Goal: Task Accomplishment & Management: Use online tool/utility

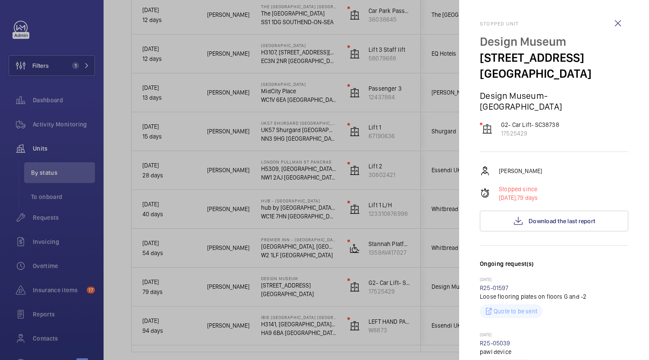
scroll to position [561, 0]
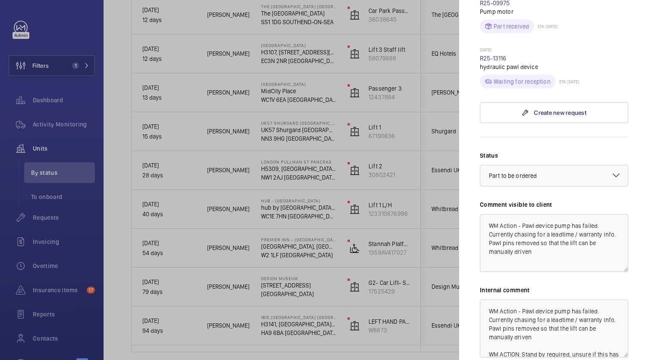
click at [136, 238] on div at bounding box center [324, 180] width 649 height 360
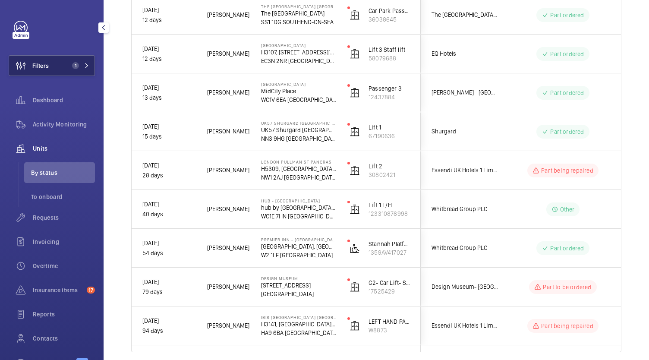
click at [81, 74] on button "Filters 1" at bounding box center [52, 65] width 86 height 21
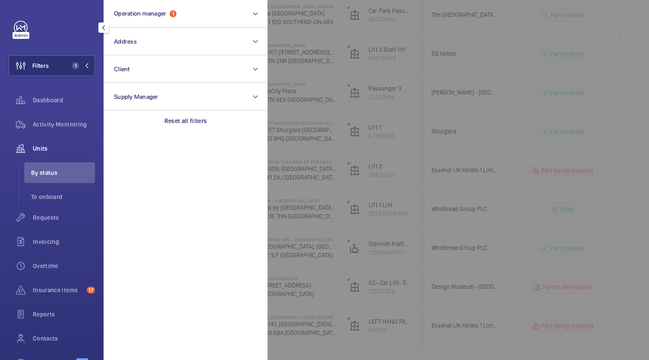
click at [303, 50] on div at bounding box center [592, 180] width 649 height 360
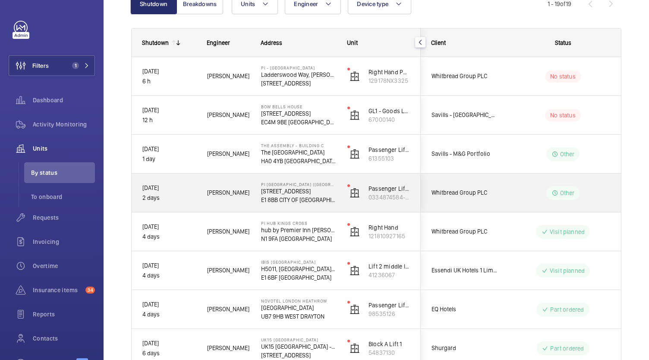
scroll to position [102, 0]
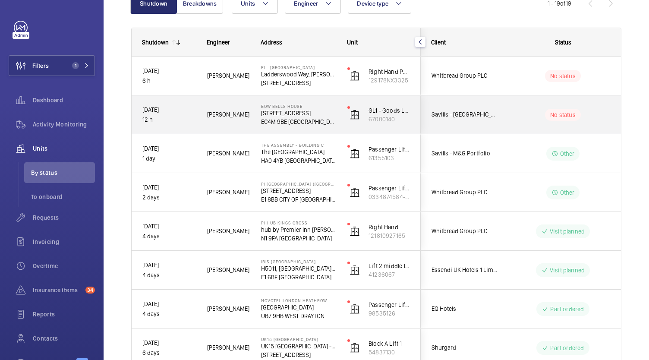
click at [334, 129] on div "Bow Bells House 1 Bread St EC4M 9BE LONDON" at bounding box center [293, 114] width 85 height 39
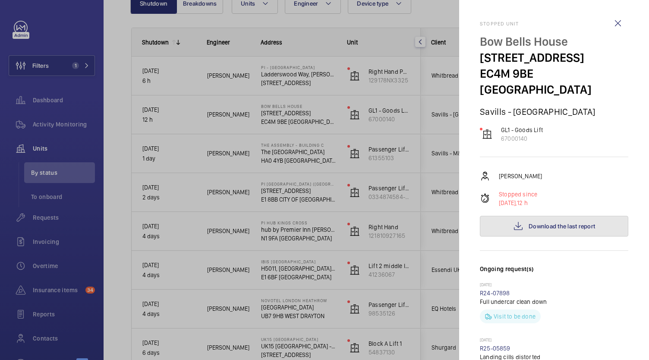
click at [529, 223] on span "Download the last report" at bounding box center [562, 226] width 66 height 7
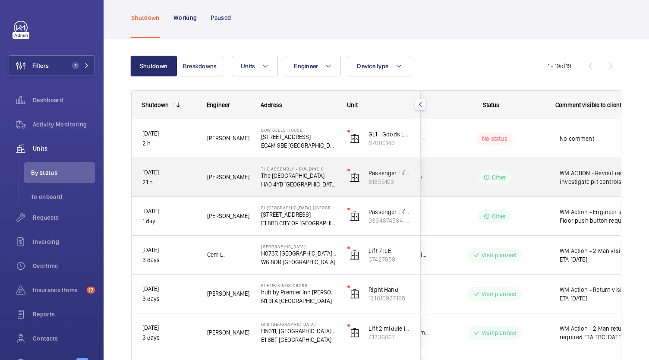
scroll to position [0, 60]
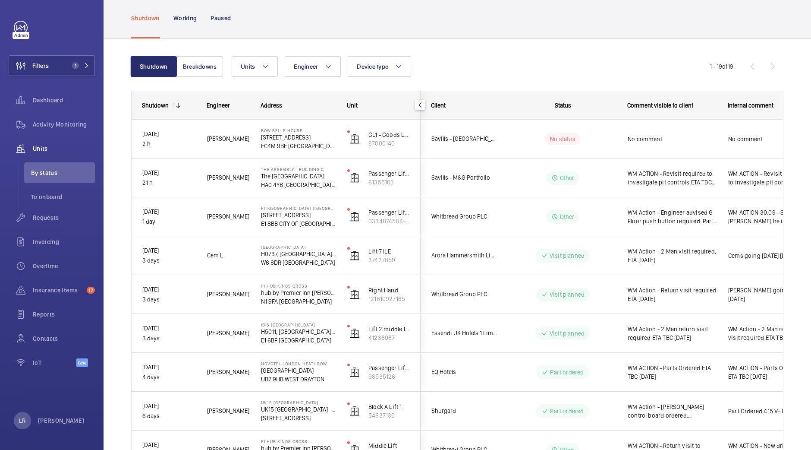
drag, startPoint x: 578, startPoint y: 5, endPoint x: 539, endPoint y: 49, distance: 59.3
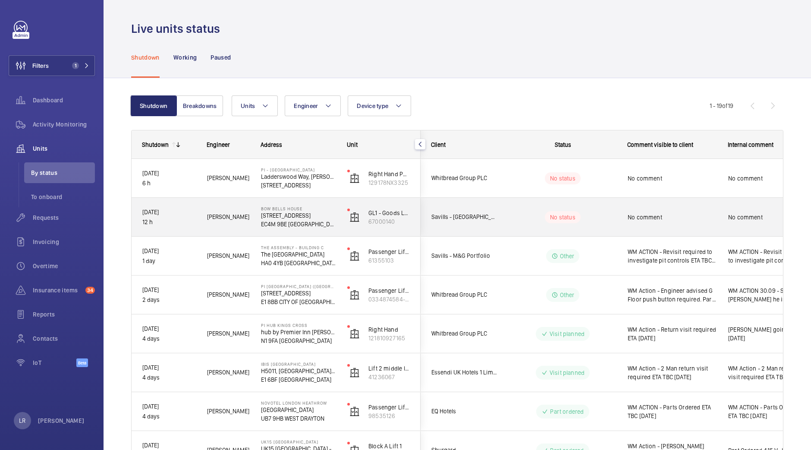
click at [520, 231] on div "No status" at bounding box center [558, 216] width 118 height 29
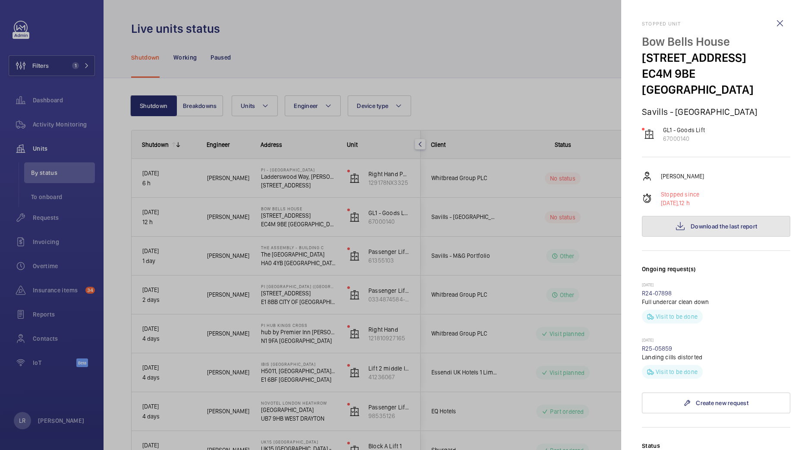
click at [659, 216] on button "Download the last report" at bounding box center [716, 226] width 148 height 21
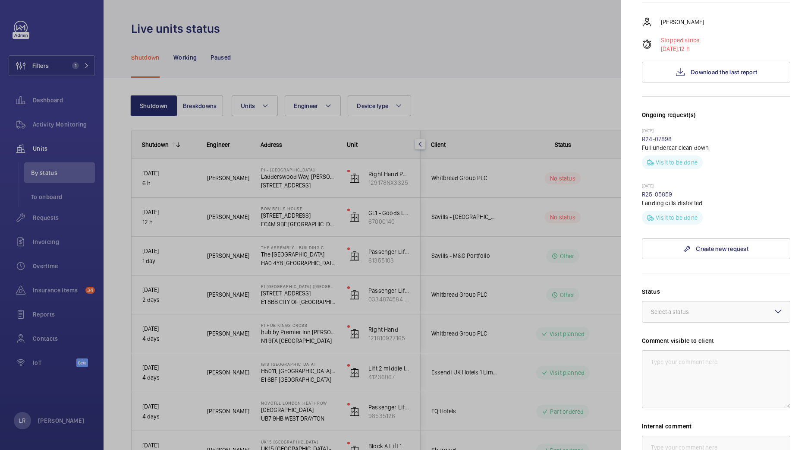
scroll to position [155, 0]
click at [720, 300] on div at bounding box center [717, 310] width 148 height 21
click at [695, 401] on div "Other" at bounding box center [717, 411] width 148 height 21
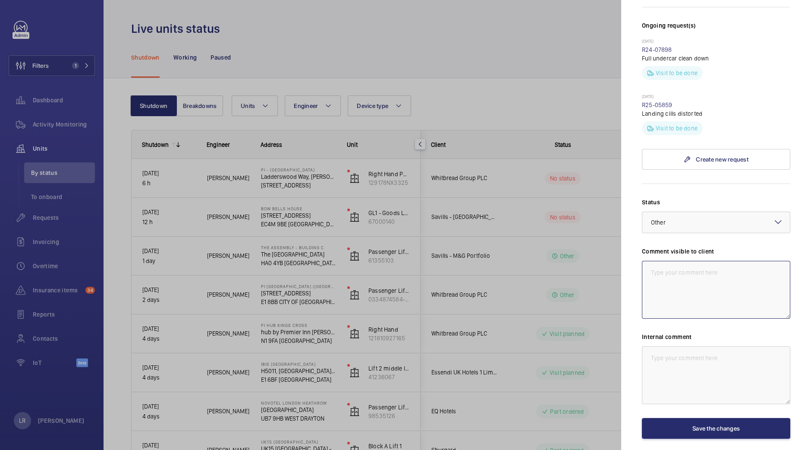
click at [701, 280] on textarea at bounding box center [716, 290] width 148 height 58
drag, startPoint x: 771, startPoint y: 263, endPoint x: 645, endPoint y: 254, distance: 126.4
click at [645, 261] on textarea "WM ACTION - Revisit required ETA TBC [DATE]" at bounding box center [716, 290] width 148 height 58
type textarea "WM ACTION - Revisit required ETA TBC [DATE]"
click at [694, 346] on textarea at bounding box center [716, 375] width 148 height 58
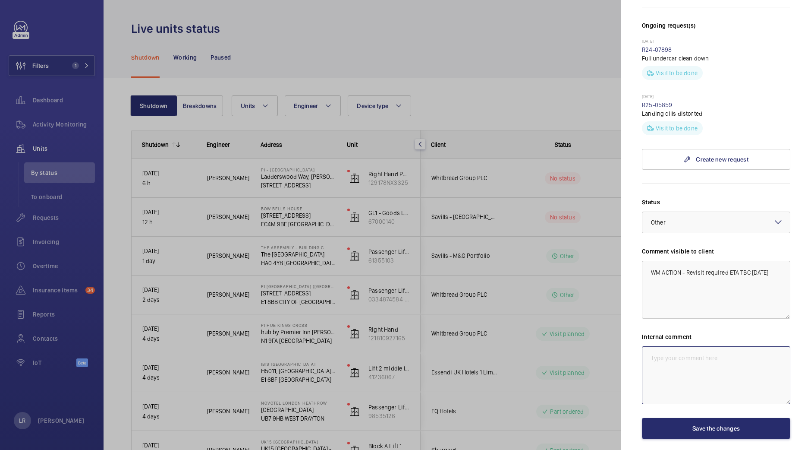
paste textarea "WM ACTION - Revisit required ETA TBC [DATE]"
type textarea "WM ACTION - Revisit required ETA TBC [DATE]"
click at [695, 418] on button "Save the changes" at bounding box center [716, 428] width 148 height 21
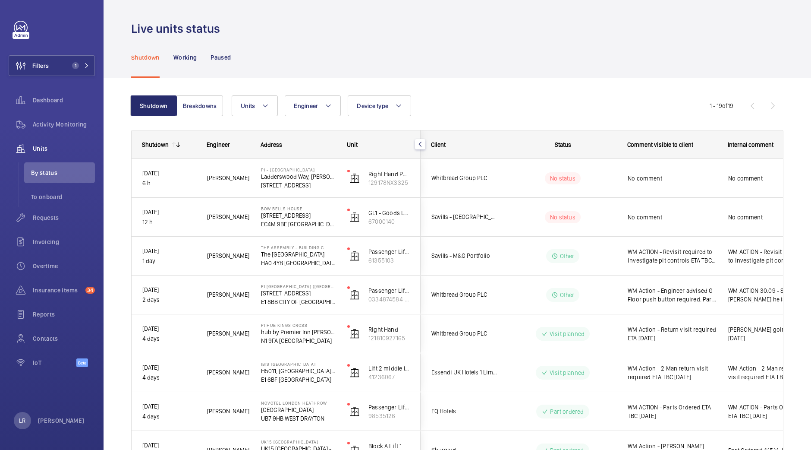
scroll to position [0, 0]
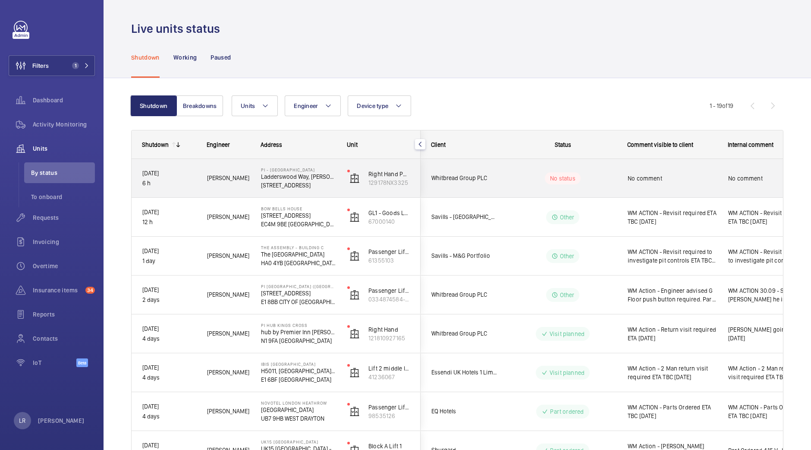
click at [519, 184] on div "No status" at bounding box center [558, 178] width 118 height 29
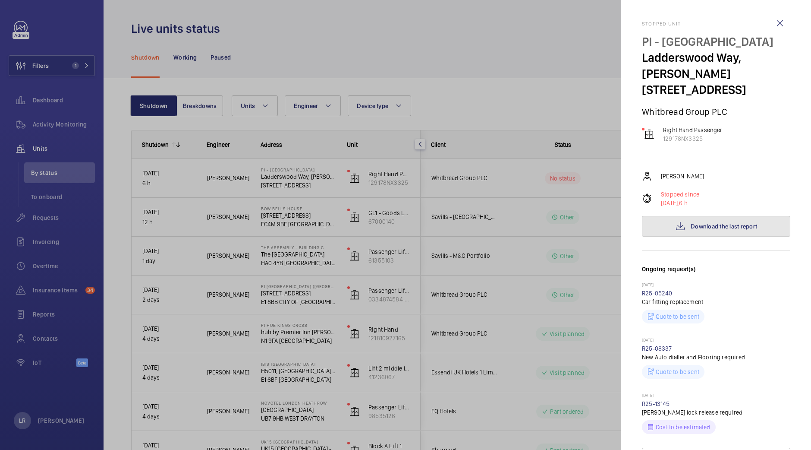
click at [664, 220] on button "Download the last report" at bounding box center [716, 226] width 148 height 21
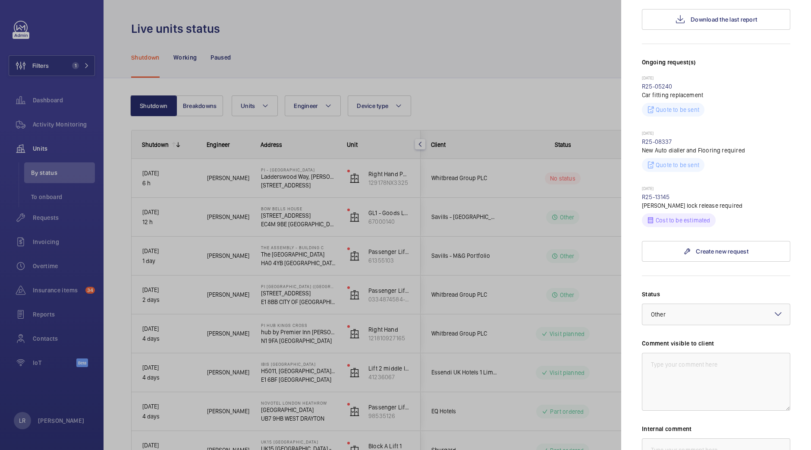
scroll to position [207, 0]
click at [674, 270] on div "Stopped unit PI - New Southgate Ladderswood Way, Arnos Grove N11 1FH LONDON Whi…" at bounding box center [716, 196] width 148 height 765
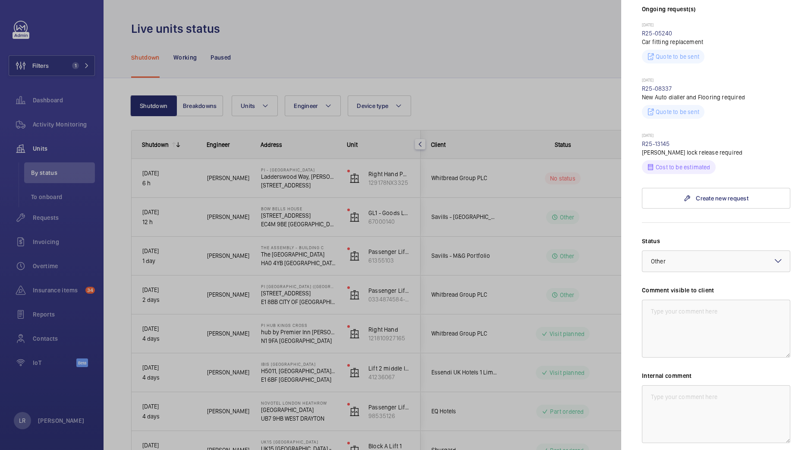
scroll to position [261, 0]
click at [701, 257] on div at bounding box center [717, 260] width 148 height 21
click at [709, 301] on span "Part to be ordered" at bounding box center [716, 304] width 130 height 9
click at [709, 301] on textarea at bounding box center [716, 328] width 148 height 58
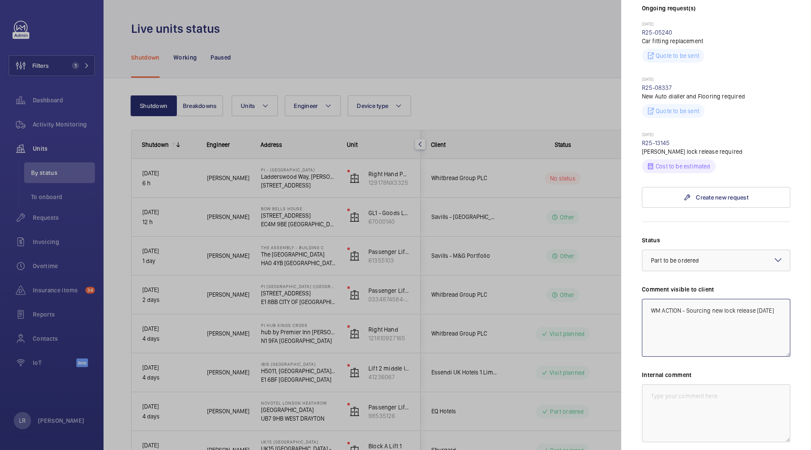
drag, startPoint x: 701, startPoint y: 332, endPoint x: 617, endPoint y: 288, distance: 95.0
click at [617, 288] on mat-sidenav-container "Filters 1 Dashboard Activity Monitoring Units By status To onboard Requests Inv…" at bounding box center [405, 225] width 811 height 450
type textarea "WM ACTION - Sourcing new lock release 2.10.25"
click at [686, 430] on textarea at bounding box center [716, 413] width 148 height 58
paste textarea "WM ACTION - Sourcing new lock release 2.10.25"
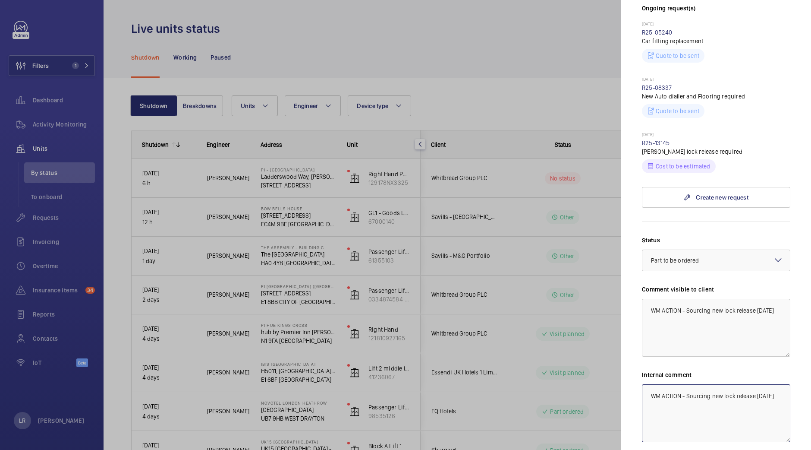
scroll to position [335, 0]
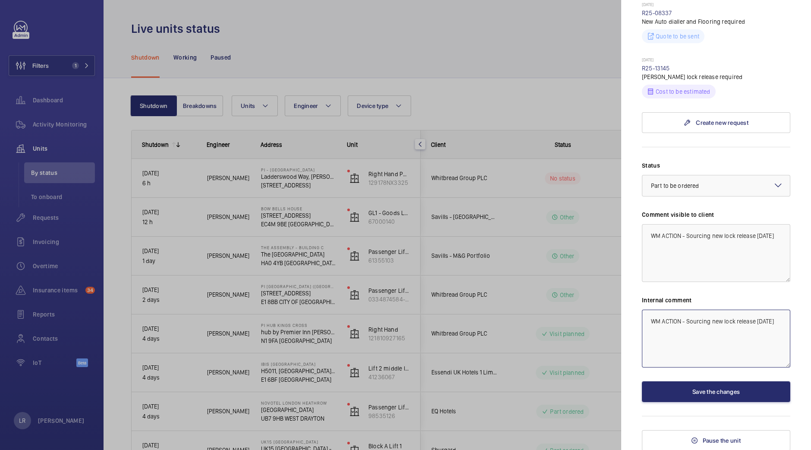
type textarea "WM ACTION - Sourcing new lock release 2.10.25"
click at [710, 378] on div "Status Select a status × Part to be ordered × Comment visible to client WM ACTI…" at bounding box center [716, 281] width 148 height 241
click at [710, 394] on button "Save the changes" at bounding box center [716, 391] width 148 height 21
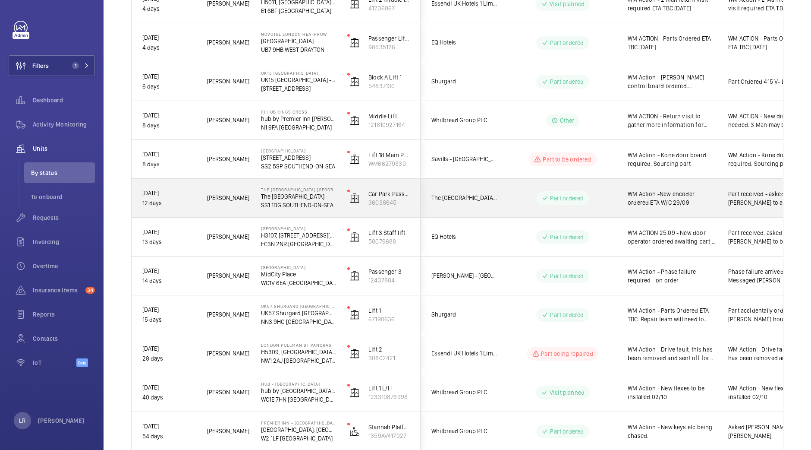
scroll to position [369, 0]
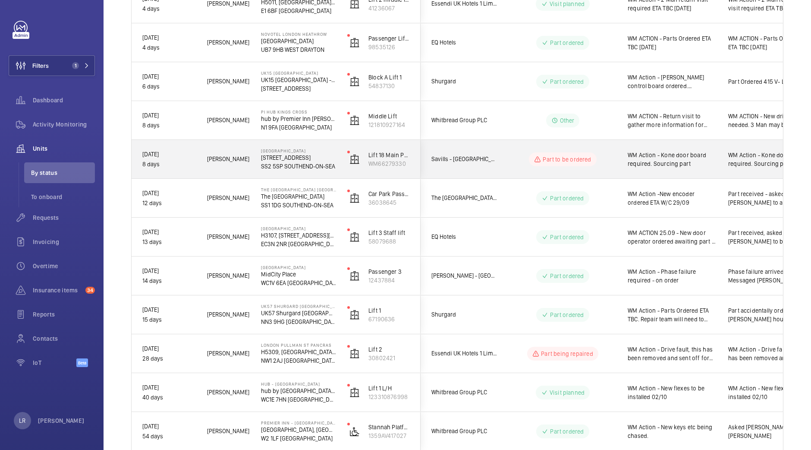
click at [618, 161] on div "WM Action - Kone door board required. Sourcing part" at bounding box center [668, 159] width 100 height 37
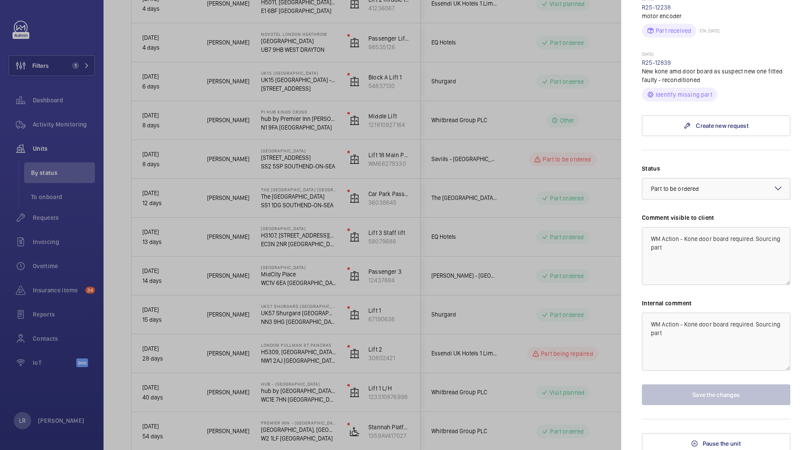
scroll to position [469, 0]
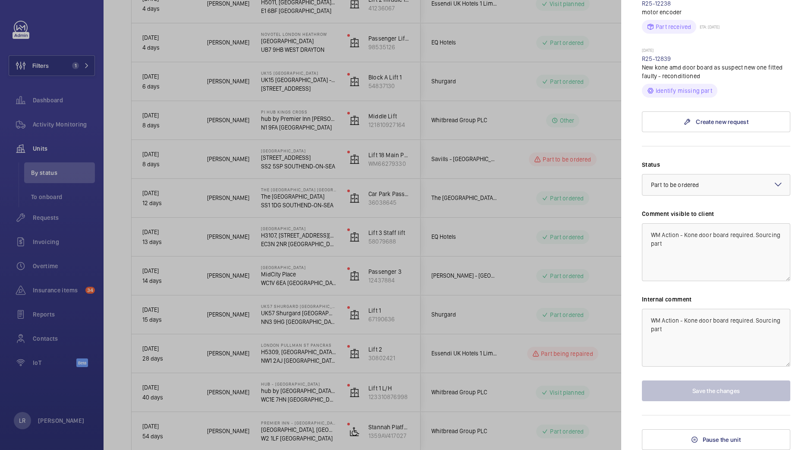
click at [596, 281] on div at bounding box center [405, 225] width 811 height 450
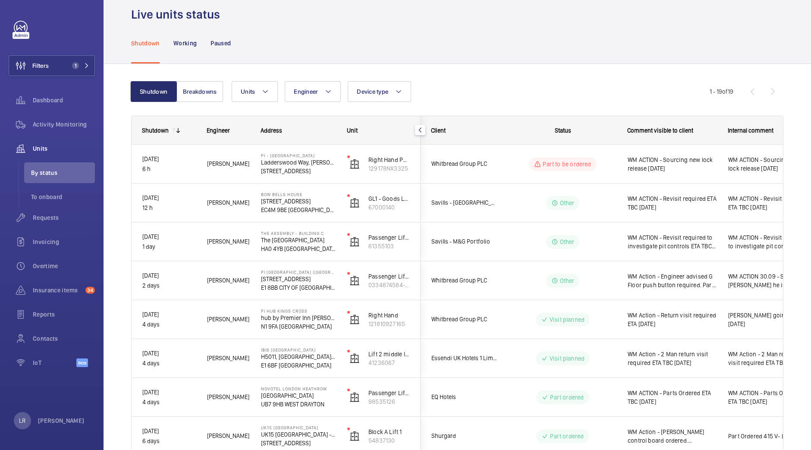
scroll to position [0, 0]
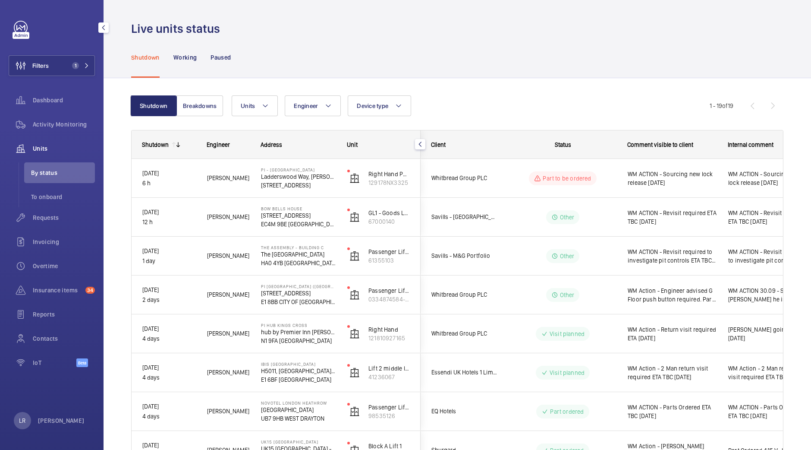
drag, startPoint x: 77, startPoint y: 78, endPoint x: 92, endPoint y: 53, distance: 28.9
click at [92, 53] on div "Filters 1 Dashboard Activity Monitoring Units By status To onboard Requests Inv…" at bounding box center [52, 199] width 86 height 356
click at [69, 64] on span "1" at bounding box center [74, 65] width 10 height 7
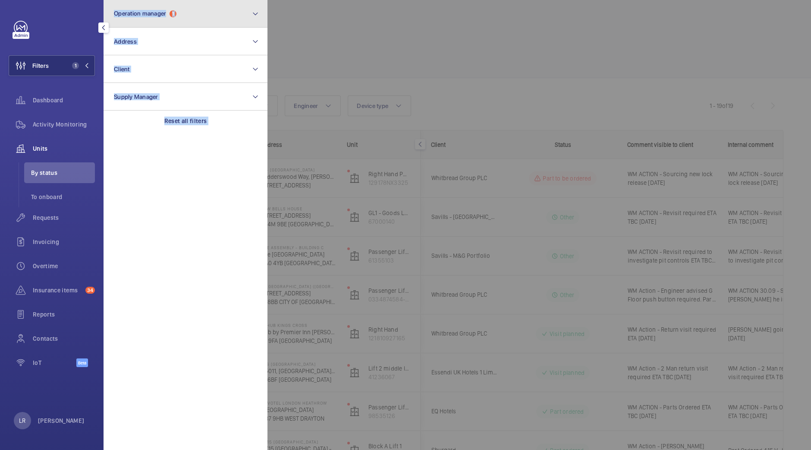
click at [198, 16] on button "Operation manager 1" at bounding box center [186, 14] width 164 height 28
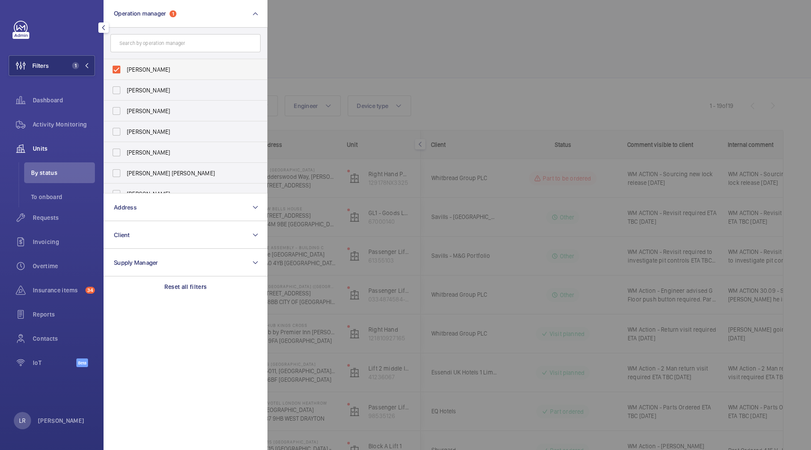
click at [204, 66] on span "[PERSON_NAME]" at bounding box center [186, 69] width 119 height 9
click at [125, 66] on input "[PERSON_NAME]" at bounding box center [116, 69] width 17 height 17
checkbox input "false"
click at [191, 150] on span "[PERSON_NAME]" at bounding box center [186, 152] width 119 height 9
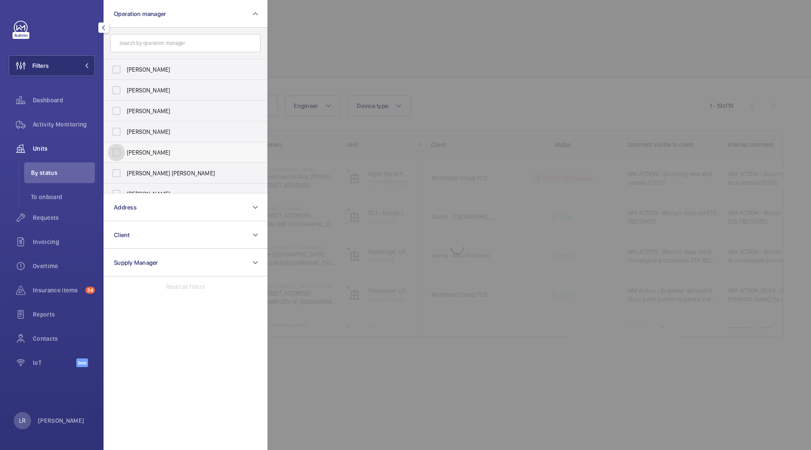
click at [125, 150] on input "[PERSON_NAME]" at bounding box center [116, 152] width 17 height 17
checkbox input "true"
click at [429, 49] on div at bounding box center [673, 225] width 811 height 450
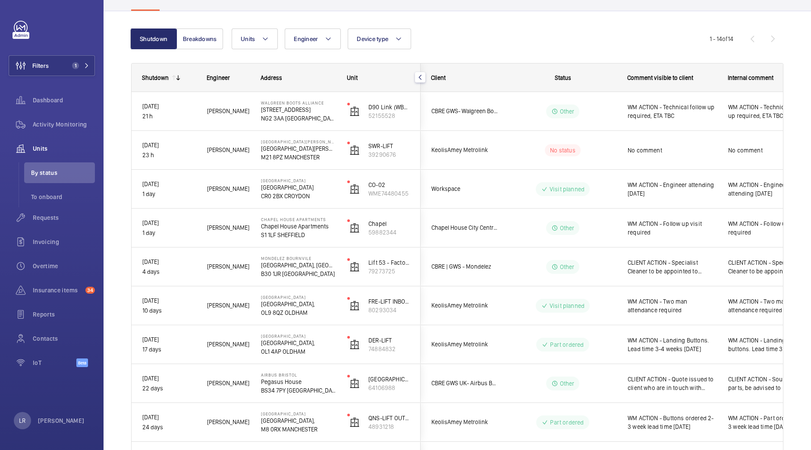
scroll to position [67, 0]
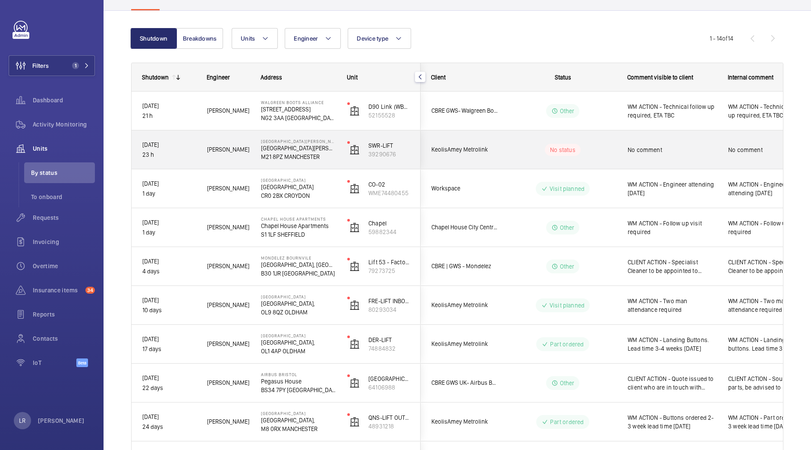
click at [501, 142] on div "No status" at bounding box center [558, 149] width 118 height 29
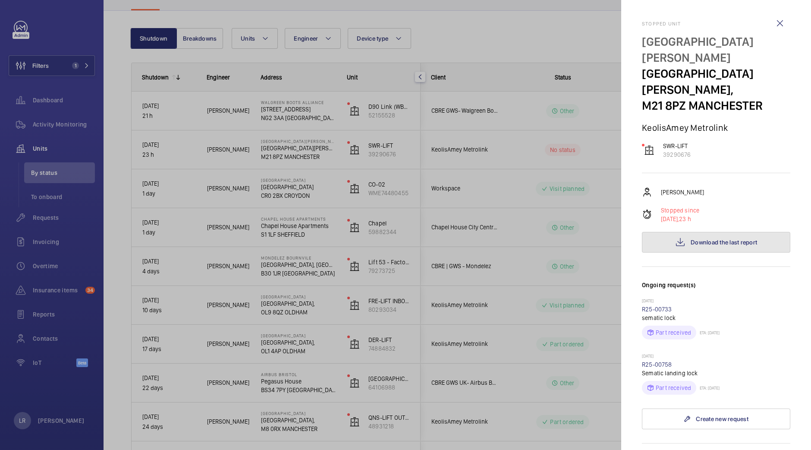
click at [670, 236] on button "Download the last report" at bounding box center [716, 242] width 148 height 21
click at [290, 63] on div at bounding box center [405, 225] width 811 height 450
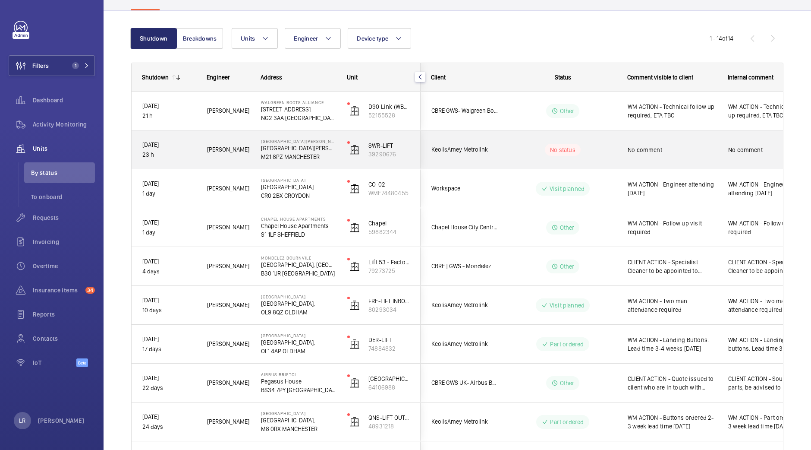
click at [450, 153] on span "KeolisAmey Metrolink" at bounding box center [465, 150] width 66 height 10
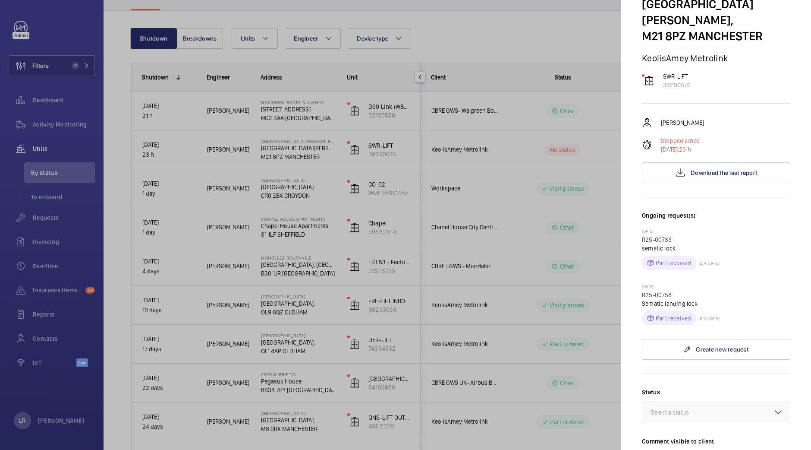
scroll to position [70, 0]
click at [602, 189] on div at bounding box center [405, 225] width 811 height 450
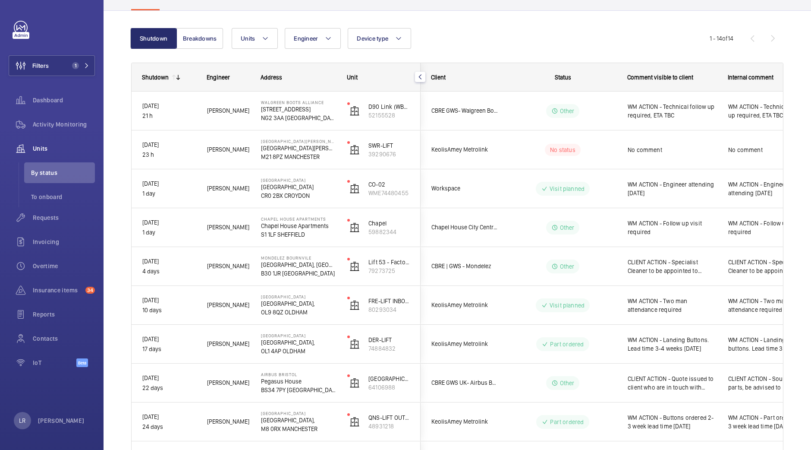
scroll to position [0, 0]
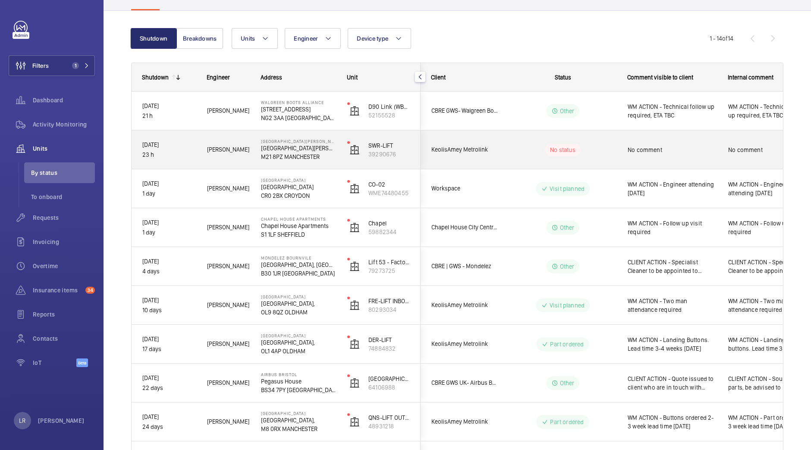
click at [480, 136] on div "KeolisAmey Metrolink" at bounding box center [459, 149] width 77 height 27
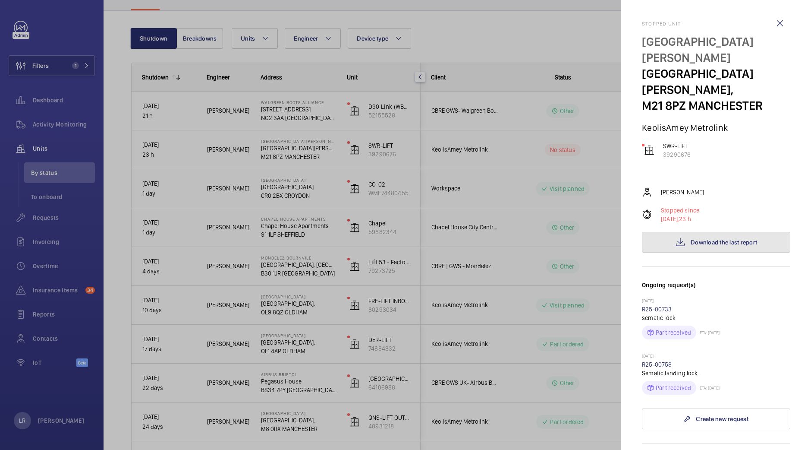
click at [723, 244] on span "Download the last report" at bounding box center [724, 242] width 66 height 7
click at [200, 138] on div at bounding box center [405, 225] width 811 height 450
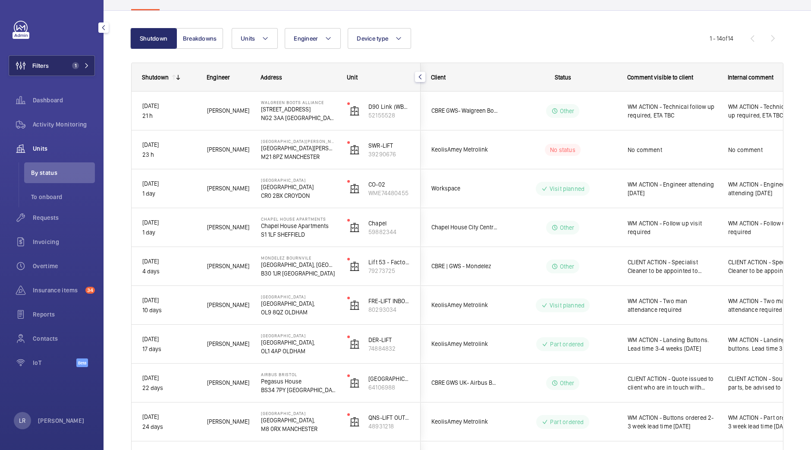
click at [61, 69] on button "Filters 1" at bounding box center [52, 65] width 86 height 21
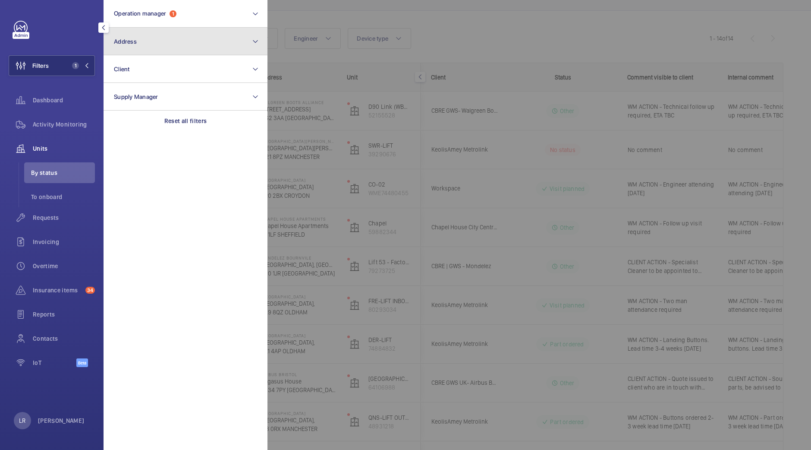
click at [172, 44] on button "Address" at bounding box center [186, 42] width 164 height 28
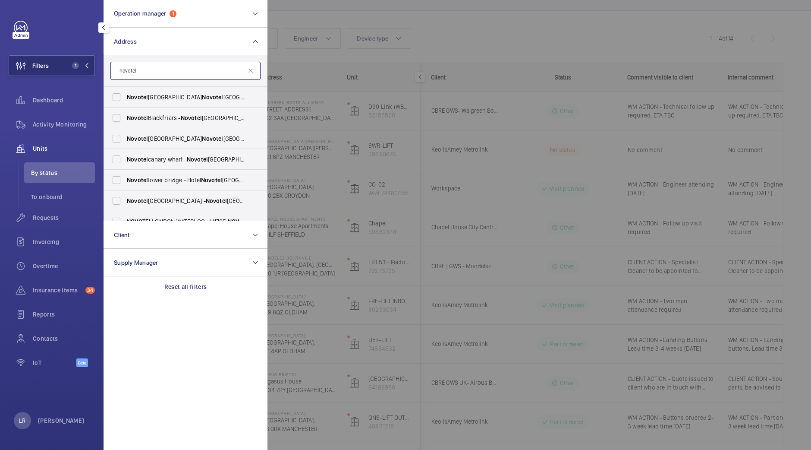
click at [203, 78] on input "novotel" at bounding box center [185, 71] width 150 height 18
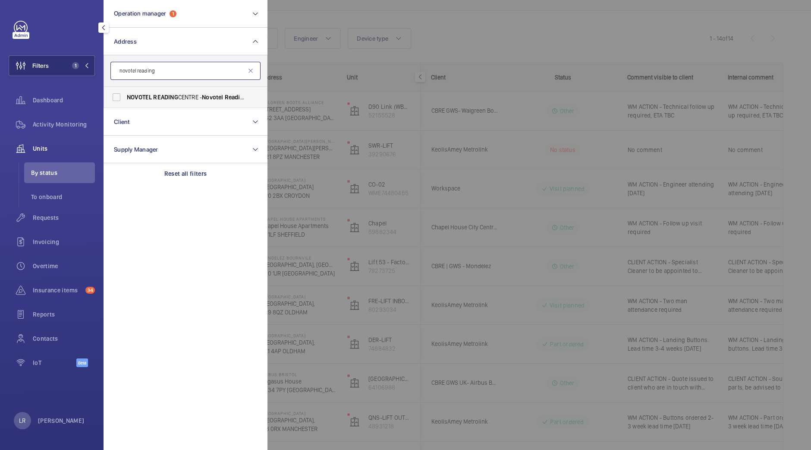
type input "novotel reading"
click at [209, 102] on label "NOVOTEL READING CENTRE - Novotel Reading Centre, READING RG1 1DP" at bounding box center [179, 97] width 150 height 21
click at [125, 102] on input "NOVOTEL READING CENTRE - Novotel Reading Centre, READING RG1 1DP" at bounding box center [116, 96] width 17 height 17
checkbox input "true"
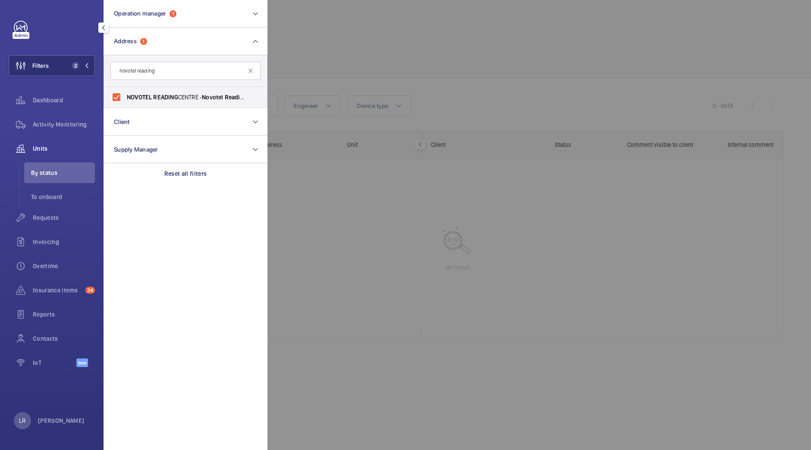
click at [354, 110] on div at bounding box center [673, 225] width 811 height 450
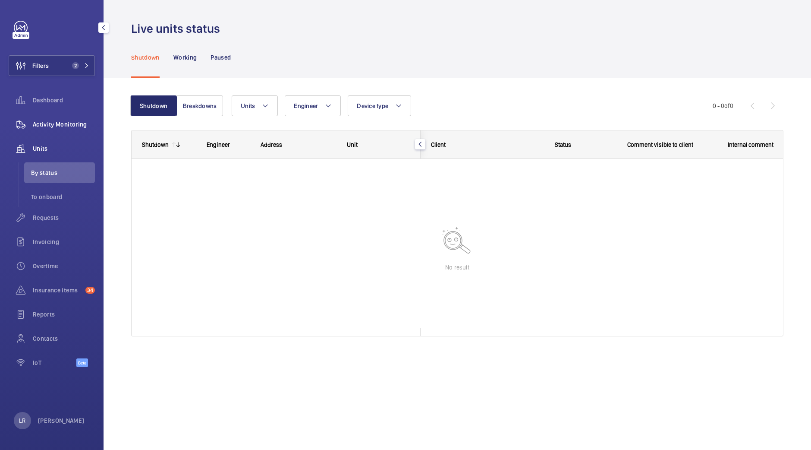
click at [61, 129] on div "Activity Monitoring" at bounding box center [52, 124] width 86 height 21
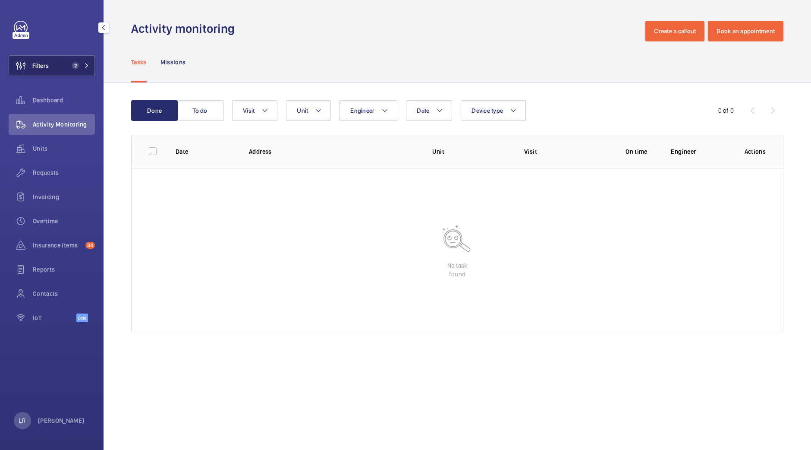
click at [75, 72] on button "Filters 2" at bounding box center [52, 65] width 86 height 21
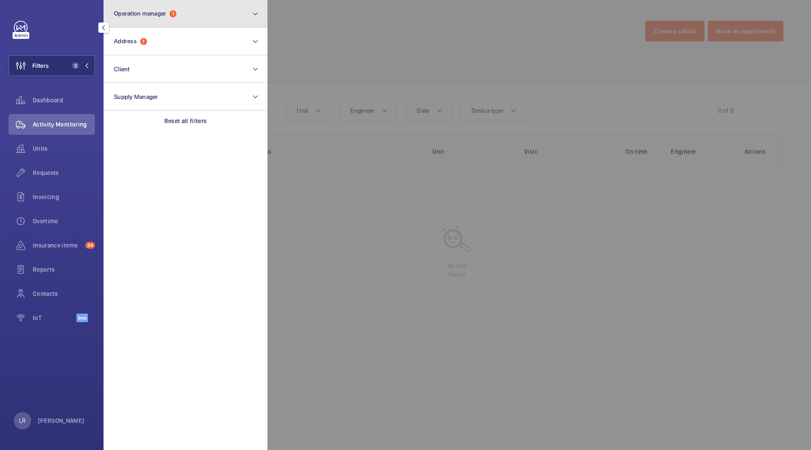
click at [154, 6] on button "Operation manager 1" at bounding box center [186, 14] width 164 height 28
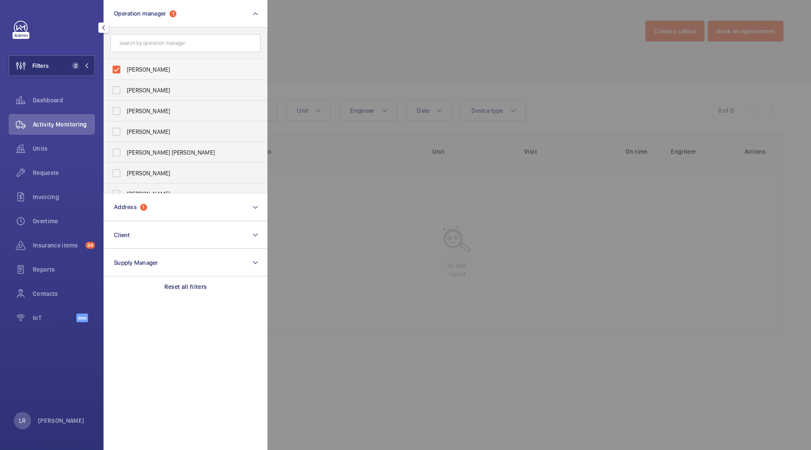
click at [157, 68] on span "Connor Dudley" at bounding box center [186, 69] width 119 height 9
click at [125, 68] on input "Connor Dudley" at bounding box center [116, 69] width 17 height 17
checkbox input "false"
click at [270, 33] on div at bounding box center [673, 225] width 811 height 450
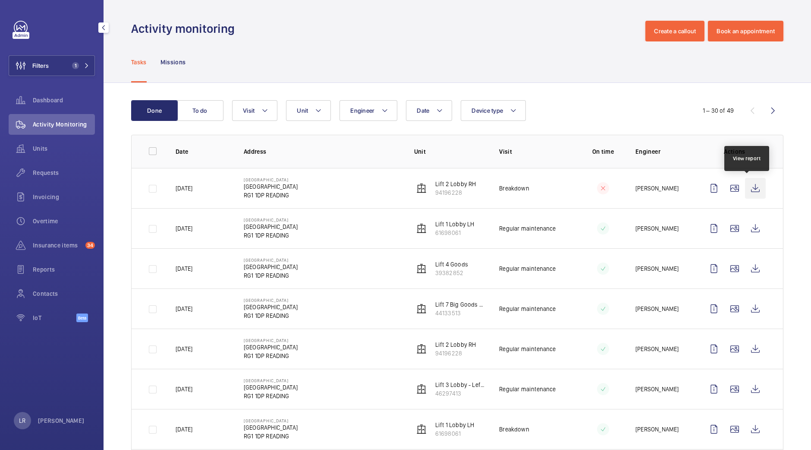
click at [745, 191] on wm-front-icon-button at bounding box center [755, 188] width 21 height 21
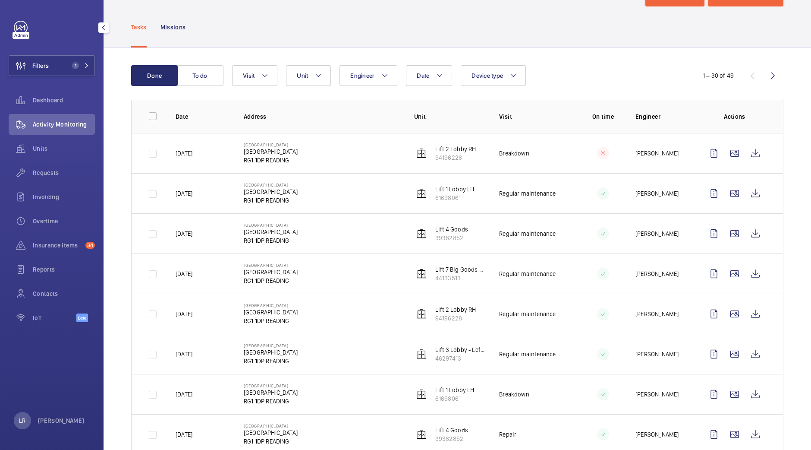
scroll to position [35, 0]
click at [80, 150] on span "Units" at bounding box center [64, 148] width 62 height 9
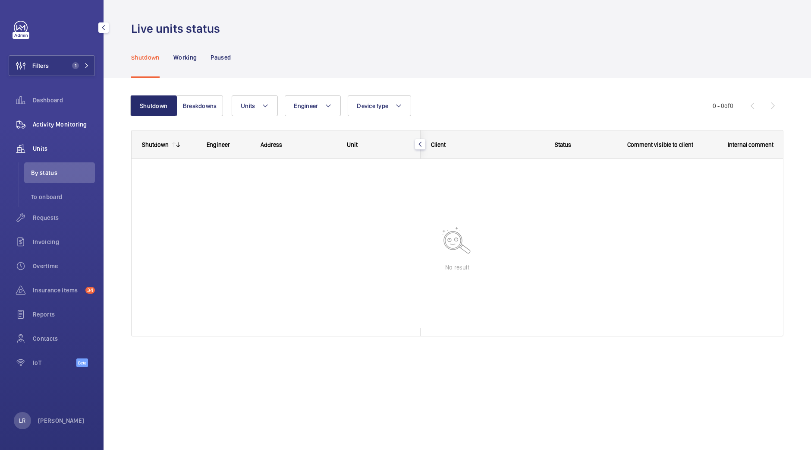
click at [78, 133] on div "Activity Monitoring" at bounding box center [52, 124] width 86 height 21
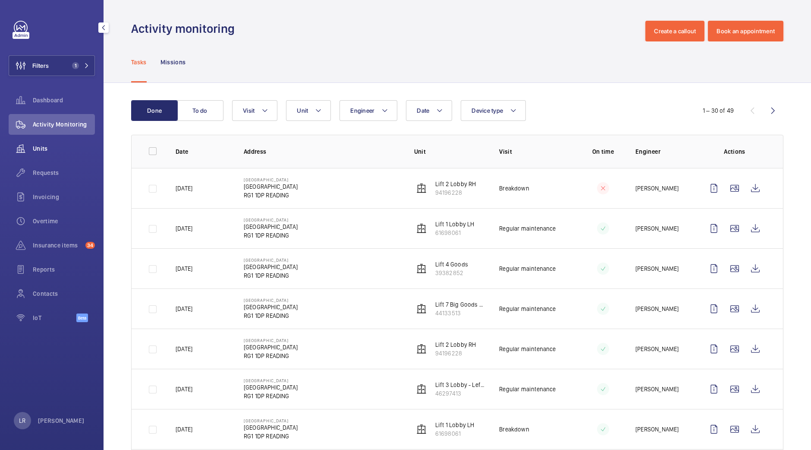
click at [82, 153] on div "Units" at bounding box center [52, 148] width 86 height 21
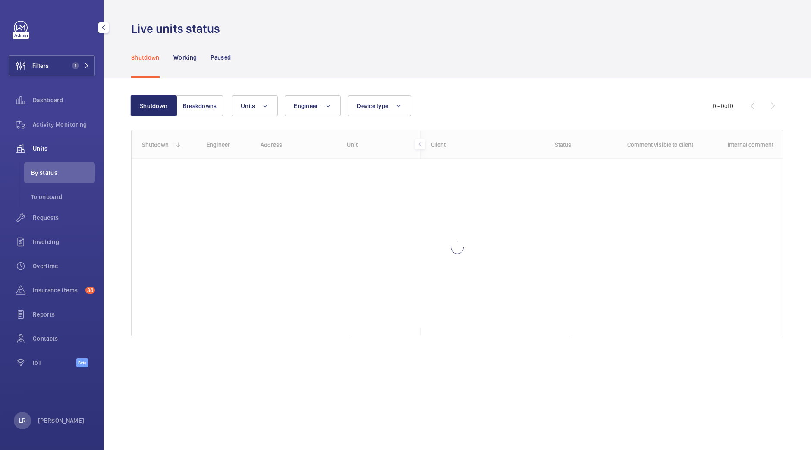
click at [80, 77] on div "Filters 1 Dashboard Activity Monitoring Units By status To onboard Requests Inv…" at bounding box center [52, 199] width 86 height 356
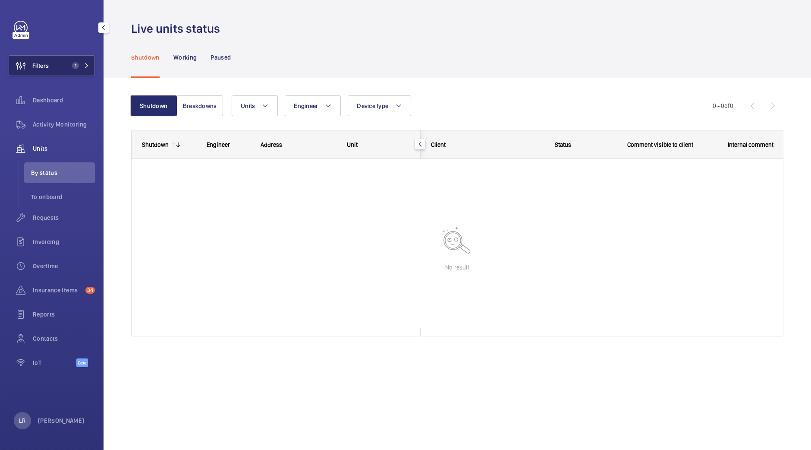
click at [86, 64] on mat-icon at bounding box center [86, 65] width 5 height 5
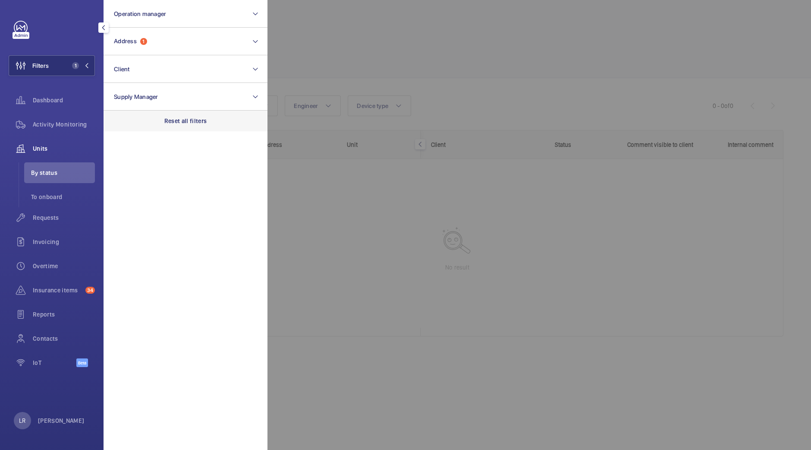
click at [158, 116] on div "Reset all filters" at bounding box center [186, 120] width 164 height 21
click at [384, 68] on div at bounding box center [673, 225] width 811 height 450
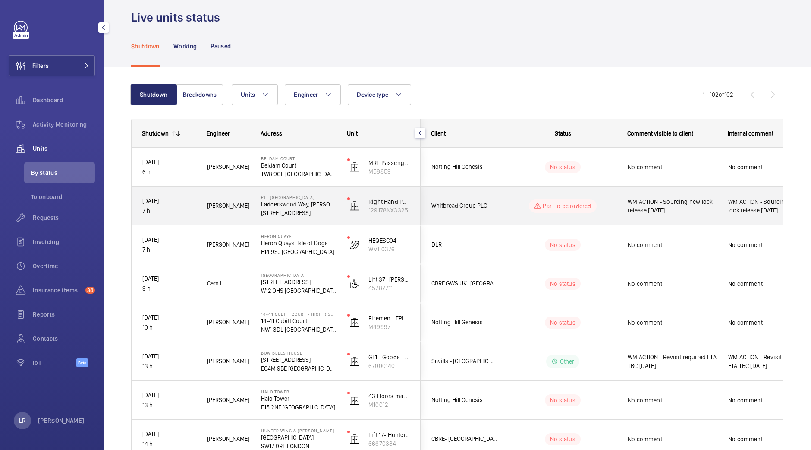
scroll to position [10, 0]
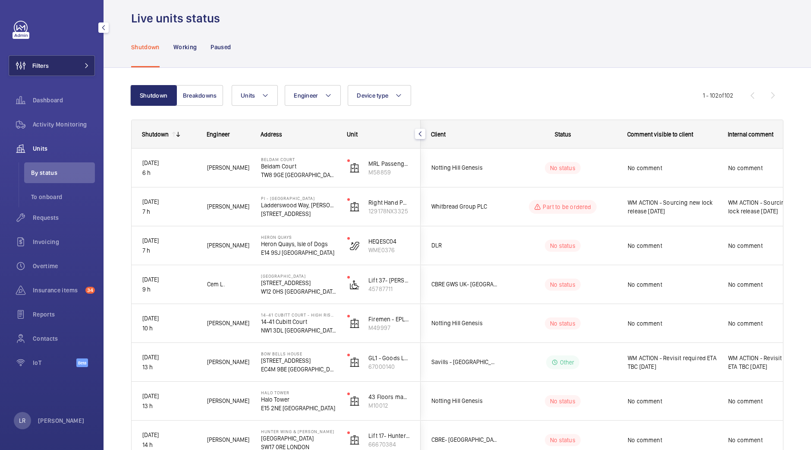
click at [81, 64] on span at bounding box center [84, 65] width 10 height 5
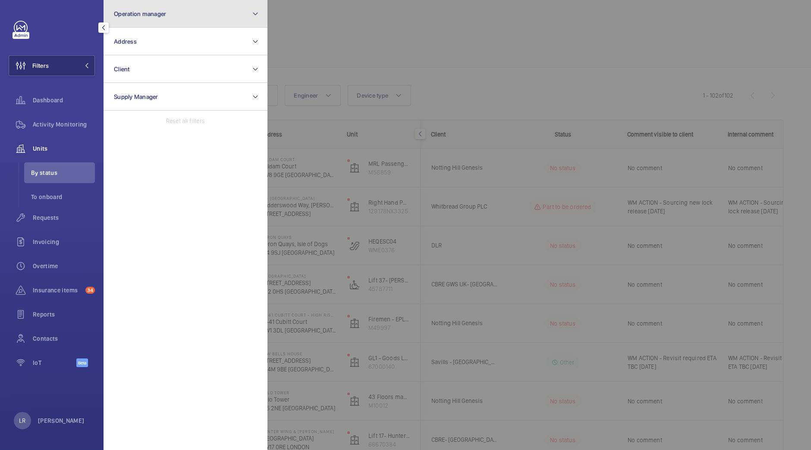
click at [183, 22] on button "Operation manager" at bounding box center [186, 14] width 164 height 28
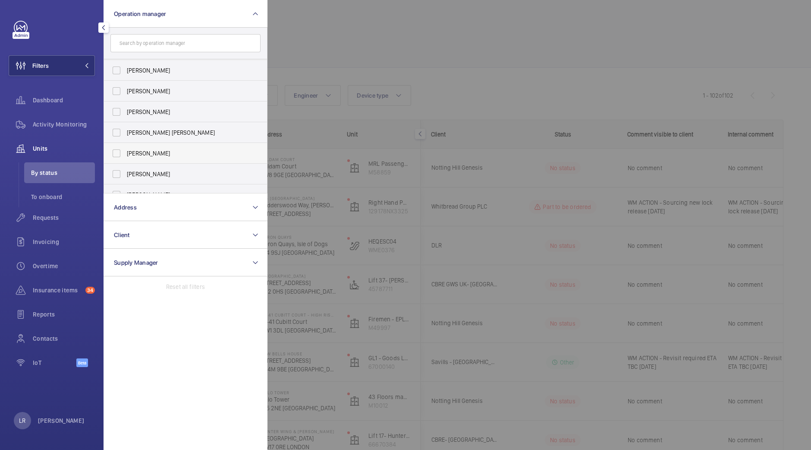
scroll to position [26, 0]
click at [167, 177] on label "Kirsten Kalaher" at bounding box center [179, 167] width 150 height 21
click at [125, 176] on input "Kirsten Kalaher" at bounding box center [116, 167] width 17 height 17
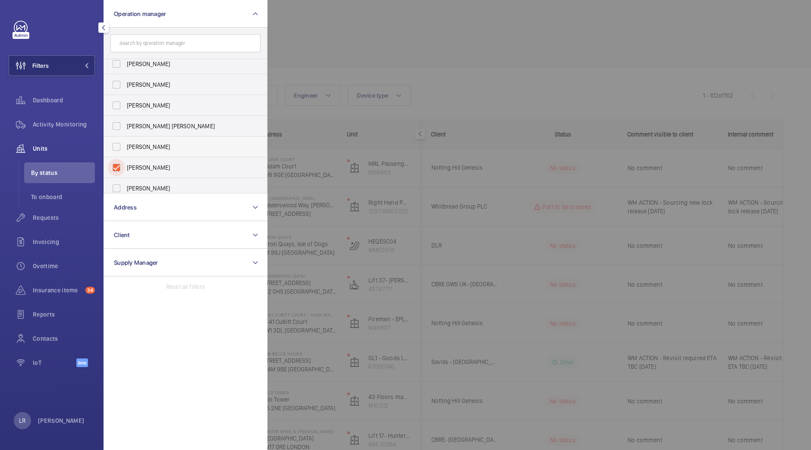
checkbox input "true"
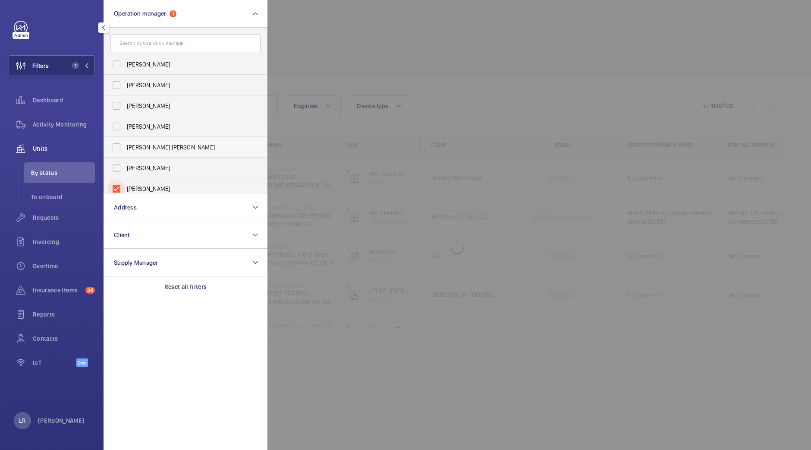
scroll to position [6, 0]
click at [186, 128] on span "Connor Dudley" at bounding box center [186, 125] width 119 height 9
click at [125, 128] on input "Connor Dudley" at bounding box center [116, 125] width 17 height 17
checkbox input "true"
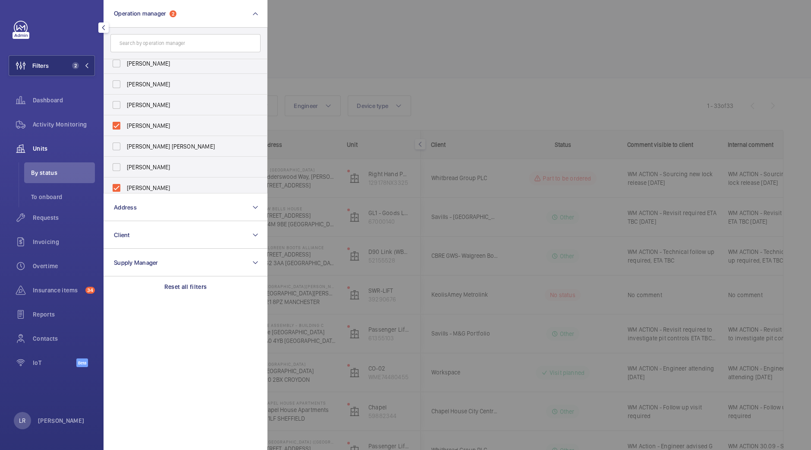
click at [379, 52] on div at bounding box center [673, 225] width 811 height 450
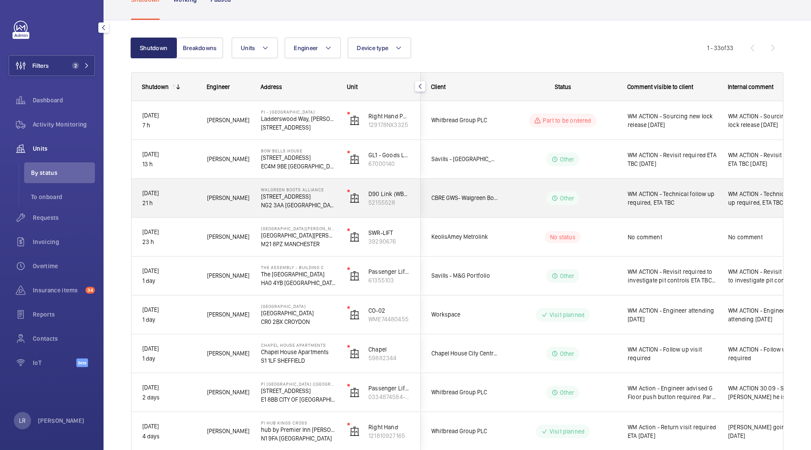
scroll to position [59, 0]
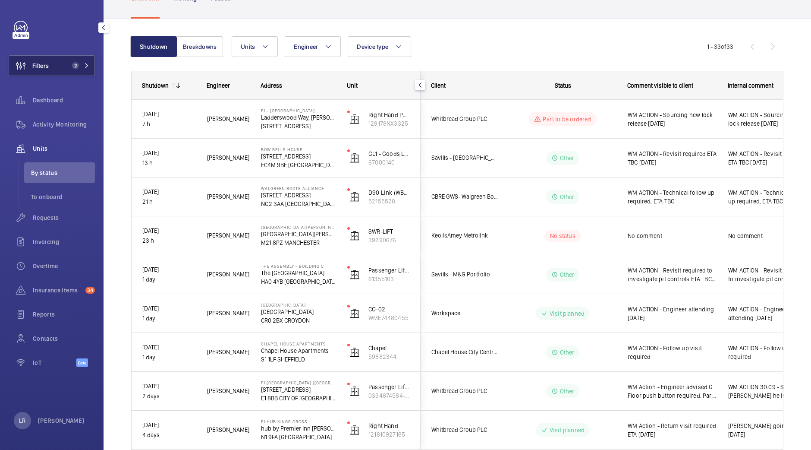
click at [79, 63] on span "2" at bounding box center [79, 65] width 21 height 7
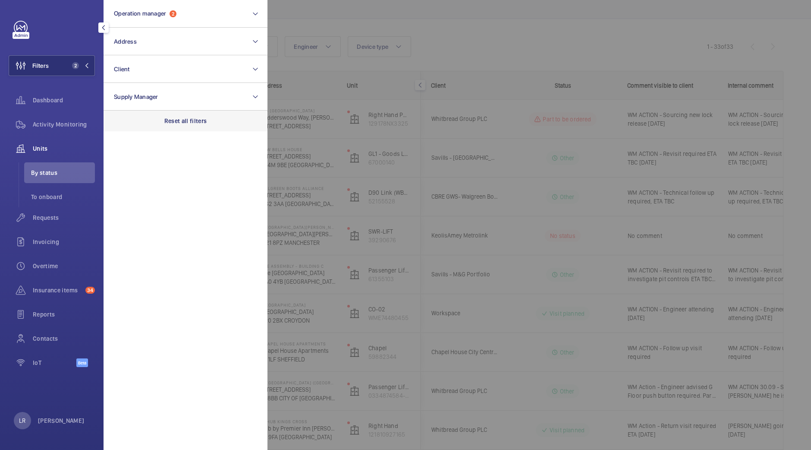
click at [186, 123] on p "Reset all filters" at bounding box center [185, 121] width 43 height 9
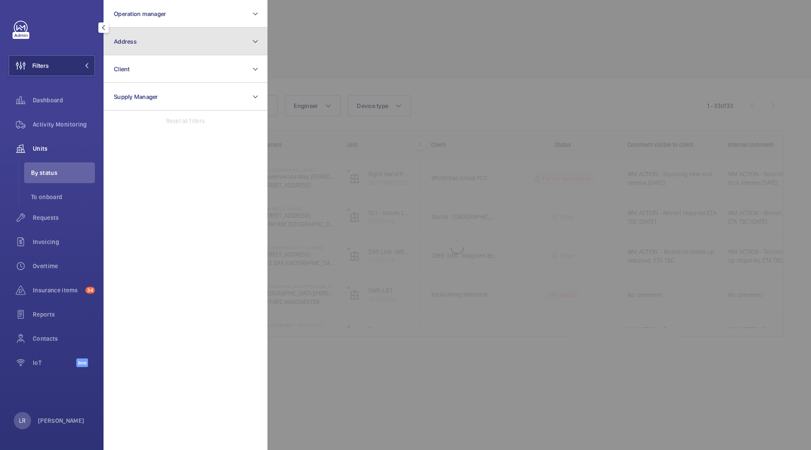
click at [231, 33] on button "Address" at bounding box center [186, 42] width 164 height 28
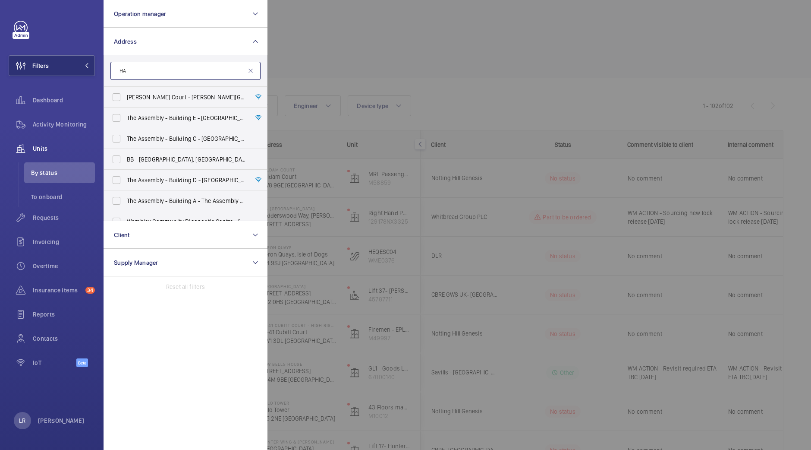
type input "H"
click at [116, 65] on input "Station g" at bounding box center [185, 71] width 150 height 18
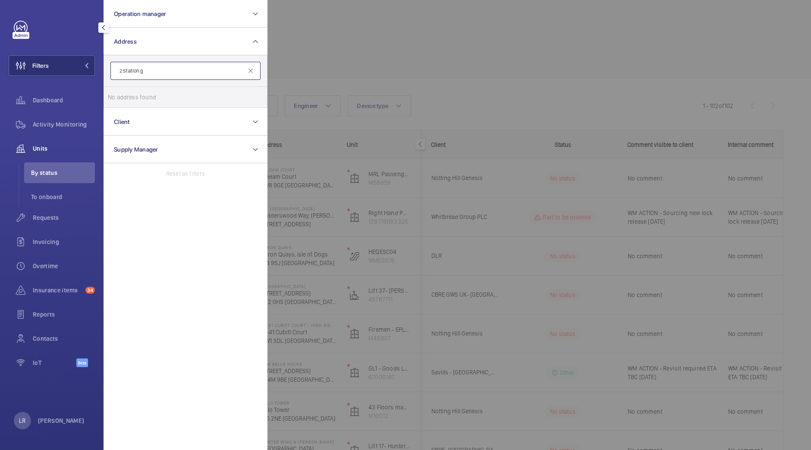
click at [163, 73] on input "2 Station g" at bounding box center [185, 71] width 150 height 18
type input "2 Station"
click at [180, 91] on label "Morley Stores- Roomes - 2 2 Station Rd, UPMINSTER RM14 2 UB" at bounding box center [179, 97] width 150 height 21
click at [125, 91] on input "Morley Stores- Roomes - 2 2 Station Rd, UPMINSTER RM14 2 UB" at bounding box center [116, 96] width 17 height 17
checkbox input "true"
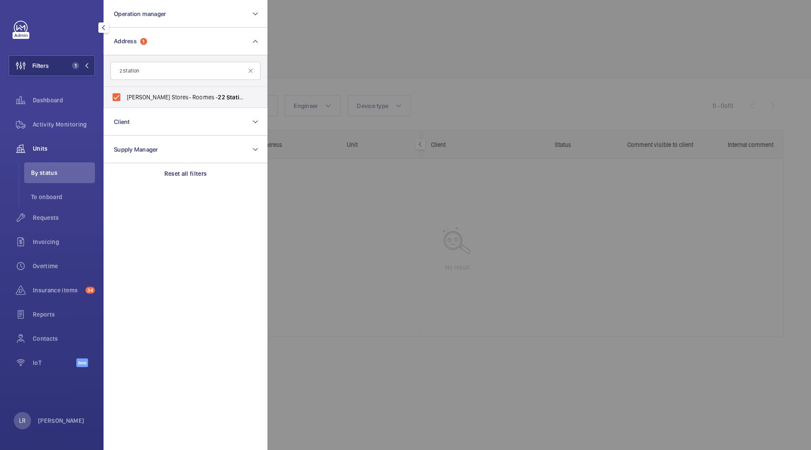
click at [363, 13] on div at bounding box center [673, 225] width 811 height 450
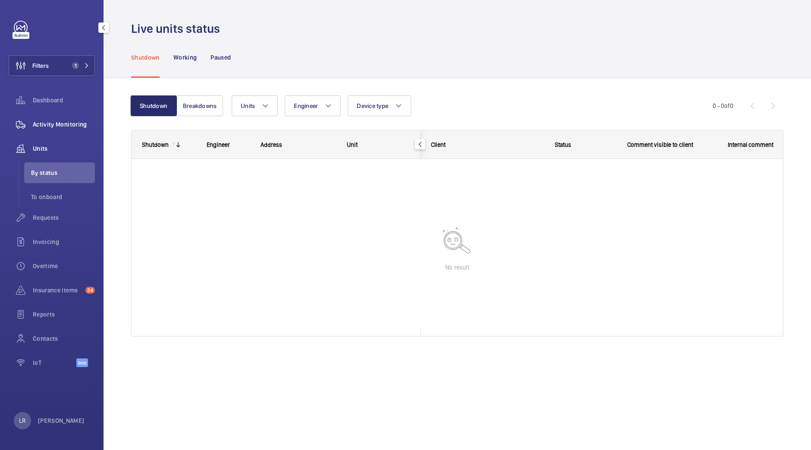
click at [70, 131] on div "Activity Monitoring" at bounding box center [52, 124] width 86 height 21
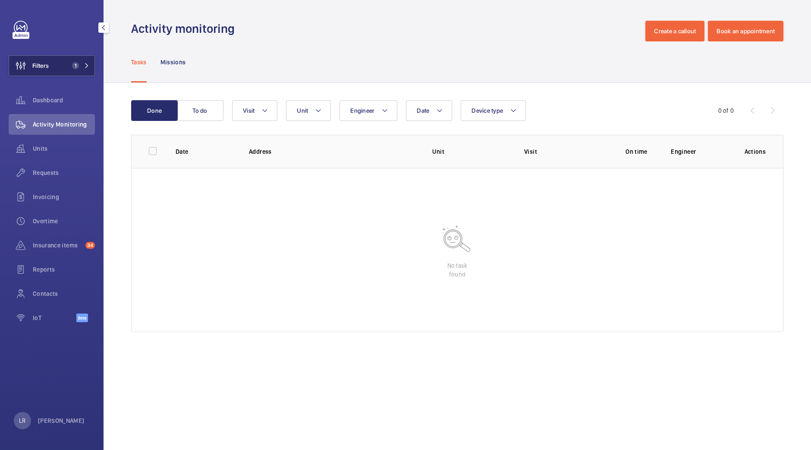
click at [86, 71] on button "Filters 1" at bounding box center [52, 65] width 86 height 21
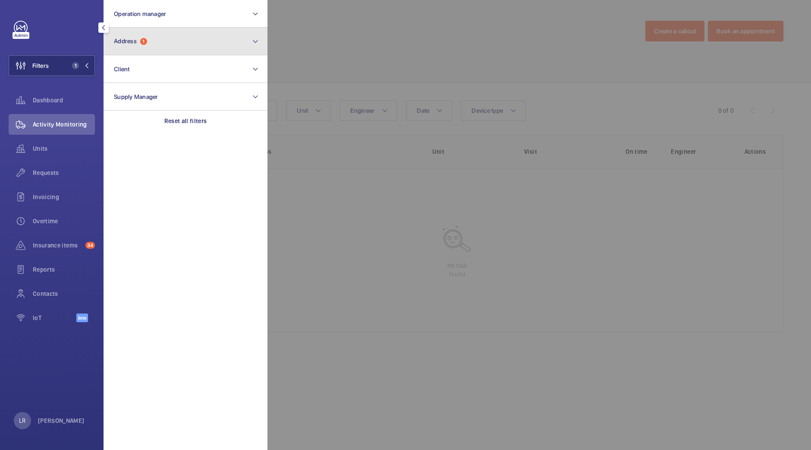
click at [139, 50] on button "Address 1" at bounding box center [186, 42] width 164 height 28
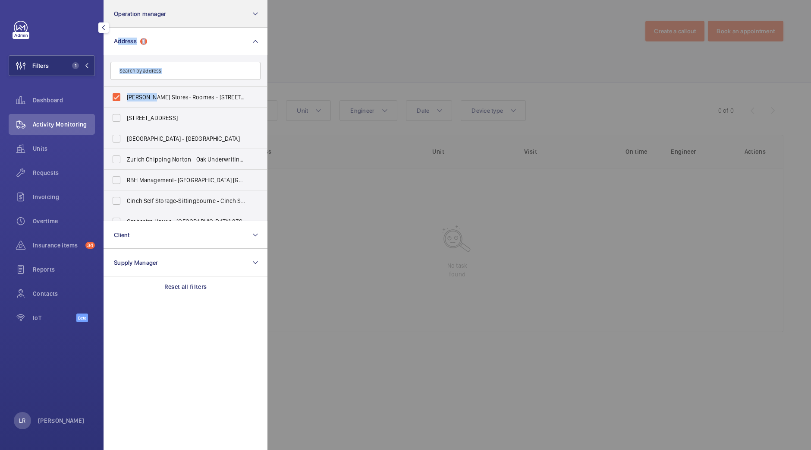
drag, startPoint x: 152, startPoint y: 96, endPoint x: 211, endPoint y: 18, distance: 97.7
click at [211, 18] on section "Operation manager Address 1 [PERSON_NAME] Stores- Roomes - [STREET_ADDRESS][GEO…" at bounding box center [186, 225] width 164 height 450
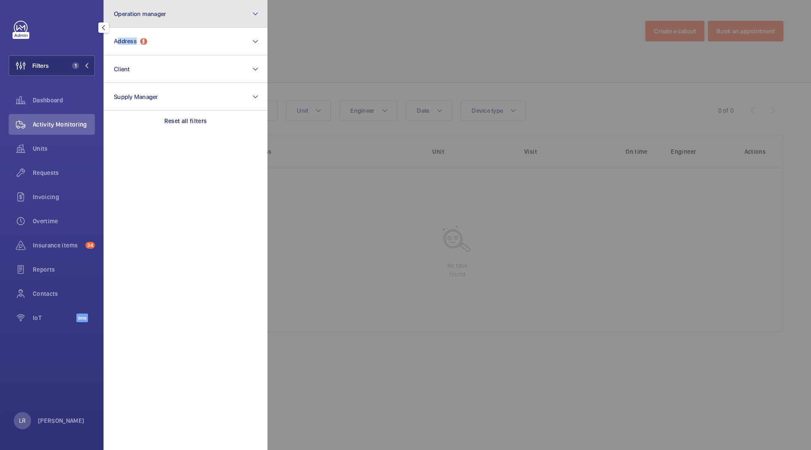
click at [211, 18] on button "Operation manager" at bounding box center [186, 14] width 164 height 28
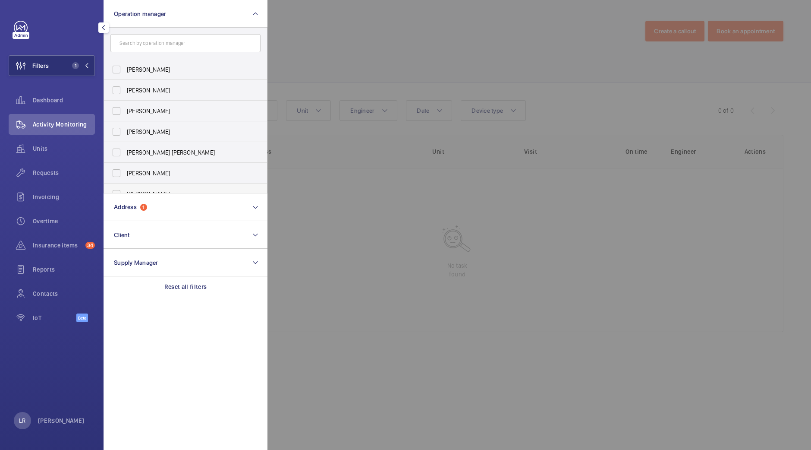
click at [160, 187] on label "[PERSON_NAME]" at bounding box center [179, 193] width 150 height 21
click at [125, 187] on input "[PERSON_NAME]" at bounding box center [116, 193] width 17 height 17
checkbox input "true"
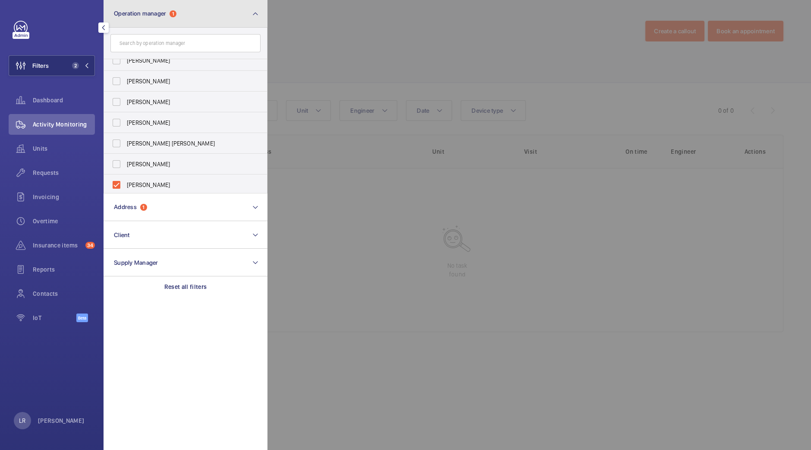
click at [189, 20] on button "Operation manager 1" at bounding box center [186, 14] width 164 height 28
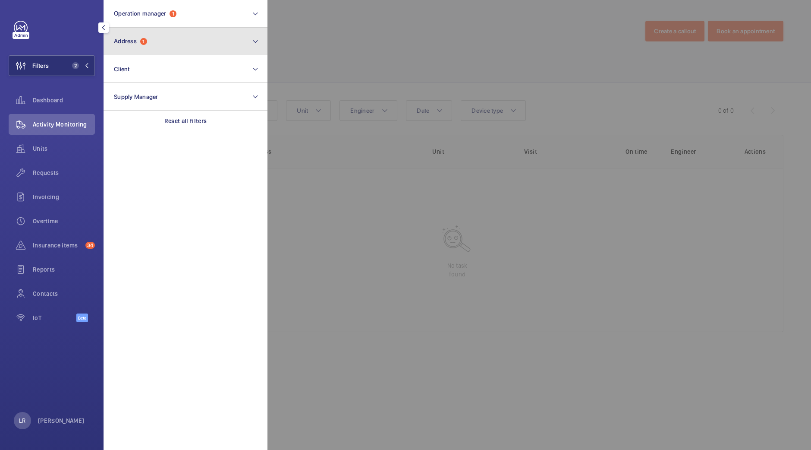
click at [183, 47] on button "Address 1" at bounding box center [186, 42] width 164 height 28
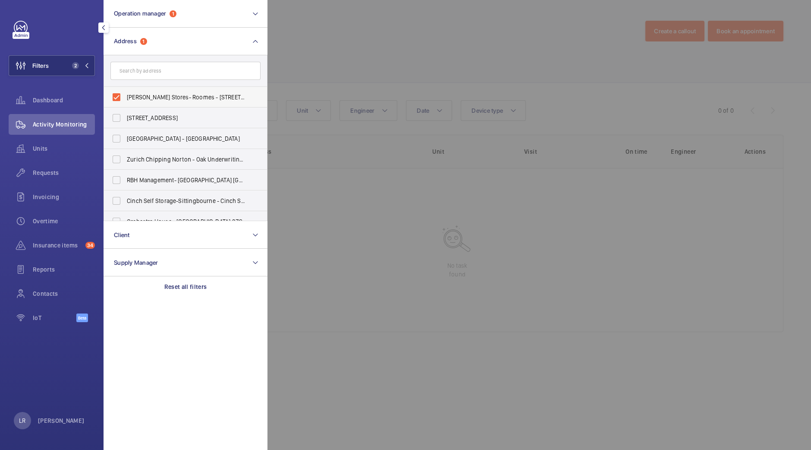
click at [171, 103] on label "[PERSON_NAME] Stores- Roomes - [STREET_ADDRESS]" at bounding box center [179, 97] width 150 height 21
click at [125, 103] on input "Morley Stores- Roomes - 22 Station Rd, UPMINSTER RM14 2UB" at bounding box center [116, 96] width 17 height 17
checkbox input "false"
click at [336, 42] on div at bounding box center [673, 225] width 811 height 450
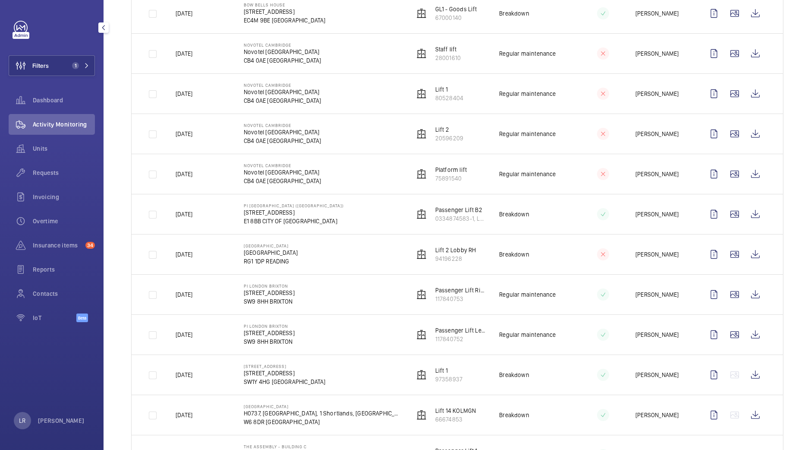
scroll to position [937, 0]
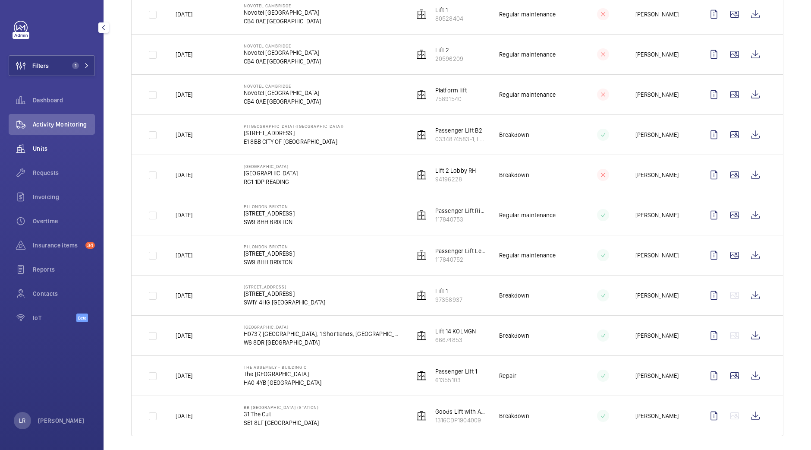
click at [74, 153] on div "Units" at bounding box center [52, 148] width 86 height 21
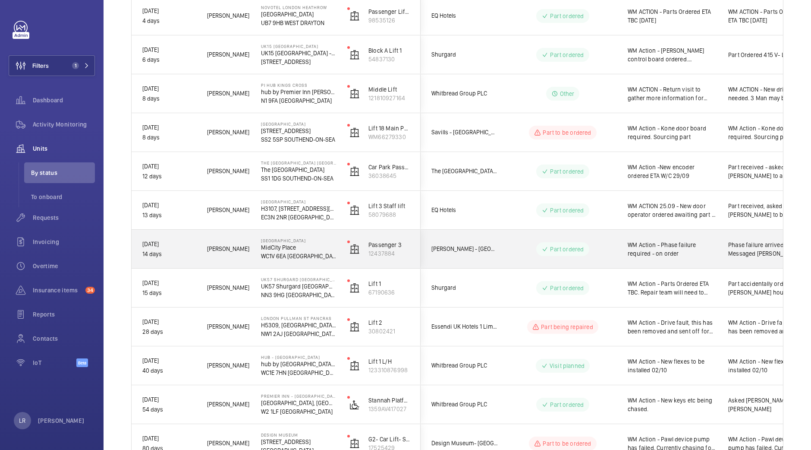
scroll to position [496, 0]
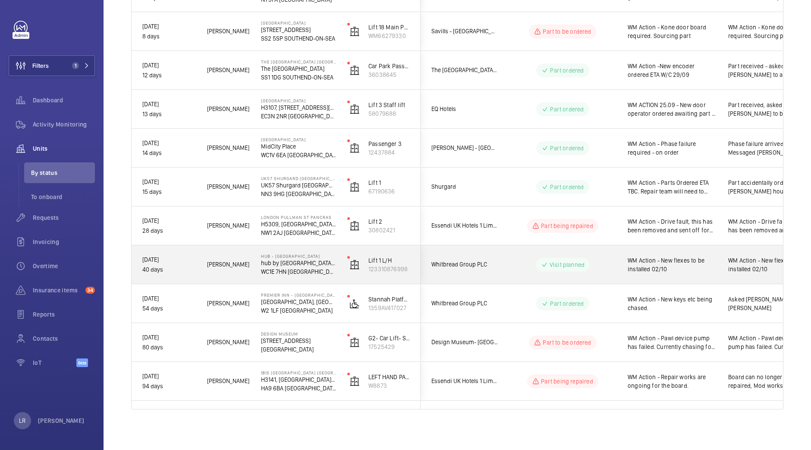
click at [530, 280] on div "Visit planned" at bounding box center [558, 264] width 119 height 38
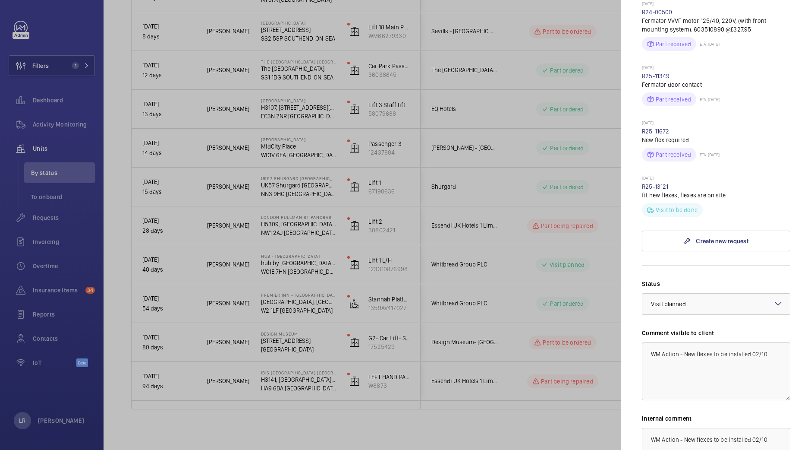
scroll to position [317, 0]
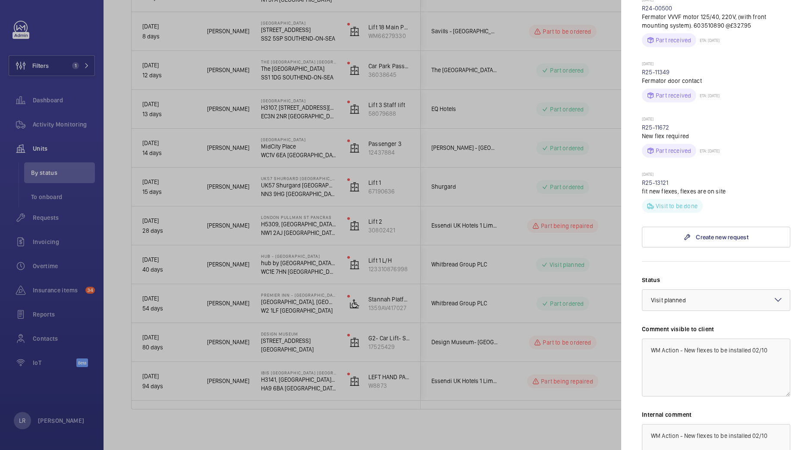
click at [594, 284] on div at bounding box center [405, 225] width 811 height 450
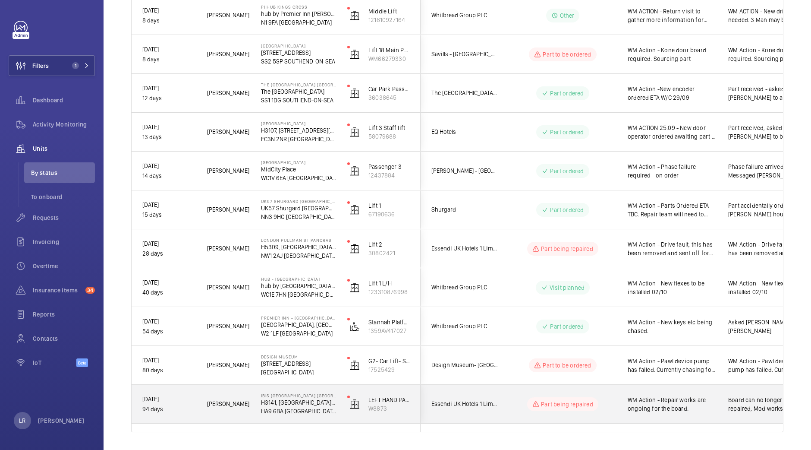
scroll to position [474, 0]
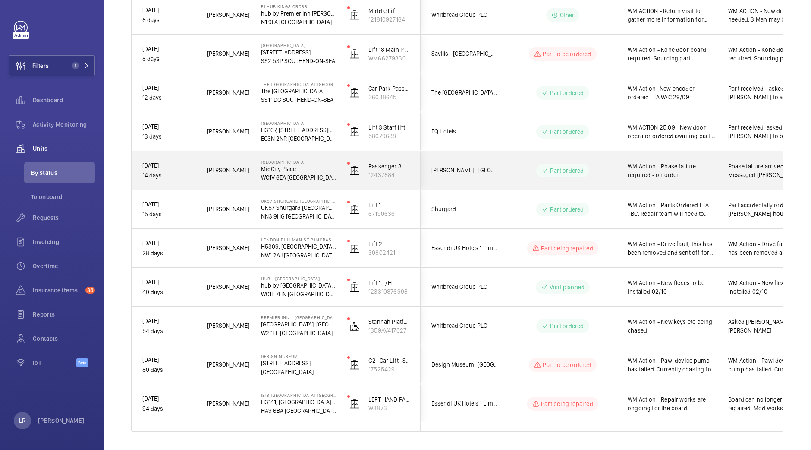
click at [538, 171] on div "Part ordered" at bounding box center [562, 171] width 53 height 14
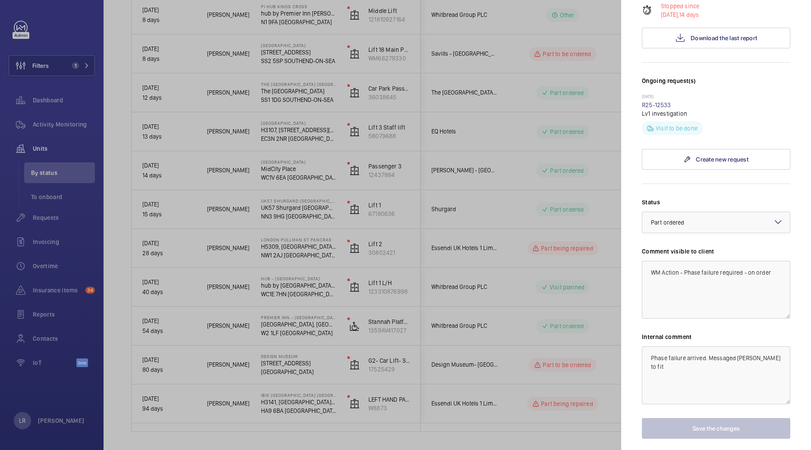
scroll to position [209, 0]
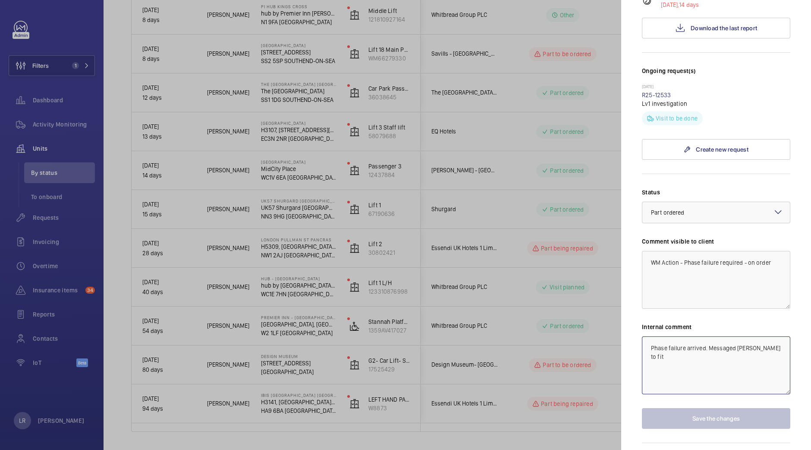
click at [764, 336] on textarea "Phase failure arrived. Messaged Sam to fit" at bounding box center [716, 365] width 148 height 58
click at [766, 336] on textarea "Phase failure arrived. Sam collecting on Firday" at bounding box center [716, 365] width 148 height 58
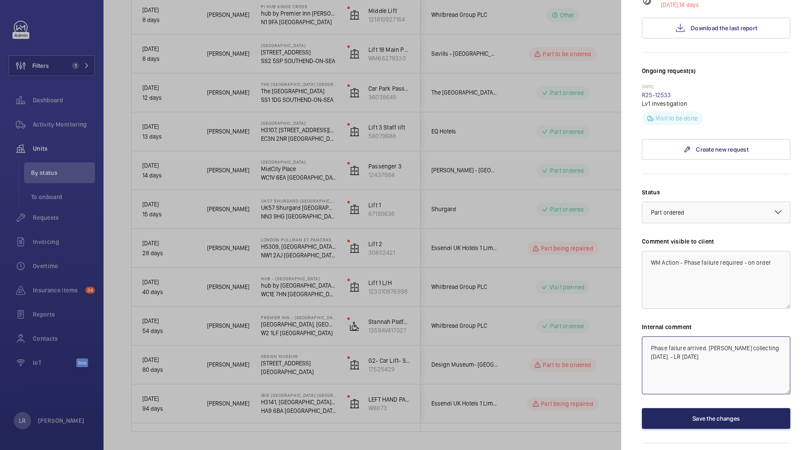
type textarea "Phase failure arrived. Sam collecting on Friday. - LR 2.10.25"
click at [714, 408] on button "Save the changes" at bounding box center [716, 418] width 148 height 21
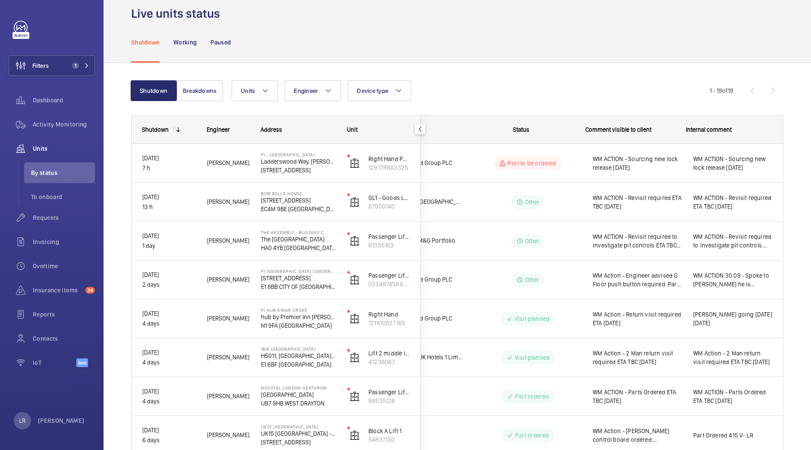
scroll to position [13, 0]
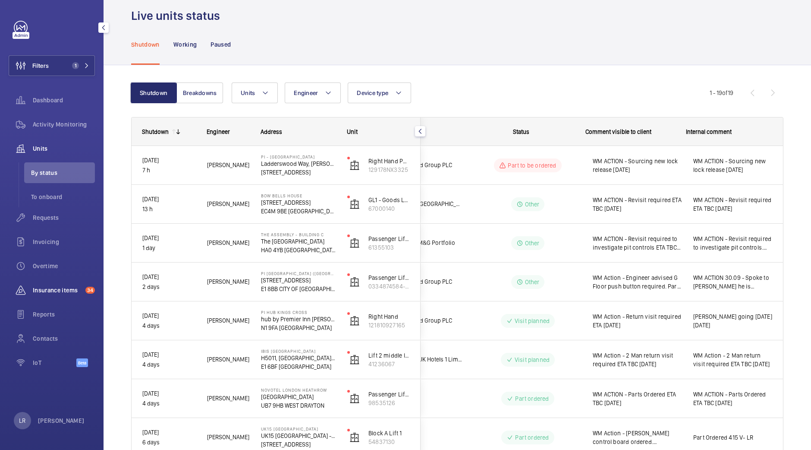
click at [60, 284] on div "Insurance items 34" at bounding box center [52, 290] width 86 height 21
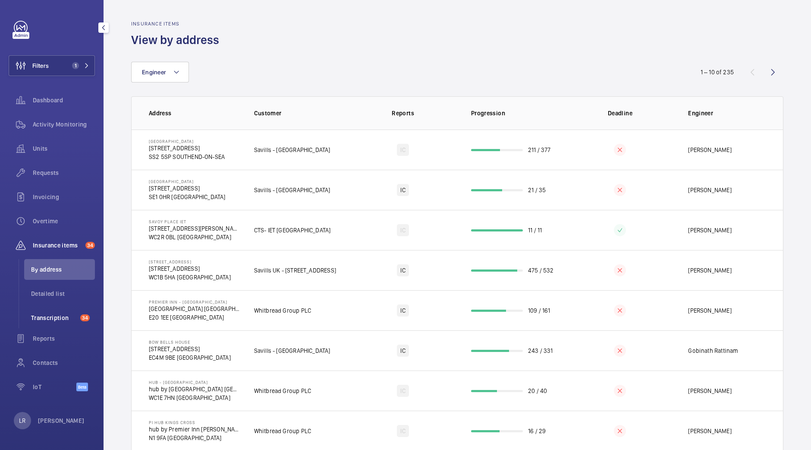
click at [63, 309] on li "Transcription 34" at bounding box center [59, 317] width 71 height 21
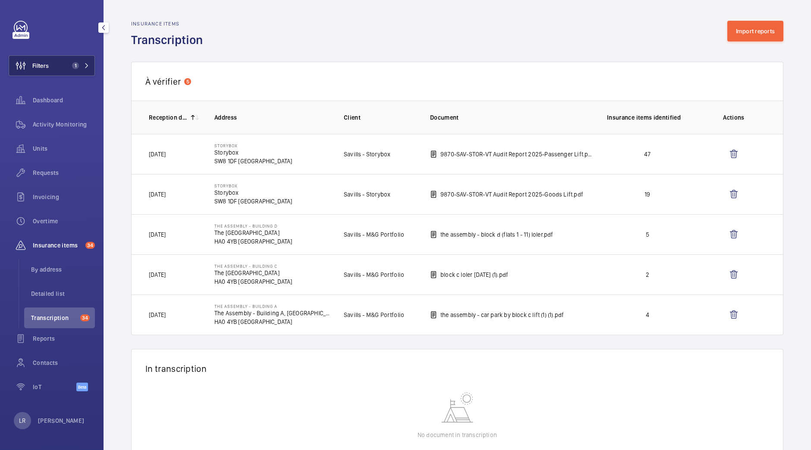
click at [64, 71] on button "Filters 1" at bounding box center [52, 65] width 86 height 21
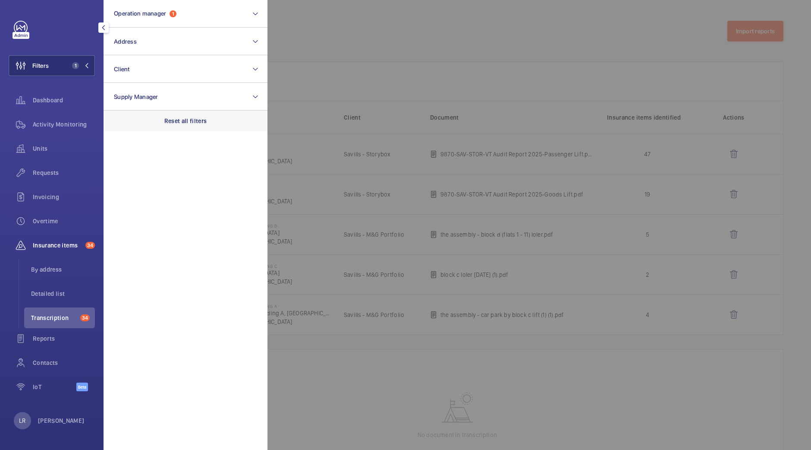
click at [221, 127] on div "Reset all filters" at bounding box center [186, 120] width 164 height 21
click at [396, 92] on div at bounding box center [673, 225] width 811 height 450
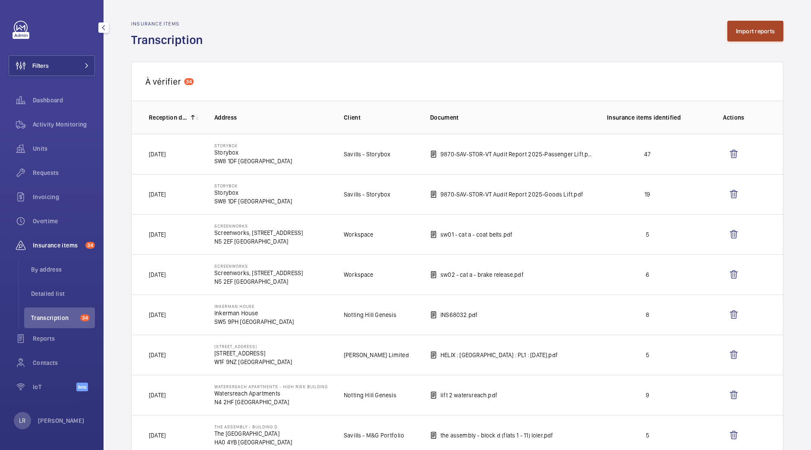
click at [733, 34] on button "Import reports" at bounding box center [756, 31] width 57 height 21
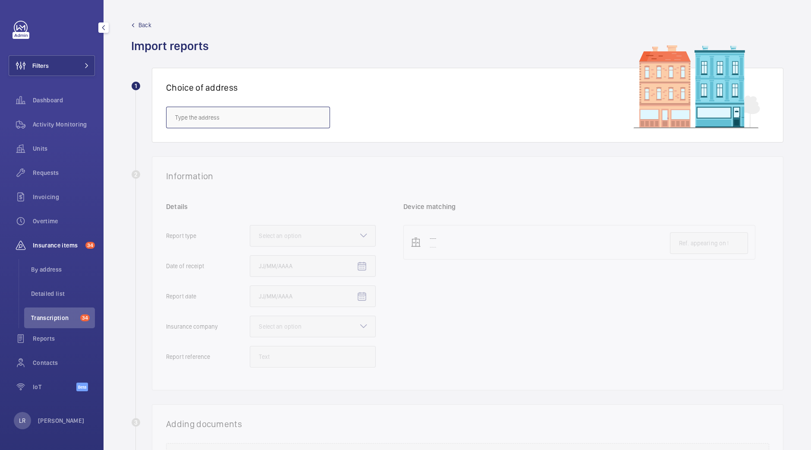
click at [288, 126] on input "text" at bounding box center [248, 118] width 164 height 22
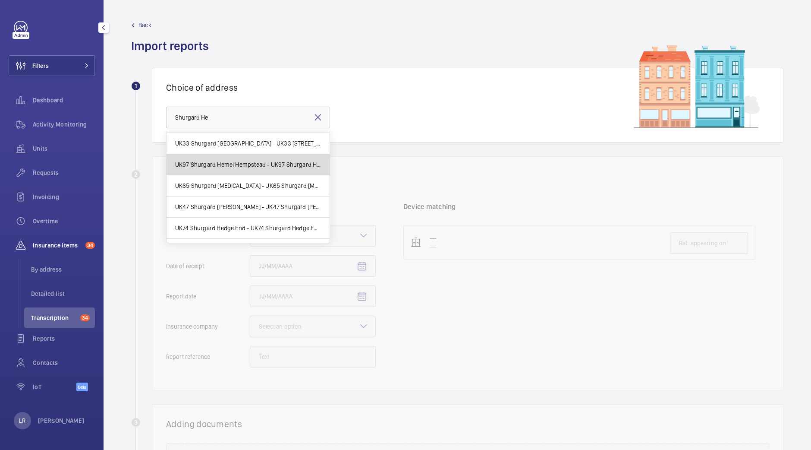
click at [253, 166] on span "UK97 Shurgard Hemel Hempstead - UK97 Shurgard Hemel Hempstead, HEMEL HEMPSTEAD …" at bounding box center [248, 164] width 146 height 9
type input "UK97 Shurgard Hemel Hempstead - UK97 Shurgard Hemel Hempstead, HEMEL HEMPSTEAD …"
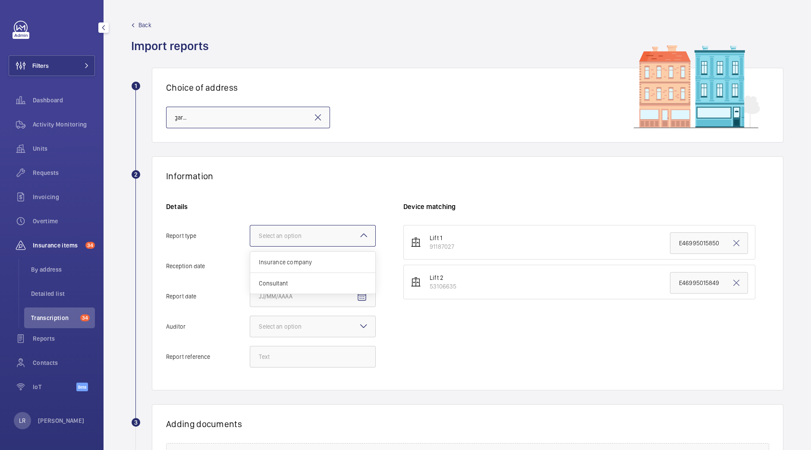
click at [340, 241] on div at bounding box center [312, 235] width 125 height 21
click at [250, 241] on input "Report type Select an option Insurance company Consultant" at bounding box center [250, 235] width 0 height 21
click at [337, 252] on div "Insurance company" at bounding box center [312, 262] width 125 height 21
click at [250, 246] on input "Report type Select an option Insurance company Consultant" at bounding box center [250, 235] width 0 height 21
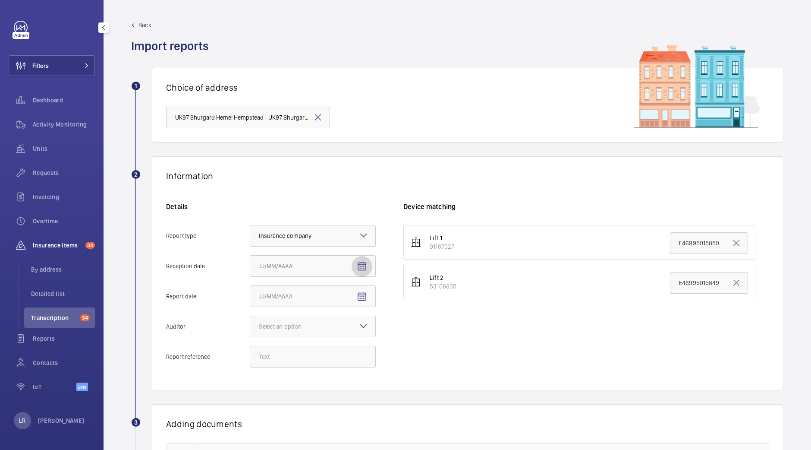
click at [369, 265] on span "Open calendar" at bounding box center [362, 266] width 21 height 21
click at [333, 338] on span "2" at bounding box center [332, 336] width 16 height 16
type input "10/2/2025"
click at [366, 299] on mat-icon "Open calendar" at bounding box center [362, 296] width 10 height 10
click at [351, 325] on span "Previous month" at bounding box center [349, 330] width 17 height 17
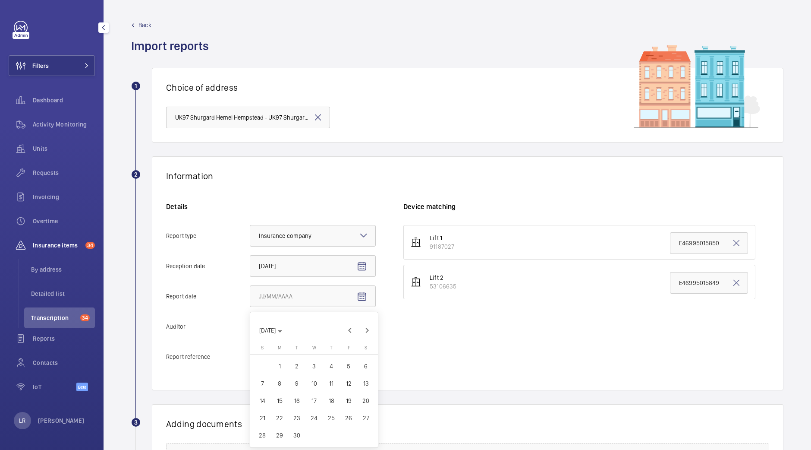
click at [301, 434] on span "30" at bounding box center [297, 435] width 16 height 16
type input "9/30/2025"
click at [325, 328] on div at bounding box center [312, 326] width 125 height 21
click at [250, 328] on input "Auditor Select an option Veritas Zurich British Engineering Allianz Other" at bounding box center [250, 326] width 0 height 21
click at [306, 416] on span "Allianz" at bounding box center [313, 416] width 108 height 9
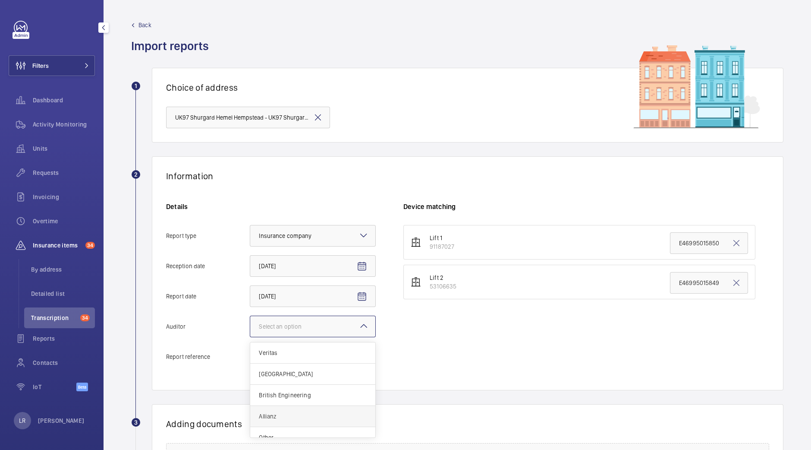
click at [250, 337] on input "Auditor Select an option Veritas Zurich British Engineering Allianz Other" at bounding box center [250, 326] width 0 height 21
click at [331, 355] on input "Report reference" at bounding box center [313, 357] width 126 height 22
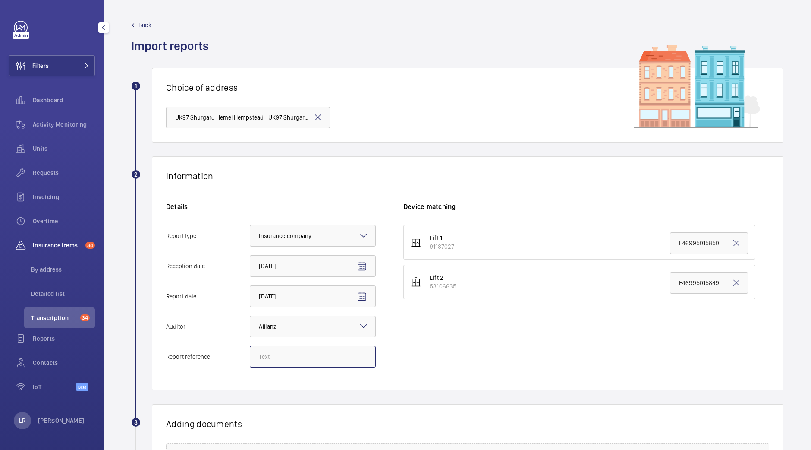
paste input "Emergency report"
type input "Emergency report"
drag, startPoint x: 669, startPoint y: 279, endPoint x: 811, endPoint y: 246, distance: 146.4
click at [811, 246] on div "Back Import reports 1 Choice of address UK97 Shurgard Hemel Hempstead - UK97 Sh…" at bounding box center [458, 225] width 708 height 450
paste input "mergency report"
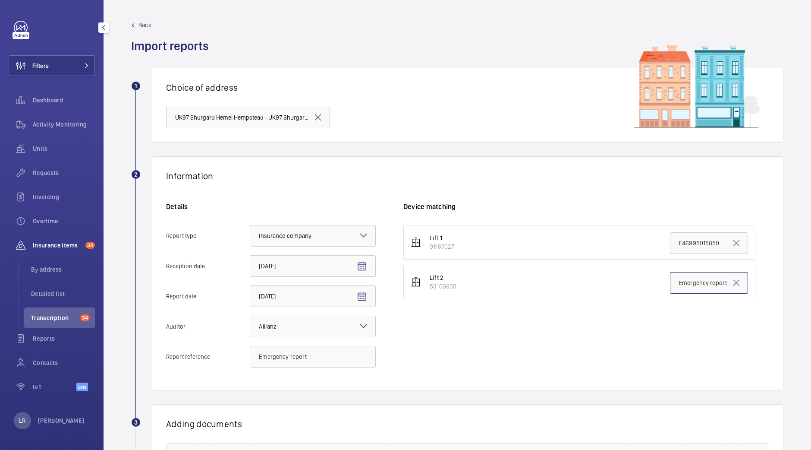
scroll to position [139, 0]
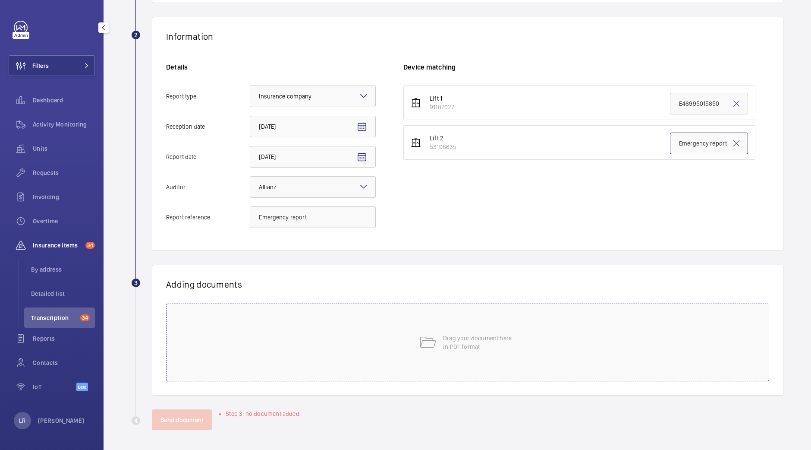
type input "Emergency report"
click at [509, 312] on div "Drag your document here in PDF format" at bounding box center [467, 342] width 603 height 78
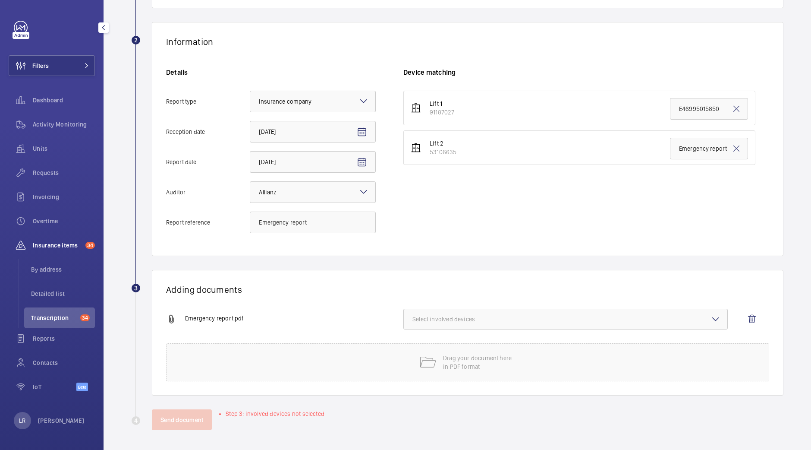
click at [594, 315] on span "Select involved devices" at bounding box center [566, 319] width 306 height 9
click at [551, 366] on span "53106635" at bounding box center [566, 367] width 279 height 9
click at [425, 366] on input "53106635" at bounding box center [416, 366] width 17 height 17
checkbox input "true"
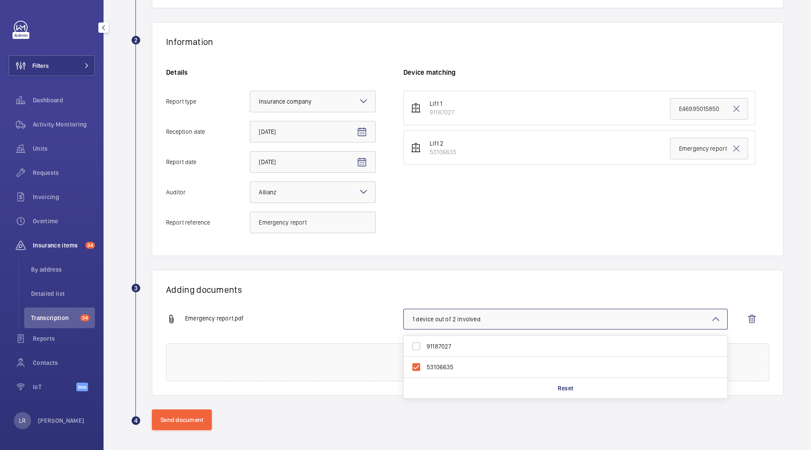
click at [492, 228] on div "Lift 1 91187027 E46995015850 Lift 2 53106635 Emergency report" at bounding box center [587, 166] width 366 height 151
click at [188, 424] on button "Send document" at bounding box center [182, 419] width 60 height 21
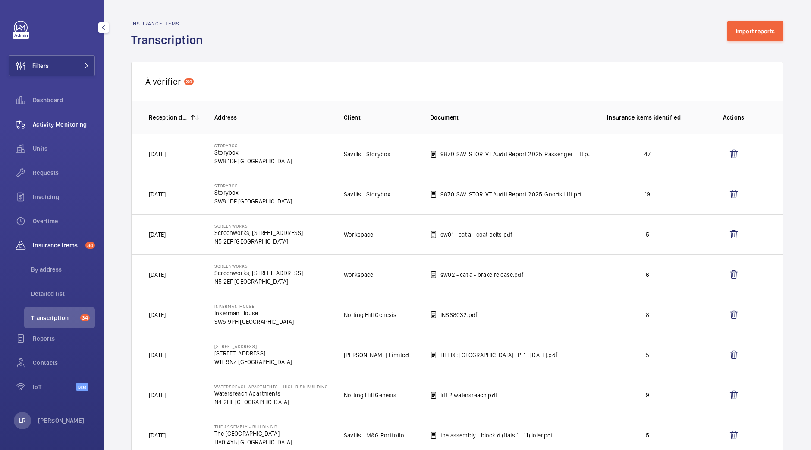
click at [69, 124] on span "Activity Monitoring" at bounding box center [64, 124] width 62 height 9
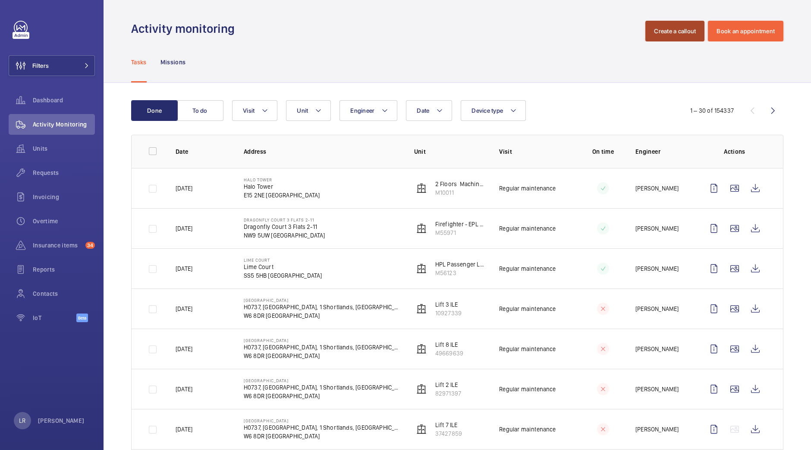
click at [694, 25] on button "Create a callout" at bounding box center [675, 31] width 59 height 21
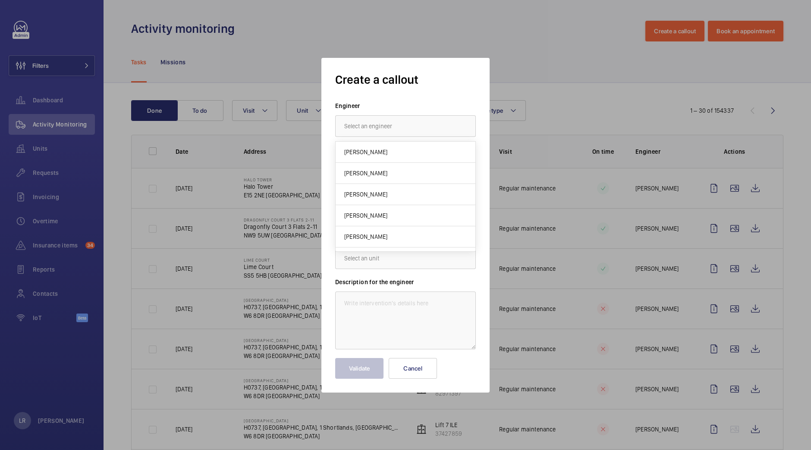
type input "S"
click at [384, 166] on div "× Breakdown" at bounding box center [369, 170] width 51 height 9
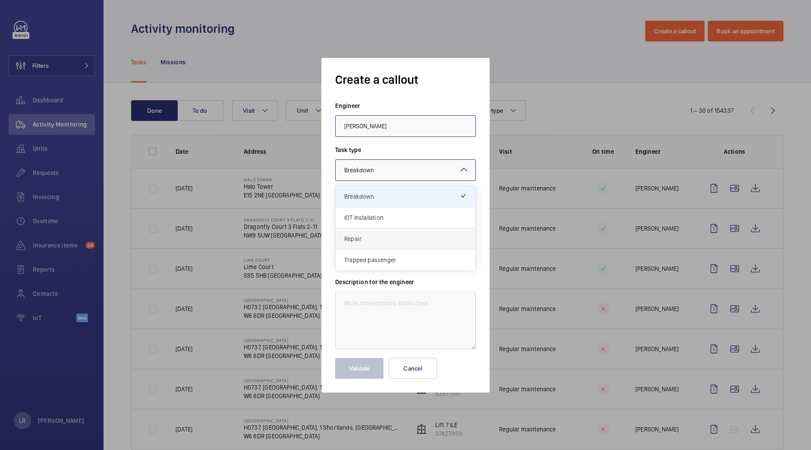
click at [382, 237] on span "Repair" at bounding box center [405, 238] width 123 height 9
type input "Ian Thompson"
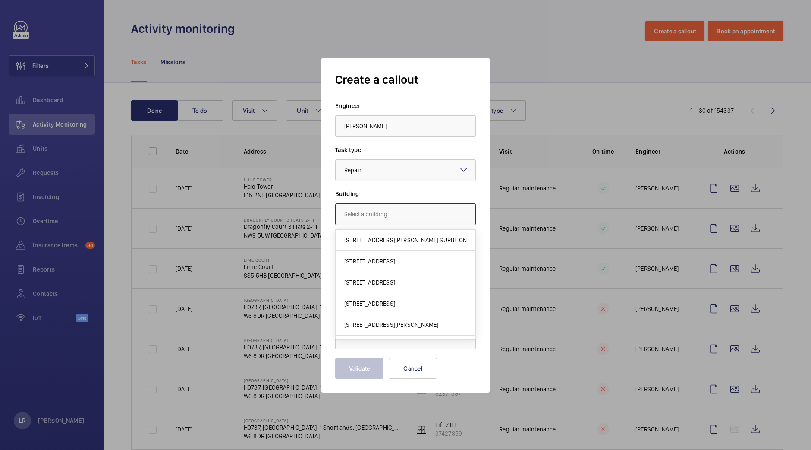
click at [416, 212] on input "text" at bounding box center [405, 214] width 141 height 22
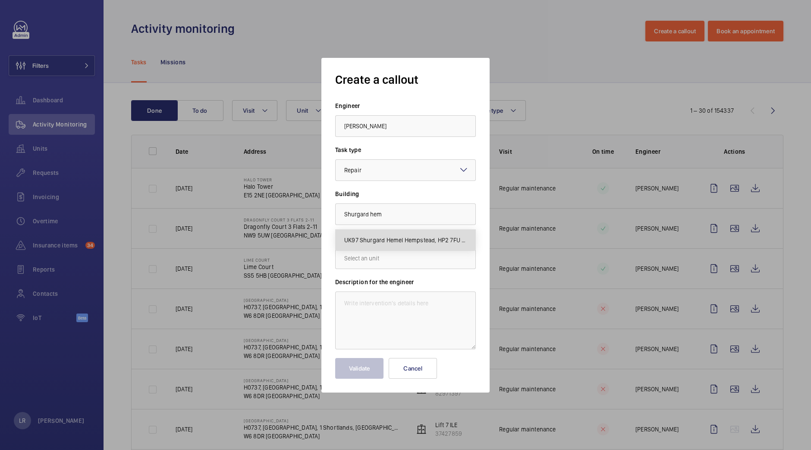
click at [417, 249] on mat-option "UK97 Shurgard Hemel Hempstead, HP2 7FU HEMEL HEMPSTEAD" at bounding box center [406, 240] width 140 height 21
type input "UK97 Shurgard Hemel Hempstead, HP2 7FU HEMEL HEMPSTEAD"
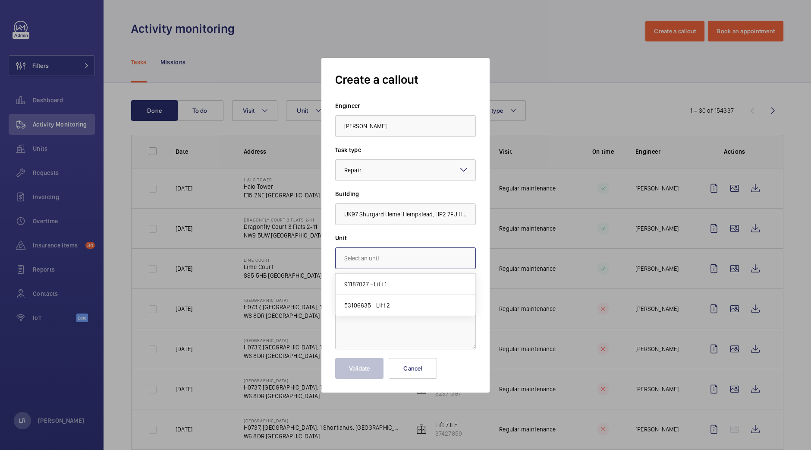
click at [412, 260] on input "text" at bounding box center [405, 258] width 141 height 22
click at [397, 305] on mat-option "53106635 - Lift 2" at bounding box center [406, 305] width 140 height 21
type input "53106635 - Lift 2"
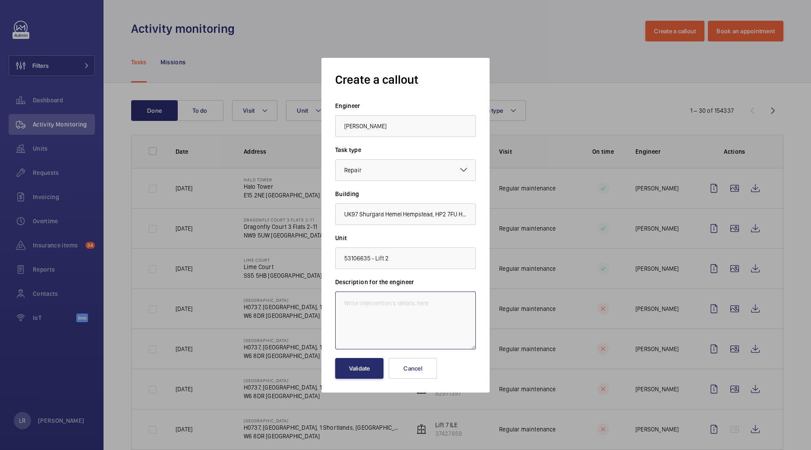
click at [408, 313] on textarea at bounding box center [405, 320] width 141 height 58
paste textarea "The counterweight runby clearance is insufficient to allow the up over travel l…"
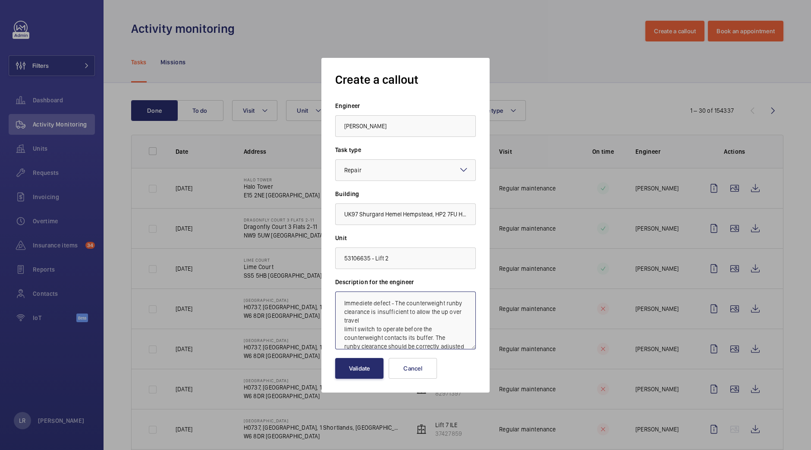
scroll to position [10, 0]
click at [366, 295] on textarea "Immediete defect - The counterweight runby clearance is insufficient to allow t…" at bounding box center [405, 320] width 141 height 58
type textarea "Immediate defect - The counterweight runby clearance is insufficient to allow t…"
click at [364, 372] on button "Validate" at bounding box center [359, 368] width 48 height 21
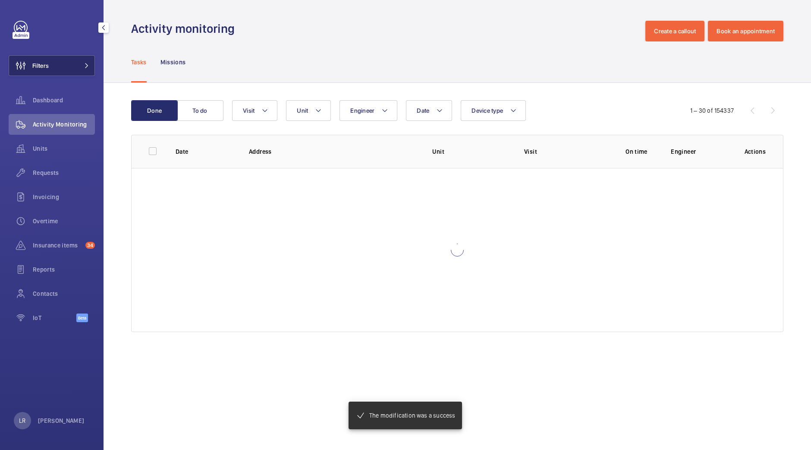
click at [66, 56] on button "Filters" at bounding box center [52, 65] width 86 height 21
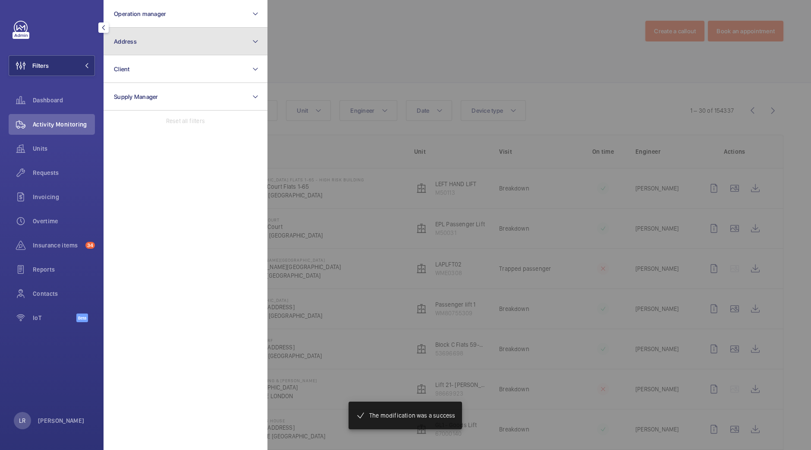
click at [154, 51] on button "Address" at bounding box center [186, 42] width 164 height 28
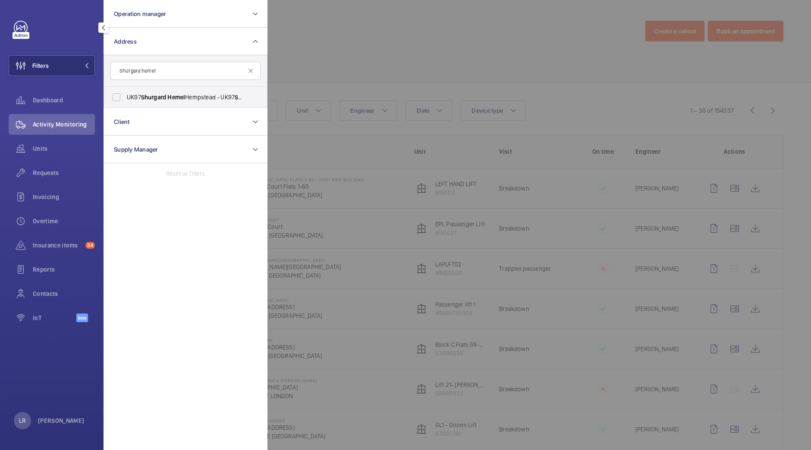
type input "Shurgard hemel"
click at [184, 99] on span "Hemel" at bounding box center [176, 97] width 18 height 7
click at [125, 99] on input "UK97 Shurgard Hemel Hempstead - UK97 Shurgard Hemel Hempstead, HEMEL HEMPSTEAD …" at bounding box center [116, 96] width 17 height 17
checkbox input "true"
click at [372, 83] on div at bounding box center [673, 225] width 811 height 450
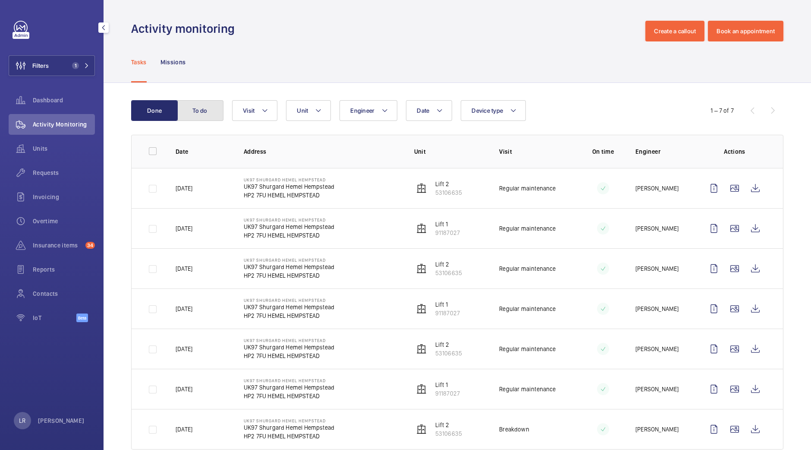
click at [190, 117] on button "To do" at bounding box center [200, 110] width 47 height 21
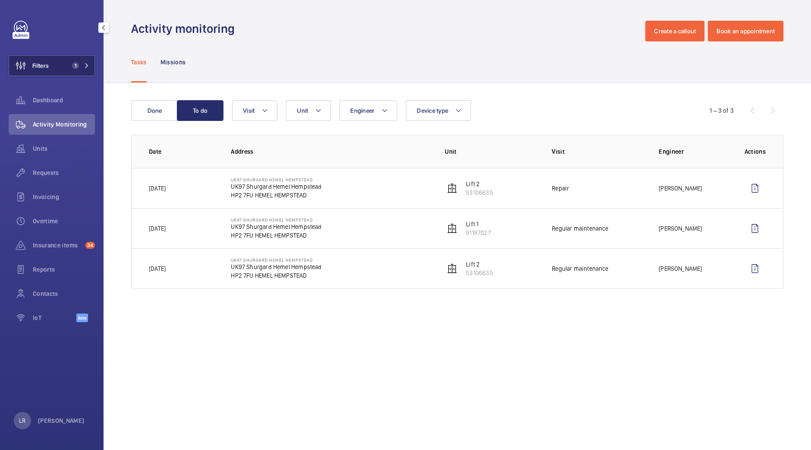
click at [80, 63] on span "1" at bounding box center [79, 65] width 21 height 7
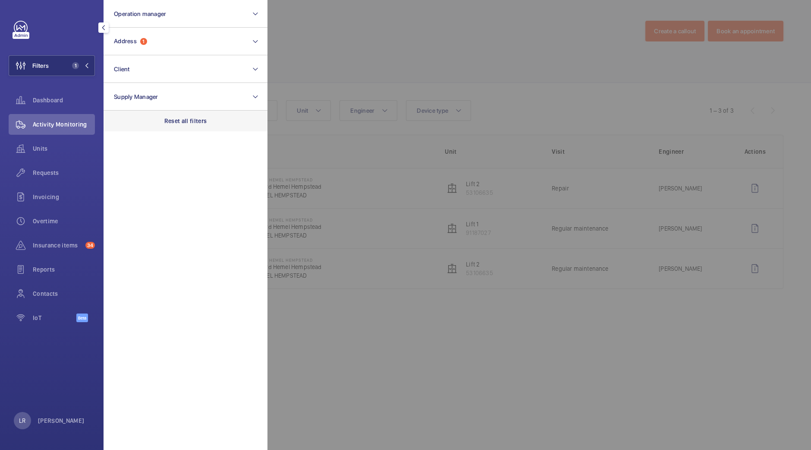
click at [166, 125] on p "Reset all filters" at bounding box center [185, 121] width 43 height 9
click at [72, 243] on span "Insurance items" at bounding box center [57, 245] width 49 height 9
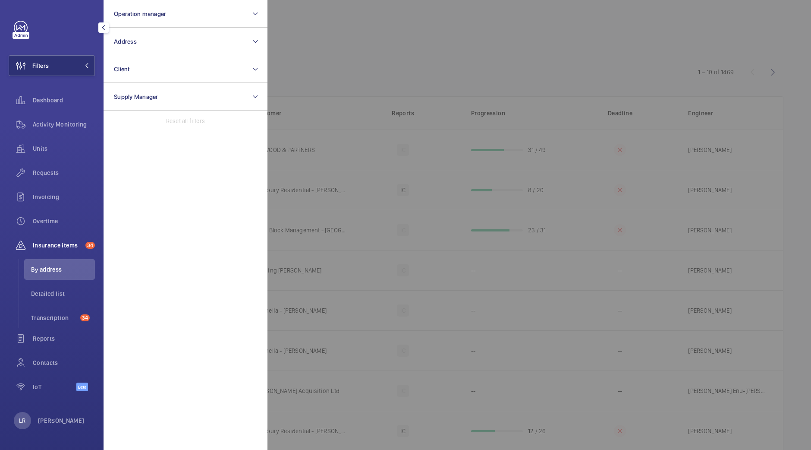
click at [462, 107] on div at bounding box center [673, 225] width 811 height 450
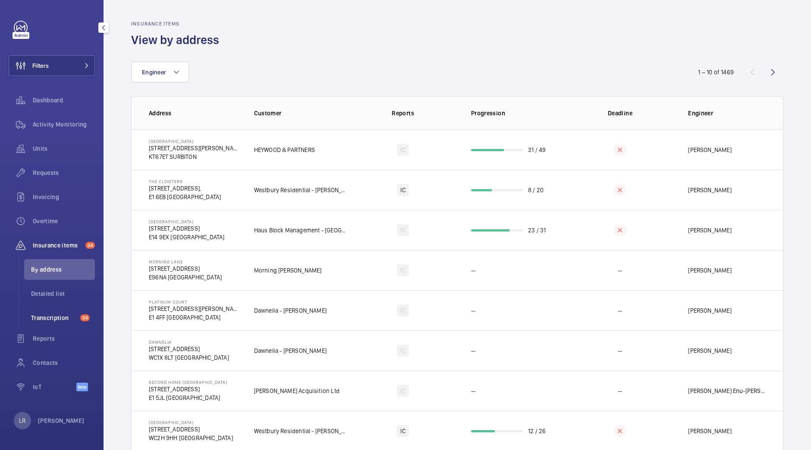
click at [70, 313] on span "Transcription" at bounding box center [54, 317] width 46 height 9
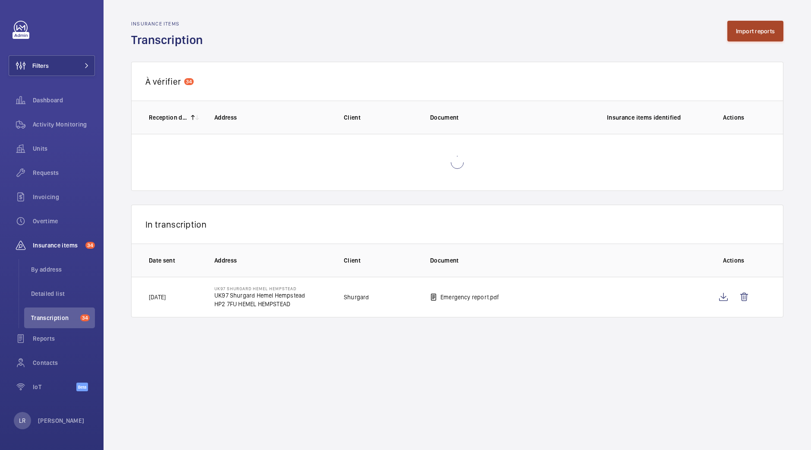
click at [764, 30] on button "Import reports" at bounding box center [756, 31] width 57 height 21
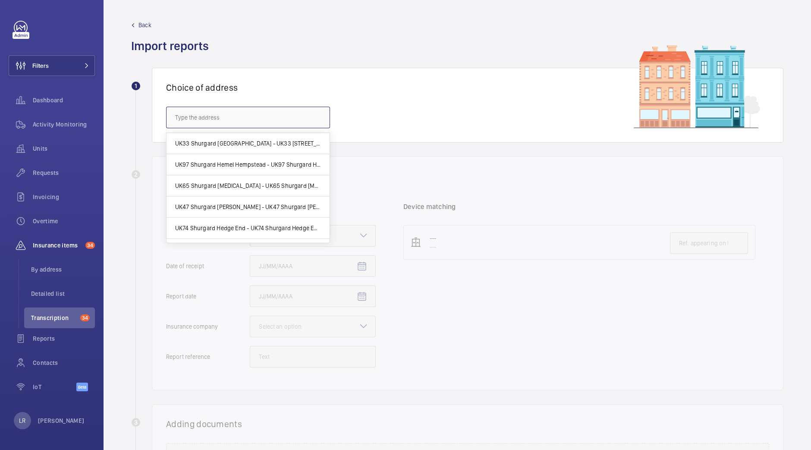
click at [278, 124] on input "text" at bounding box center [248, 118] width 164 height 22
click at [293, 158] on mat-option "UK97 Shurgard Hemel Hempstead - UK97 Shurgard Hemel Hempstead, HEMEL HEMPSTEAD …" at bounding box center [248, 164] width 163 height 21
type input "UK97 Shurgard Hemel Hempstead - UK97 Shurgard Hemel Hempstead, HEMEL HEMPSTEAD …"
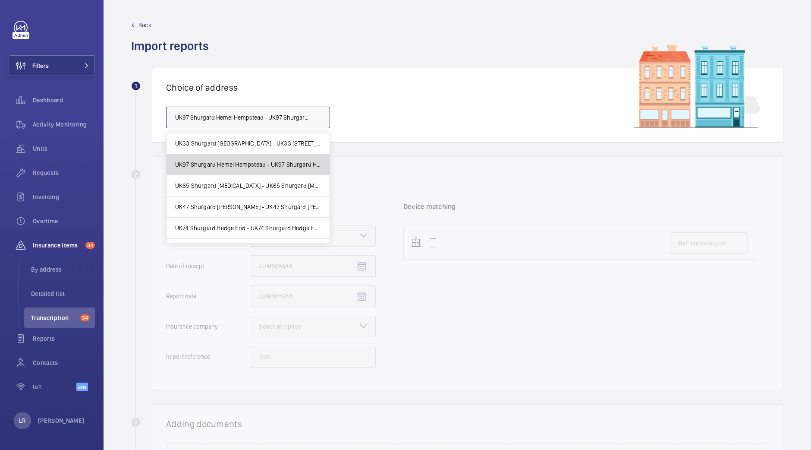
scroll to position [0, 122]
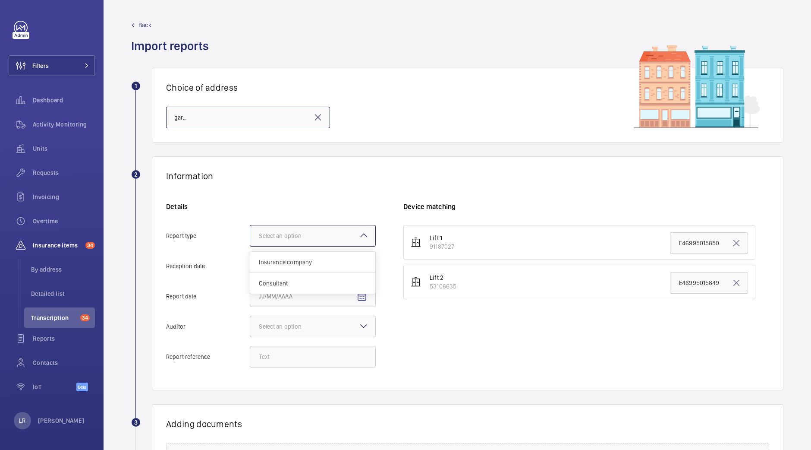
click at [299, 240] on div at bounding box center [312, 235] width 125 height 21
click at [250, 240] on input "Report type Select an option Insurance company Consultant" at bounding box center [250, 235] width 0 height 21
click at [297, 262] on span "Insurance company" at bounding box center [313, 262] width 108 height 9
click at [250, 246] on input "Report type Select an option Insurance company Consultant" at bounding box center [250, 235] width 0 height 21
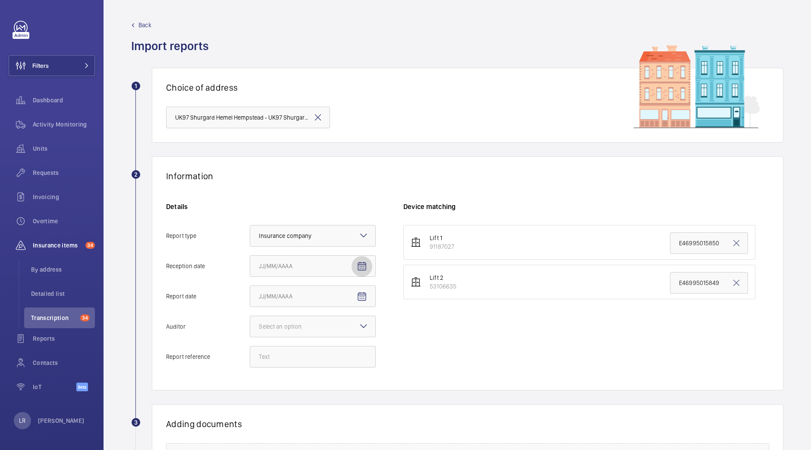
click at [360, 269] on mat-icon "Open calendar" at bounding box center [362, 266] width 10 height 10
click at [328, 339] on span "2" at bounding box center [332, 336] width 16 height 16
type input "[DATE]"
click at [366, 297] on mat-icon "Open calendar" at bounding box center [362, 296] width 10 height 10
click at [353, 328] on span "Previous month" at bounding box center [349, 330] width 17 height 17
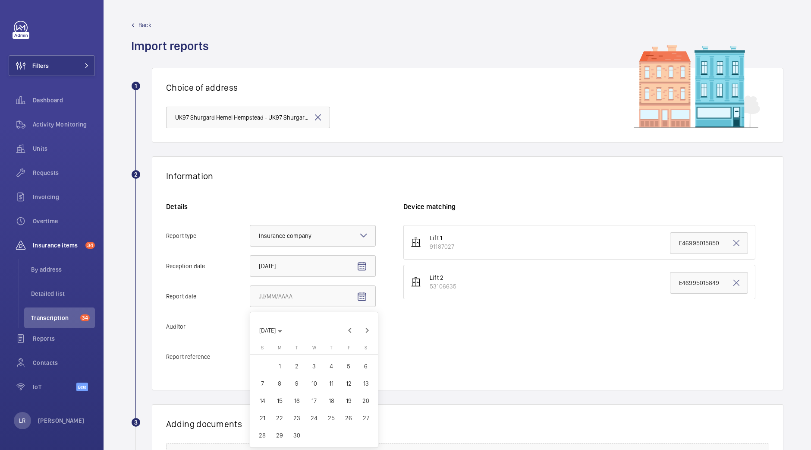
click at [298, 435] on span "30" at bounding box center [297, 435] width 16 height 16
type input "9/30/2025"
drag, startPoint x: 364, startPoint y: 324, endPoint x: 292, endPoint y: 411, distance: 113.4
click at [292, 337] on div "Select an option Veritas Zurich British Engineering Allianz Other" at bounding box center [313, 327] width 126 height 22
click at [250, 337] on input "Auditor Select an option Veritas Zurich British Engineering Allianz Other" at bounding box center [250, 326] width 0 height 21
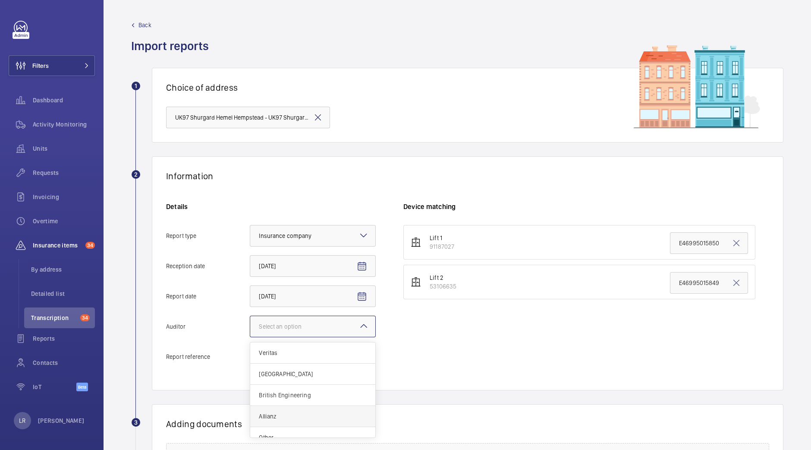
drag, startPoint x: 292, startPoint y: 411, endPoint x: 306, endPoint y: 420, distance: 17.0
click at [306, 420] on span "Allianz" at bounding box center [313, 416] width 108 height 9
click at [250, 337] on input "Auditor Select an option Veritas Zurich British Engineering Allianz Other" at bounding box center [250, 326] width 0 height 21
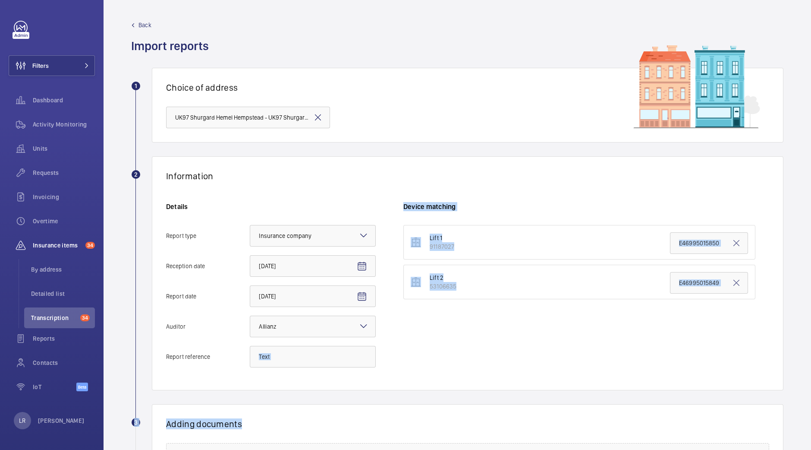
drag, startPoint x: 306, startPoint y: 420, endPoint x: 332, endPoint y: 356, distance: 68.4
click at [332, 356] on wm-front-report-upload-form "2 Information Details Report type Select an option × Insurance company × Recept…" at bounding box center [457, 362] width 653 height 413
click at [332, 356] on input "Report reference" at bounding box center [313, 357] width 126 height 22
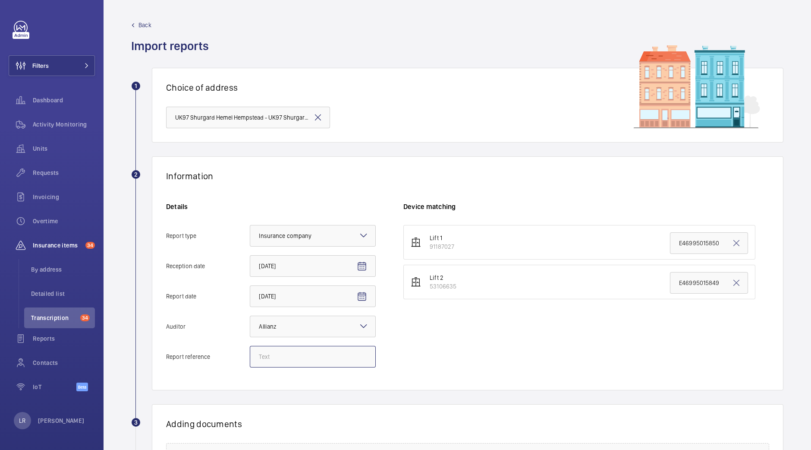
paste input "E32302031573"
type input "E32302031573"
click at [670, 280] on input "E46995015849" at bounding box center [709, 283] width 78 height 22
drag, startPoint x: 691, startPoint y: 286, endPoint x: 788, endPoint y: 284, distance: 97.1
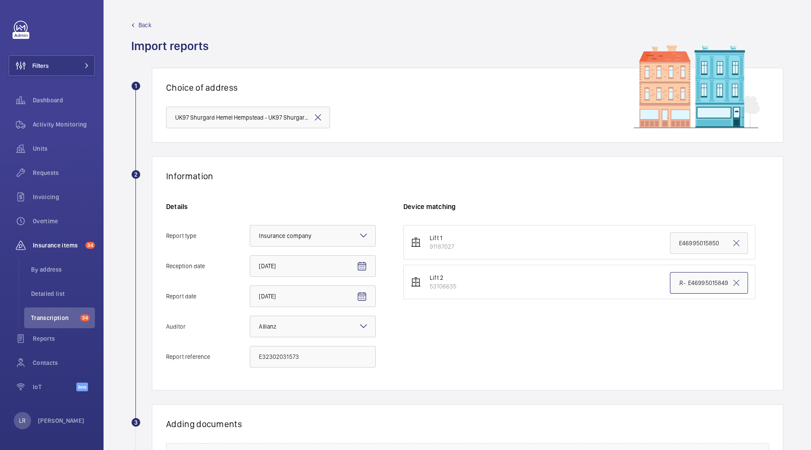
click at [788, 284] on wm-front-admin-audit-upload "Back Import reports 1 Choice of address UK97 Shurgard Hemel Hempstead - UK97 Sh…" at bounding box center [458, 295] width 708 height 590
paste input "32302031573"
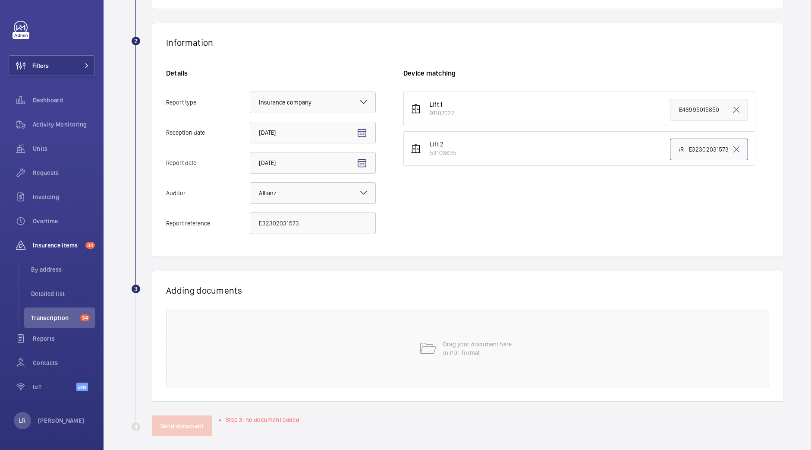
scroll to position [139, 0]
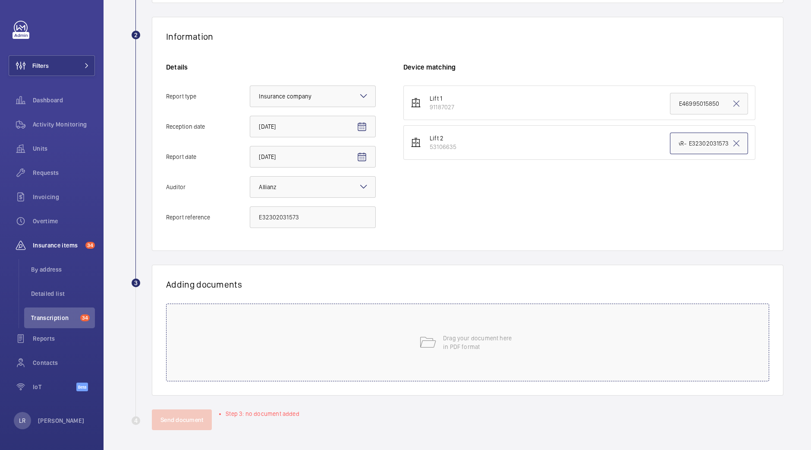
type input "REAR- E32302031573"
click at [524, 312] on div "Drag your document here in PDF format" at bounding box center [467, 342] width 603 height 78
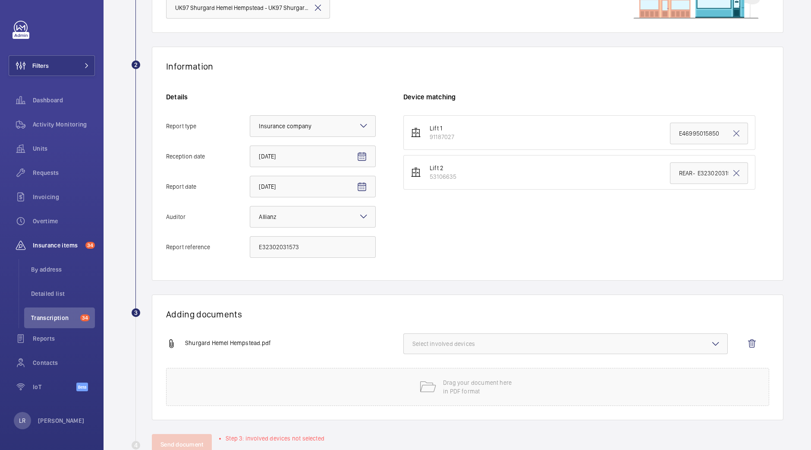
scroll to position [132, 0]
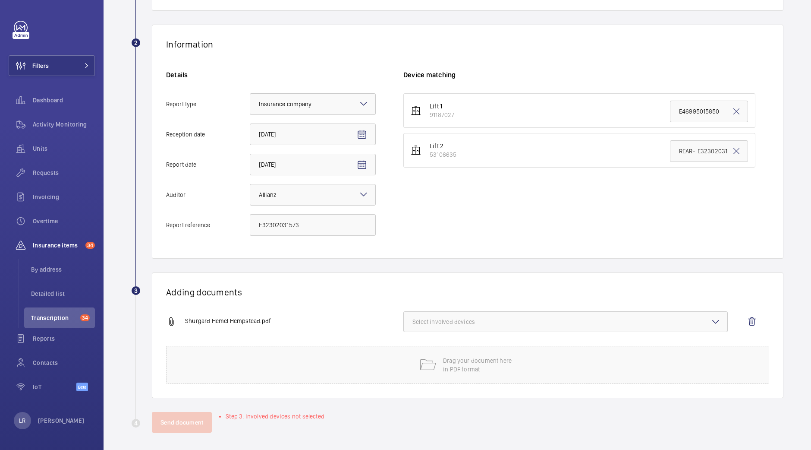
click at [413, 320] on span "Select involved devices" at bounding box center [566, 321] width 306 height 9
click at [427, 369] on span "53106635" at bounding box center [566, 369] width 279 height 9
click at [425, 369] on input "53106635" at bounding box center [416, 369] width 17 height 17
checkbox input "true"
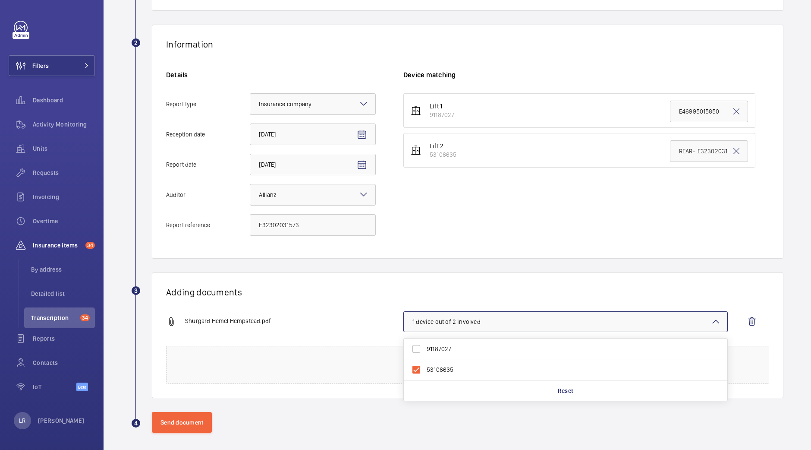
click at [359, 323] on div "Shurgard Hemel Hempstead.pdf" at bounding box center [284, 321] width 237 height 10
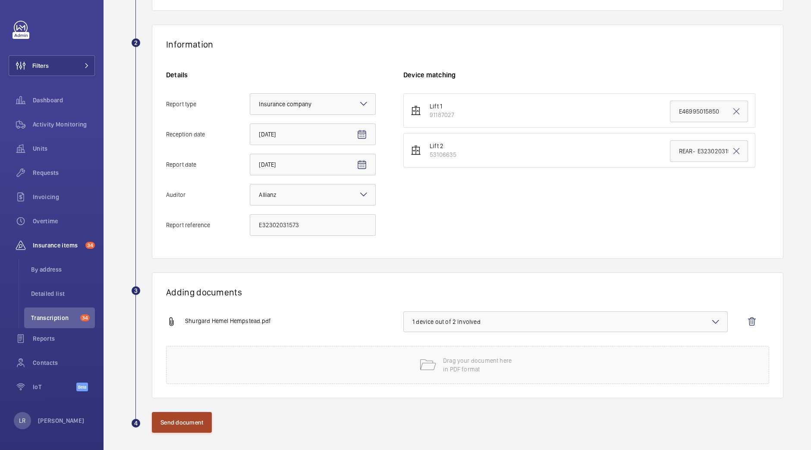
click at [198, 415] on button "Send document" at bounding box center [182, 422] width 60 height 21
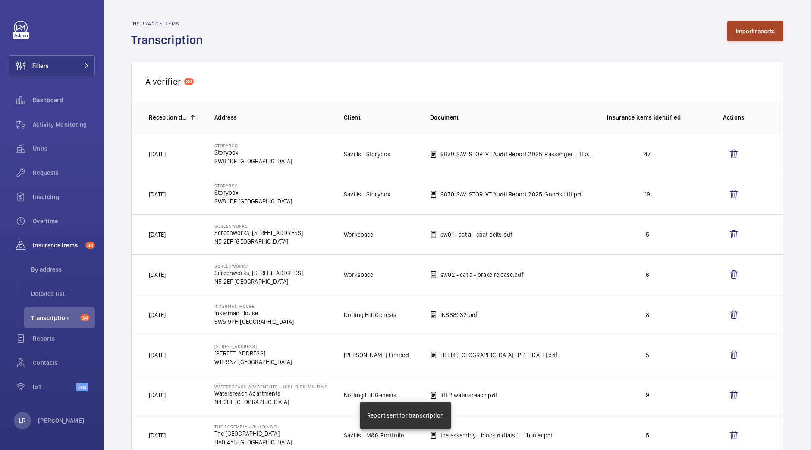
click at [749, 38] on button "Import reports" at bounding box center [756, 31] width 57 height 21
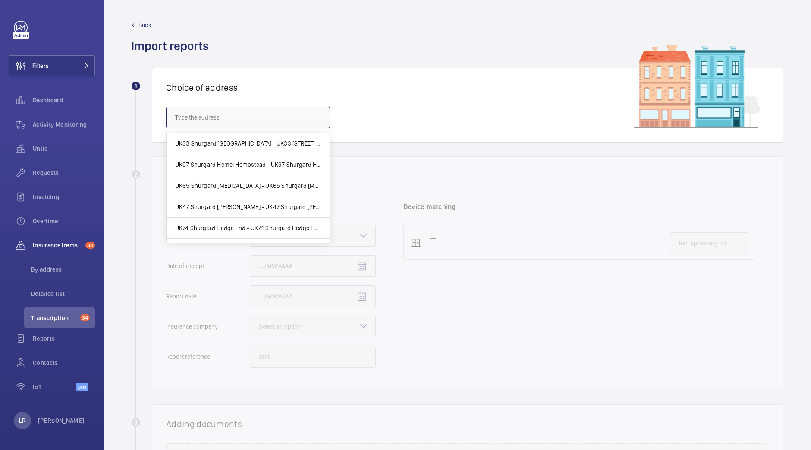
click at [301, 118] on input "text" at bounding box center [248, 118] width 164 height 22
click at [293, 159] on mat-option "UK97 Shurgard Hemel Hempstead - UK97 Shurgard Hemel Hempstead, HEMEL HEMPSTEAD …" at bounding box center [248, 164] width 163 height 21
type input "UK97 Shurgard Hemel Hempstead - UK97 Shurgard Hemel Hempstead, HEMEL HEMPSTEAD …"
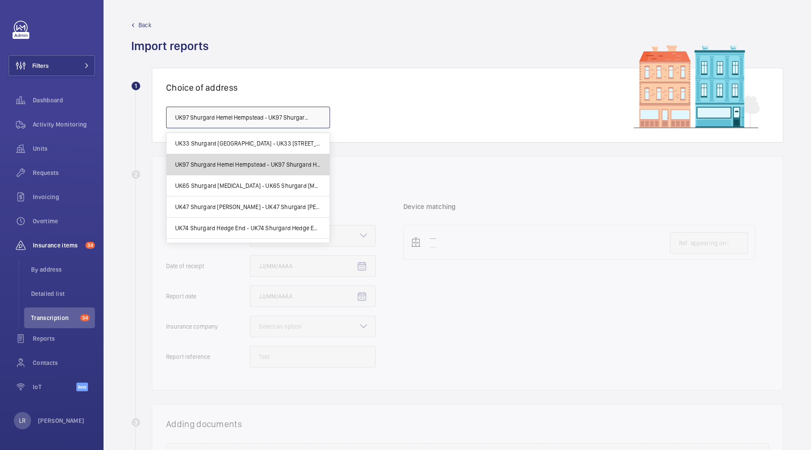
scroll to position [0, 122]
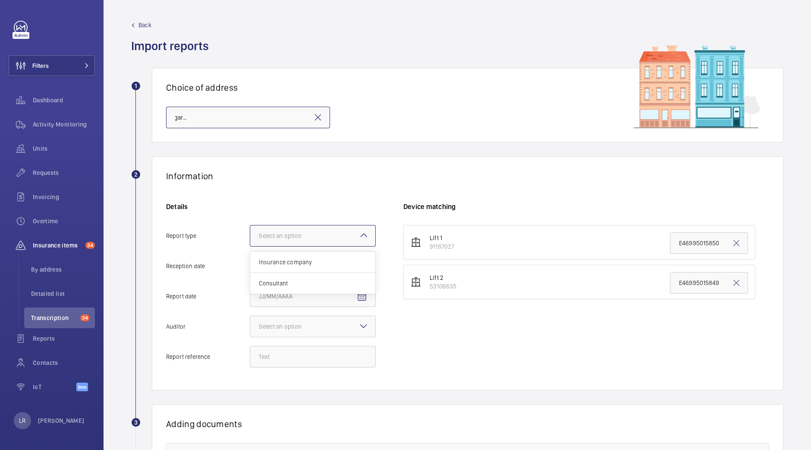
click at [313, 239] on div "Select an option" at bounding box center [291, 235] width 64 height 9
click at [250, 239] on input "Report type Select an option Insurance company Consultant" at bounding box center [250, 235] width 0 height 21
click at [325, 266] on div "Insurance company" at bounding box center [312, 262] width 125 height 21
click at [250, 246] on input "Report type Select an option Insurance company Consultant" at bounding box center [250, 235] width 0 height 21
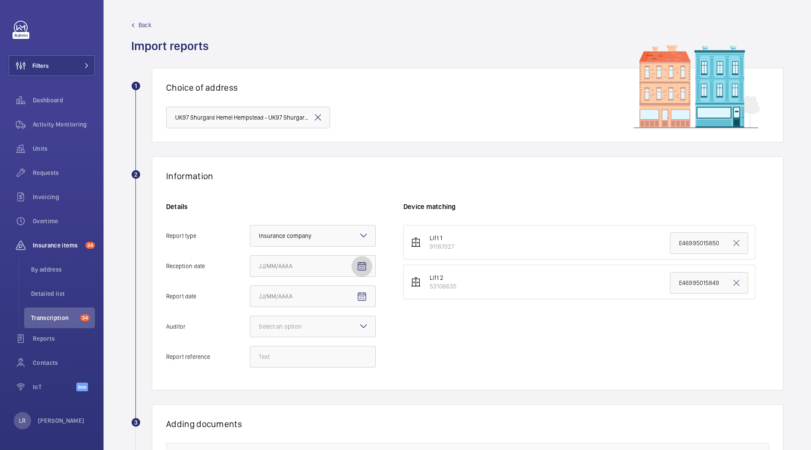
click at [360, 266] on mat-icon "Open calendar" at bounding box center [362, 266] width 10 height 10
click at [334, 341] on span "2" at bounding box center [332, 336] width 16 height 16
type input "[DATE]"
click at [370, 292] on span "Open calendar" at bounding box center [362, 296] width 21 height 21
click at [344, 329] on span "Previous month" at bounding box center [349, 330] width 17 height 17
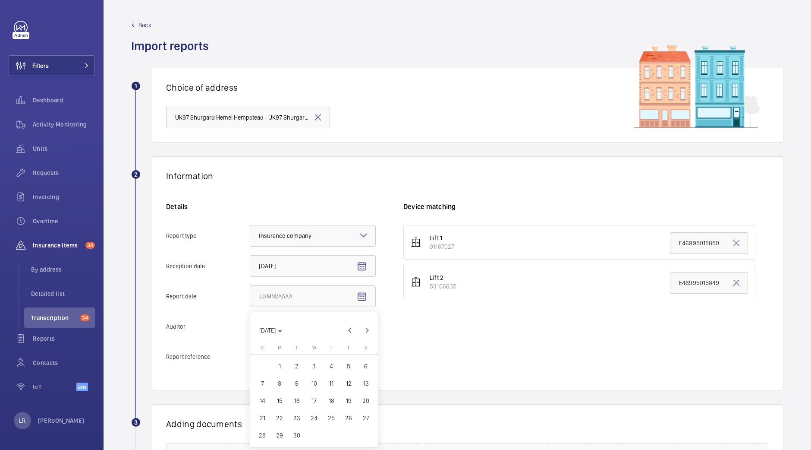
click at [300, 435] on span "30" at bounding box center [297, 435] width 16 height 16
type input "9/30/2025"
click at [357, 327] on div at bounding box center [312, 326] width 125 height 21
click at [250, 327] on input "Auditor Select an option Veritas Zurich British Engineering Allianz Other" at bounding box center [250, 326] width 0 height 21
click at [312, 412] on span "Allianz" at bounding box center [313, 416] width 108 height 9
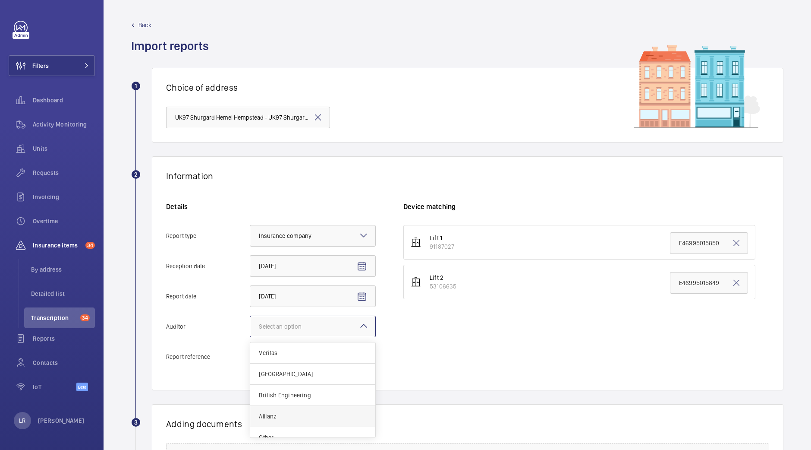
click at [250, 337] on input "Auditor Select an option Veritas Zurich British Engineering Allianz Other" at bounding box center [250, 326] width 0 height 21
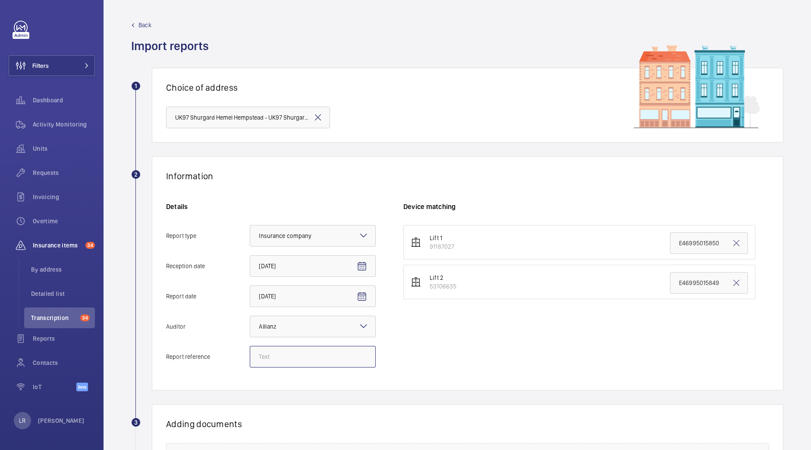
click at [287, 363] on input "Report reference" at bounding box center [313, 357] width 126 height 22
paste input "E32302031572"
type input "E32302031572"
drag, startPoint x: 666, startPoint y: 239, endPoint x: 811, endPoint y: 170, distance: 160.8
click at [811, 170] on div "Back Import reports 1 Choice of address UK97 Shurgard Hemel Hempstead - UK97 Sh…" at bounding box center [458, 225] width 708 height 450
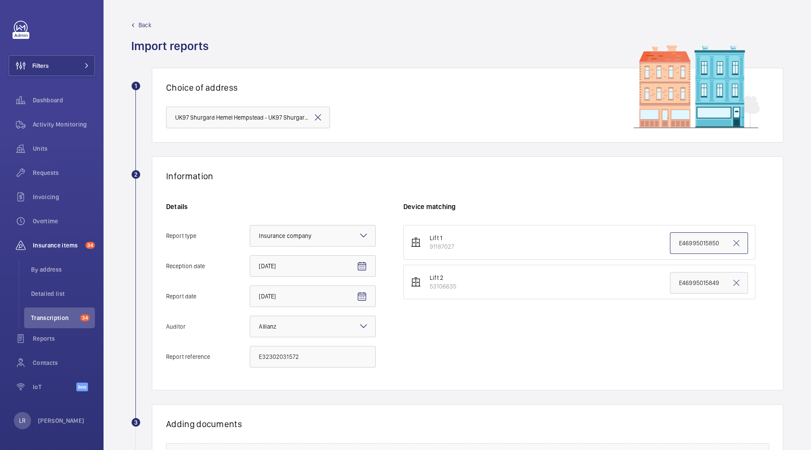
paste input "32302031572"
type input "E32302031572"
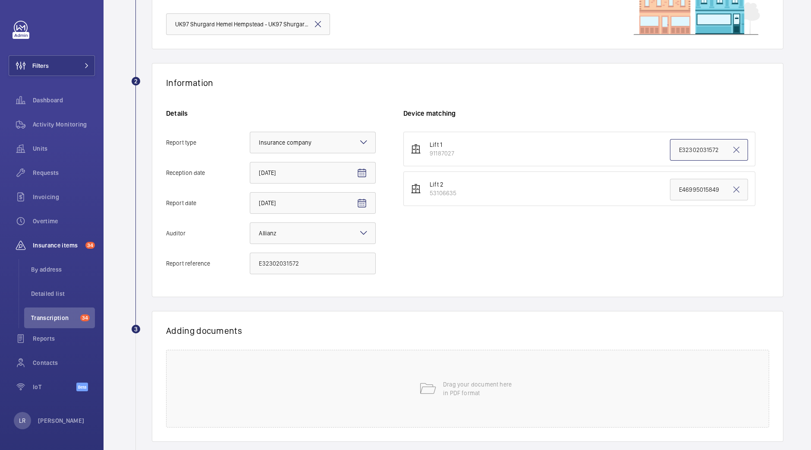
scroll to position [95, 0]
click at [320, 370] on div "Drag your document here in PDF format" at bounding box center [467, 387] width 603 height 78
click at [531, 360] on span "Select involved devices" at bounding box center [566, 358] width 306 height 9
click at [494, 383] on span "91187027" at bounding box center [566, 386] width 279 height 9
click at [425, 383] on input "91187027" at bounding box center [416, 385] width 17 height 17
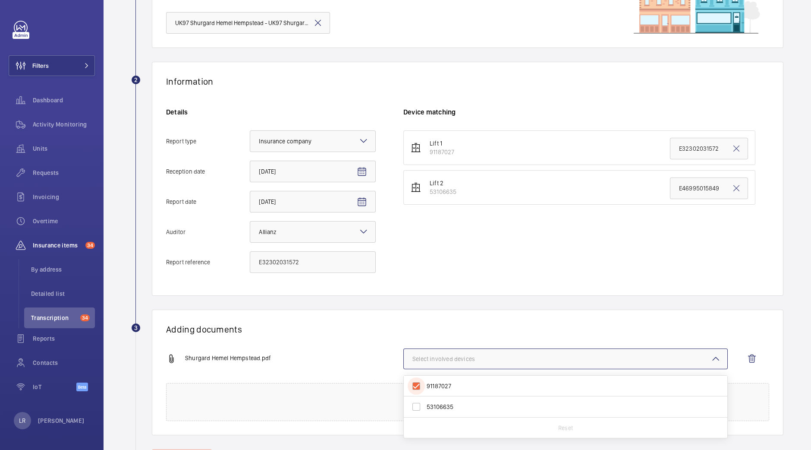
checkbox input "true"
click at [487, 296] on wm-front-report-upload-form "2 Information Details Report type Select an option × Insurance company × Recept…" at bounding box center [457, 266] width 653 height 408
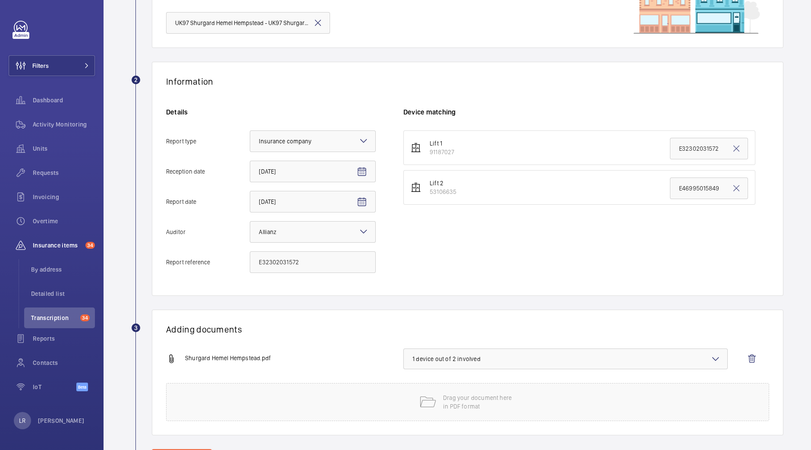
scroll to position [134, 0]
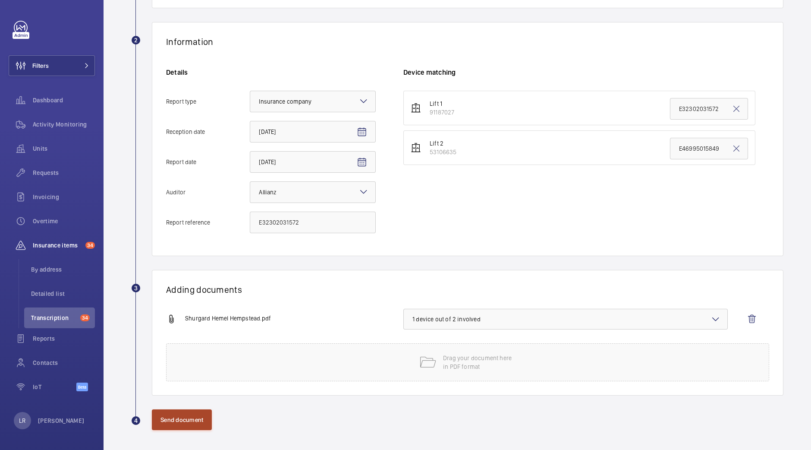
click at [191, 414] on button "Send document" at bounding box center [182, 419] width 60 height 21
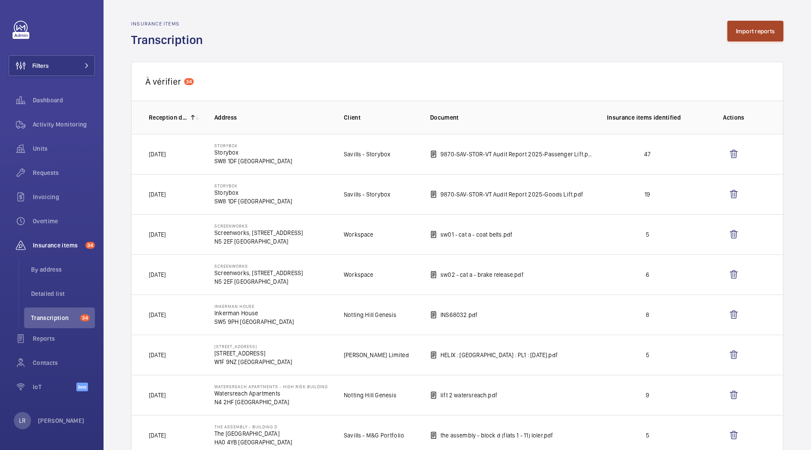
click at [751, 23] on button "Import reports" at bounding box center [756, 31] width 57 height 21
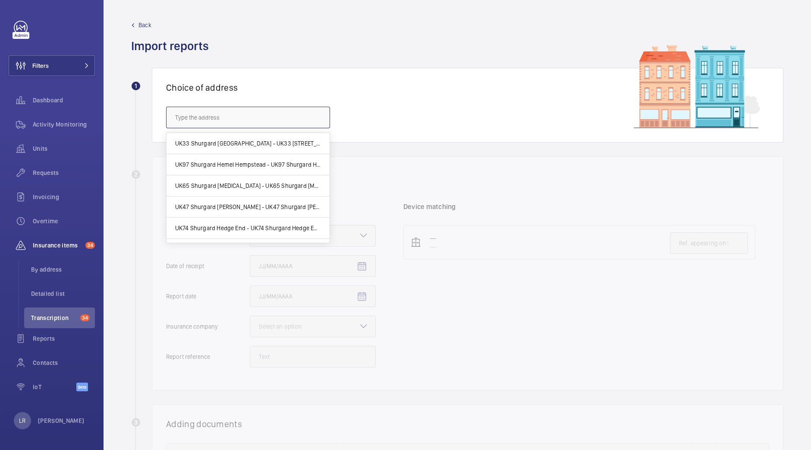
click at [281, 116] on input "text" at bounding box center [248, 118] width 164 height 22
click at [278, 210] on span "UK85 Shurgard Crawley - UK85 Shurgard Crawley, CRAWLEY RH10 9NH" at bounding box center [248, 206] width 146 height 9
type input "UK85 Shurgard Crawley - UK85 Shurgard Crawley, CRAWLEY RH10 9NH"
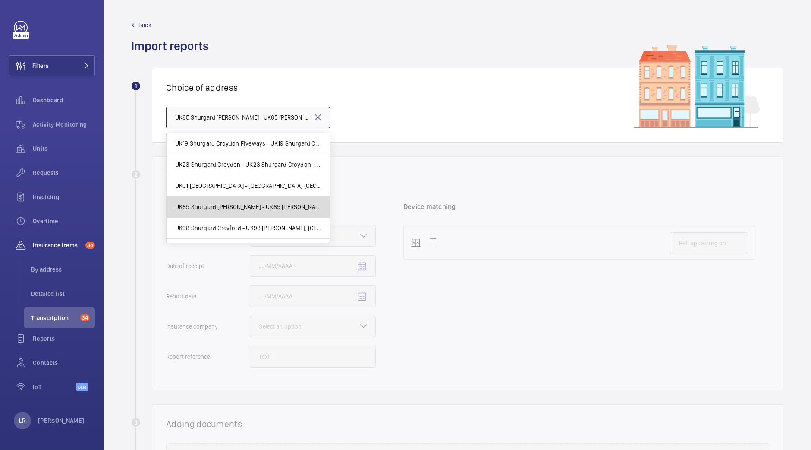
scroll to position [0, 45]
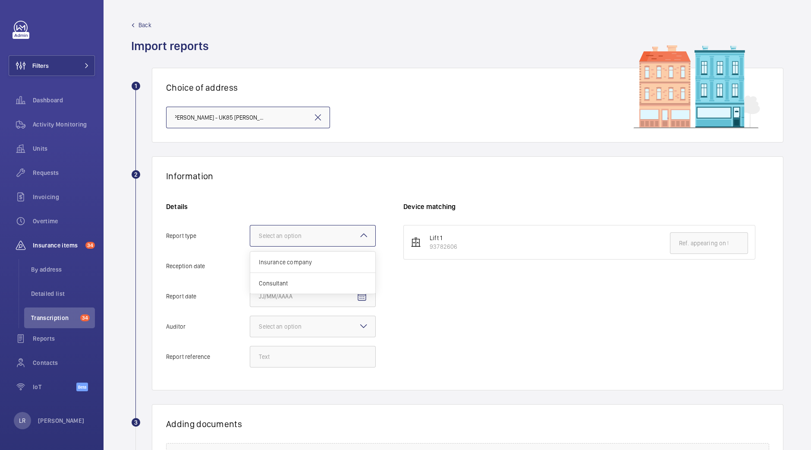
click at [291, 233] on div "Select an option" at bounding box center [291, 235] width 64 height 9
click at [250, 233] on input "Report type Select an option Insurance company Consultant" at bounding box center [250, 235] width 0 height 21
click at [297, 259] on span "Insurance company" at bounding box center [313, 262] width 108 height 9
click at [250, 246] on input "Report type Select an option Insurance company Consultant" at bounding box center [250, 235] width 0 height 21
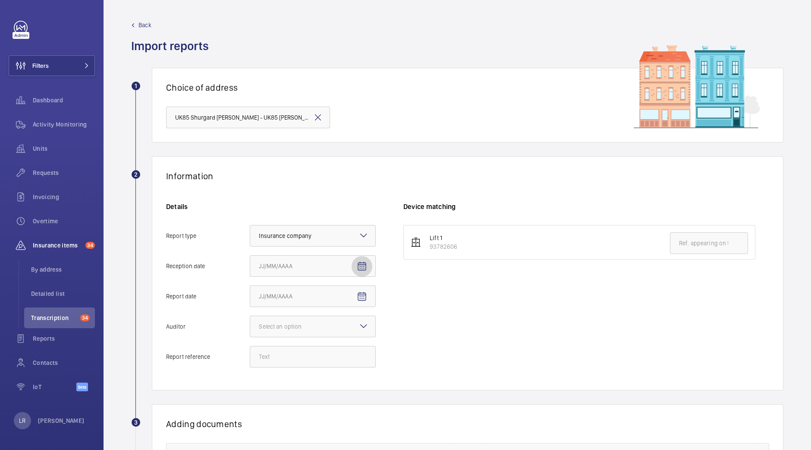
click at [361, 269] on mat-icon "Open calendar" at bounding box center [362, 266] width 10 height 10
click at [332, 336] on span "2" at bounding box center [332, 336] width 16 height 16
type input "[DATE]"
click at [371, 298] on span "Open calendar" at bounding box center [362, 296] width 21 height 21
click at [347, 331] on span "Previous month" at bounding box center [349, 330] width 17 height 17
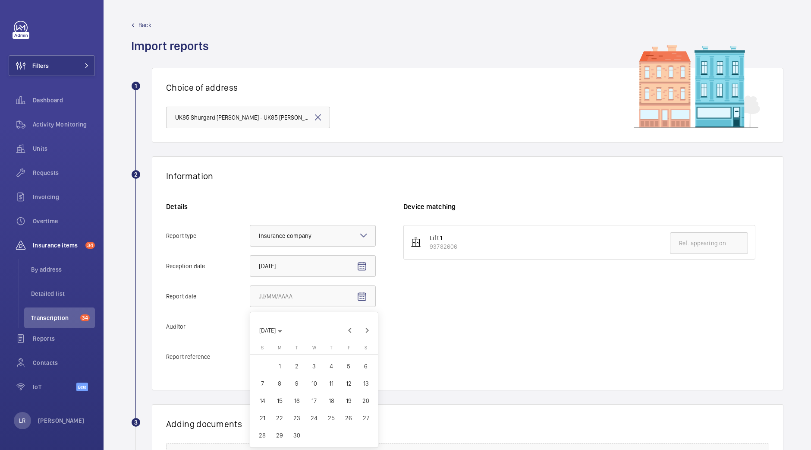
click at [295, 437] on span "30" at bounding box center [297, 435] width 16 height 16
type input "9/30/2025"
click at [330, 339] on div "Details Report type Select an option × Insurance company × Reception date 10/2/…" at bounding box center [284, 289] width 237 height 174
click at [335, 332] on div at bounding box center [312, 326] width 125 height 21
click at [250, 332] on input "Auditor Select an option Veritas Zurich British Engineering Allianz Other" at bounding box center [250, 326] width 0 height 21
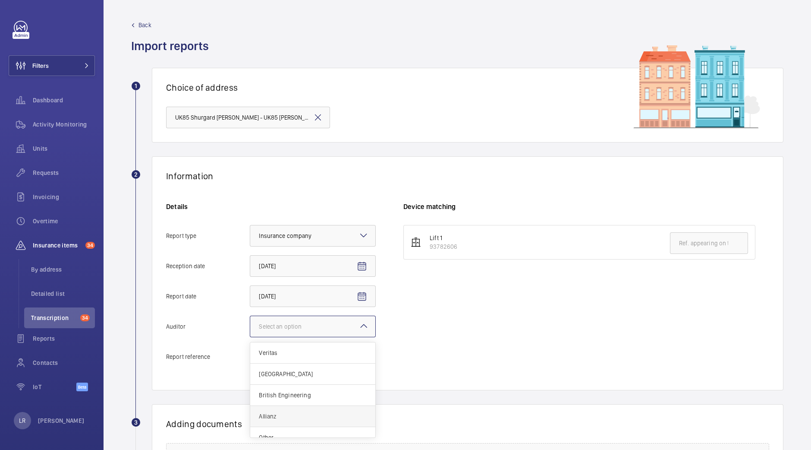
click at [304, 420] on div "Allianz" at bounding box center [312, 416] width 125 height 21
click at [250, 337] on input "Auditor Select an option Veritas Zurich British Engineering Allianz Other" at bounding box center [250, 326] width 0 height 21
click at [330, 359] on input "Report reference" at bounding box center [313, 357] width 126 height 22
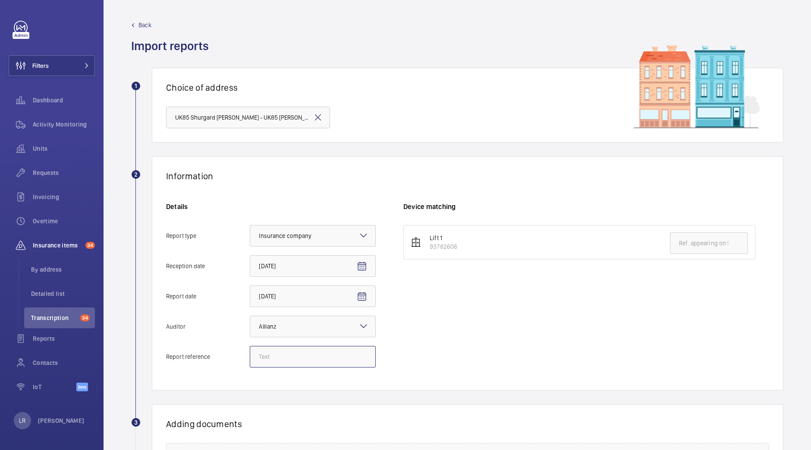
paste input "E50479003403"
type input "E50479003403"
click at [689, 244] on input "text" at bounding box center [709, 243] width 78 height 22
paste input "E50479003403"
type input "E50479003403"
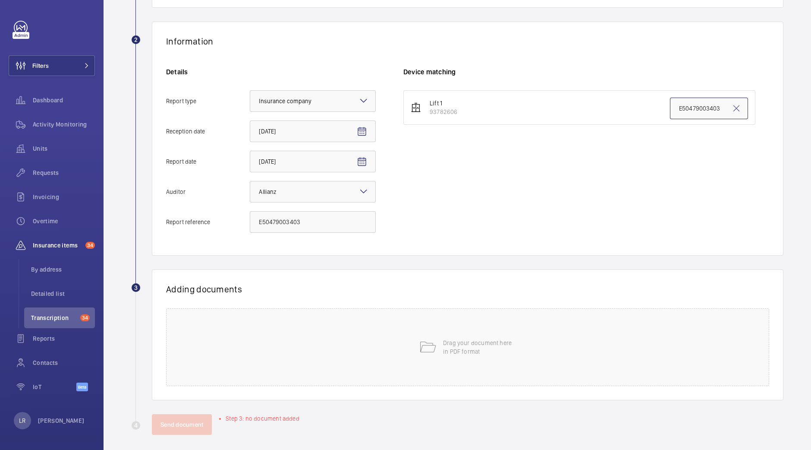
scroll to position [136, 0]
click at [490, 358] on div "Drag your document here in PDF format" at bounding box center [467, 346] width 603 height 78
click at [632, 316] on span "Select involved devices" at bounding box center [566, 319] width 306 height 9
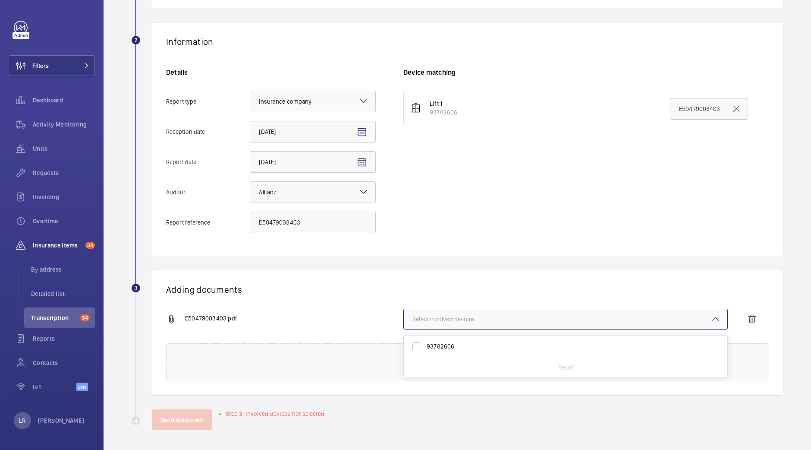
click at [535, 344] on span "93782606" at bounding box center [566, 346] width 279 height 9
click at [425, 344] on input "93782606" at bounding box center [416, 346] width 17 height 17
checkbox input "true"
click at [162, 422] on button "Send document" at bounding box center [182, 419] width 60 height 21
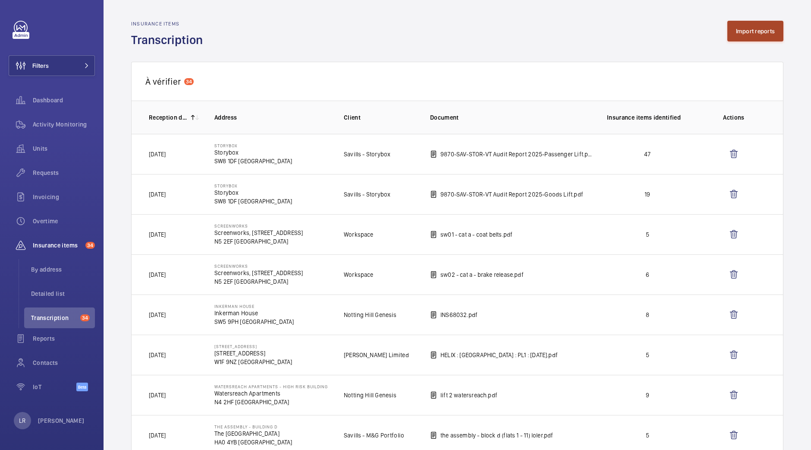
click at [751, 29] on button "Import reports" at bounding box center [756, 31] width 57 height 21
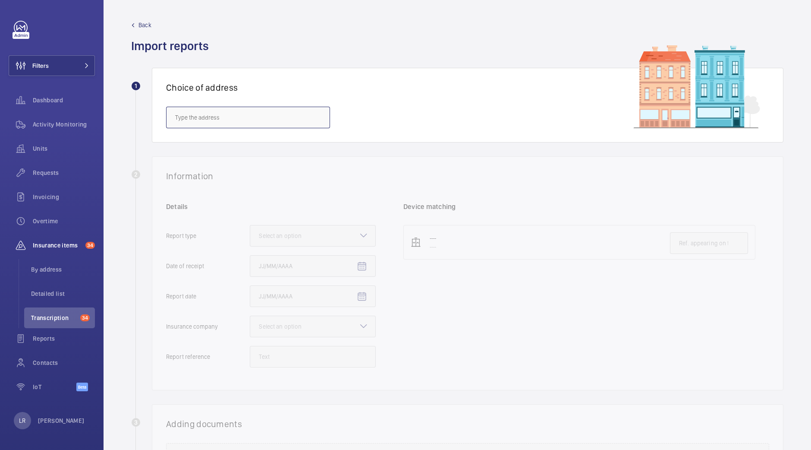
click at [308, 114] on input "text" at bounding box center [248, 118] width 164 height 22
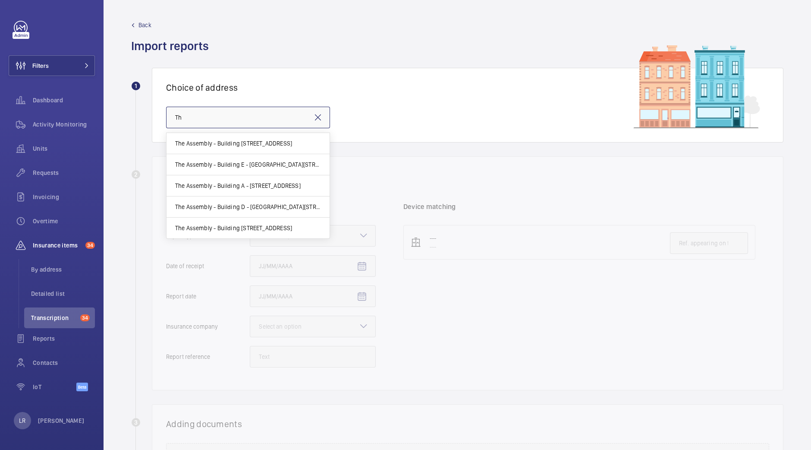
type input "T"
click at [257, 220] on mat-option "The Assembly - Building C - The Assembly - Building C, Montrose Crescent, WEMBL…" at bounding box center [248, 228] width 163 height 21
type input "The Assembly - Building C - The Assembly - Building C, Montrose Crescent, WEMBL…"
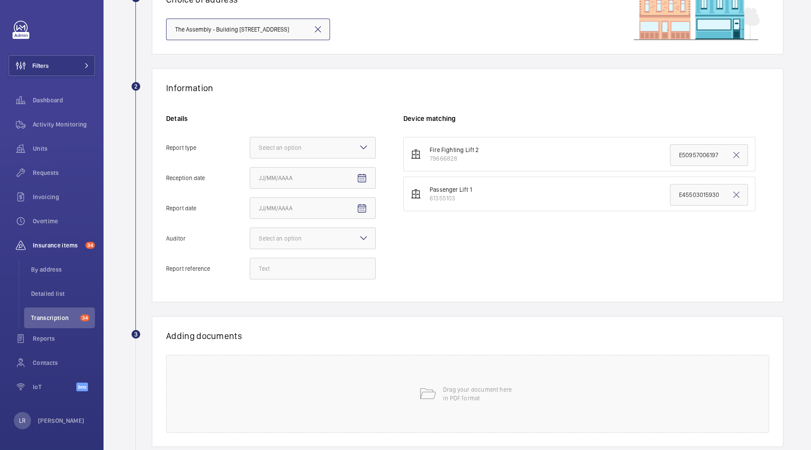
scroll to position [115, 0]
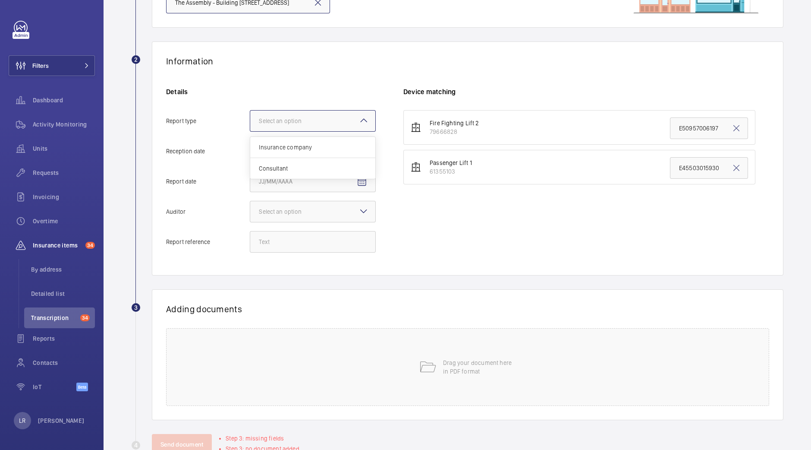
click at [347, 122] on div at bounding box center [312, 120] width 125 height 21
click at [250, 122] on input "Report type Select an option Insurance company Consultant" at bounding box center [250, 120] width 0 height 21
click at [350, 149] on span "Insurance company" at bounding box center [313, 147] width 108 height 9
click at [250, 131] on input "Report type Select an option Insurance company Consultant" at bounding box center [250, 120] width 0 height 21
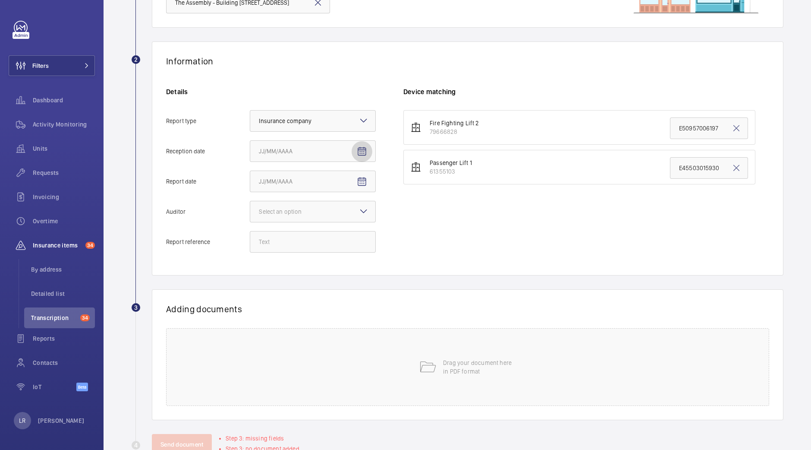
click at [371, 150] on span "Open calendar" at bounding box center [362, 151] width 21 height 21
drag, startPoint x: 336, startPoint y: 219, endPoint x: 341, endPoint y: 221, distance: 5.1
click at [341, 221] on tr "OCT 1 2 3 4" at bounding box center [314, 220] width 121 height 17
click at [332, 219] on span "2" at bounding box center [332, 221] width 16 height 16
type input "[DATE]"
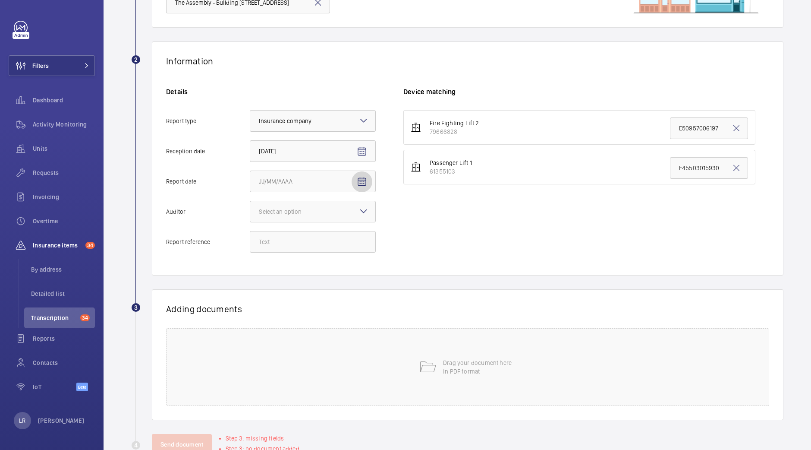
click at [353, 180] on span "Open calendar" at bounding box center [362, 181] width 21 height 21
click at [350, 210] on span "Previous month" at bounding box center [349, 215] width 17 height 17
click at [350, 305] on span "26" at bounding box center [349, 303] width 16 height 16
type input "9/26/2025"
click at [361, 215] on mat-icon at bounding box center [364, 211] width 10 height 10
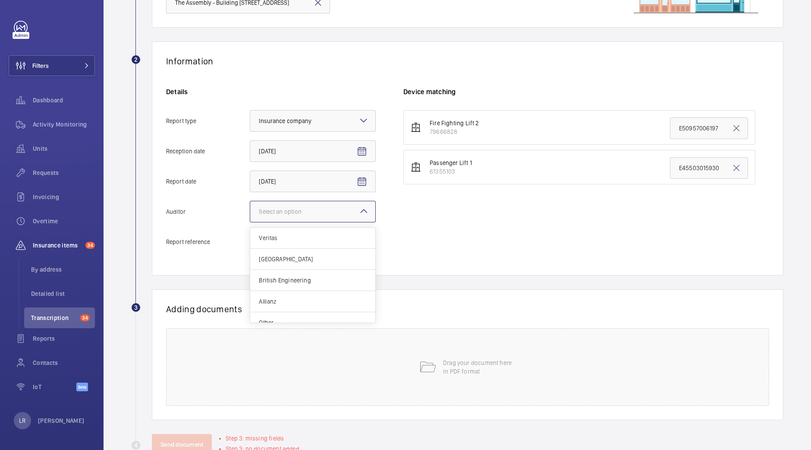
click at [250, 215] on input "Auditor Select an option Veritas Zurich British Engineering Allianz Other" at bounding box center [250, 211] width 0 height 21
click at [327, 300] on span "Allianz" at bounding box center [313, 301] width 108 height 9
click at [250, 222] on input "Auditor Select an option Veritas Zurich British Engineering Allianz Other" at bounding box center [250, 211] width 0 height 21
click at [310, 243] on input "Report reference" at bounding box center [313, 242] width 126 height 22
paste input "E45503015931"
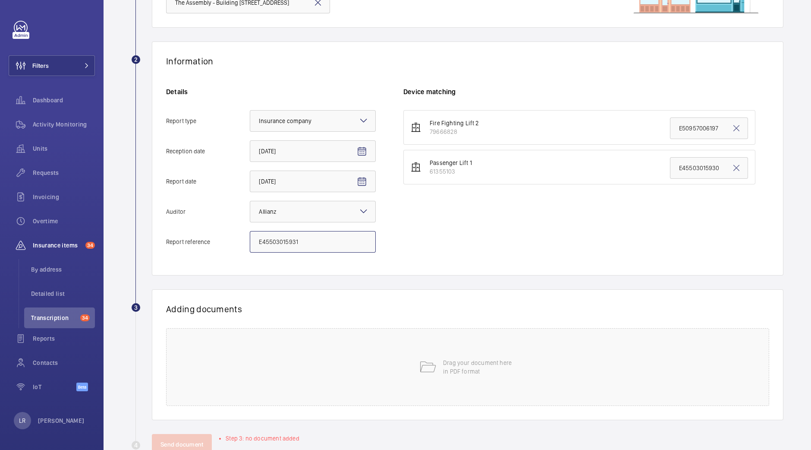
type input "E45503015931"
drag, startPoint x: 670, startPoint y: 169, endPoint x: 777, endPoint y: 160, distance: 107.4
click at [777, 160] on wm-front-admin-audit-upload "Back Import reports 1 Choice of address The Assembly - Building C - The Assembl…" at bounding box center [458, 180] width 708 height 590
paste input "1"
type input "E45503015931"
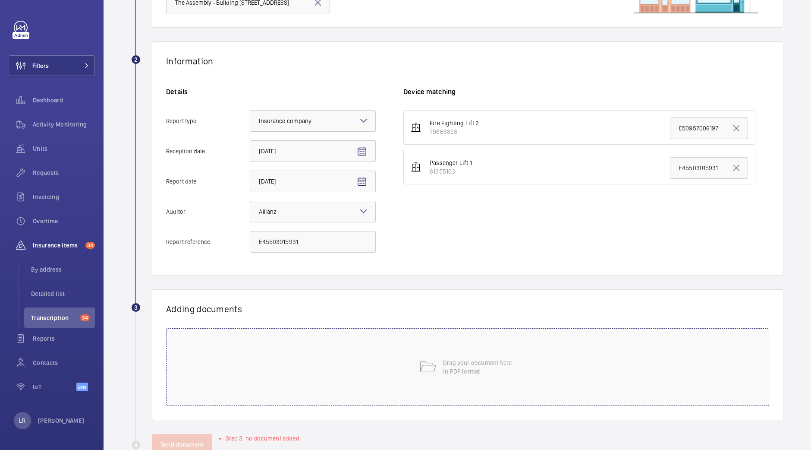
click at [404, 347] on div "Drag your document here in PDF format" at bounding box center [467, 367] width 603 height 78
click at [458, 340] on span "Select involved devices" at bounding box center [566, 338] width 306 height 9
click at [452, 390] on label "61355103" at bounding box center [559, 386] width 311 height 21
click at [425, 390] on input "61355103" at bounding box center [416, 386] width 17 height 17
checkbox input "true"
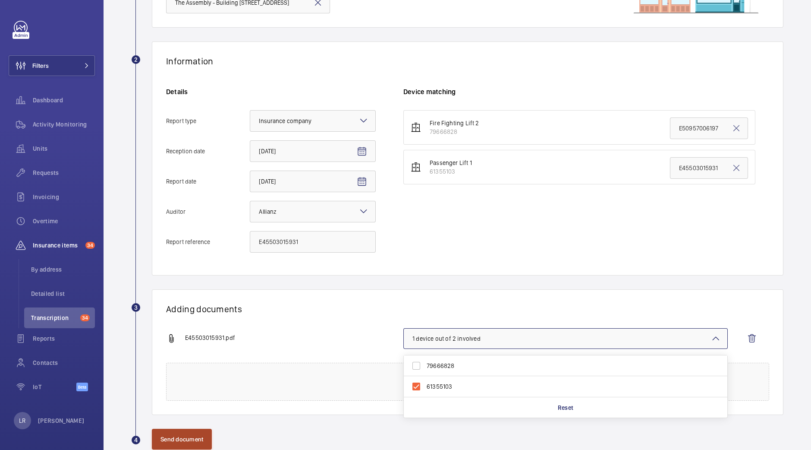
click at [198, 433] on button "Send document" at bounding box center [182, 439] width 60 height 21
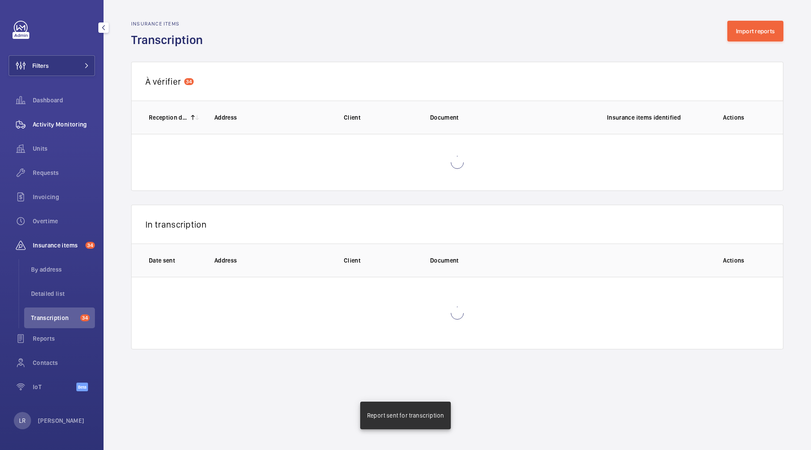
click at [47, 130] on div "Activity Monitoring" at bounding box center [52, 124] width 86 height 21
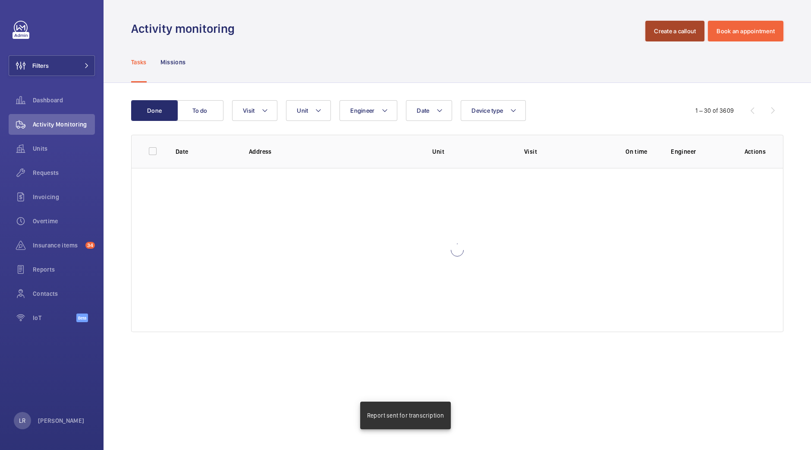
click at [682, 38] on button "Create a callout" at bounding box center [675, 31] width 59 height 21
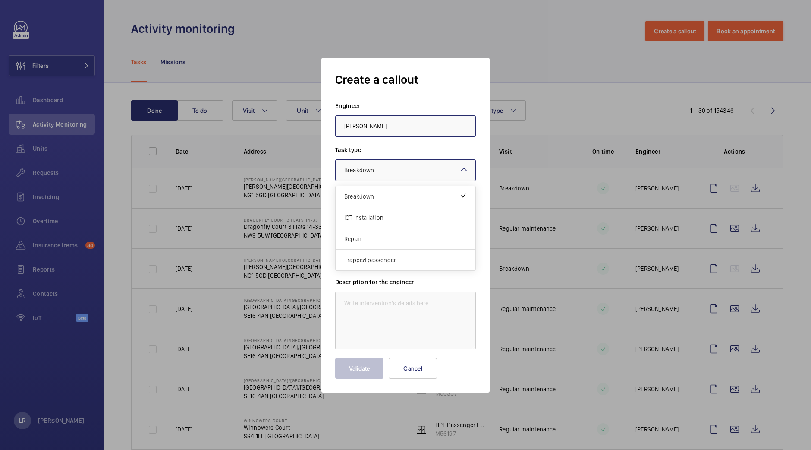
click at [374, 161] on div at bounding box center [406, 170] width 140 height 21
click at [373, 240] on span "Repair" at bounding box center [405, 238] width 123 height 9
type input "John Breslin"
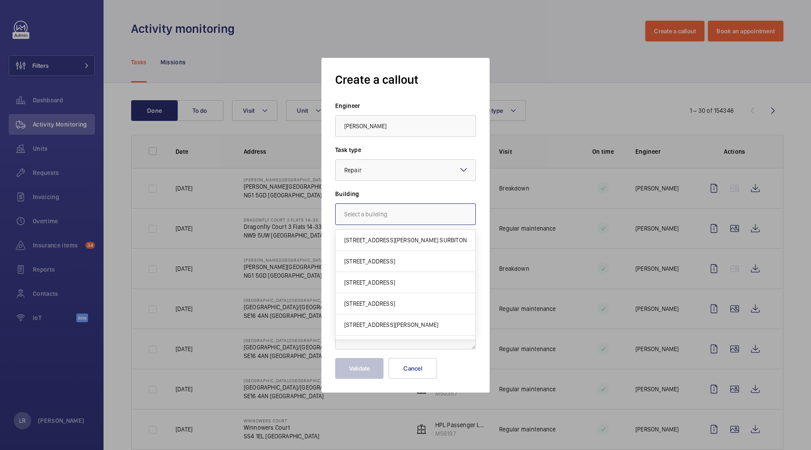
click at [380, 217] on input "text" at bounding box center [405, 214] width 141 height 22
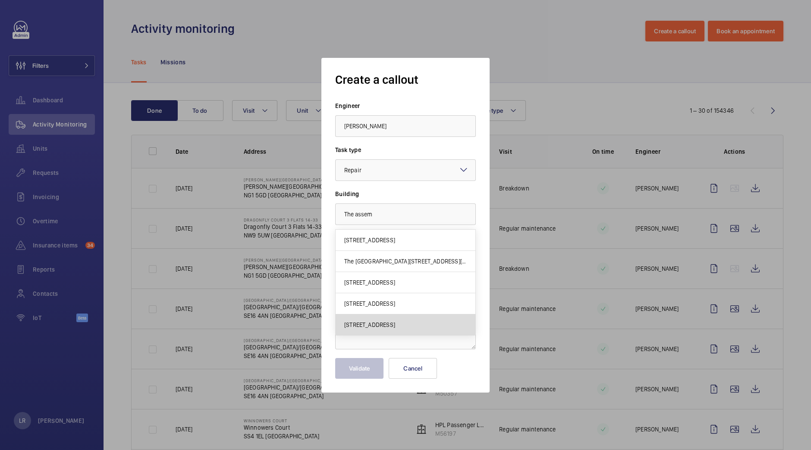
click at [395, 323] on span "The Assembly - Building C, Montrose Crescent, HA0 4YB WEMBLEY" at bounding box center [369, 324] width 51 height 9
type input "The Assembly - Building C, Montrose Crescent, HA0 4YB WEMBLEY"
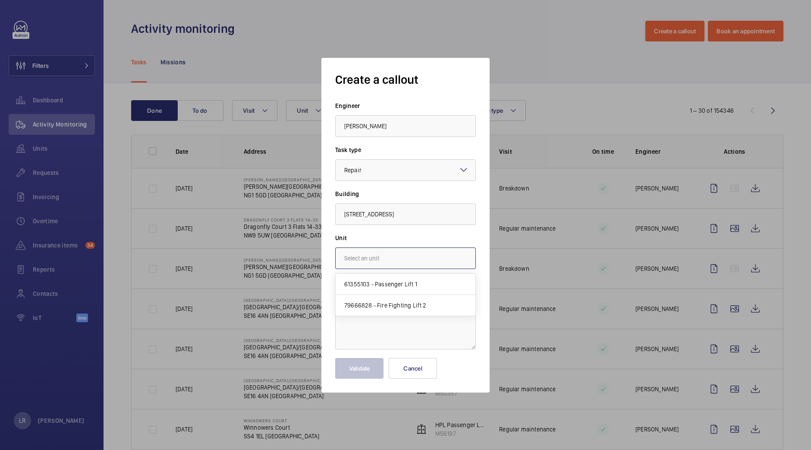
click at [423, 261] on input "text" at bounding box center [405, 258] width 141 height 22
click at [418, 286] on mat-option "61355103 - Passenger Lift 1" at bounding box center [406, 284] width 140 height 21
type input "61355103 - Passenger Lift 1"
click at [410, 299] on textarea at bounding box center [405, 320] width 141 height 58
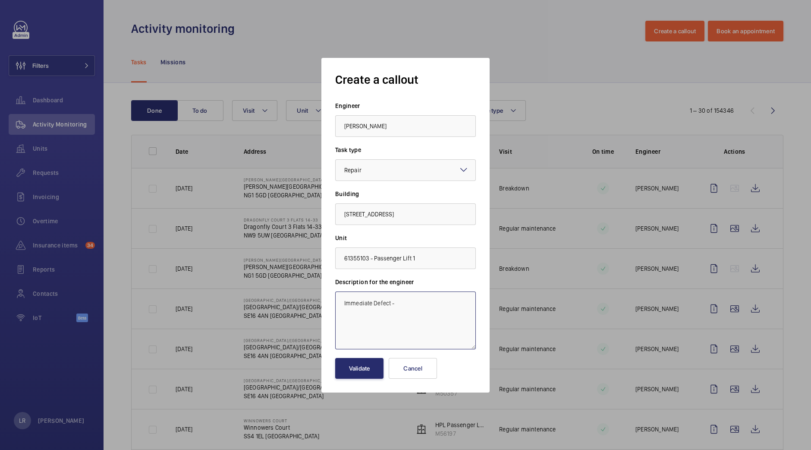
paste textarea "The pit lift well light switch is inoperative. The ground landing door release …"
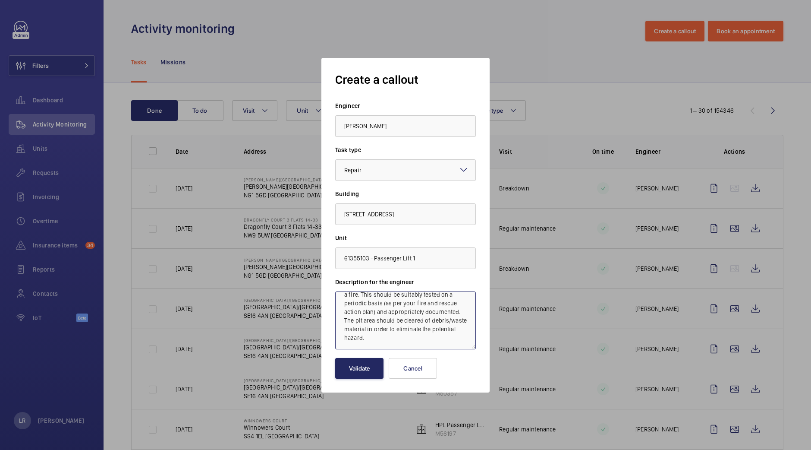
type textarea "Immediate Defect - The pit lift well light switch is inoperative. The ground la…"
click at [366, 369] on button "Validate" at bounding box center [359, 368] width 48 height 21
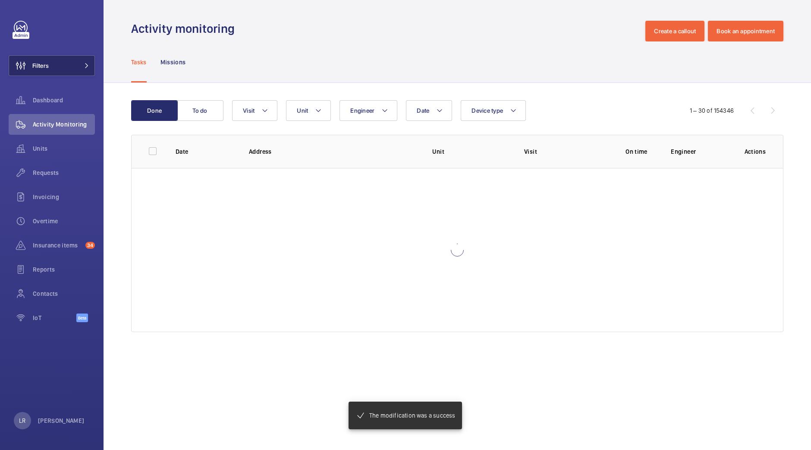
click at [79, 63] on span at bounding box center [84, 65] width 10 height 5
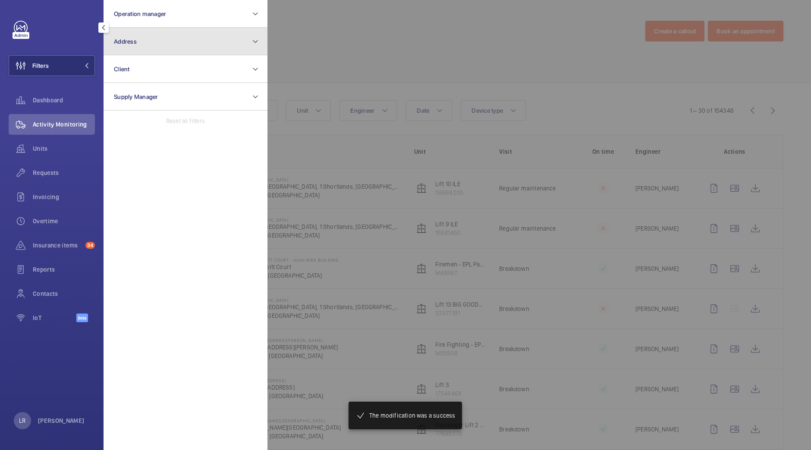
click at [140, 45] on button "Address" at bounding box center [186, 42] width 164 height 28
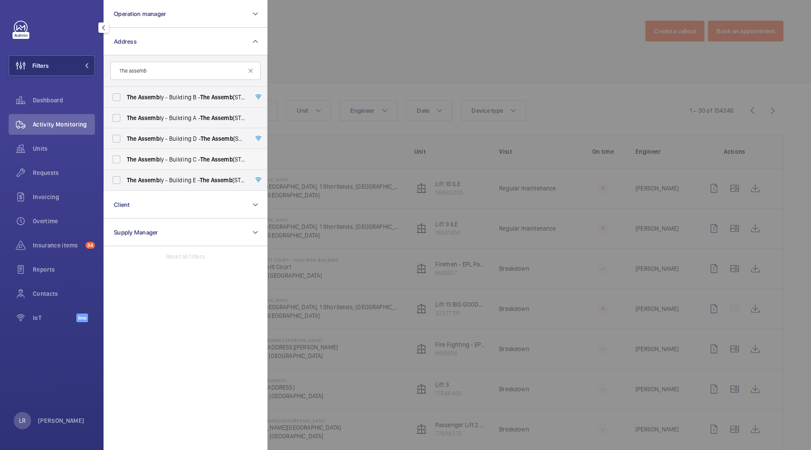
type input "The assemb"
click at [186, 159] on span "The Assemb ly - Building C - The Assemb ly - Building C, Montrose Crescent, WEM…" at bounding box center [186, 159] width 119 height 9
click at [125, 159] on input "The Assemb ly - Building C - The Assemb ly - Building C, Montrose Crescent, WEM…" at bounding box center [116, 159] width 17 height 17
checkbox input "true"
click at [354, 66] on div at bounding box center [673, 225] width 811 height 450
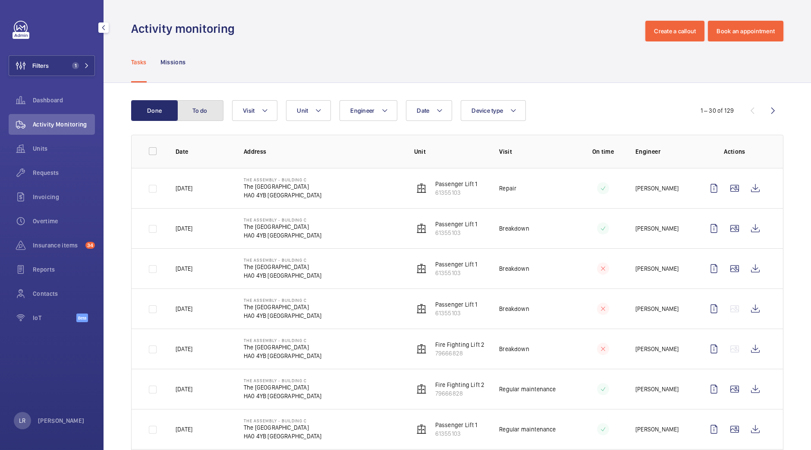
click at [200, 104] on button "To do" at bounding box center [200, 110] width 47 height 21
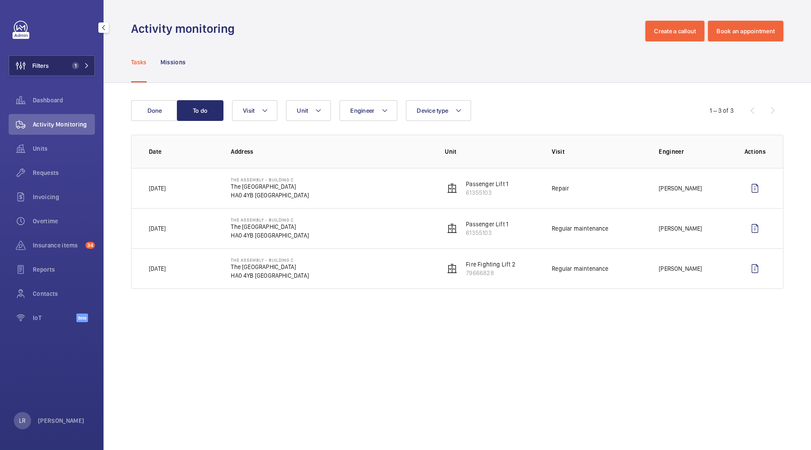
drag, startPoint x: 57, startPoint y: 78, endPoint x: 69, endPoint y: 69, distance: 14.6
click at [69, 69] on div "Filters 1 Dashboard Activity Monitoring Units Requests Invoicing Overtime Insur…" at bounding box center [52, 176] width 86 height 311
click at [69, 69] on button "Filters 1" at bounding box center [52, 65] width 86 height 21
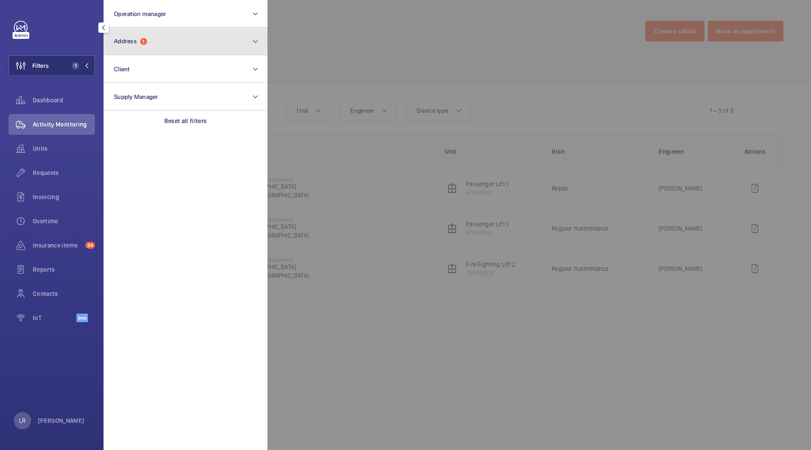
click at [141, 41] on span "1" at bounding box center [143, 41] width 7 height 7
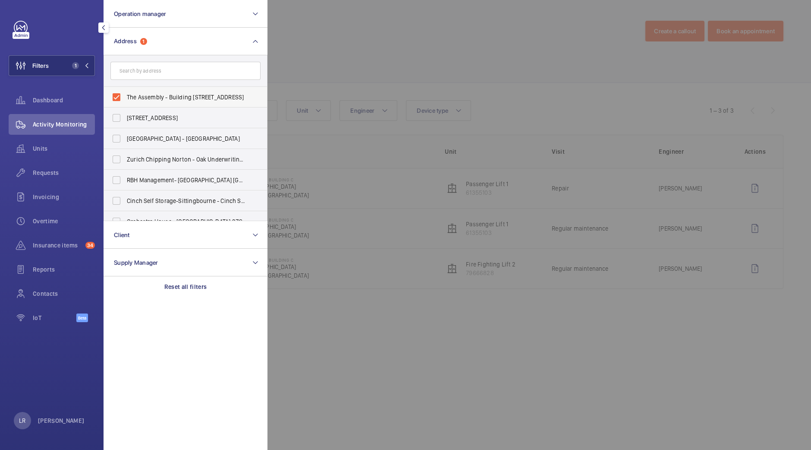
click at [156, 104] on label "The Assembly - Building C - The Assembly - Building C, Montrose Crescent, WEMBL…" at bounding box center [179, 97] width 150 height 21
click at [125, 104] on input "The Assembly - Building C - The Assembly - Building C, Montrose Crescent, WEMBL…" at bounding box center [116, 96] width 17 height 17
checkbox input "false"
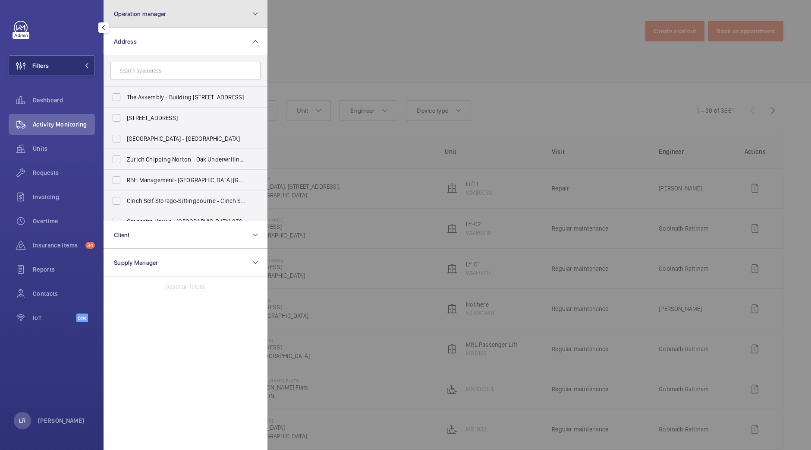
click at [190, 6] on button "Operation manager" at bounding box center [186, 14] width 164 height 28
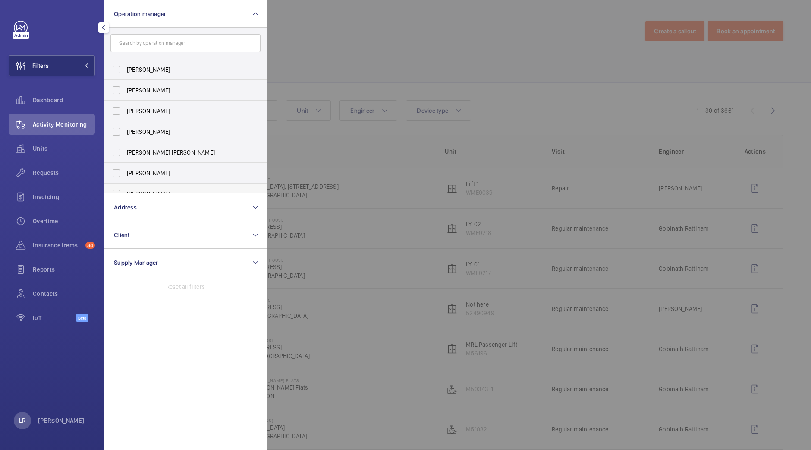
click at [158, 189] on label "Kirsten Kalaher" at bounding box center [179, 193] width 150 height 21
click at [125, 189] on input "Kirsten Kalaher" at bounding box center [116, 193] width 17 height 17
checkbox input "true"
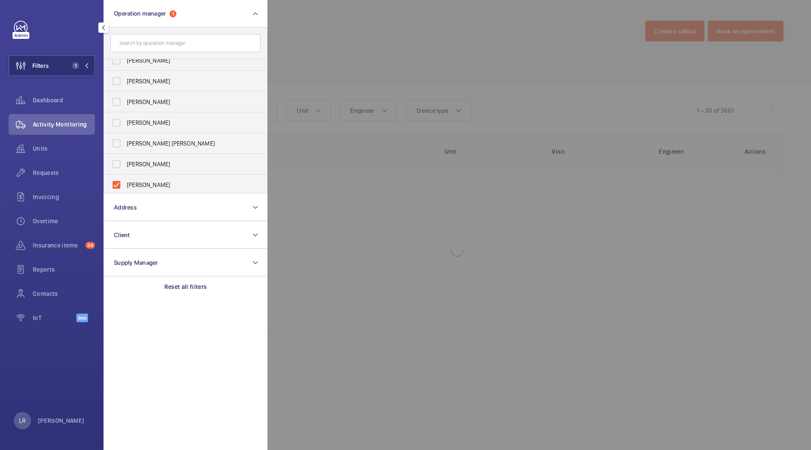
click at [386, 79] on div at bounding box center [673, 225] width 811 height 450
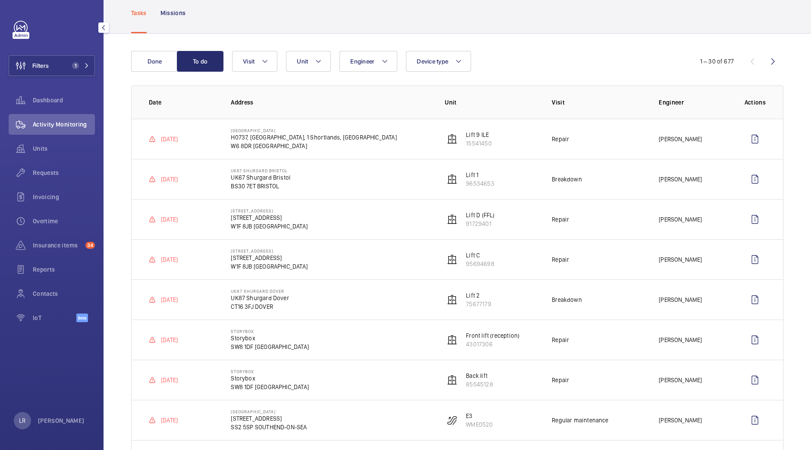
scroll to position [49, 0]
click at [45, 138] on div "Units" at bounding box center [52, 148] width 86 height 21
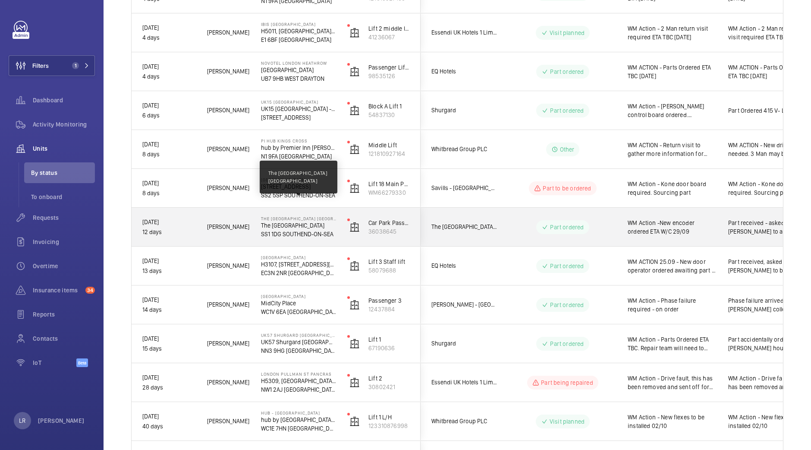
scroll to position [338, 0]
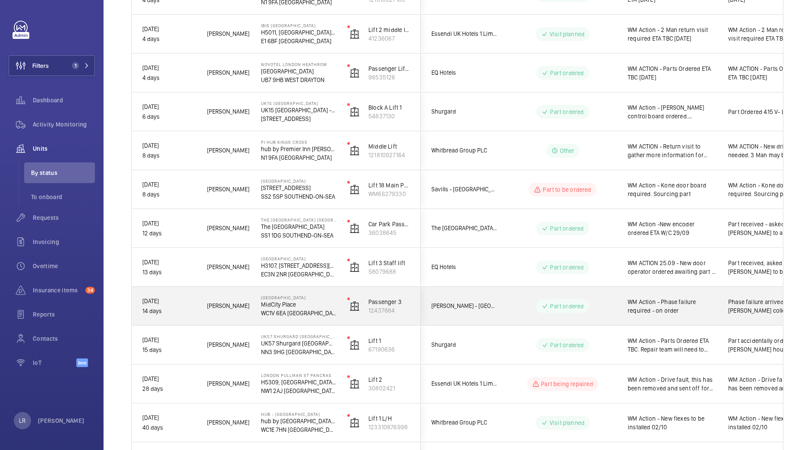
click at [538, 306] on div "Part ordered" at bounding box center [562, 306] width 53 height 14
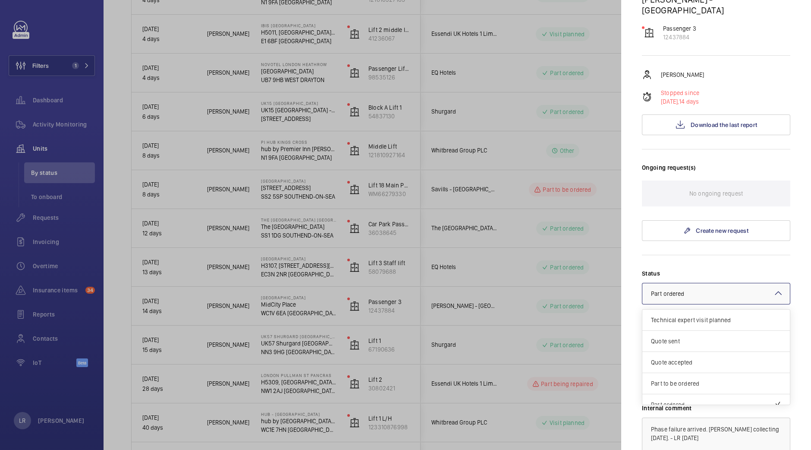
scroll to position [73, 0]
click at [710, 283] on div at bounding box center [717, 293] width 148 height 21
click at [675, 390] on span "Other" at bounding box center [716, 394] width 130 height 9
drag, startPoint x: 707, startPoint y: 414, endPoint x: 721, endPoint y: 398, distance: 21.1
click at [721, 417] on textarea "Phase failure arrived. Sam collecting on Friday. - LR 2.10.25" at bounding box center [716, 446] width 148 height 58
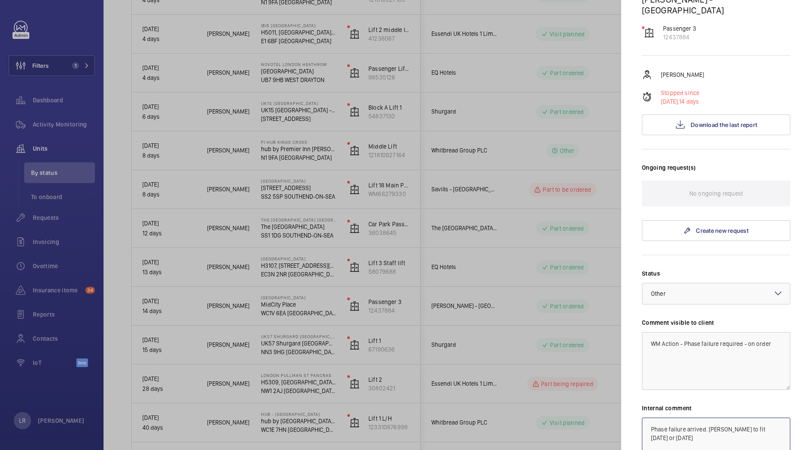
type textarea "Phase failure arrived. Sam to fit friday or Monday"
click at [60, 64] on div at bounding box center [405, 225] width 811 height 450
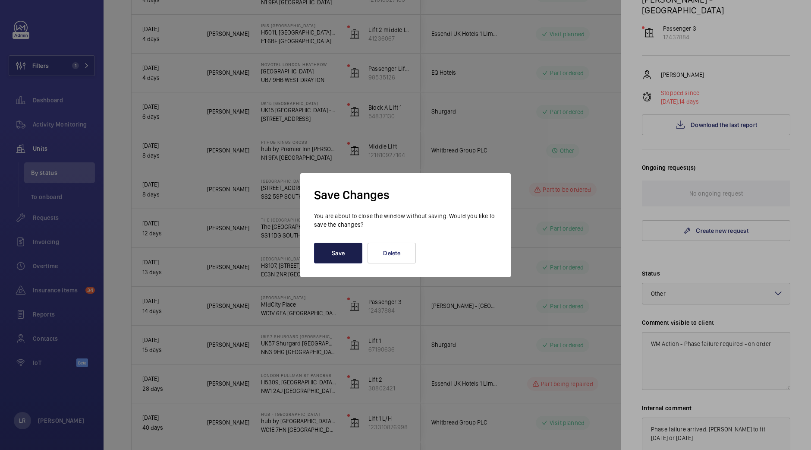
click at [339, 250] on button "Save" at bounding box center [338, 253] width 48 height 21
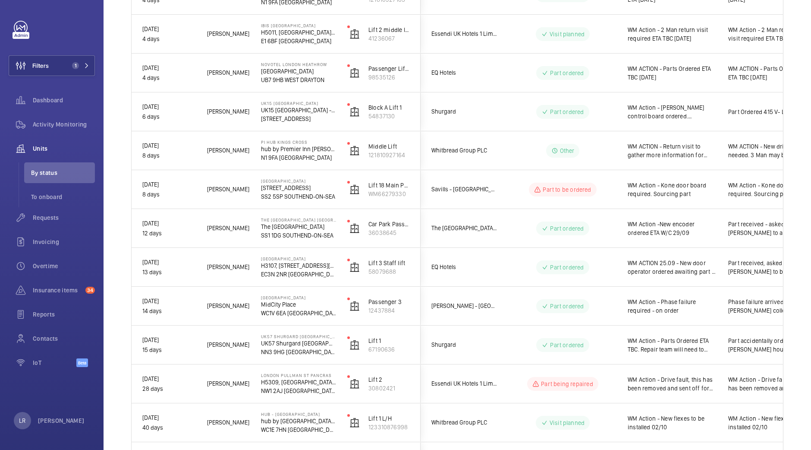
scroll to position [0, 0]
click at [87, 68] on span "1" at bounding box center [79, 65] width 21 height 7
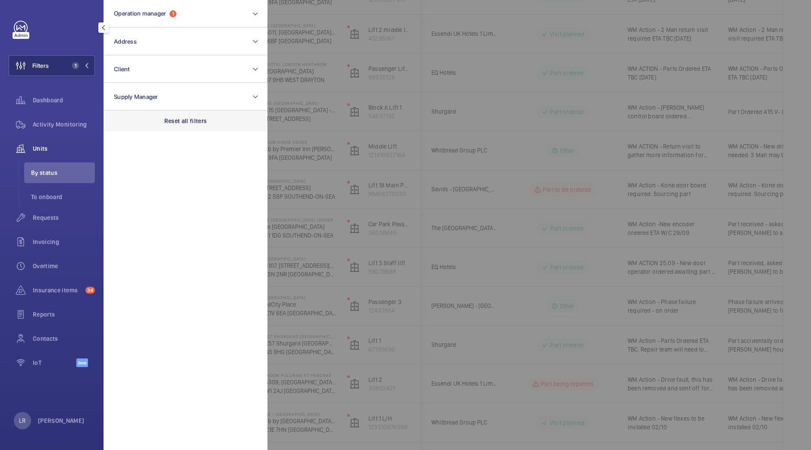
click at [193, 126] on div "Reset all filters" at bounding box center [186, 120] width 164 height 21
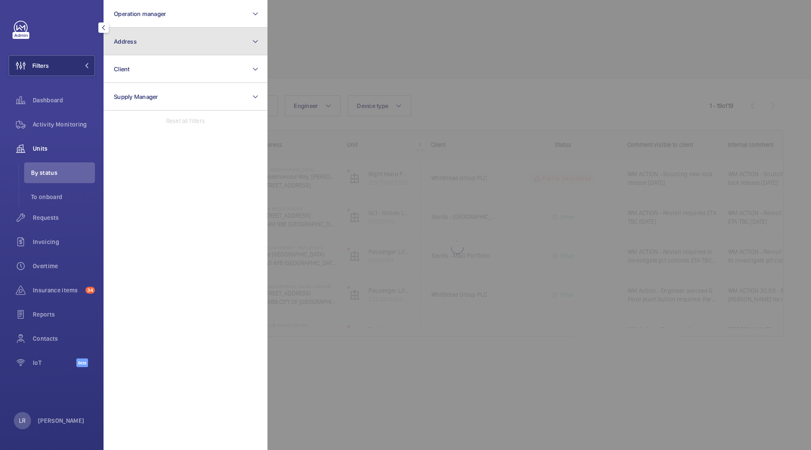
click at [169, 40] on button "Address" at bounding box center [186, 42] width 164 height 28
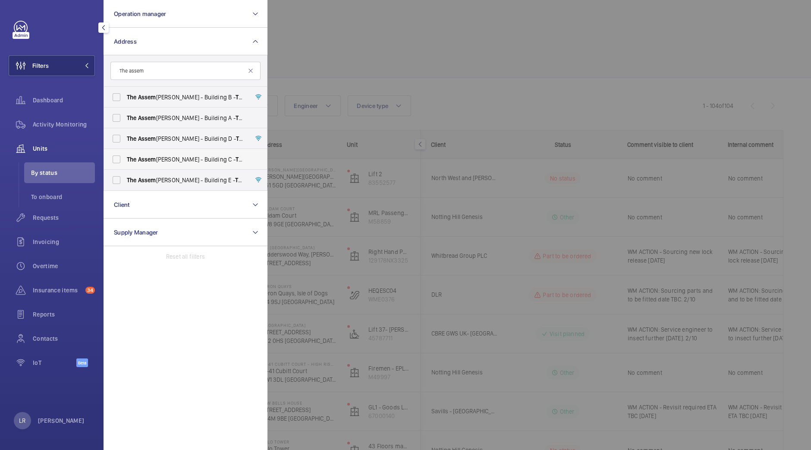
type input "The assem"
click at [199, 161] on span "The Assem bly - Building C - The Assem bly - Building C, Montrose Crescent, WEM…" at bounding box center [186, 159] width 119 height 9
click at [125, 161] on input "The Assem bly - Building C - The Assem bly - Building C, Montrose Crescent, WEM…" at bounding box center [116, 159] width 17 height 17
checkbox input "true"
click at [391, 81] on div at bounding box center [673, 225] width 811 height 450
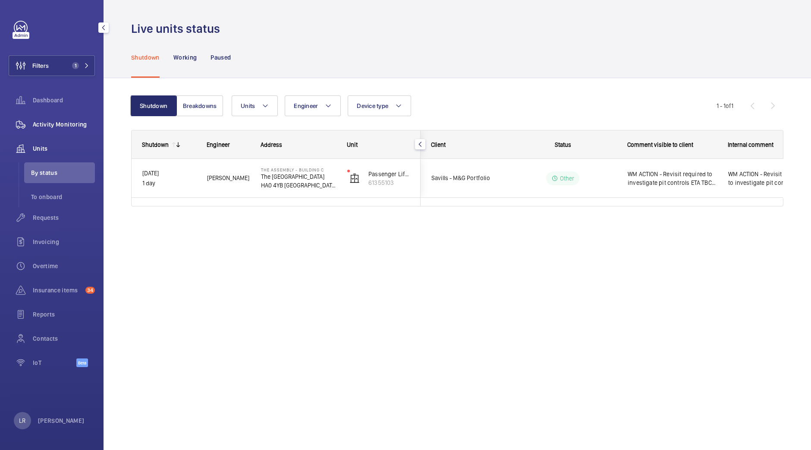
click at [64, 117] on div "Activity Monitoring" at bounding box center [52, 124] width 86 height 21
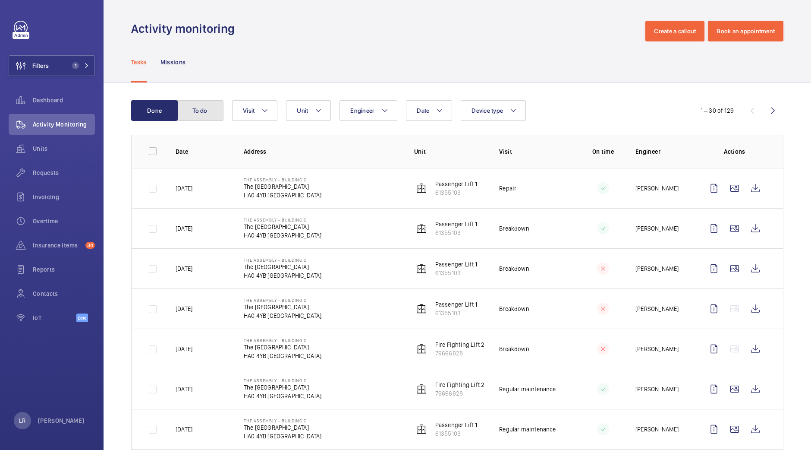
click at [205, 101] on button "To do" at bounding box center [200, 110] width 47 height 21
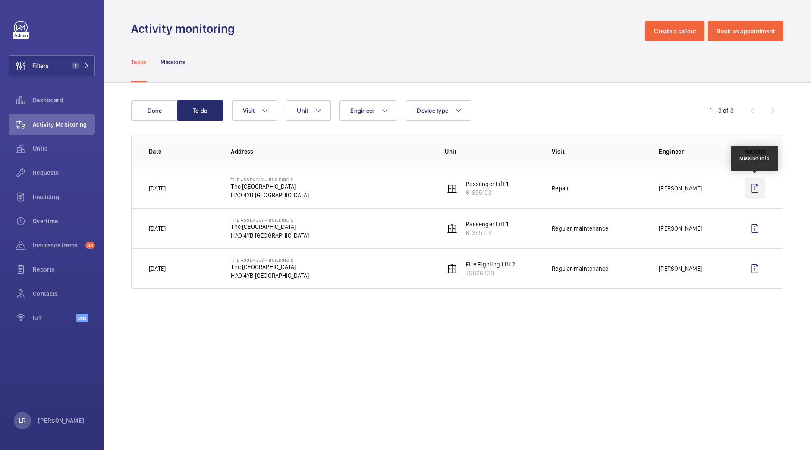
click at [747, 189] on wm-front-icon-button at bounding box center [755, 188] width 21 height 21
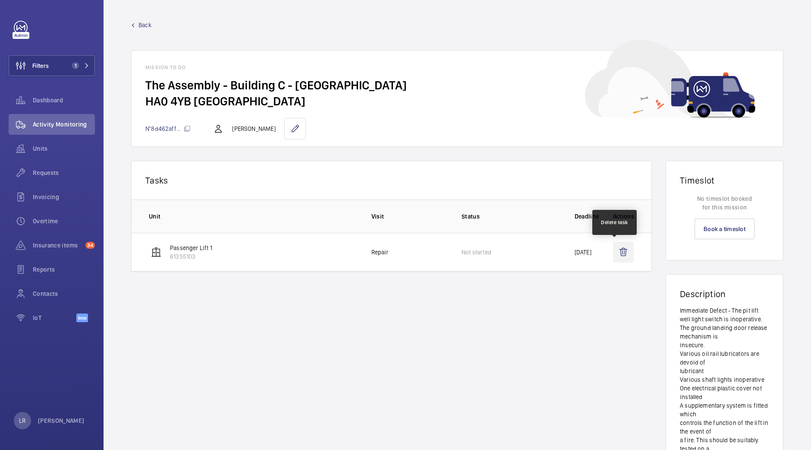
click at [615, 258] on wm-front-icon-button at bounding box center [623, 252] width 21 height 21
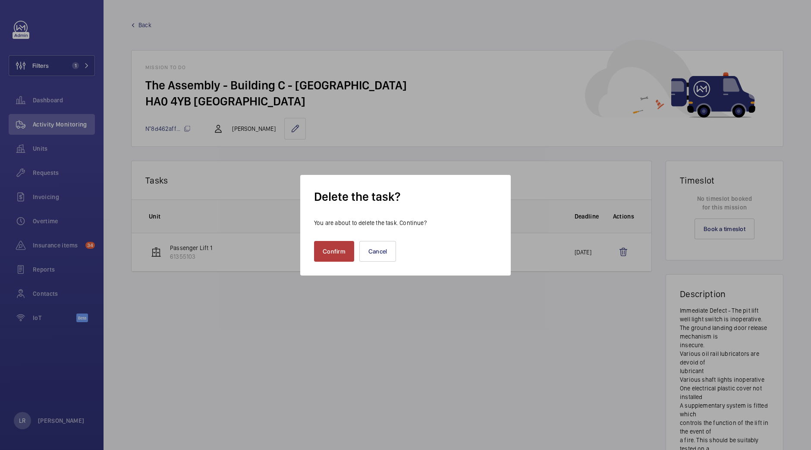
click at [321, 254] on button "Confirm" at bounding box center [334, 251] width 40 height 21
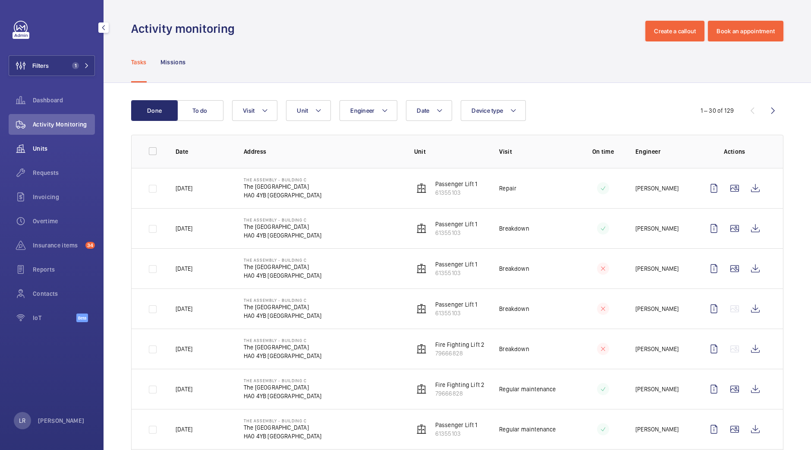
click at [66, 138] on div "Units" at bounding box center [52, 148] width 86 height 21
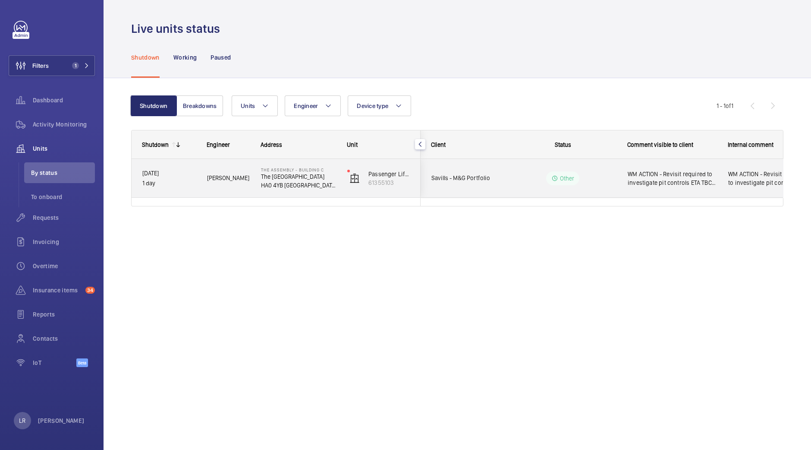
click at [472, 167] on div "Savills - M&G Portfolio" at bounding box center [459, 177] width 77 height 27
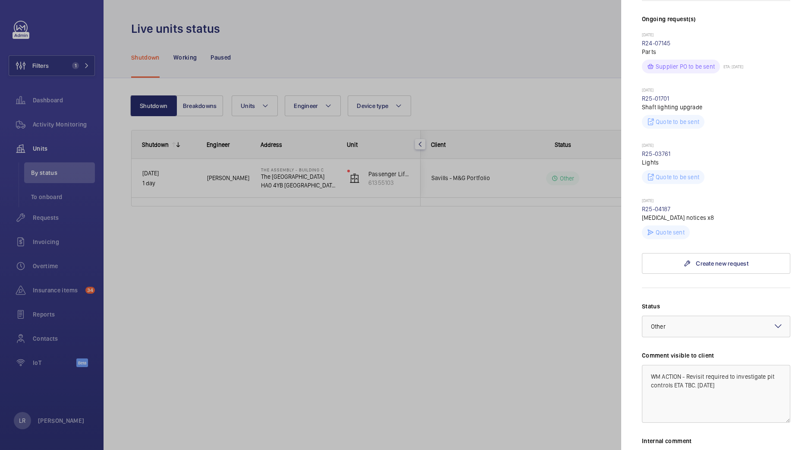
scroll to position [390, 0]
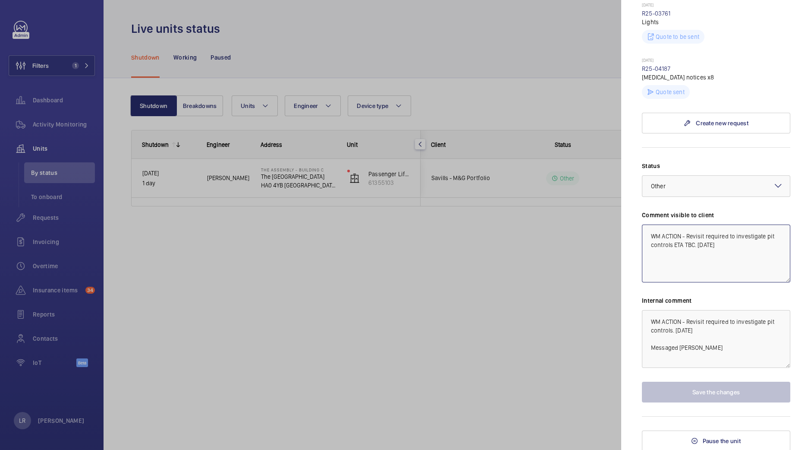
click at [695, 243] on textarea "WM ACTION - Revisit required to investigate pit controls ETA TBC. 1.10.25" at bounding box center [716, 253] width 148 height 58
drag, startPoint x: 695, startPoint y: 245, endPoint x: 687, endPoint y: 229, distance: 18.1
click at [687, 229] on textarea "WM ACTION - Revisit required to investigate pit controls ETA TBC. 1.10.25" at bounding box center [716, 253] width 148 height 58
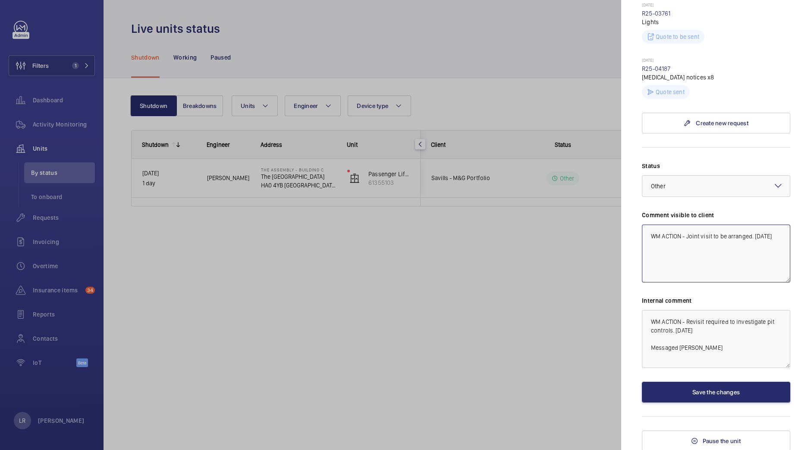
type textarea "WM ACTION - Joint visit to be arranged. 1.10.25"
drag, startPoint x: 671, startPoint y: 330, endPoint x: 688, endPoint y: 312, distance: 24.1
click at [688, 312] on textarea "WM ACTION - Revisit required to investigate pit controls. 1.10.25 Messaged John…" at bounding box center [716, 339] width 148 height 58
type textarea "WM ACTION - Joint visit to be arranged. 1.10.25 Messaged John B"
click at [760, 240] on textarea "WM ACTION - Joint visit to be arranged. 1.10.25" at bounding box center [716, 253] width 148 height 58
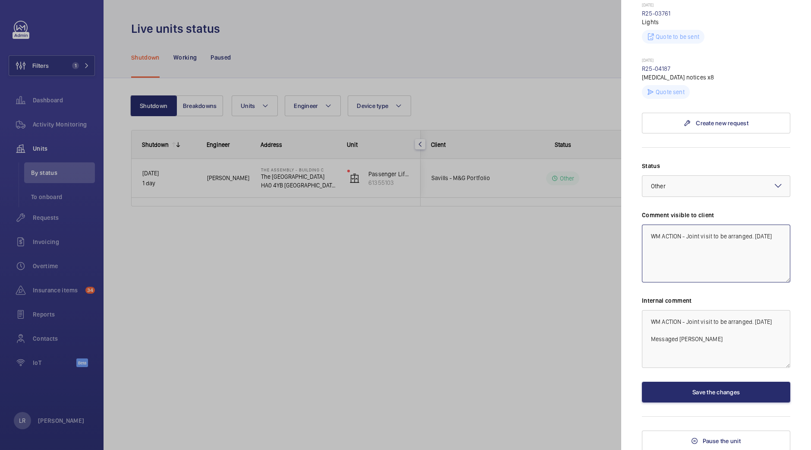
click at [755, 235] on textarea "WM ACTION - Joint visit to be arranged. 1.10.25" at bounding box center [716, 253] width 148 height 58
type textarea "WM ACTION - Joint visit to be arranged. 2.10.25"
click at [760, 323] on textarea "WM ACTION - Joint visit to be arranged. 1.10.25 Messaged John B" at bounding box center [716, 339] width 148 height 58
type textarea "WM ACTION - Joint visit to be arranged. 2.10.25 Messaged John B"
click at [717, 394] on button "Save the changes" at bounding box center [716, 392] width 148 height 21
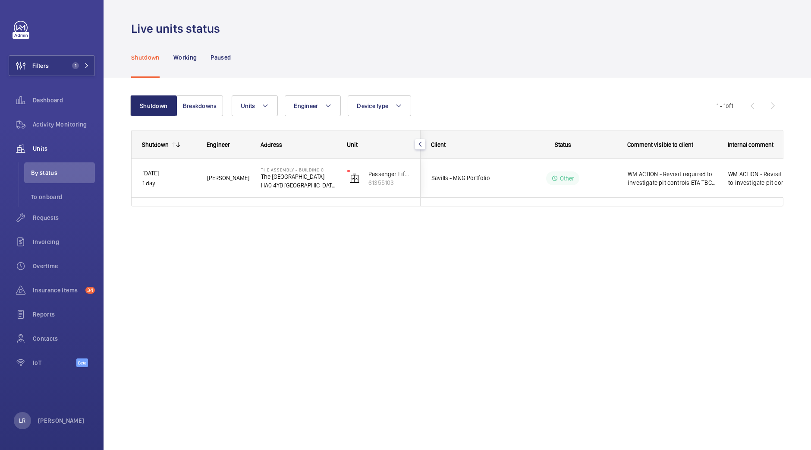
scroll to position [0, 0]
click at [62, 63] on button "Filters 1" at bounding box center [52, 65] width 86 height 21
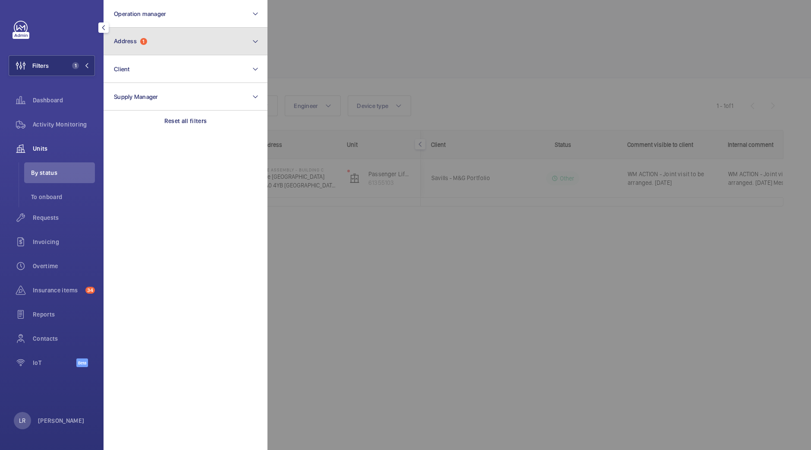
click at [182, 32] on button "Address 1" at bounding box center [186, 42] width 164 height 28
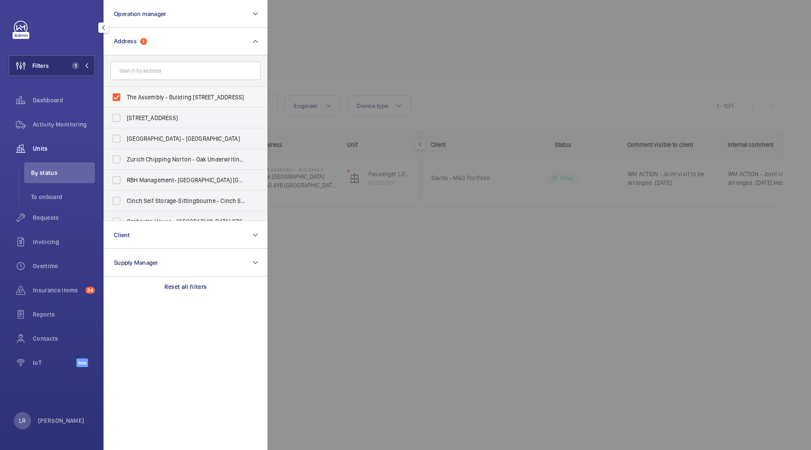
click at [174, 90] on label "The Assembly - Building C - The Assembly - Building C, Montrose Crescent, WEMBL…" at bounding box center [179, 97] width 150 height 21
click at [125, 90] on input "The Assembly - Building C - The Assembly - Building C, Montrose Crescent, WEMBL…" at bounding box center [116, 96] width 17 height 17
checkbox input "false"
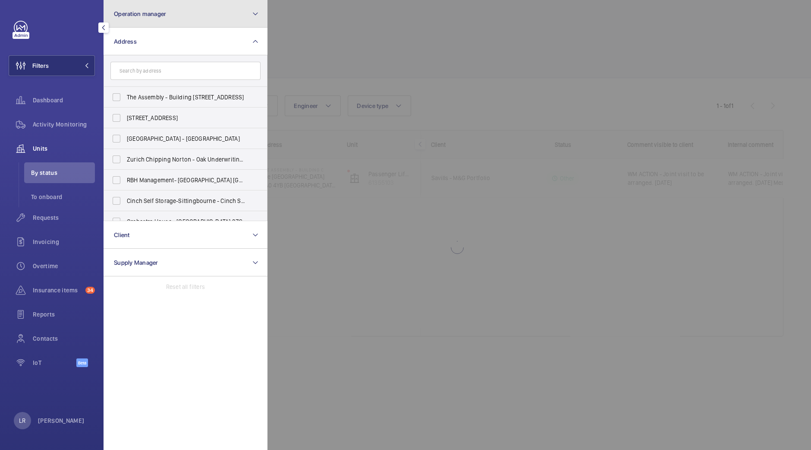
click at [211, 4] on button "Operation manager" at bounding box center [186, 14] width 164 height 28
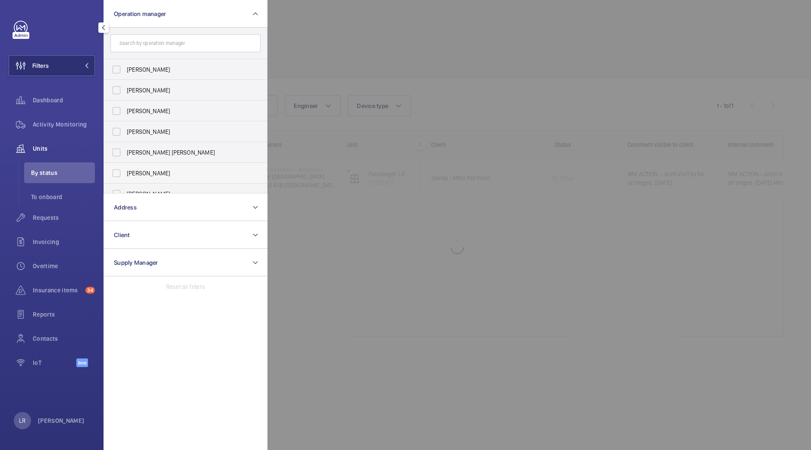
scroll to position [32, 0]
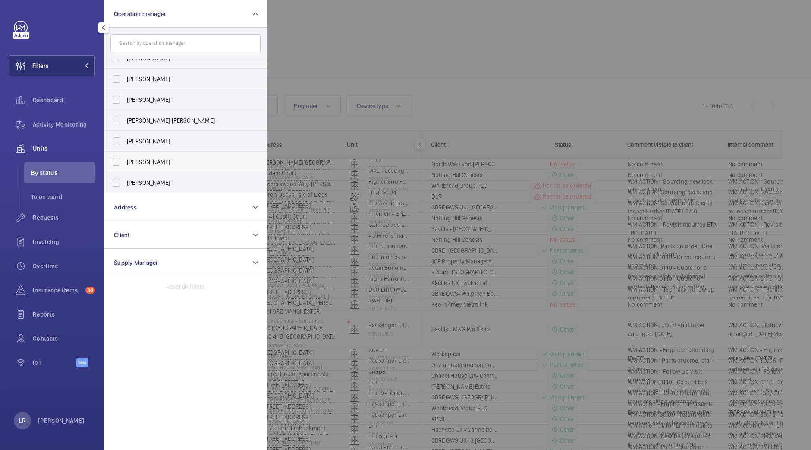
click at [164, 168] on label "Kirsten Kalaher" at bounding box center [179, 161] width 150 height 21
click at [125, 168] on input "Kirsten Kalaher" at bounding box center [116, 161] width 17 height 17
checkbox input "true"
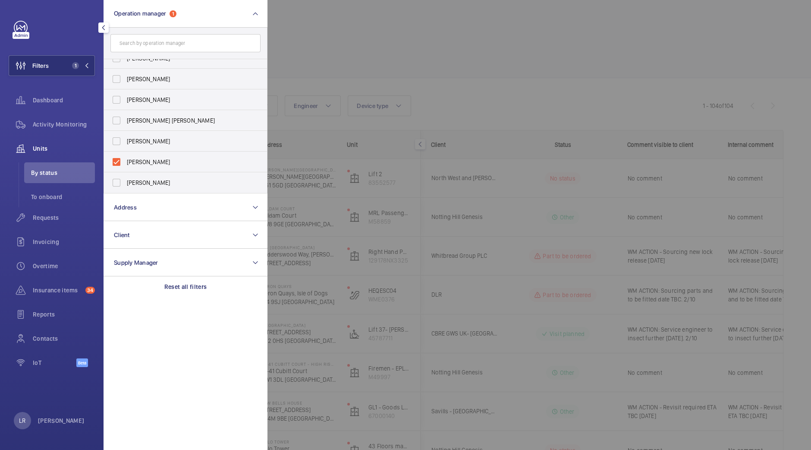
click at [403, 31] on div at bounding box center [673, 225] width 811 height 450
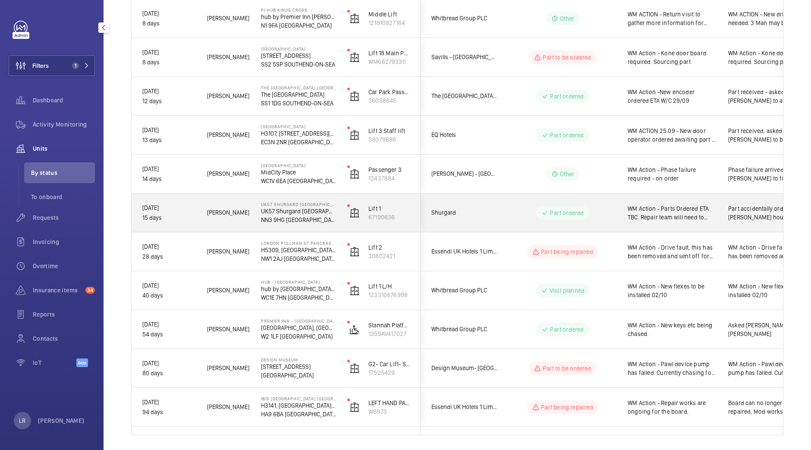
scroll to position [470, 0]
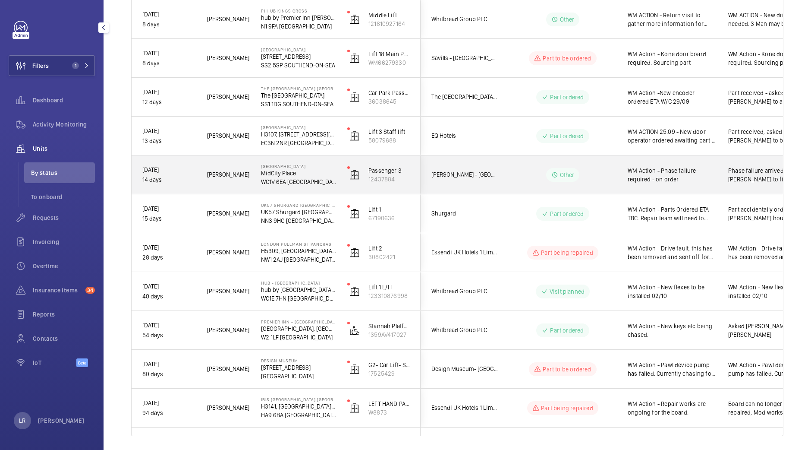
click at [492, 175] on span "MAPP - Midcity Place" at bounding box center [465, 175] width 66 height 10
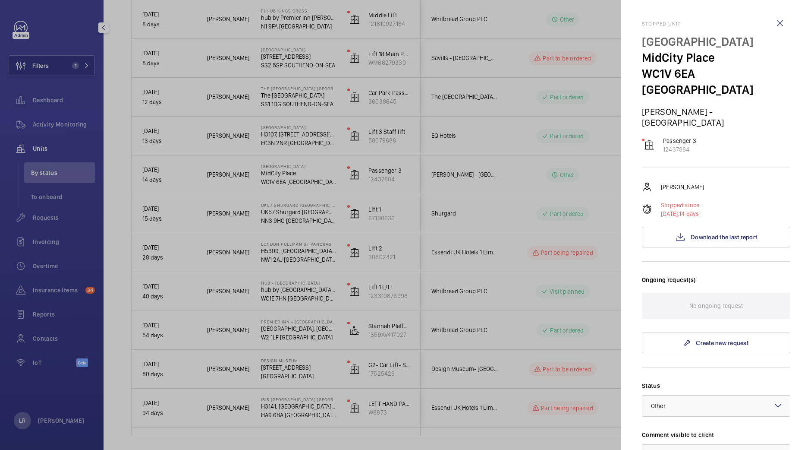
scroll to position [193, 0]
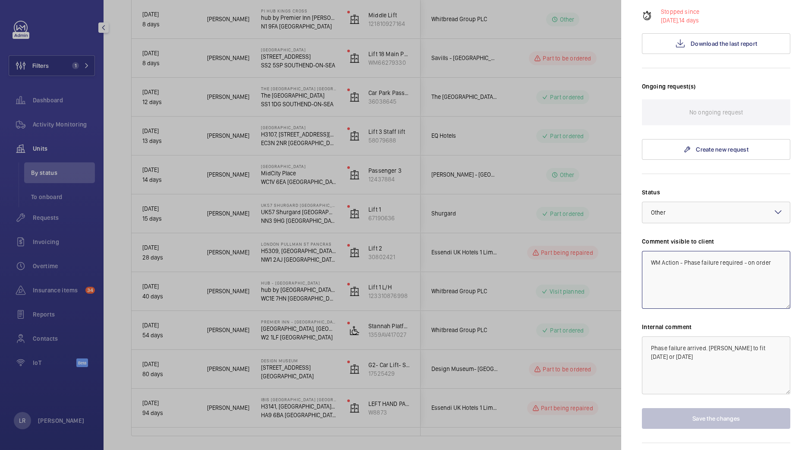
drag, startPoint x: 771, startPoint y: 236, endPoint x: 723, endPoint y: 235, distance: 48.3
click at [723, 251] on textarea "WM Action - Phase failure required - on order" at bounding box center [716, 280] width 148 height 58
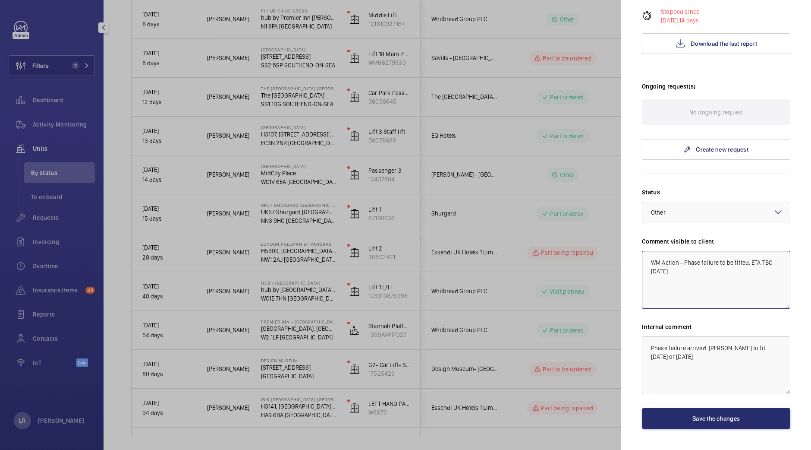
type textarea "WM Action - Phase failure to be fitted. ETA TBC 2.10.25"
click at [721, 336] on textarea "Phase failure arrived. Sam to fit friday or Monday" at bounding box center [716, 365] width 148 height 58
type textarea "Phase failure arrived. Sam's said he can fit it Friday or Monday"
click at [713, 408] on button "Save the changes" at bounding box center [716, 418] width 148 height 21
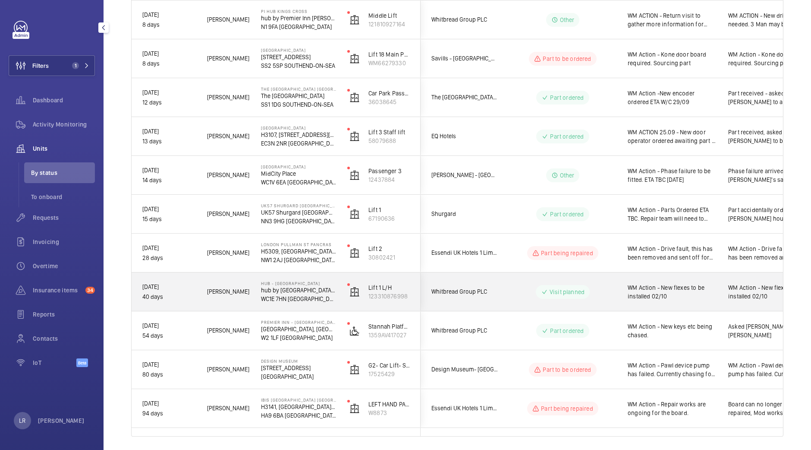
scroll to position [496, 0]
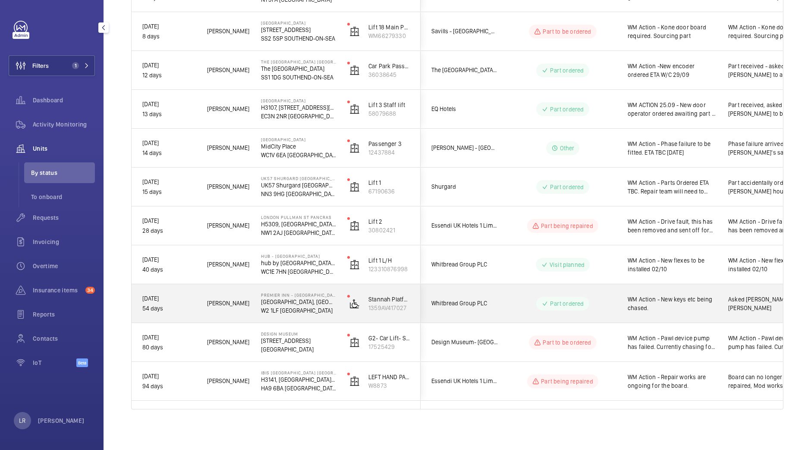
click at [521, 297] on wm-front-pills-cell "Part ordered" at bounding box center [562, 304] width 107 height 14
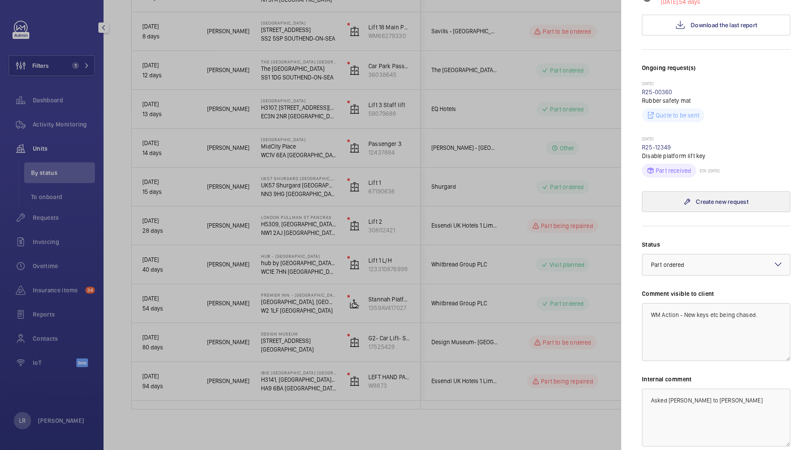
scroll to position [249, 0]
click at [648, 144] on link "R25-12349" at bounding box center [656, 147] width 29 height 7
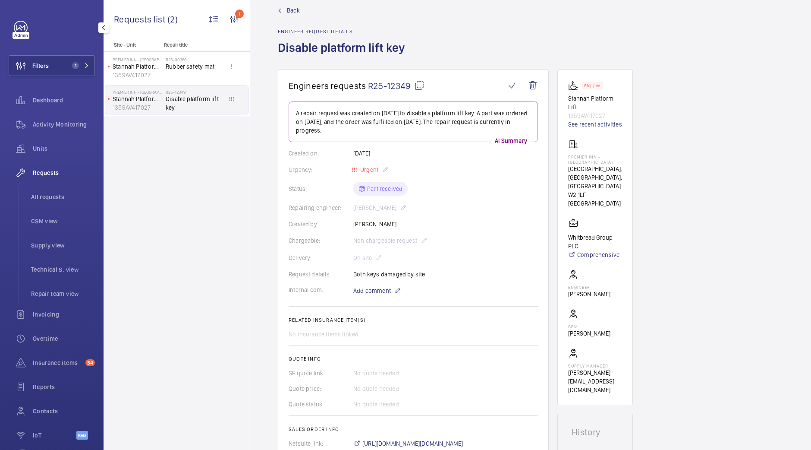
scroll to position [5, 0]
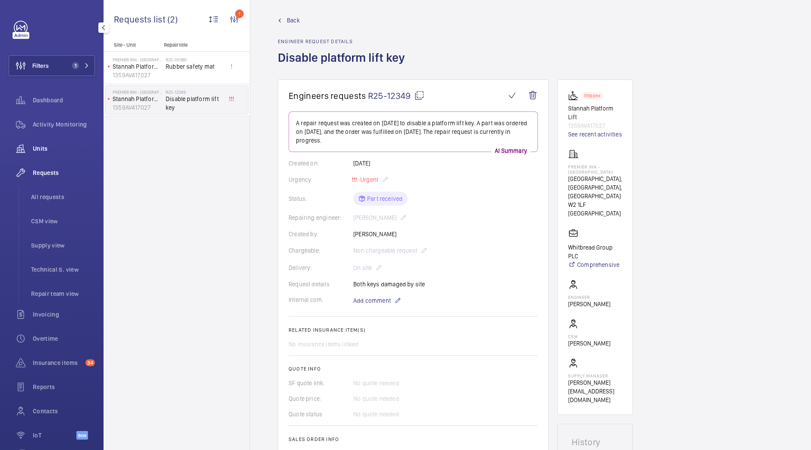
click at [55, 149] on span "Units" at bounding box center [64, 148] width 62 height 9
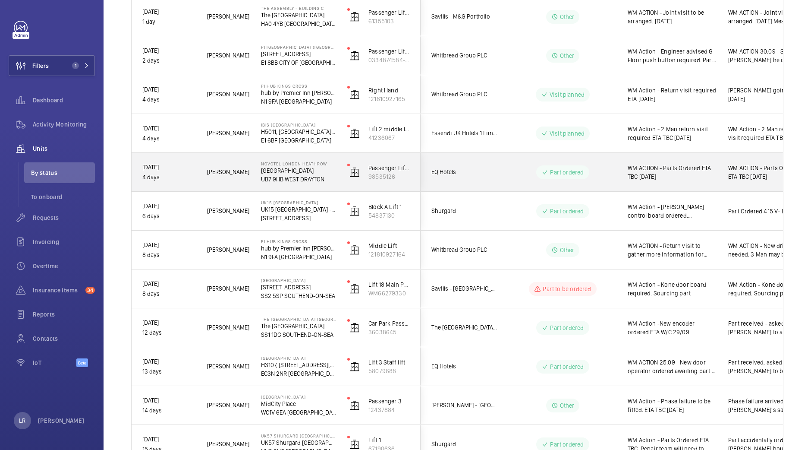
scroll to position [241, 0]
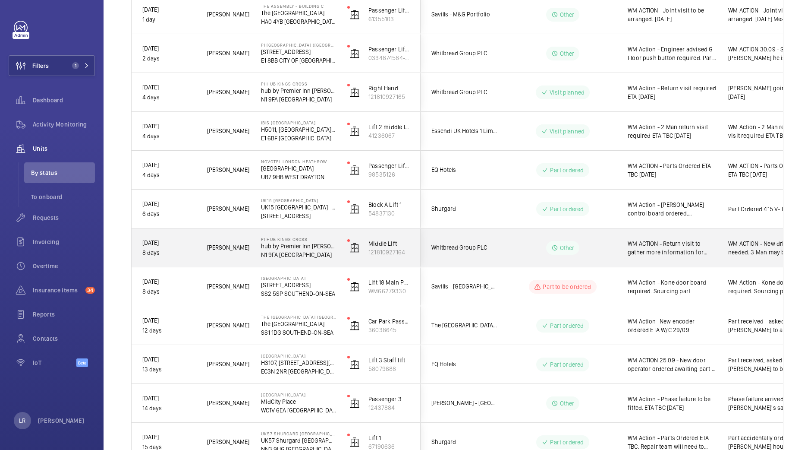
click at [485, 245] on span "Whitbread Group PLC" at bounding box center [465, 248] width 66 height 10
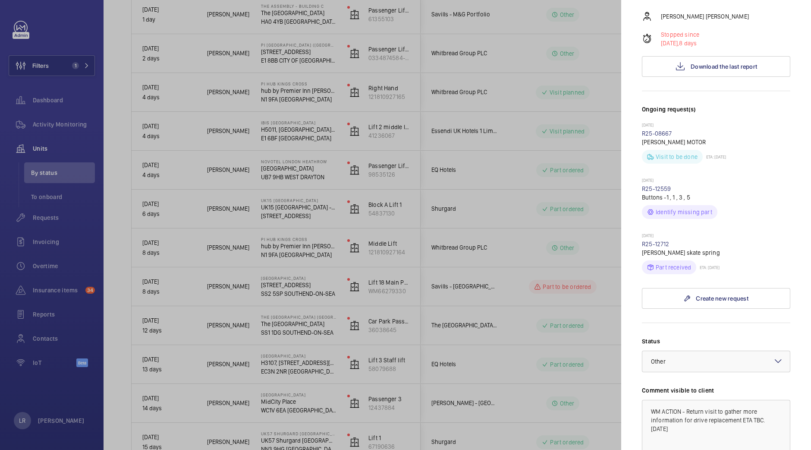
scroll to position [192, 0]
click at [533, 281] on div at bounding box center [405, 225] width 811 height 450
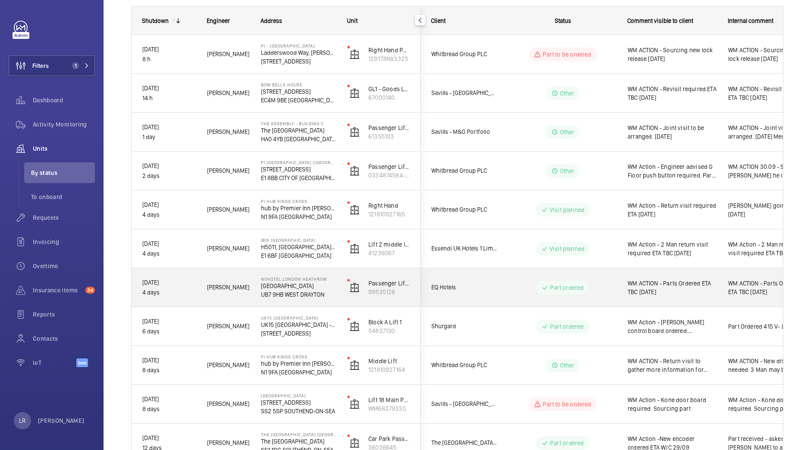
scroll to position [123, 0]
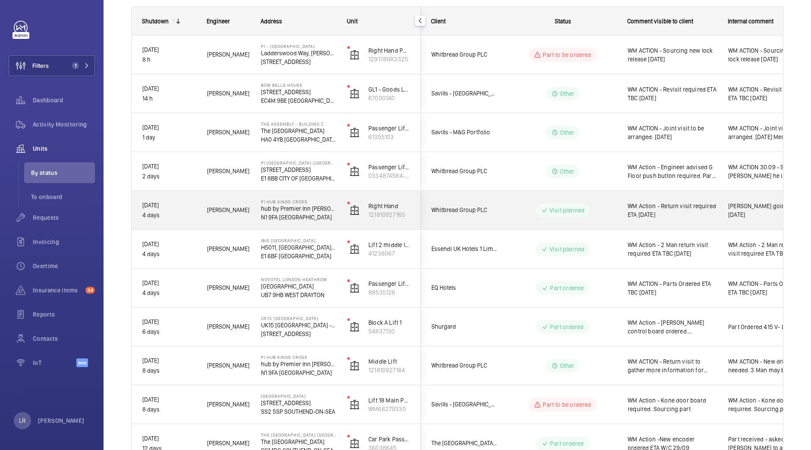
click at [505, 217] on div "Visit planned" at bounding box center [558, 210] width 118 height 31
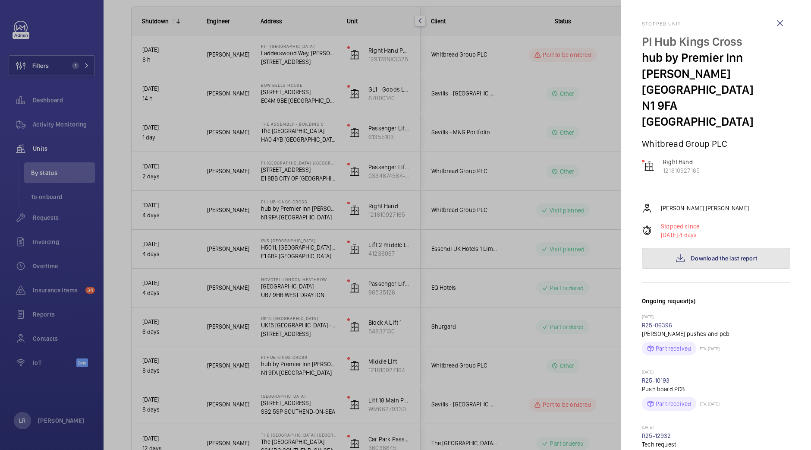
click at [676, 253] on mat-icon at bounding box center [680, 258] width 10 height 10
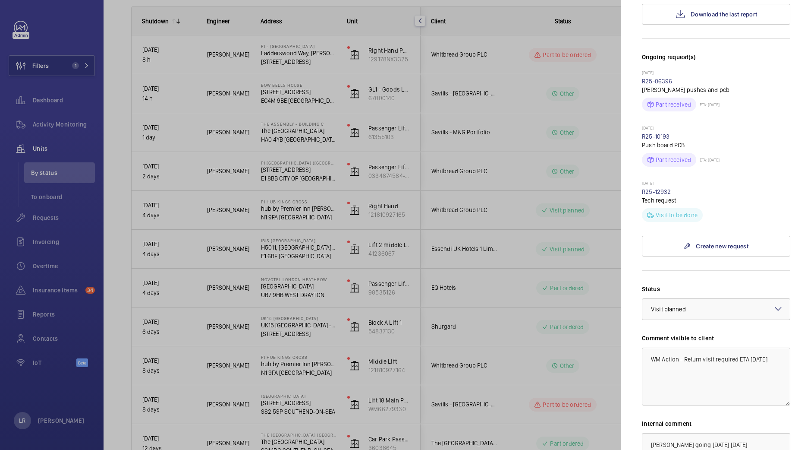
scroll to position [243, 0]
click at [161, 82] on div at bounding box center [405, 225] width 811 height 450
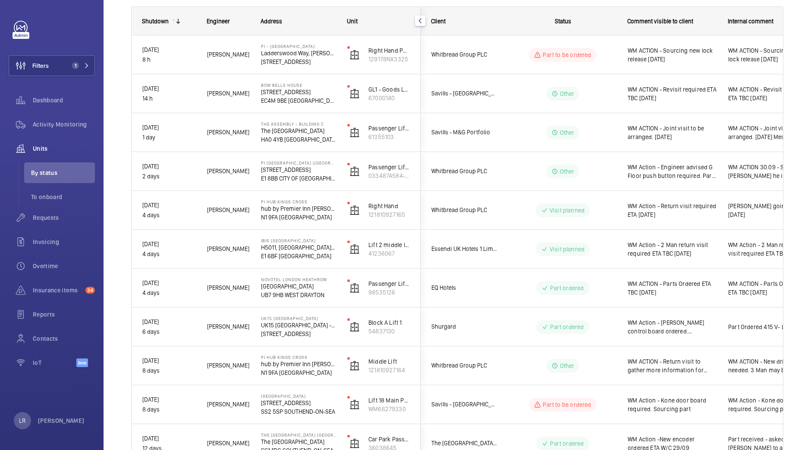
scroll to position [0, 0]
click at [71, 70] on button "Filters 1" at bounding box center [52, 65] width 86 height 21
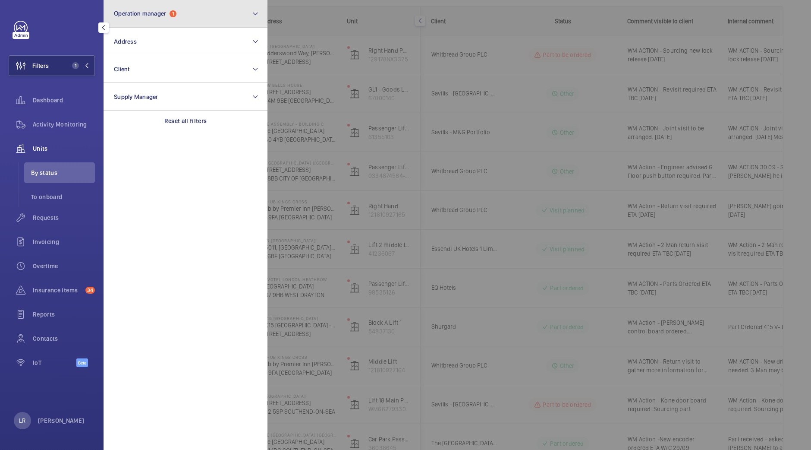
click at [211, 22] on button "Operation manager 1" at bounding box center [186, 14] width 164 height 28
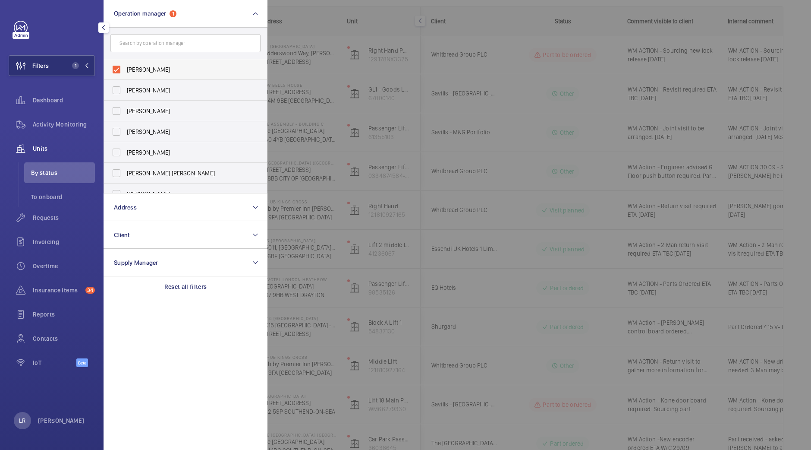
click at [186, 68] on span "Kirsten Kalaher" at bounding box center [186, 69] width 119 height 9
click at [125, 68] on input "Kirsten Kalaher" at bounding box center [116, 69] width 17 height 17
checkbox input "false"
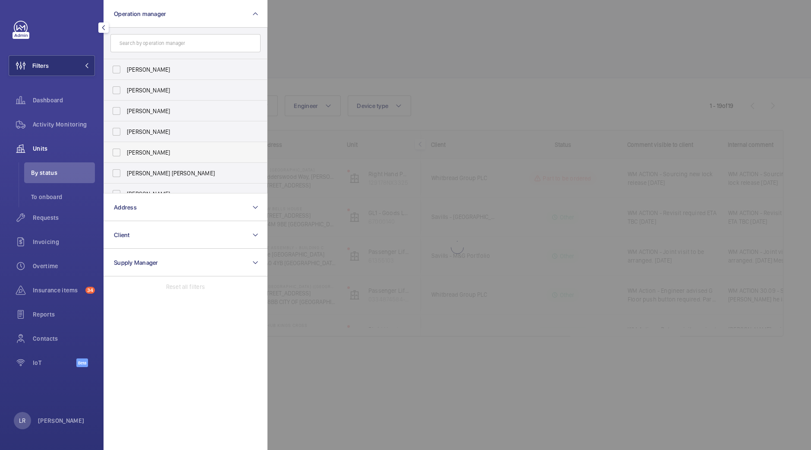
click at [160, 161] on label "Connor Dudley" at bounding box center [179, 152] width 150 height 21
click at [125, 161] on input "Connor Dudley" at bounding box center [116, 152] width 17 height 17
checkbox input "true"
click at [466, 62] on div at bounding box center [673, 225] width 811 height 450
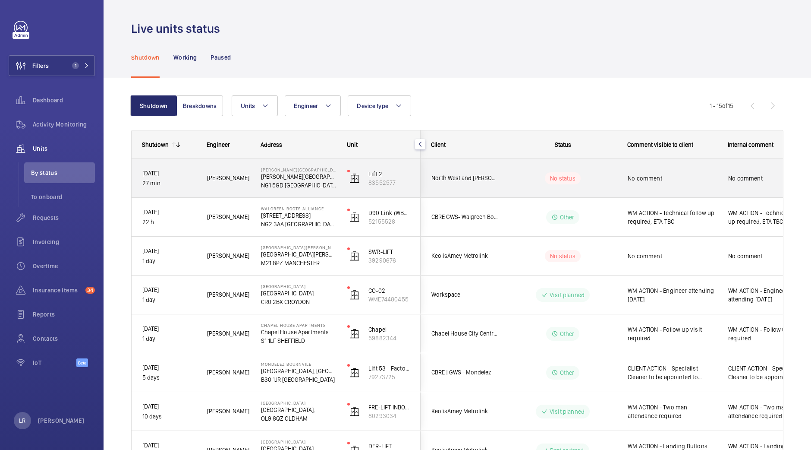
click at [479, 176] on span "North West and [PERSON_NAME] RTM Company Ltd" at bounding box center [465, 178] width 66 height 10
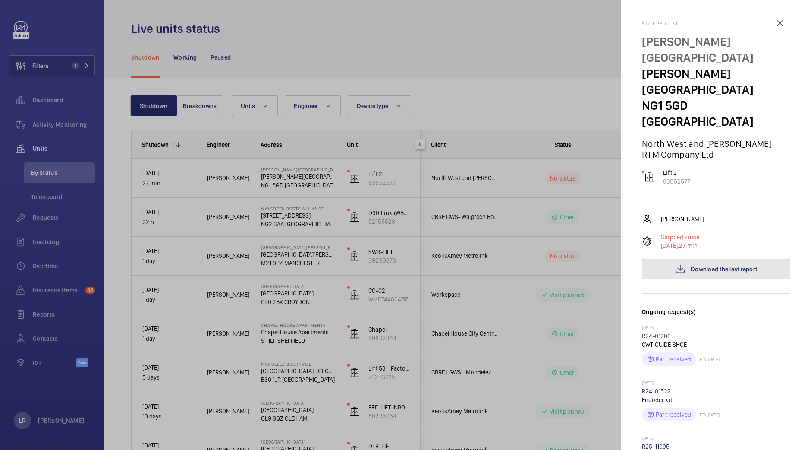
click at [748, 259] on button "Download the last report" at bounding box center [716, 269] width 148 height 21
click at [514, 97] on div at bounding box center [405, 225] width 811 height 450
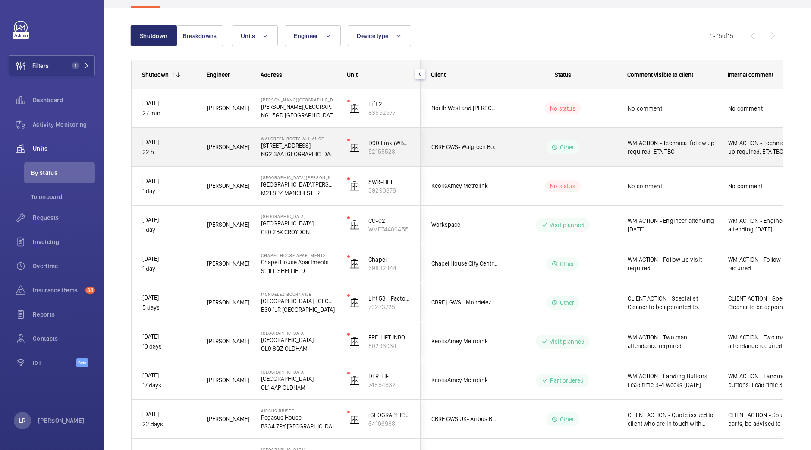
scroll to position [90, 0]
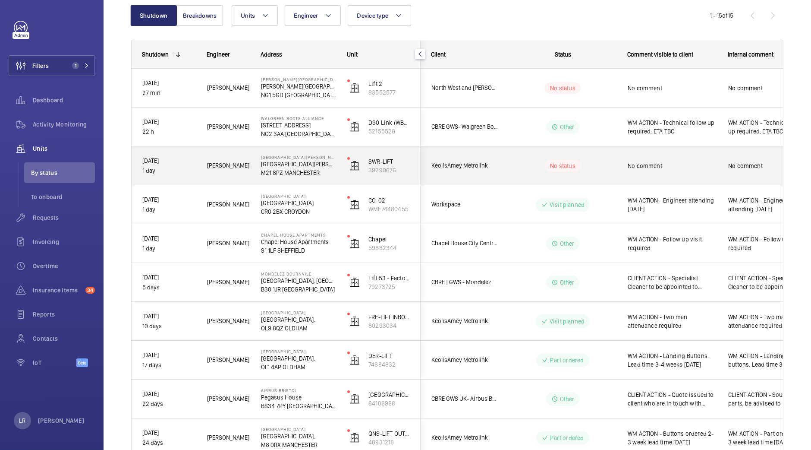
click at [513, 166] on wm-front-pills-cell "No status" at bounding box center [562, 166] width 107 height 12
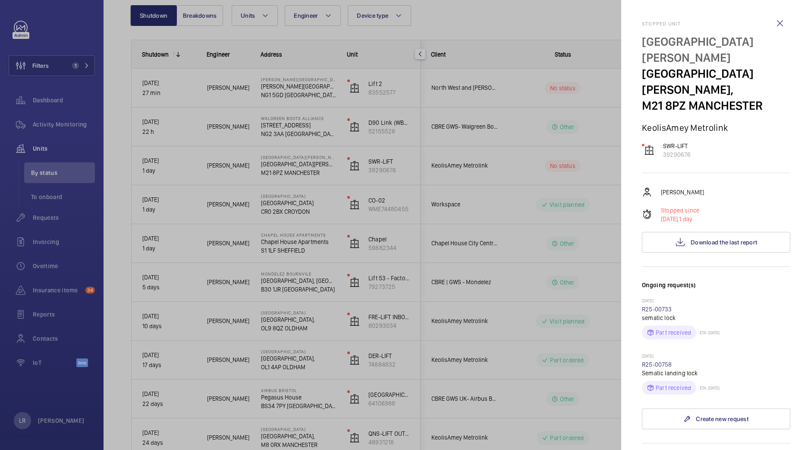
click at [492, 94] on div at bounding box center [405, 225] width 811 height 450
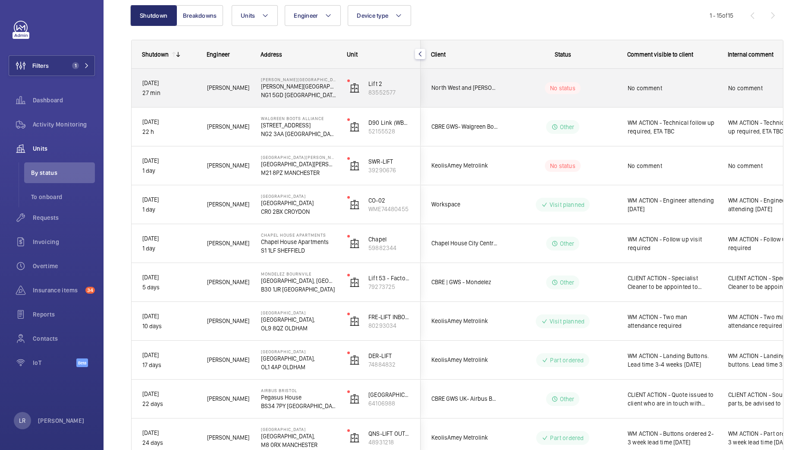
click at [502, 81] on div "No status" at bounding box center [558, 87] width 118 height 29
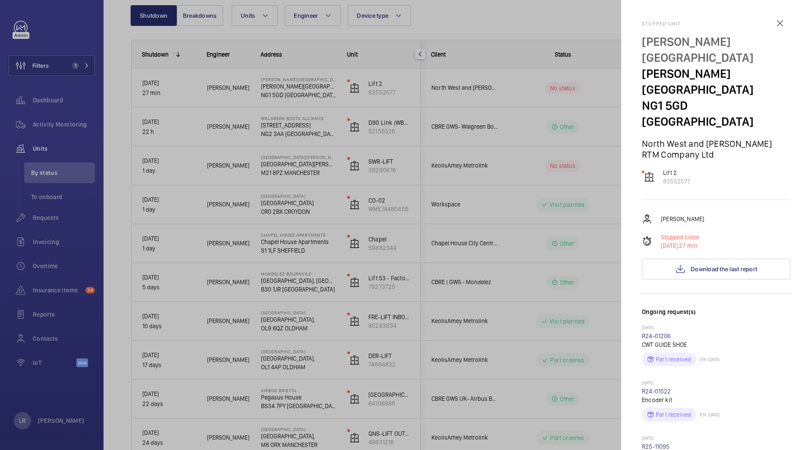
click at [388, 154] on div at bounding box center [405, 225] width 811 height 450
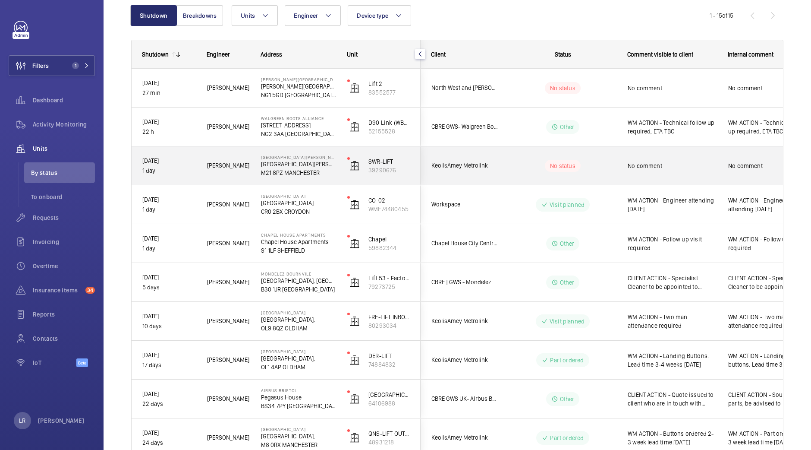
click at [519, 167] on wm-front-pills-cell "No status" at bounding box center [562, 166] width 107 height 12
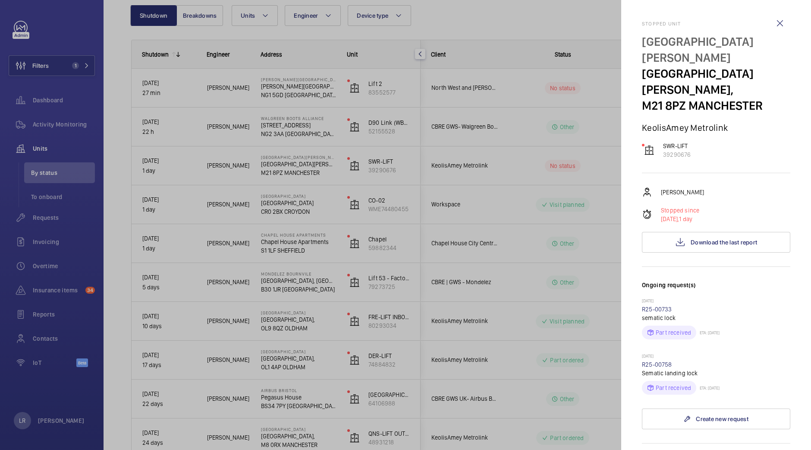
scroll to position [167, 0]
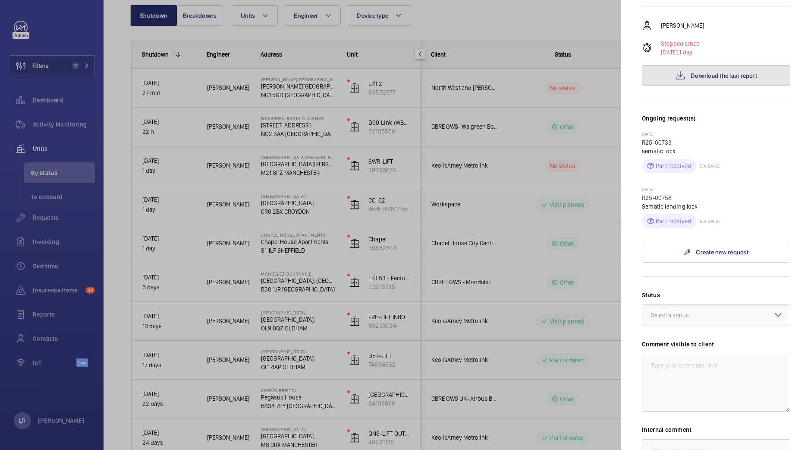
click at [710, 76] on span "Download the last report" at bounding box center [724, 75] width 66 height 7
click at [211, 85] on div at bounding box center [405, 225] width 811 height 450
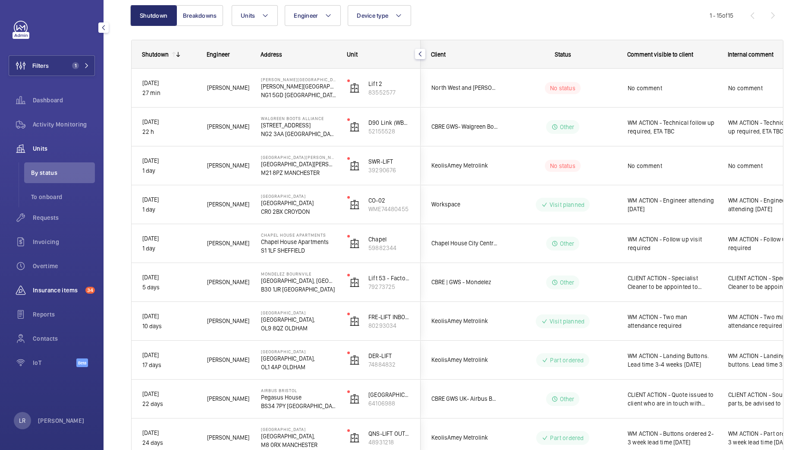
click at [45, 295] on div "Insurance items 34" at bounding box center [52, 290] width 86 height 21
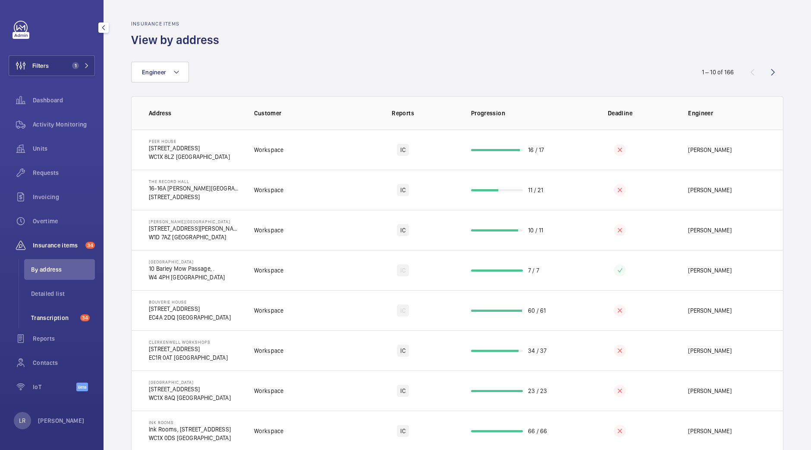
click at [57, 322] on li "Transcription 34" at bounding box center [59, 317] width 71 height 21
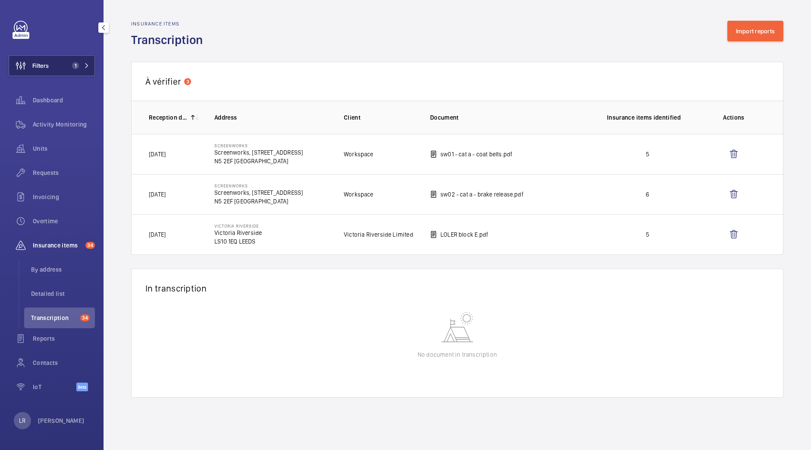
click at [71, 60] on button "Filters 1" at bounding box center [52, 65] width 86 height 21
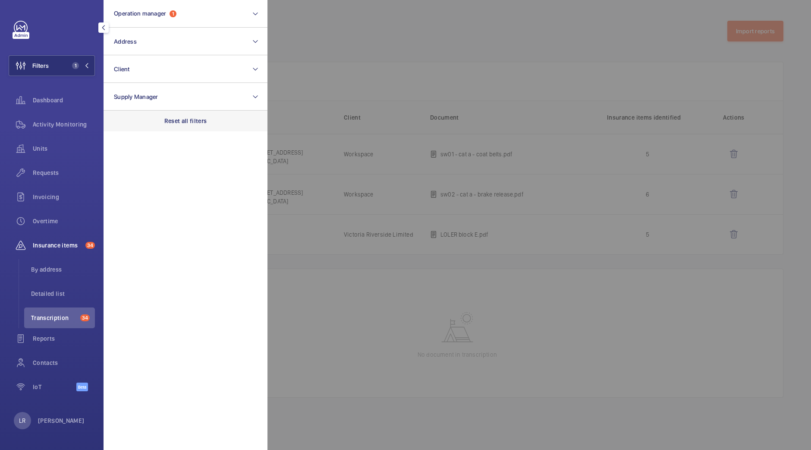
click at [153, 118] on div "Reset all filters" at bounding box center [186, 120] width 164 height 21
click at [387, 42] on div at bounding box center [673, 225] width 811 height 450
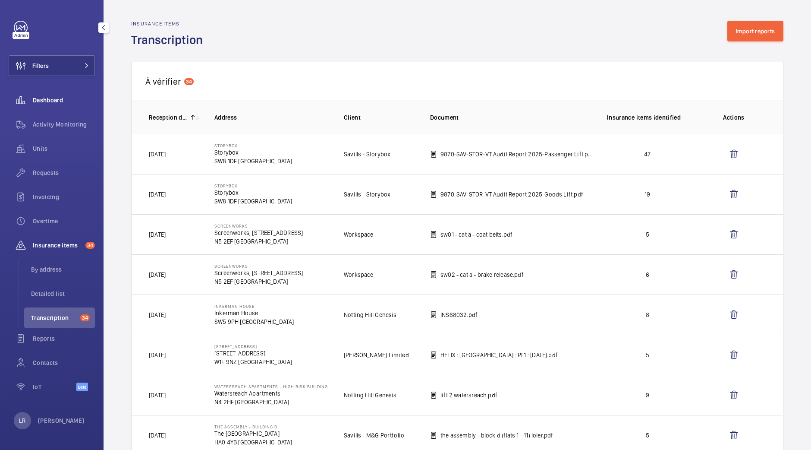
click at [37, 98] on span "Dashboard" at bounding box center [64, 100] width 62 height 9
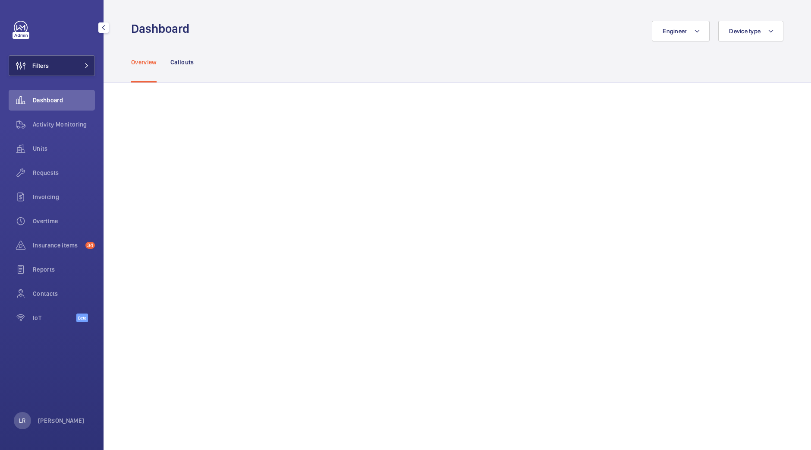
click at [85, 63] on mat-icon at bounding box center [86, 65] width 5 height 5
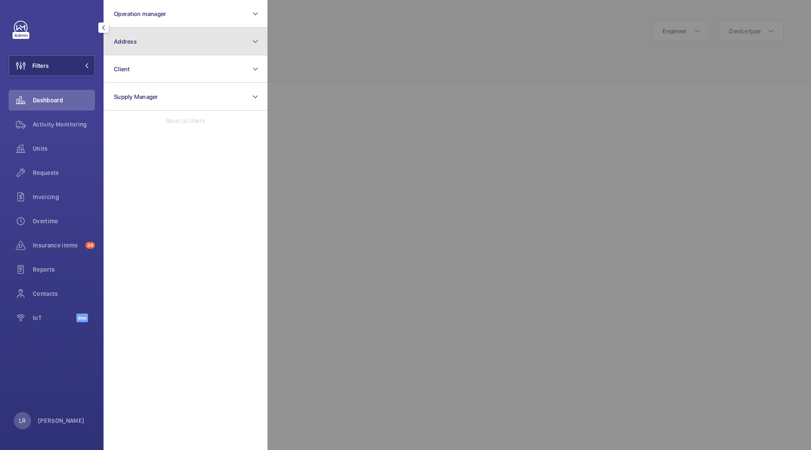
click at [142, 41] on button "Address" at bounding box center [186, 42] width 164 height 28
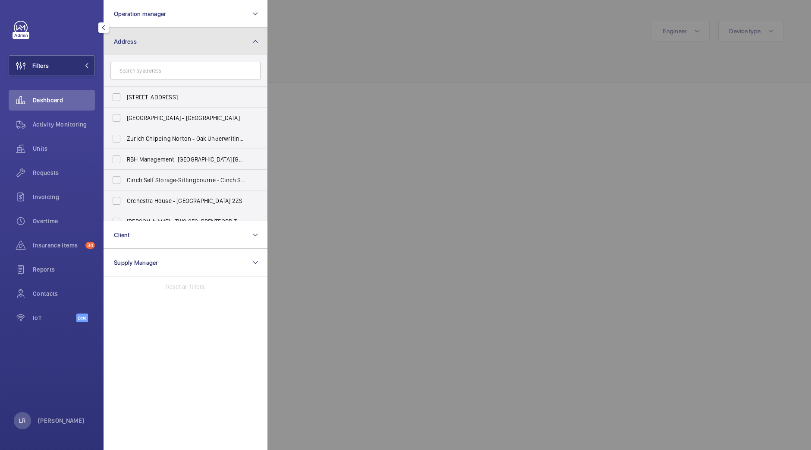
click at [142, 41] on button "Address" at bounding box center [186, 42] width 164 height 28
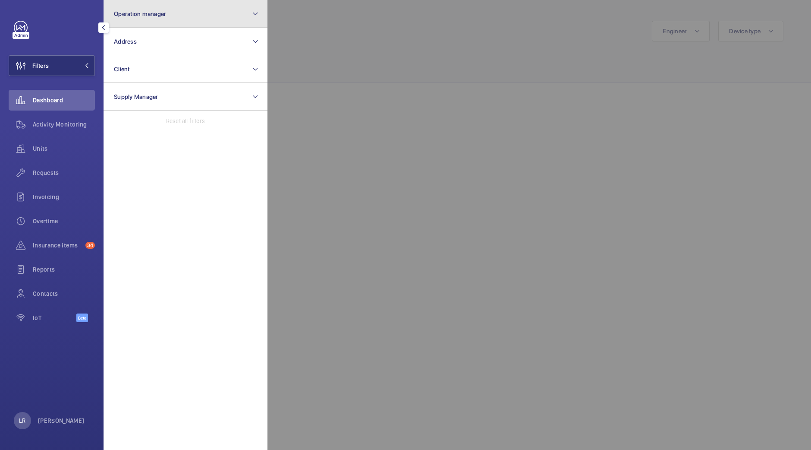
click at [218, 14] on button "Operation manager" at bounding box center [186, 14] width 164 height 28
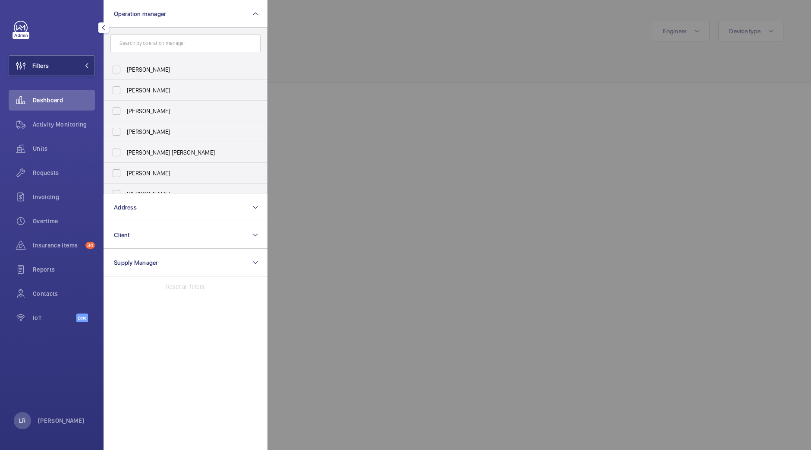
click at [515, 94] on div at bounding box center [673, 225] width 811 height 450
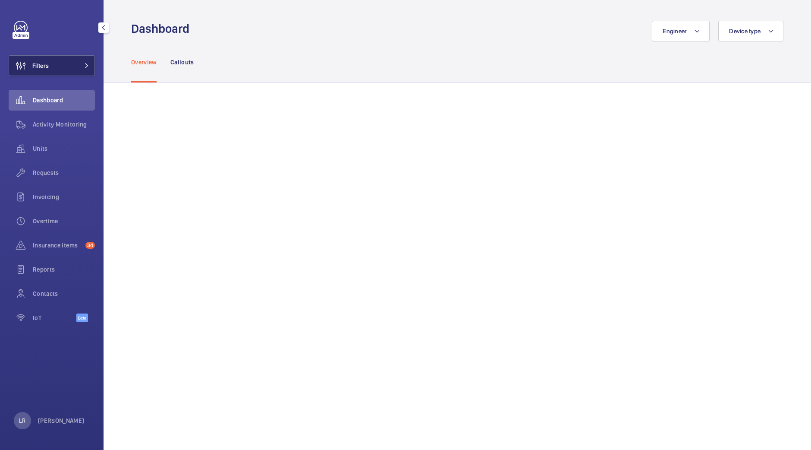
click at [78, 67] on button "Filters" at bounding box center [52, 65] width 86 height 21
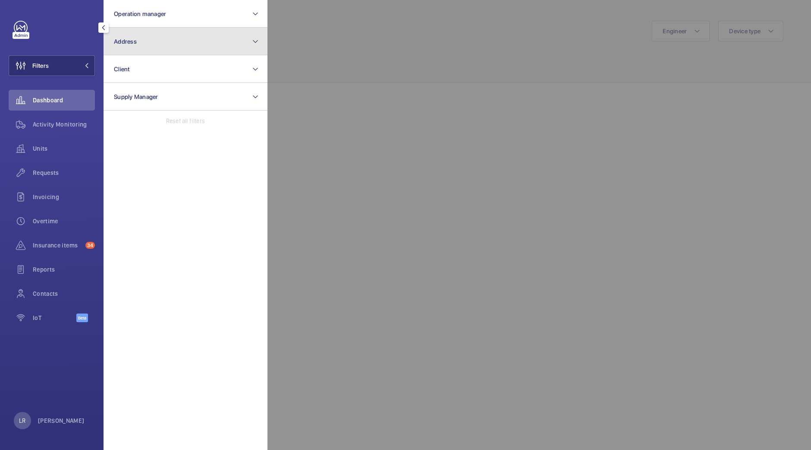
click at [229, 42] on button "Address" at bounding box center [186, 42] width 164 height 28
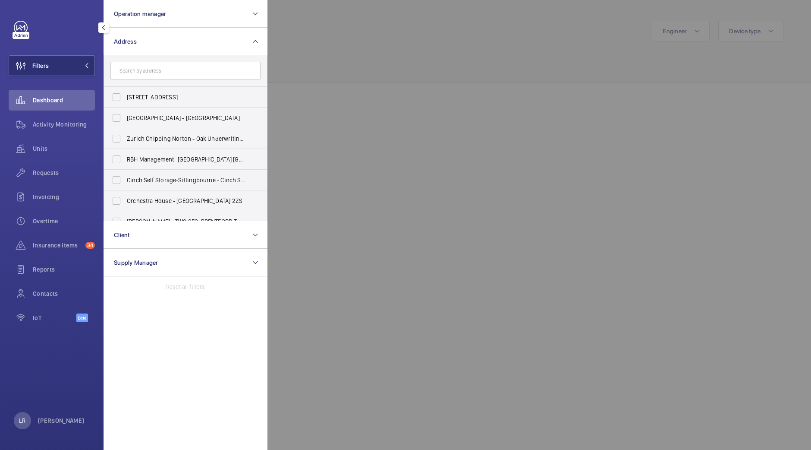
click at [366, 42] on div at bounding box center [673, 225] width 811 height 450
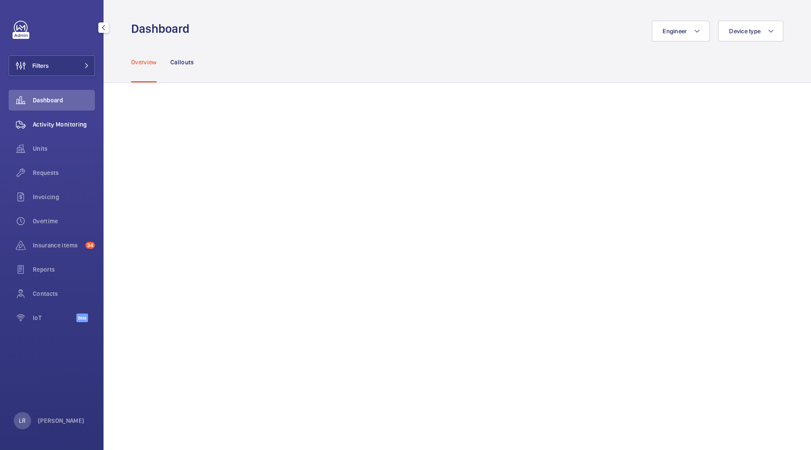
click at [59, 123] on span "Activity Monitoring" at bounding box center [64, 124] width 62 height 9
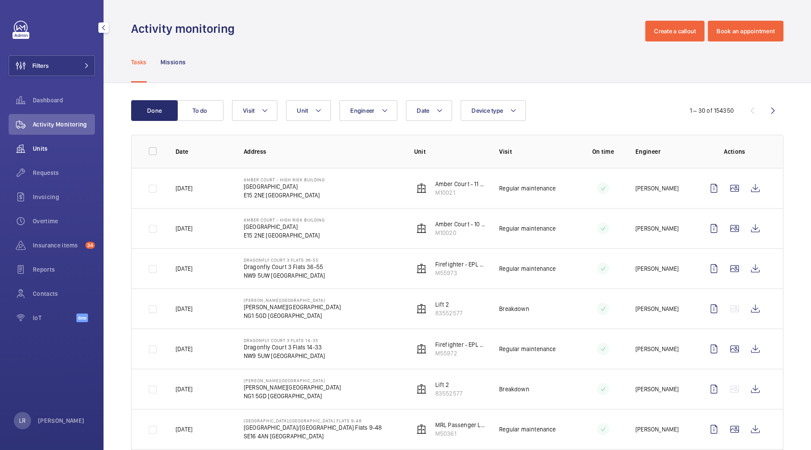
click at [51, 146] on span "Units" at bounding box center [64, 148] width 62 height 9
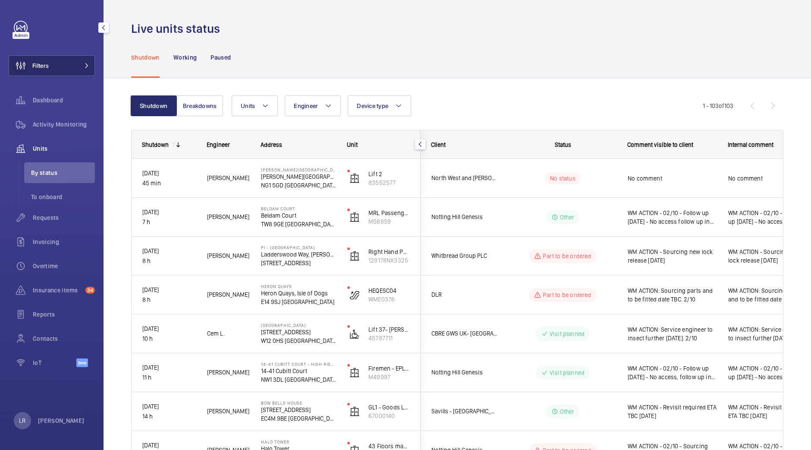
click at [44, 70] on span "Filters" at bounding box center [29, 65] width 40 height 21
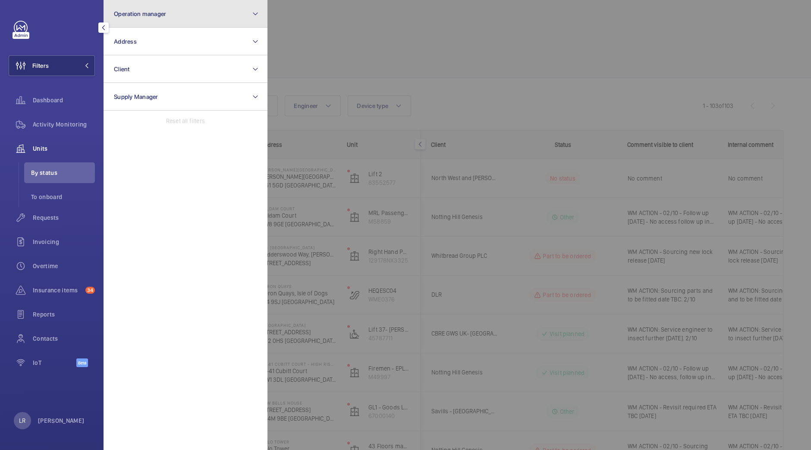
click at [189, 9] on button "Operation manager" at bounding box center [186, 14] width 164 height 28
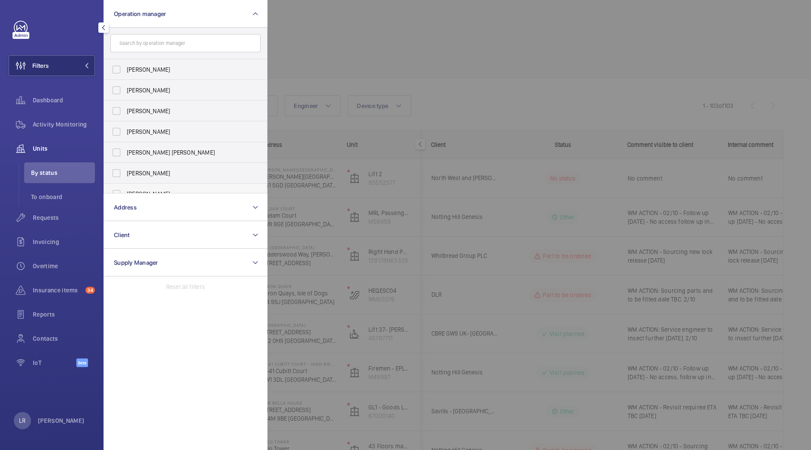
click at [171, 193] on span "Kirsten Kalaher" at bounding box center [186, 193] width 119 height 9
click at [125, 193] on input "Kirsten Kalaher" at bounding box center [116, 193] width 17 height 17
checkbox input "true"
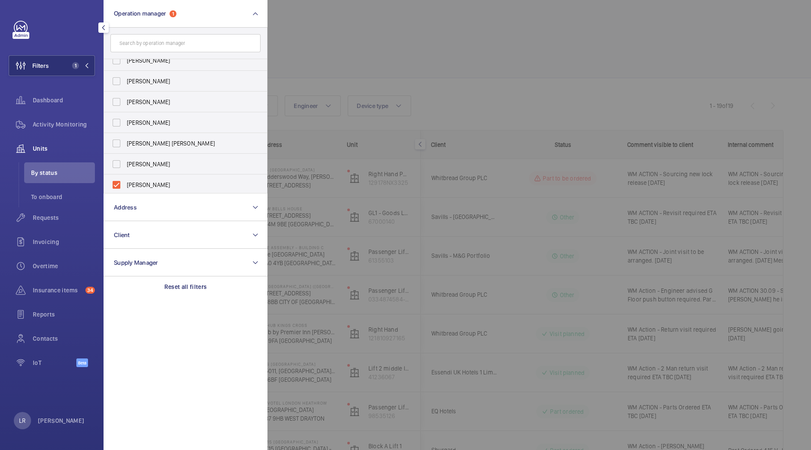
click at [405, 57] on div at bounding box center [673, 225] width 811 height 450
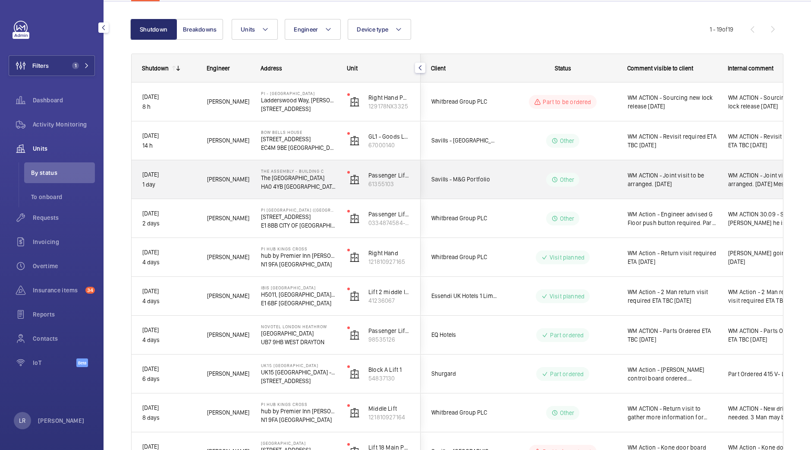
scroll to position [78, 0]
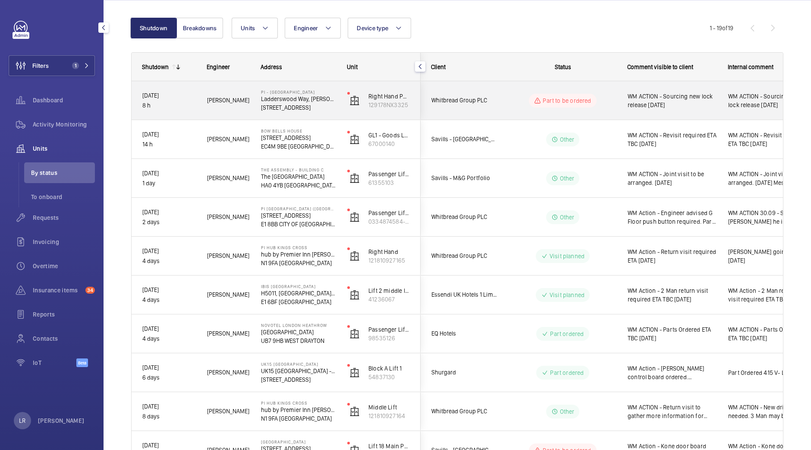
click at [437, 98] on span "Whitbread Group PLC" at bounding box center [465, 100] width 66 height 10
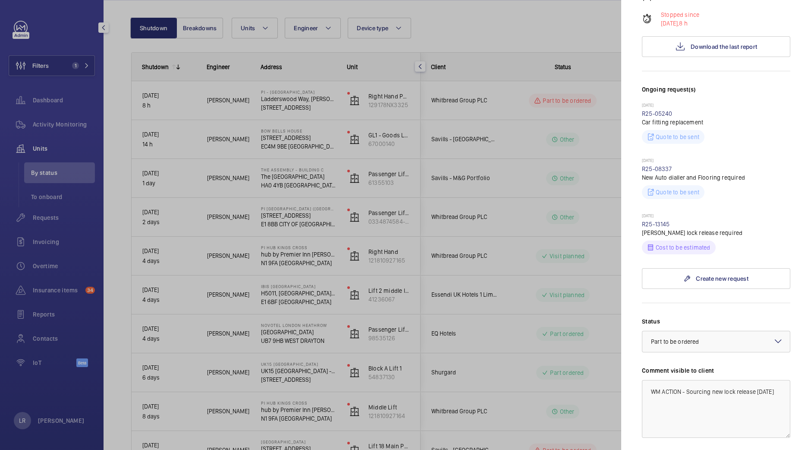
scroll to position [183, 0]
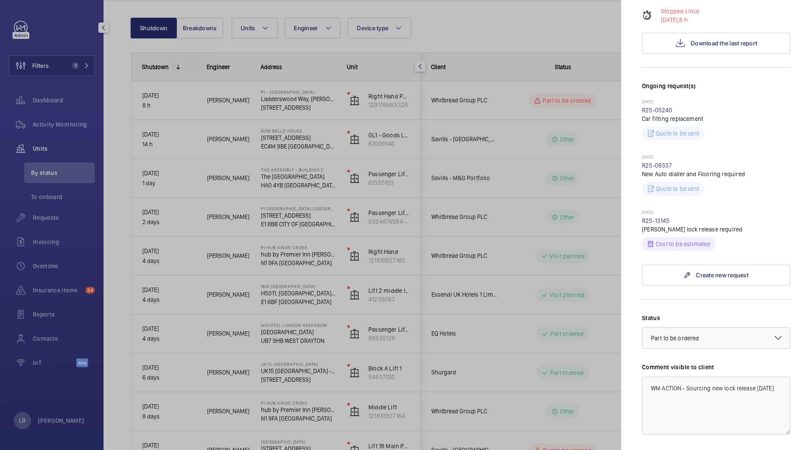
click at [660, 215] on p "[DATE]" at bounding box center [716, 212] width 148 height 7
click at [660, 221] on link "R25-13145" at bounding box center [656, 220] width 28 height 7
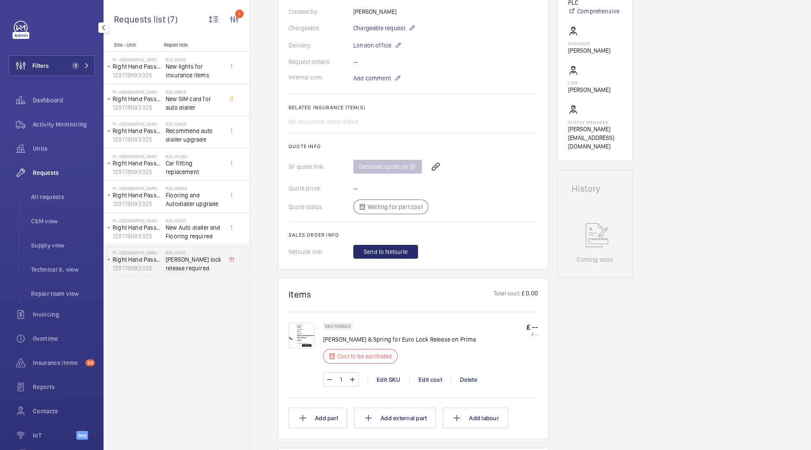
scroll to position [238, 0]
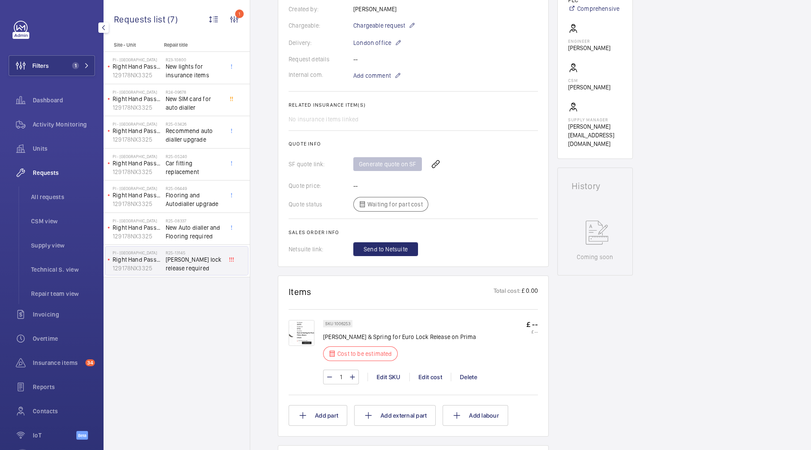
click at [300, 320] on img at bounding box center [302, 333] width 26 height 26
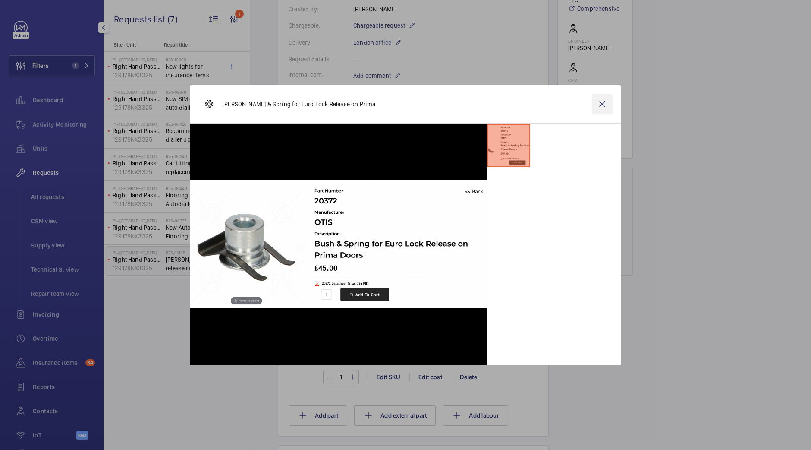
click at [599, 100] on wm-front-icon-button at bounding box center [602, 104] width 21 height 21
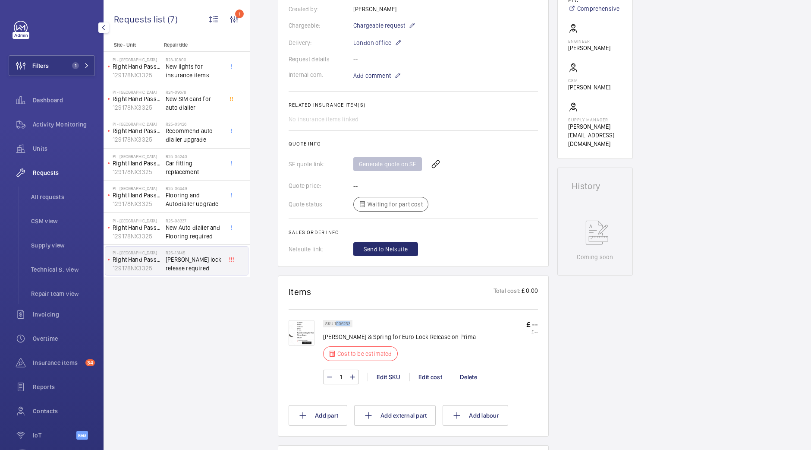
drag, startPoint x: 335, startPoint y: 314, endPoint x: 367, endPoint y: 314, distance: 32.4
click at [367, 320] on div "SKU 1006253 Otis Bush & Spring for Euro Lock Release on Prima Cost to be estima…" at bounding box center [399, 343] width 153 height 46
drag, startPoint x: 333, startPoint y: 314, endPoint x: 371, endPoint y: 318, distance: 38.6
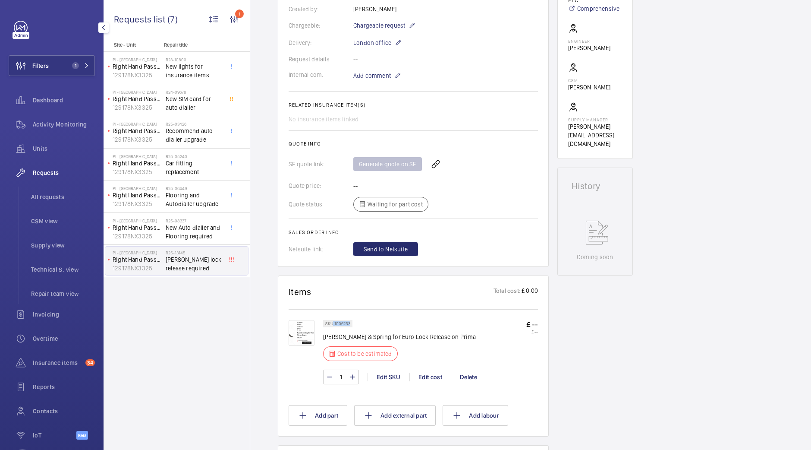
click at [371, 320] on div "SKU 1006253 Otis Bush & Spring for Euro Lock Release on Prima Cost to be estima…" at bounding box center [399, 343] width 153 height 46
copy p "1006253"
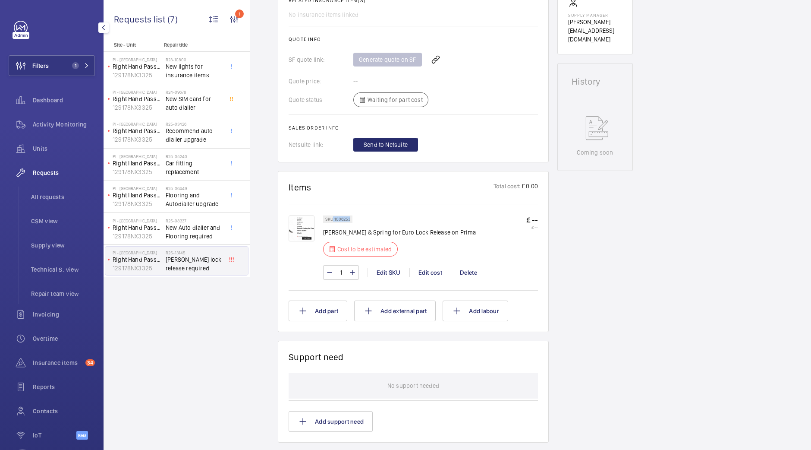
scroll to position [348, 0]
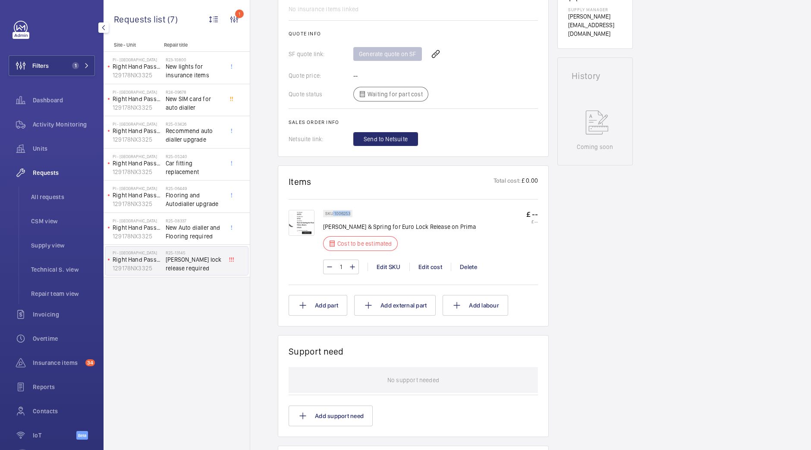
click at [298, 218] on img at bounding box center [302, 223] width 26 height 26
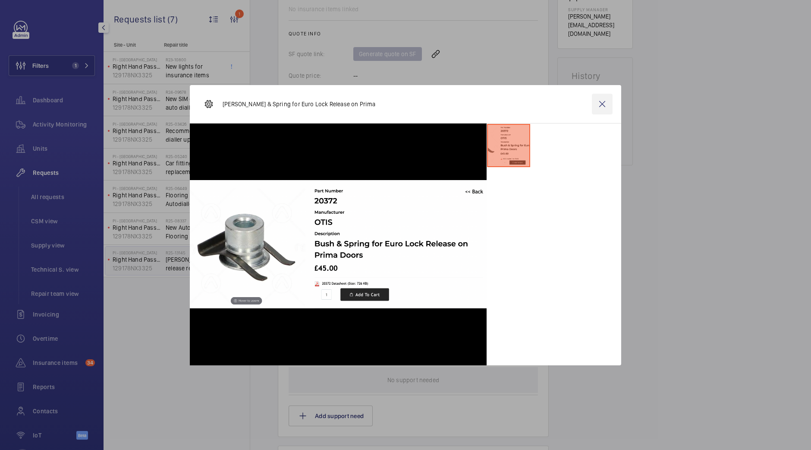
click at [607, 106] on wm-front-icon-button at bounding box center [602, 104] width 21 height 21
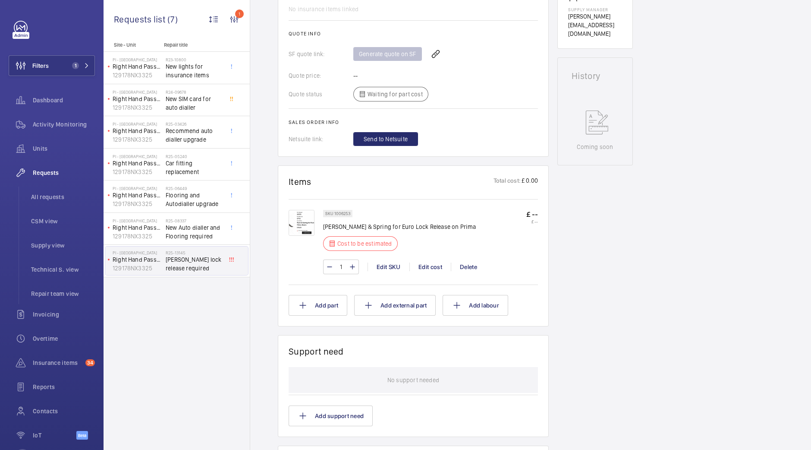
click at [309, 210] on img at bounding box center [302, 223] width 26 height 26
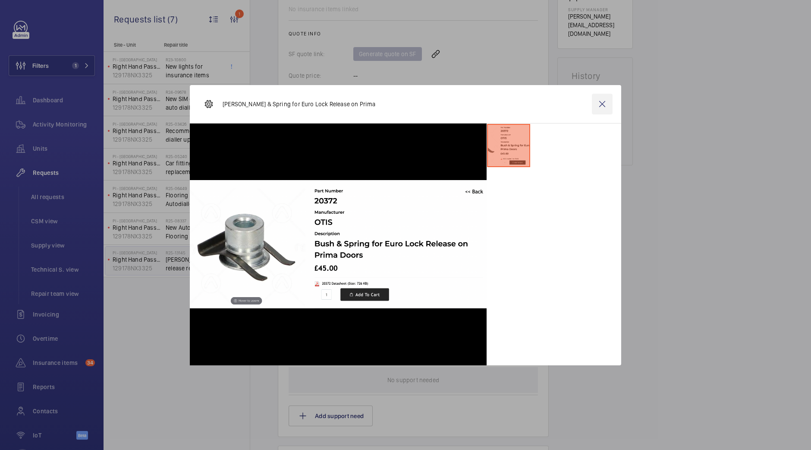
click at [605, 107] on wm-front-icon-button at bounding box center [602, 104] width 21 height 21
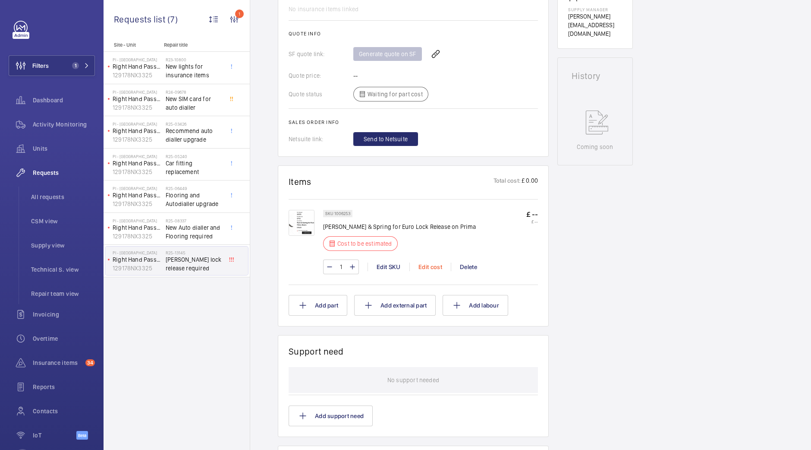
click at [434, 262] on div "Edit cost" at bounding box center [430, 266] width 41 height 9
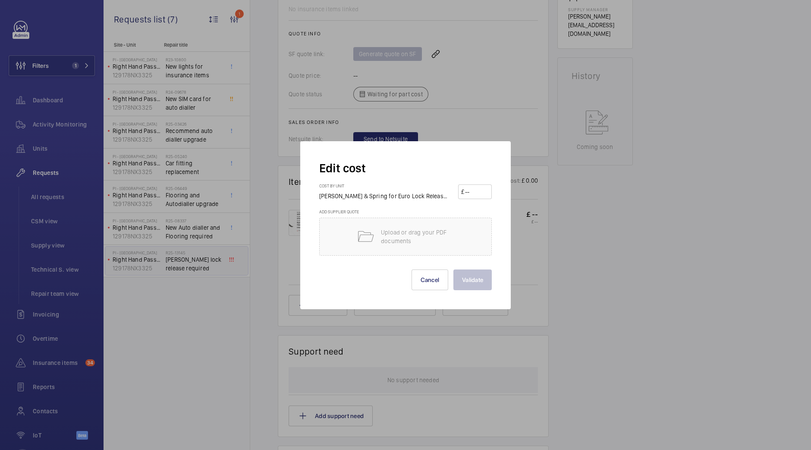
click at [473, 186] on input "number" at bounding box center [476, 192] width 25 height 14
type input "45.00"
click at [475, 284] on button "Validate" at bounding box center [473, 279] width 38 height 21
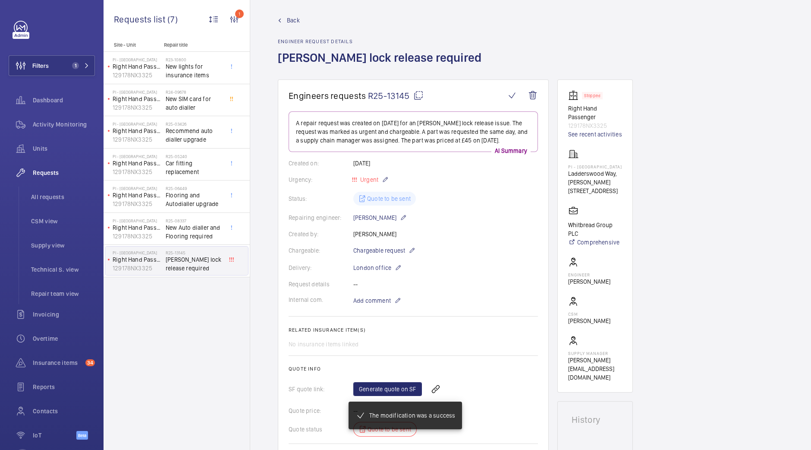
scroll to position [0, 0]
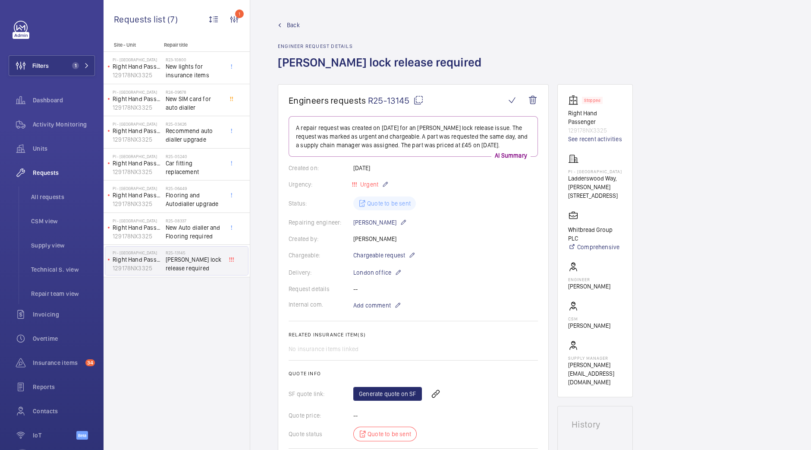
click at [420, 104] on mat-icon at bounding box center [418, 100] width 10 height 10
click at [293, 27] on span "Back" at bounding box center [293, 25] width 13 height 9
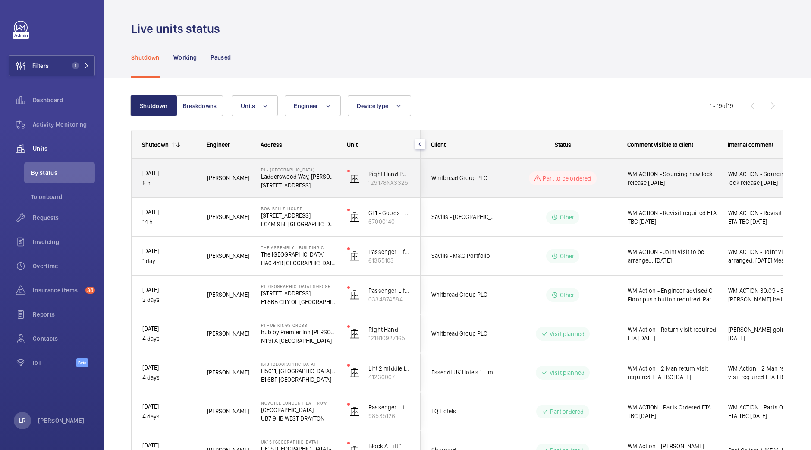
click at [505, 184] on div "Part to be ordered" at bounding box center [558, 178] width 118 height 31
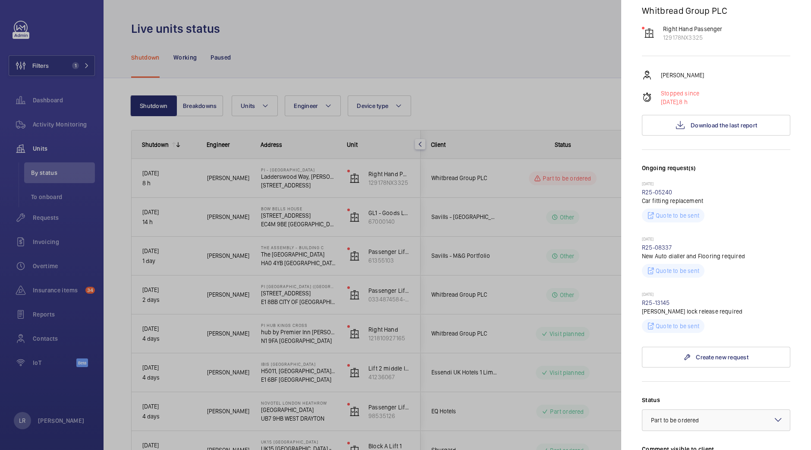
scroll to position [123, 0]
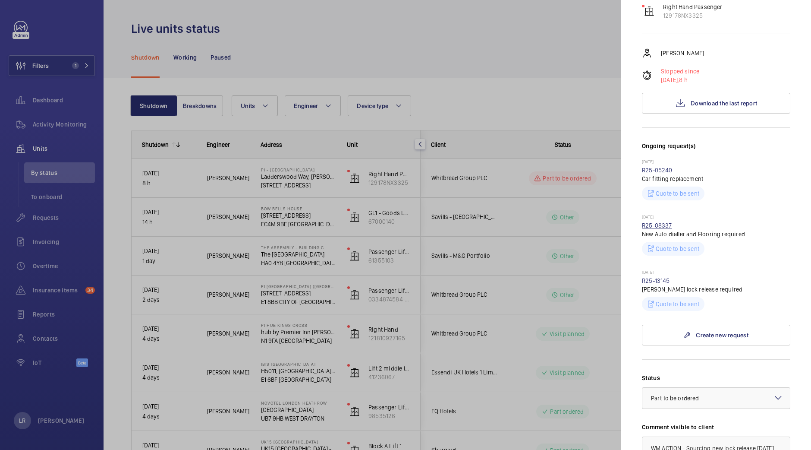
click at [663, 224] on link "R25-08337" at bounding box center [657, 225] width 30 height 7
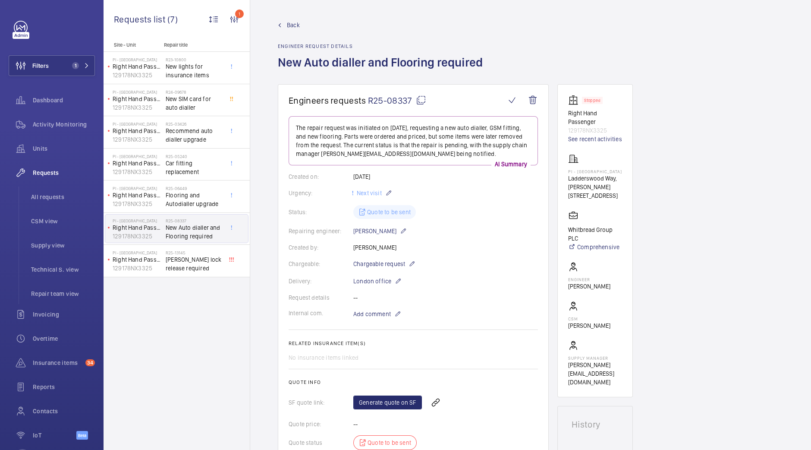
click at [289, 29] on span "Back" at bounding box center [293, 25] width 13 height 9
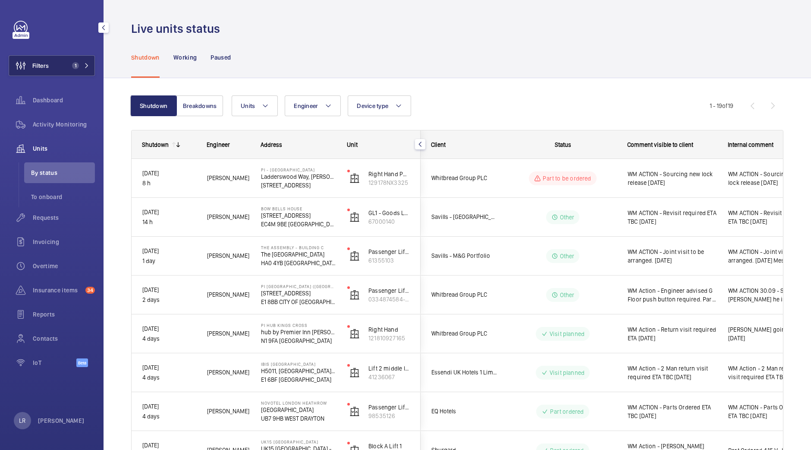
click at [76, 58] on button "Filters 1" at bounding box center [52, 65] width 86 height 21
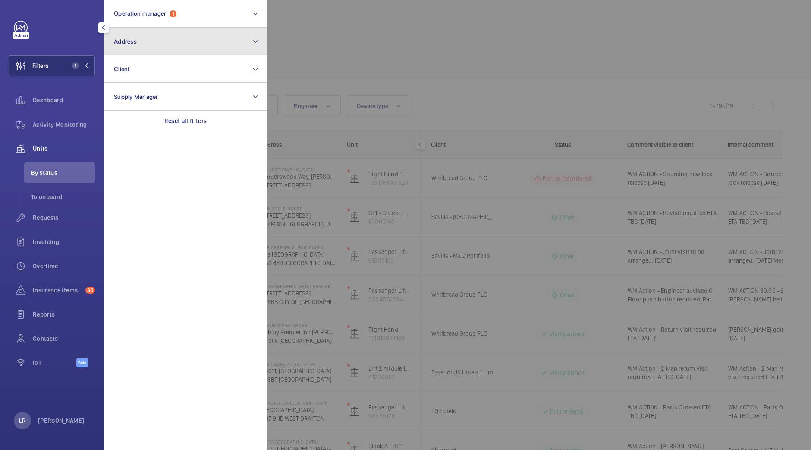
click at [177, 35] on button "Address" at bounding box center [186, 42] width 164 height 28
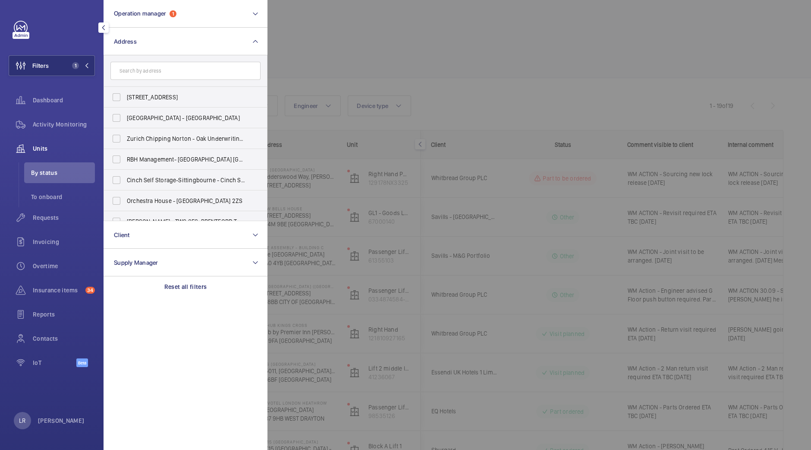
click at [192, 62] on input "text" at bounding box center [185, 71] width 150 height 18
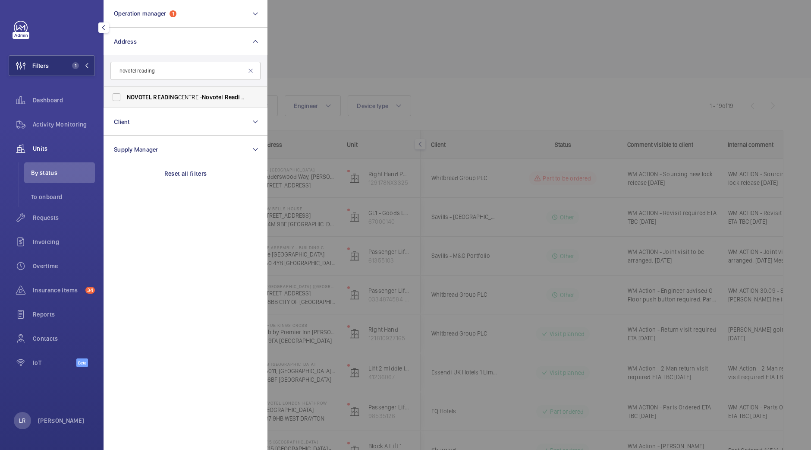
type input "novotel reading"
click at [192, 97] on span "NOVOTEL READING CENTRE - Novotel Reading Centre, READING RG1 1DP" at bounding box center [186, 97] width 119 height 9
click at [125, 97] on input "NOVOTEL READING CENTRE - Novotel Reading Centre, READING RG1 1DP" at bounding box center [116, 96] width 17 height 17
checkbox input "true"
click at [352, 52] on div at bounding box center [673, 225] width 811 height 450
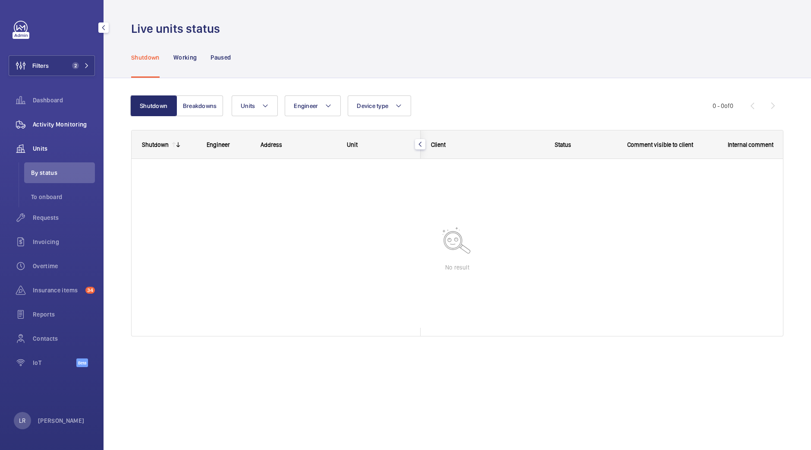
click at [67, 128] on span "Activity Monitoring" at bounding box center [64, 124] width 62 height 9
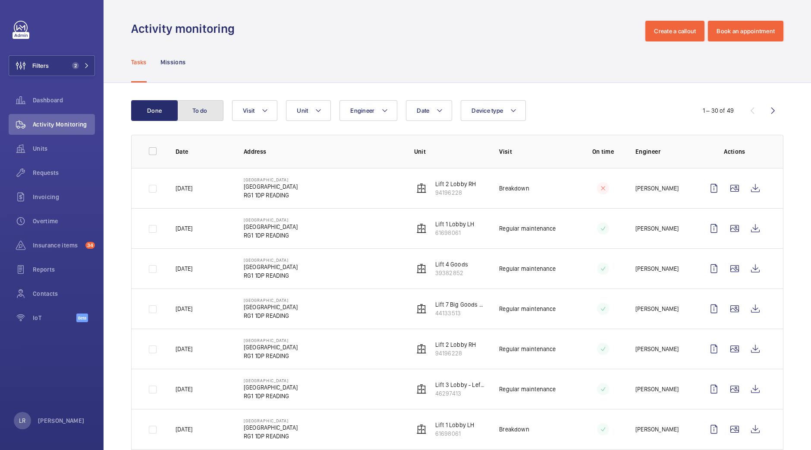
click at [211, 103] on button "To do" at bounding box center [200, 110] width 47 height 21
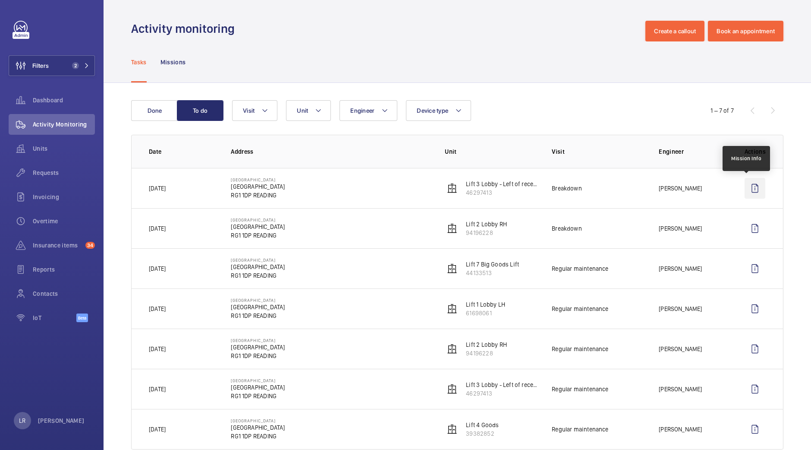
click at [746, 189] on wm-front-icon-button at bounding box center [755, 188] width 21 height 21
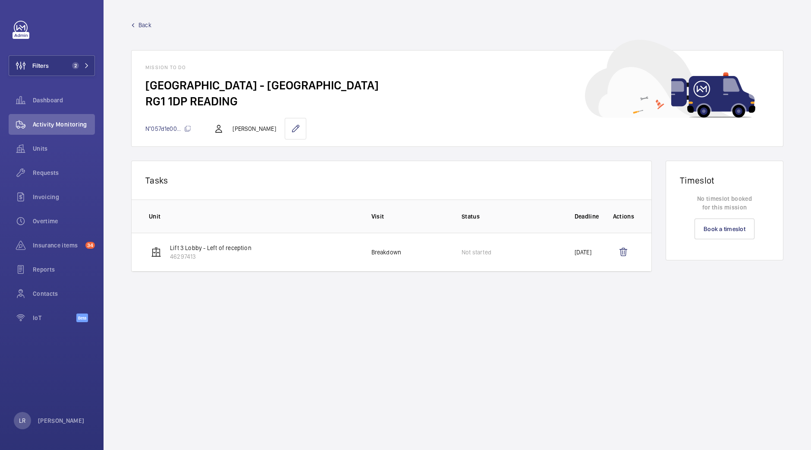
click at [139, 22] on span "Back" at bounding box center [145, 25] width 13 height 9
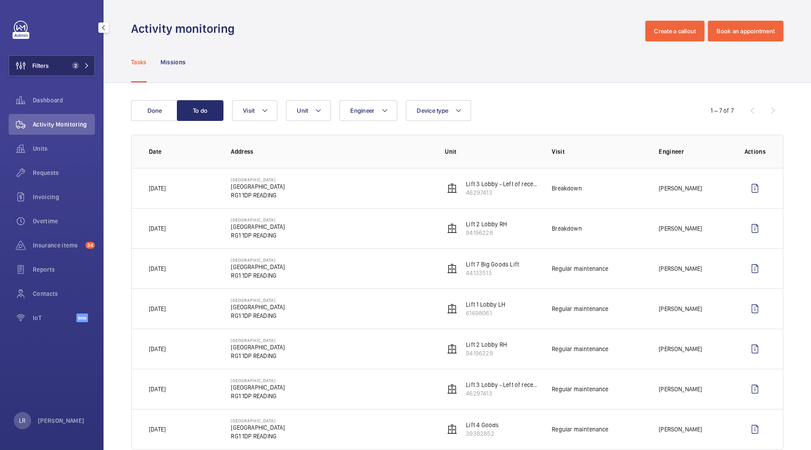
click at [69, 56] on button "Filters 2" at bounding box center [52, 65] width 86 height 21
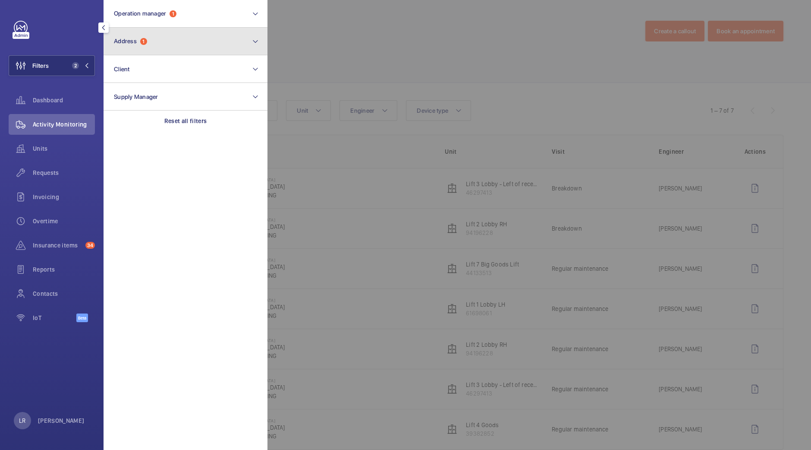
click at [179, 42] on button "Address 1" at bounding box center [186, 42] width 164 height 28
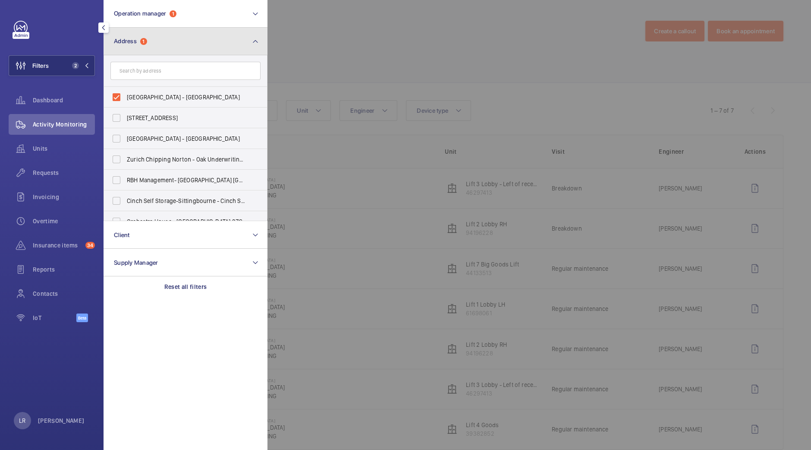
click at [179, 42] on button "Address 1" at bounding box center [186, 42] width 164 height 28
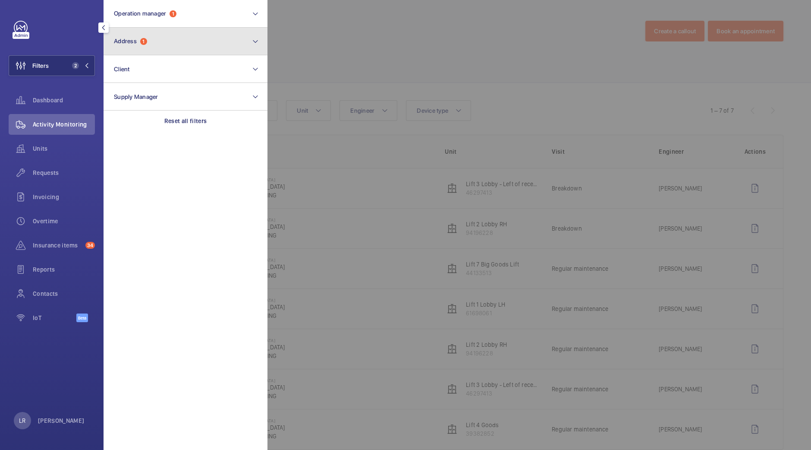
click at [180, 42] on button "Address 1" at bounding box center [186, 42] width 164 height 28
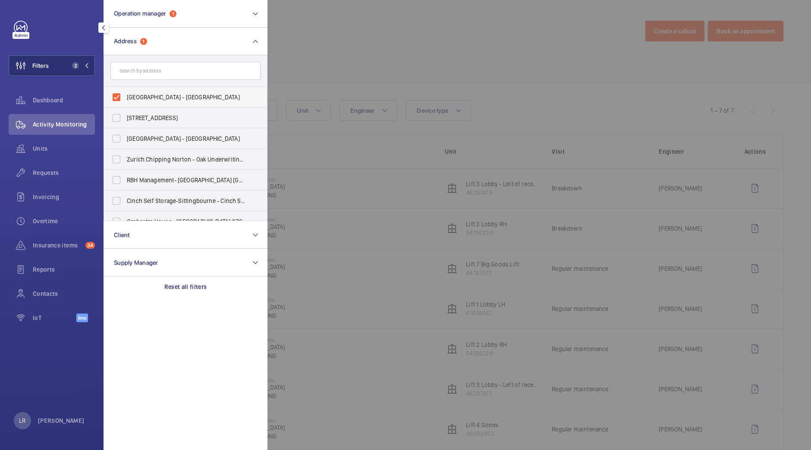
click at [177, 104] on label "NOVOTEL READING CENTRE - Novotel Reading Centre, READING RG1 1DP" at bounding box center [179, 97] width 150 height 21
click at [125, 104] on input "NOVOTEL READING CENTRE - Novotel Reading Centre, READING RG1 1DP" at bounding box center [116, 96] width 17 height 17
checkbox input "false"
click at [196, 74] on input "text" at bounding box center [185, 71] width 150 height 18
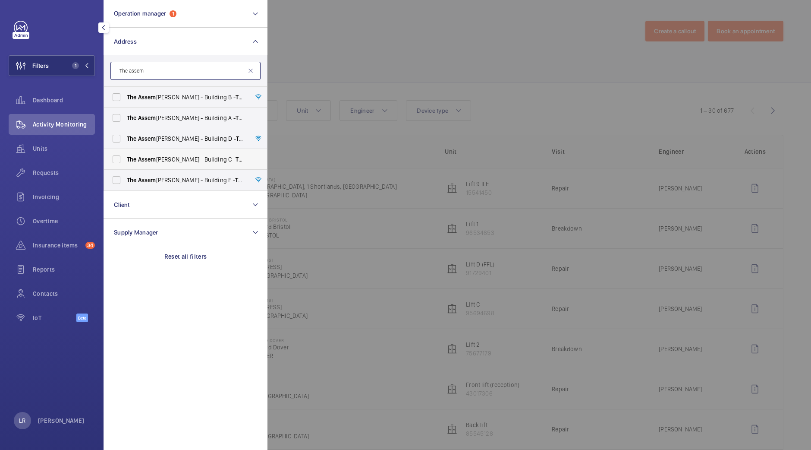
type input "The assem"
click at [196, 153] on label "The Assem bly - Building C - The Assem bly - Building C, Montrose Crescent, WEM…" at bounding box center [179, 159] width 150 height 21
click at [125, 153] on input "The Assem bly - Building C - The Assem bly - Building C, Montrose Crescent, WEM…" at bounding box center [116, 159] width 17 height 17
checkbox input "true"
click at [330, 71] on div at bounding box center [673, 225] width 811 height 450
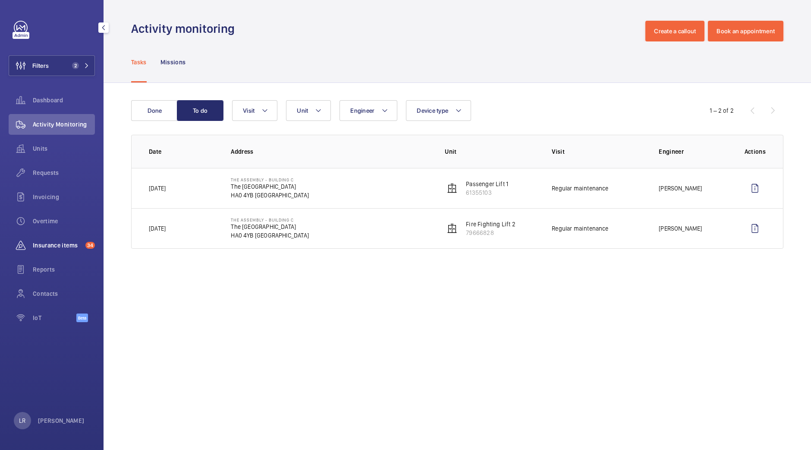
click at [55, 244] on span "Insurance items" at bounding box center [57, 245] width 49 height 9
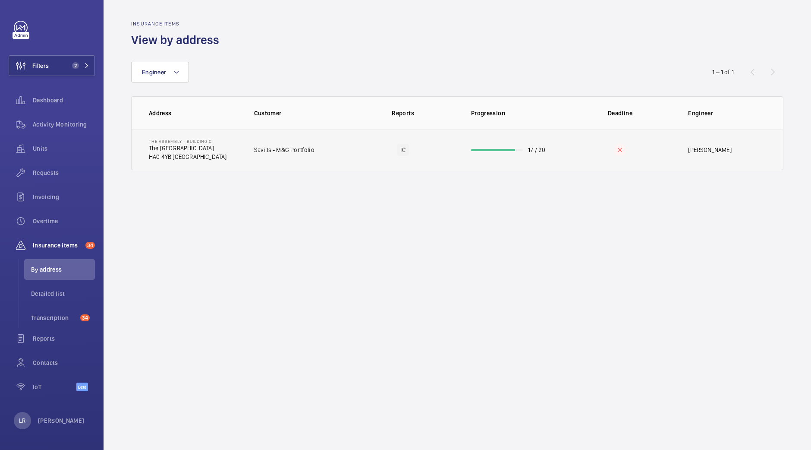
click at [313, 152] on td "Savills - M&G Portfolio" at bounding box center [294, 149] width 109 height 41
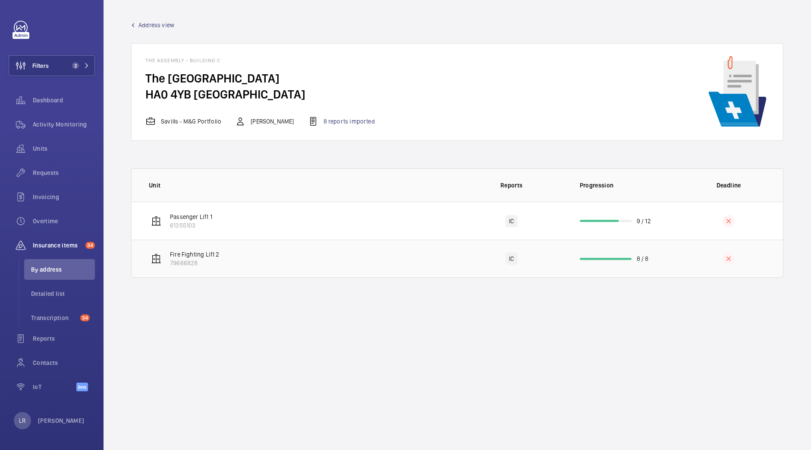
click at [239, 260] on td "Fire Fighting Lift 2 79666828" at bounding box center [295, 259] width 326 height 38
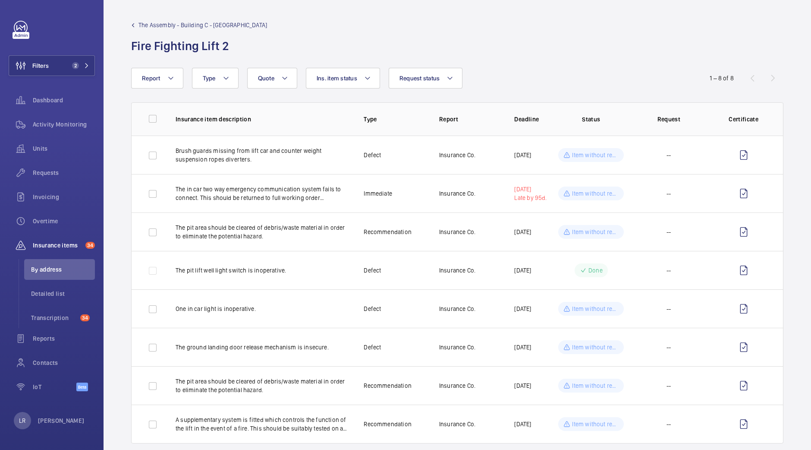
click at [191, 26] on span "The Assembly - Building C - The Assembly - Building C, Montrose Crescent" at bounding box center [203, 25] width 129 height 9
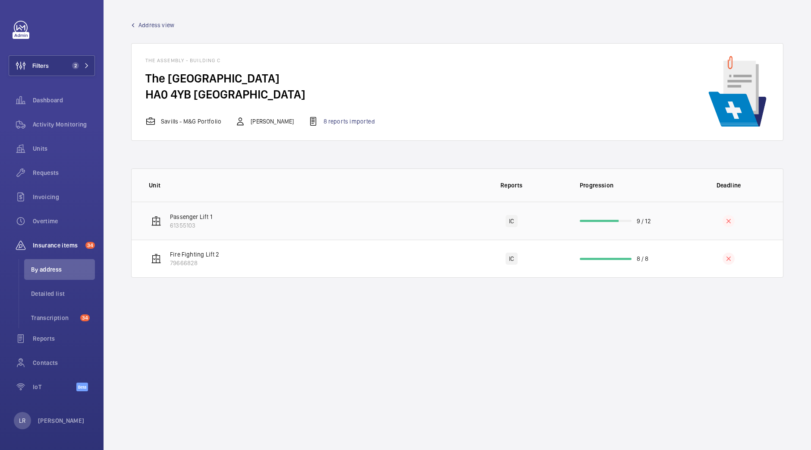
click at [222, 221] on td "Passenger Lift 1 61355103" at bounding box center [295, 221] width 326 height 38
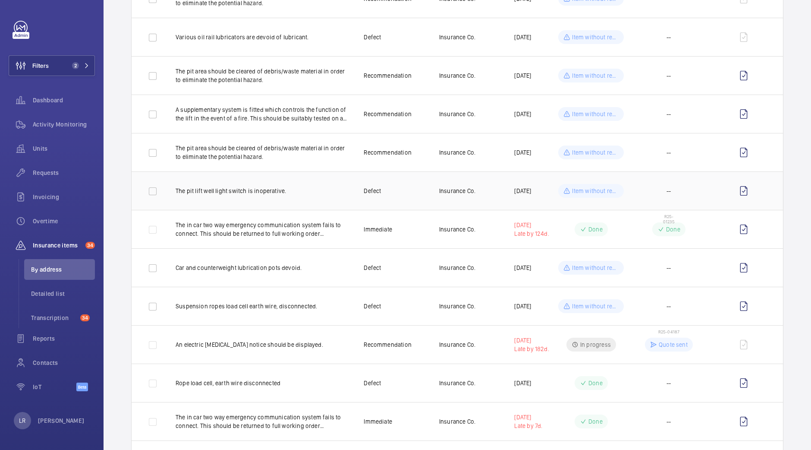
scroll to position [150, 0]
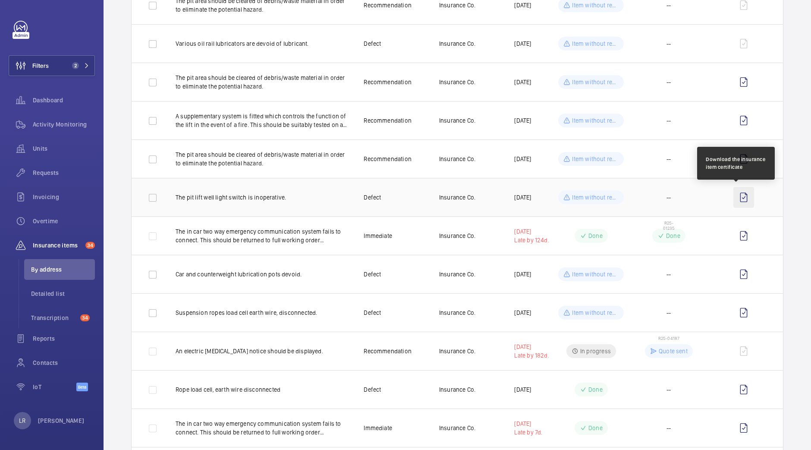
click at [734, 194] on wm-front-icon-button at bounding box center [744, 197] width 21 height 21
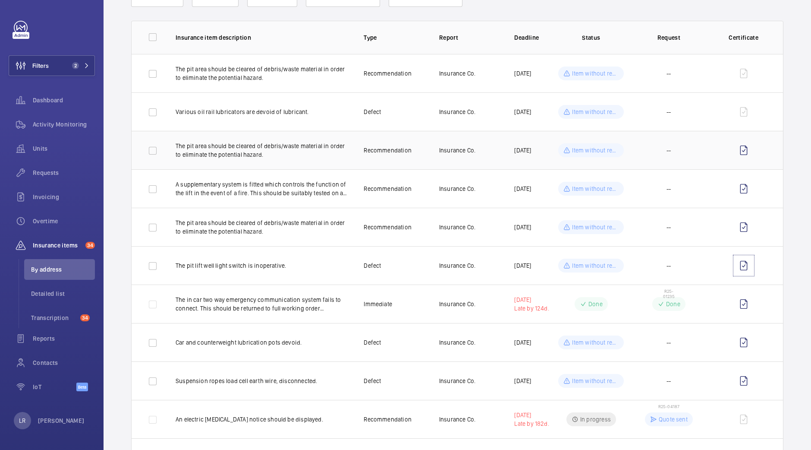
scroll to position [79, 0]
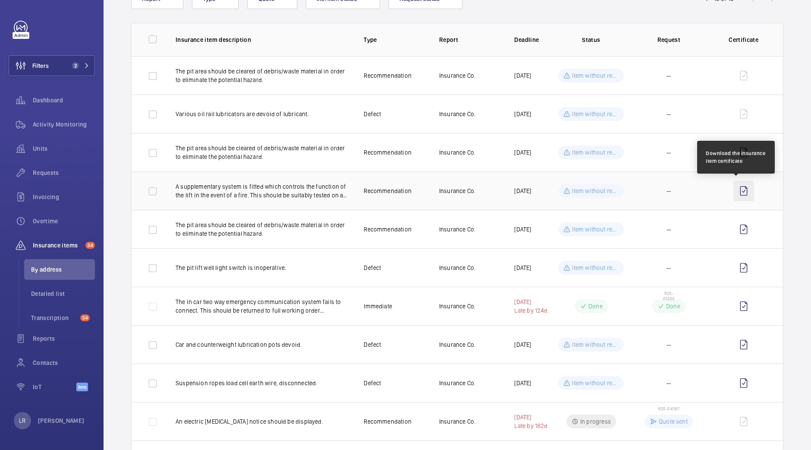
click at [734, 187] on wm-front-icon-button at bounding box center [744, 190] width 21 height 21
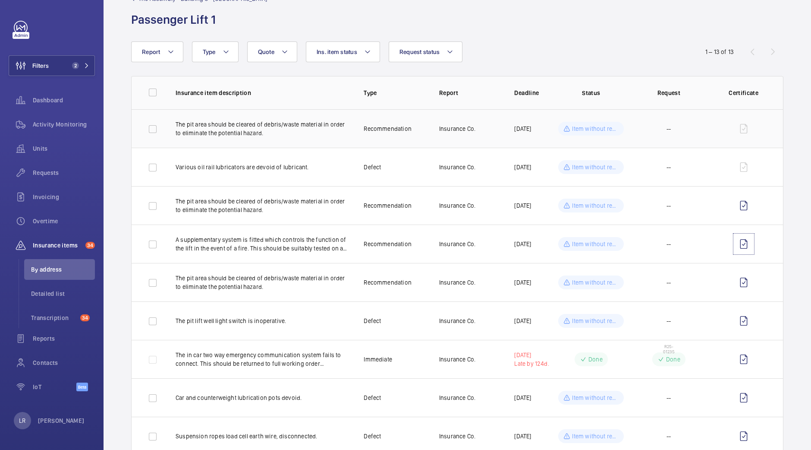
scroll to position [0, 0]
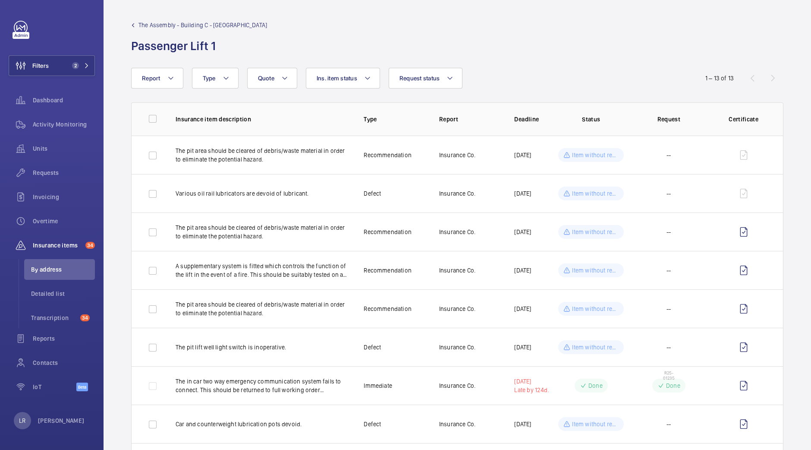
click at [190, 22] on span "The Assembly - Building C - The Assembly - Building C, Montrose Crescent" at bounding box center [203, 25] width 129 height 9
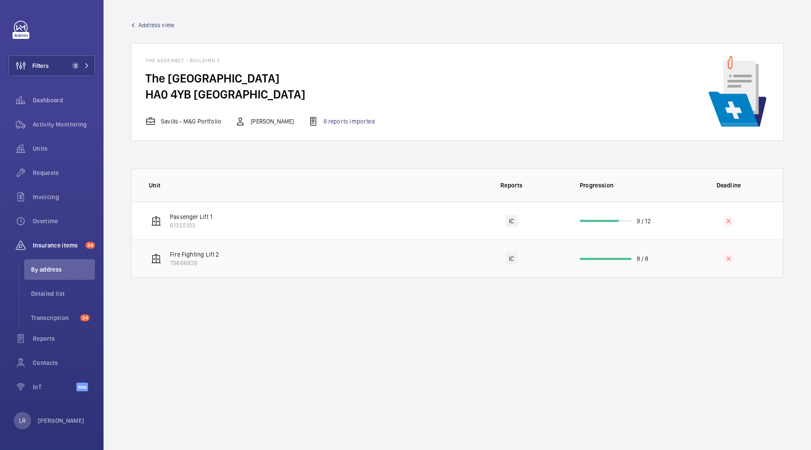
click at [238, 252] on td "Fire Fighting Lift 2 79666828" at bounding box center [295, 259] width 326 height 38
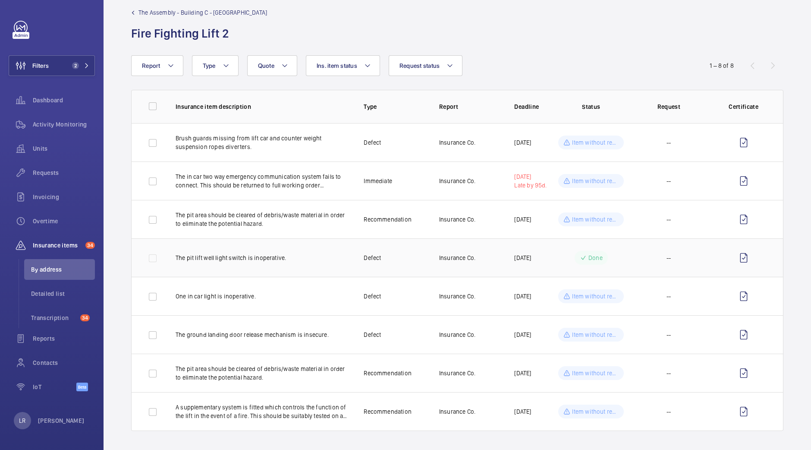
scroll to position [13, 0]
click at [738, 410] on wm-front-icon-button at bounding box center [744, 411] width 21 height 21
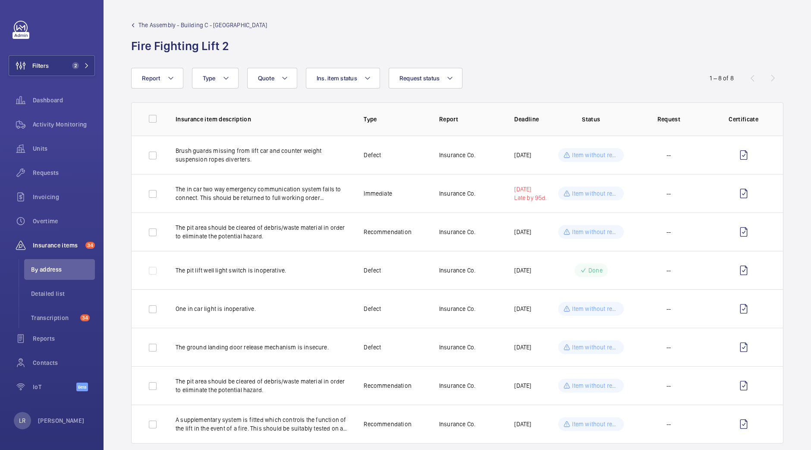
click at [213, 21] on span "The Assembly - Building C - The Assembly - Building C, Montrose Crescent" at bounding box center [203, 25] width 129 height 9
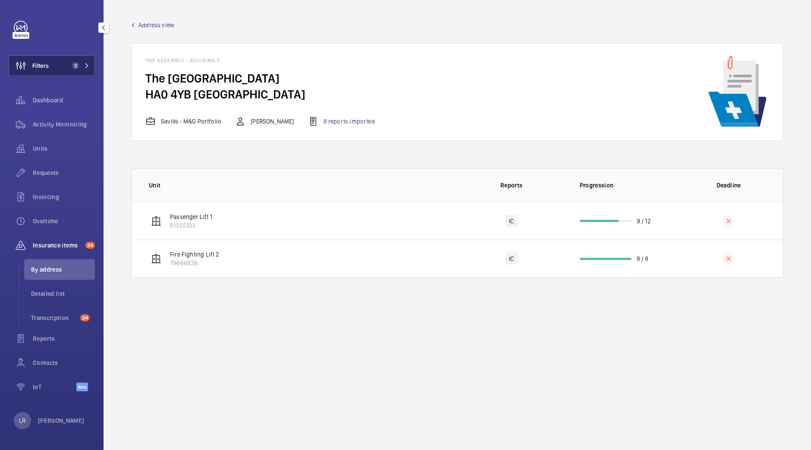
click at [90, 61] on button "Filters 2" at bounding box center [52, 65] width 86 height 21
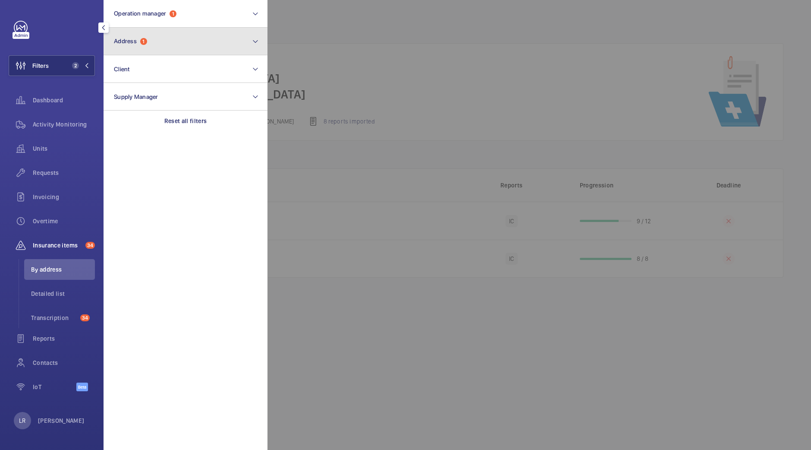
click at [140, 51] on button "Address 1" at bounding box center [186, 42] width 164 height 28
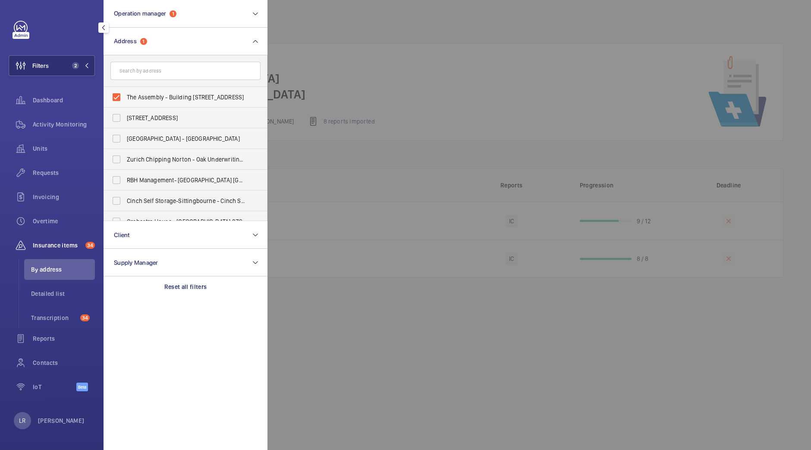
click at [161, 97] on span "The Assembly - Building C - The Assembly - Building C, Montrose Crescent, WEMBL…" at bounding box center [186, 97] width 119 height 9
click at [125, 97] on input "The Assembly - Building C - The Assembly - Building C, Montrose Crescent, WEMBL…" at bounding box center [116, 96] width 17 height 17
checkbox input "false"
click at [313, 39] on div at bounding box center [673, 225] width 811 height 450
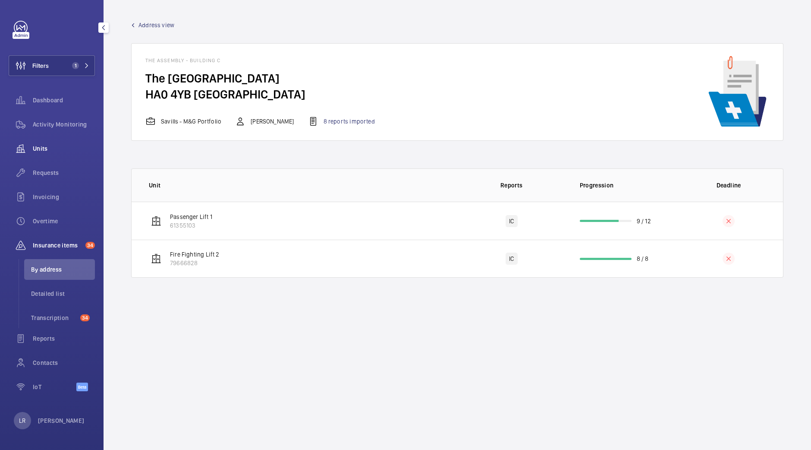
click at [68, 157] on div "Units" at bounding box center [52, 148] width 86 height 21
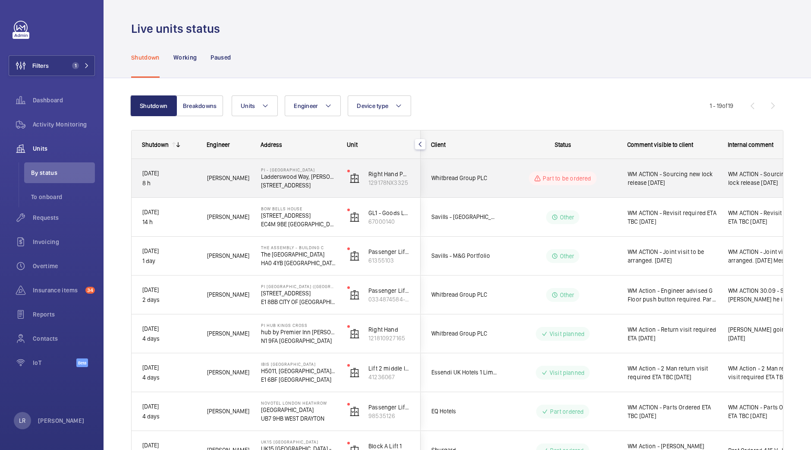
click at [531, 172] on wm-front-pills "Part to be ordered" at bounding box center [562, 178] width 67 height 14
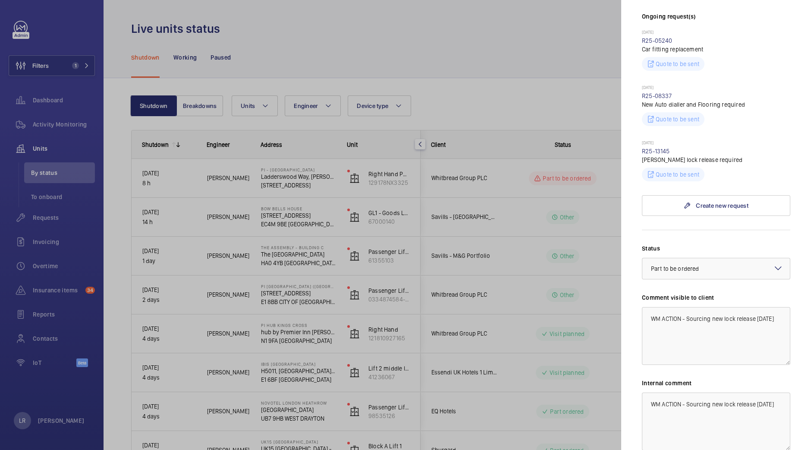
scroll to position [267, 0]
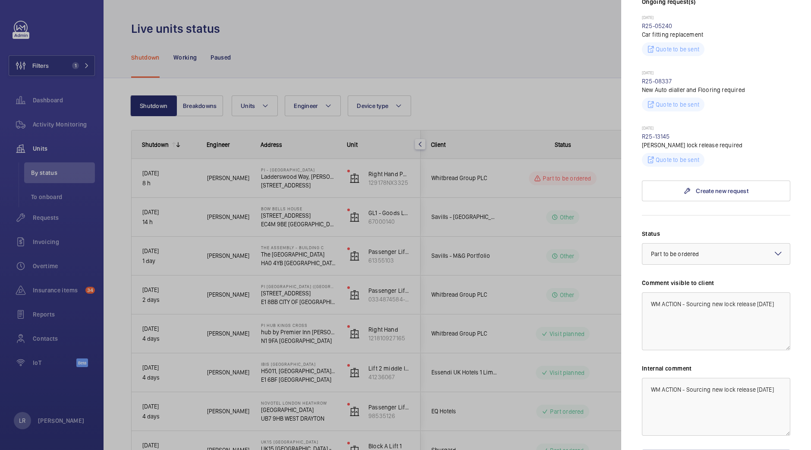
click at [502, 98] on div at bounding box center [405, 225] width 811 height 450
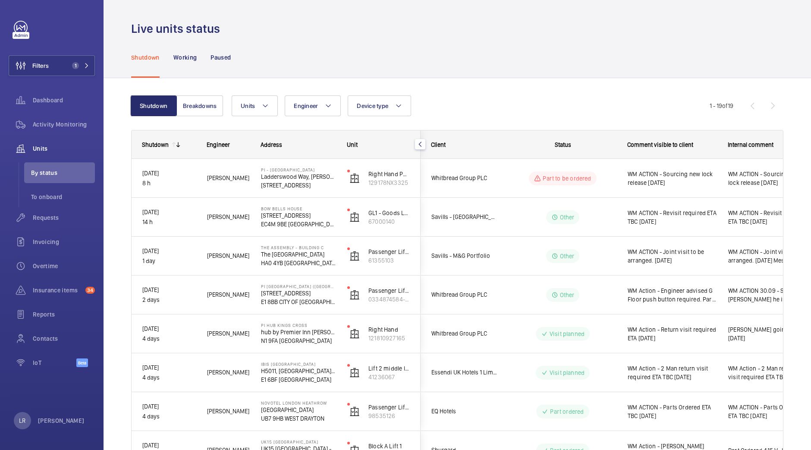
scroll to position [0, 0]
click at [78, 218] on span "Requests" at bounding box center [64, 217] width 62 height 9
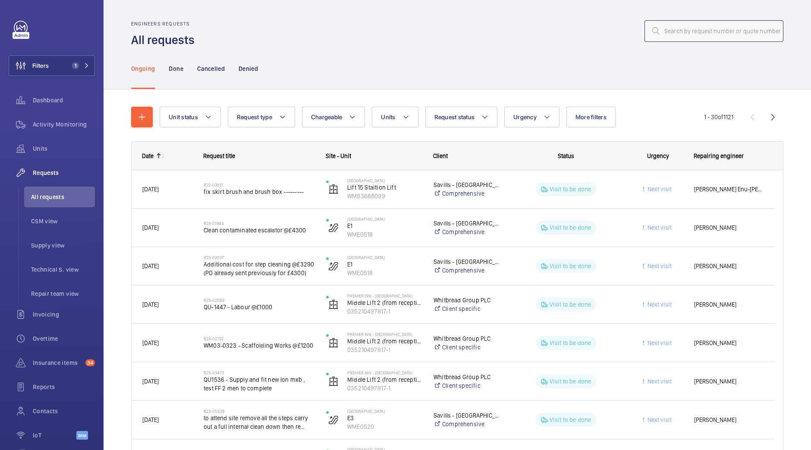
click at [687, 39] on input "text" at bounding box center [714, 31] width 139 height 22
paste input "R25-13032"
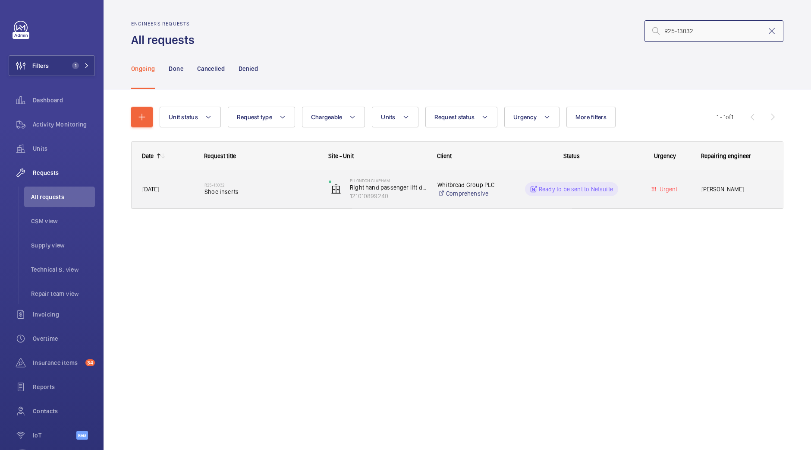
type input "R25-13032"
click at [316, 176] on div "R25-13032 Shoe inserts" at bounding box center [255, 189] width 123 height 39
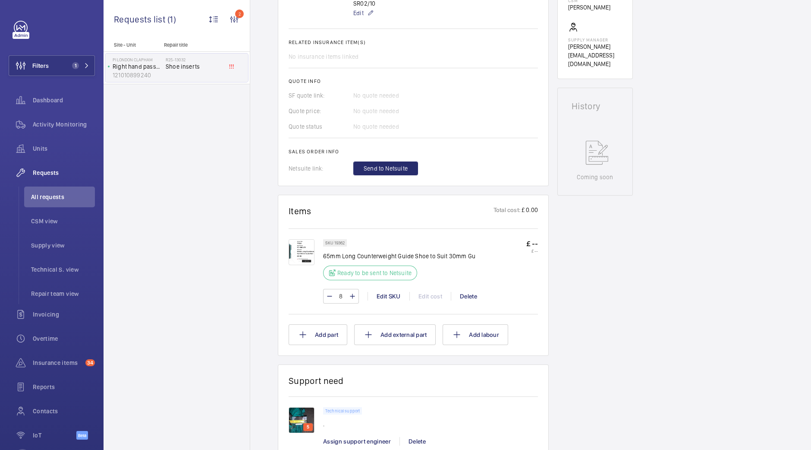
scroll to position [319, 0]
click at [304, 257] on img at bounding box center [302, 251] width 26 height 26
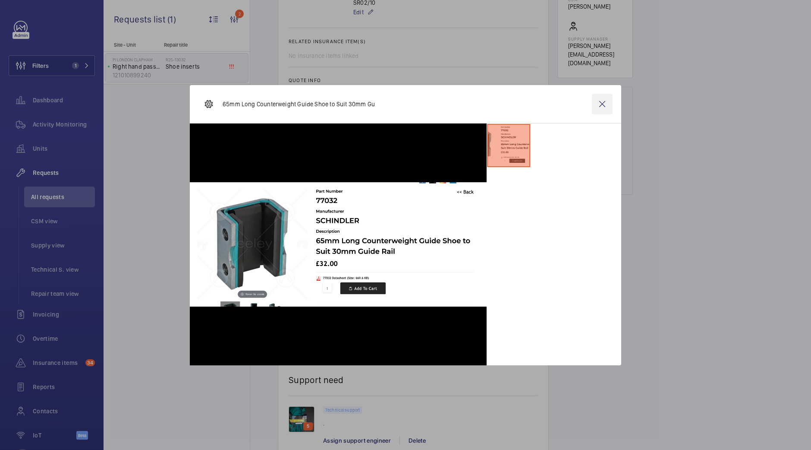
click at [610, 101] on wm-front-icon-button at bounding box center [602, 104] width 21 height 21
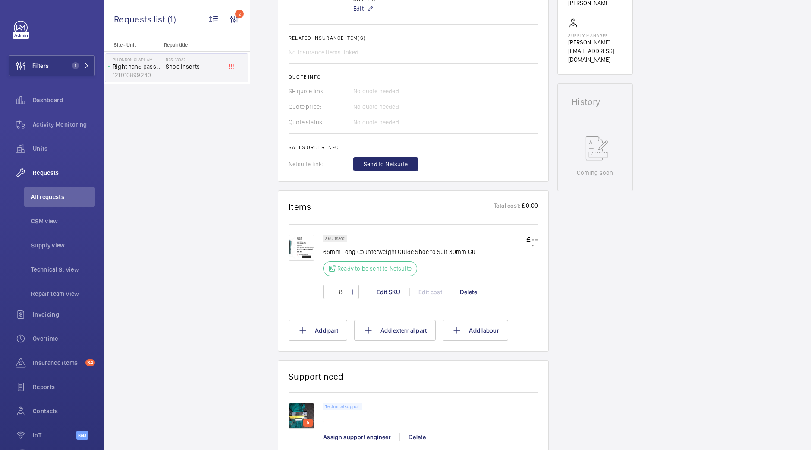
scroll to position [328, 0]
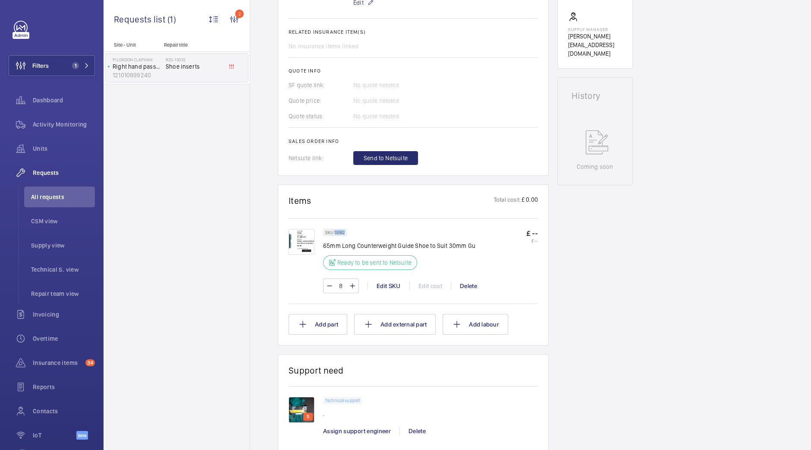
drag, startPoint x: 335, startPoint y: 238, endPoint x: 352, endPoint y: 240, distance: 17.4
click at [352, 236] on wm-front-pills "SKU 19362" at bounding box center [337, 232] width 29 height 7
click at [369, 239] on div "SKU 19362 65mm Long Counterweight Guide Shoe to Suit 30mm Gu Ready to be sent t…" at bounding box center [399, 252] width 152 height 46
click at [296, 241] on img at bounding box center [302, 242] width 26 height 26
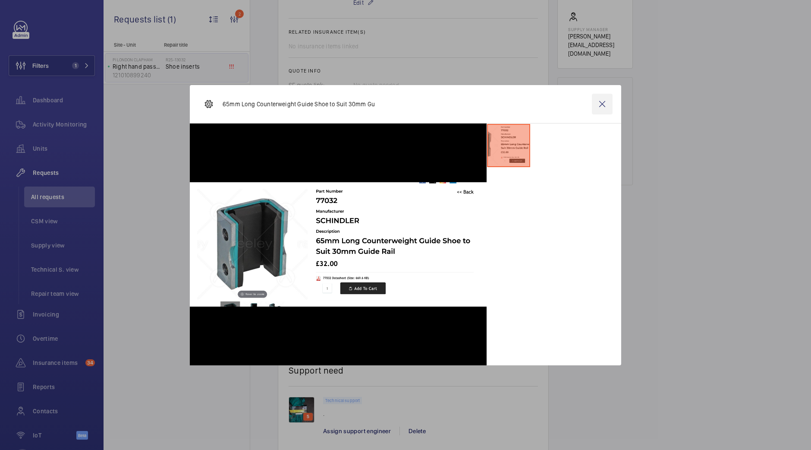
click at [600, 103] on wm-front-icon-button at bounding box center [602, 104] width 21 height 21
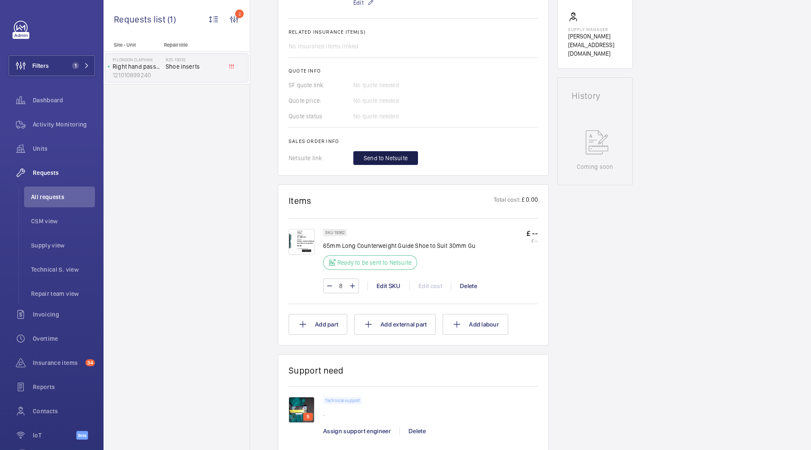
click at [375, 162] on span "Send to Netsuite" at bounding box center [386, 158] width 44 height 9
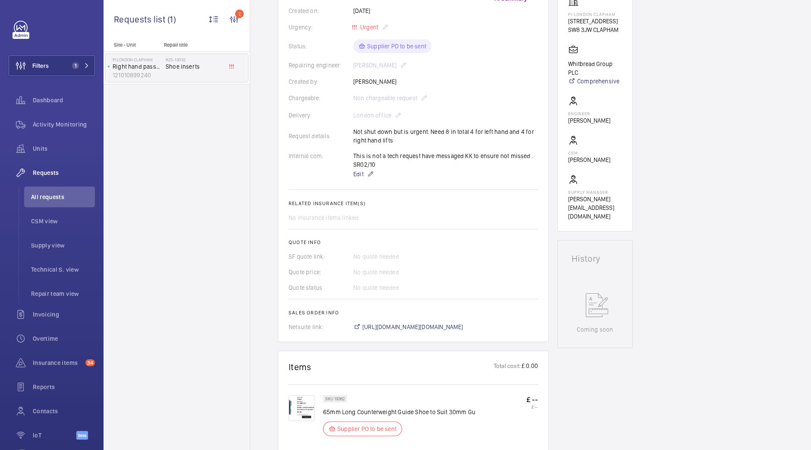
scroll to position [138, 0]
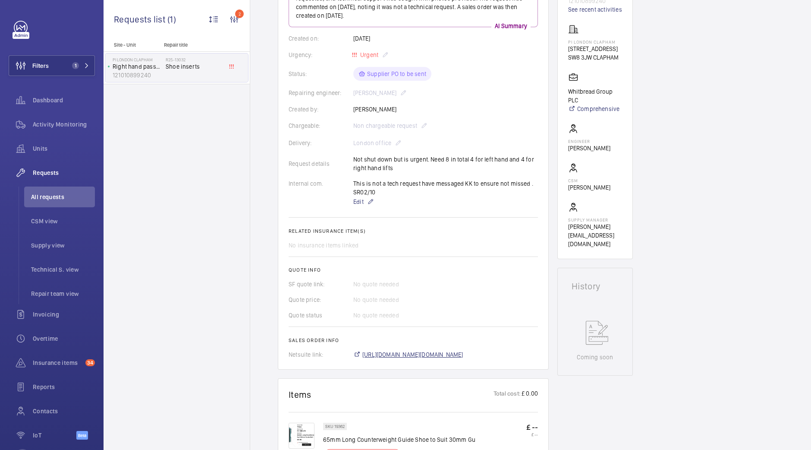
click at [403, 354] on span "https://6461500.app.netsuite.com/app/accounting/transactions/salesord.nl?id=305…" at bounding box center [413, 354] width 101 height 9
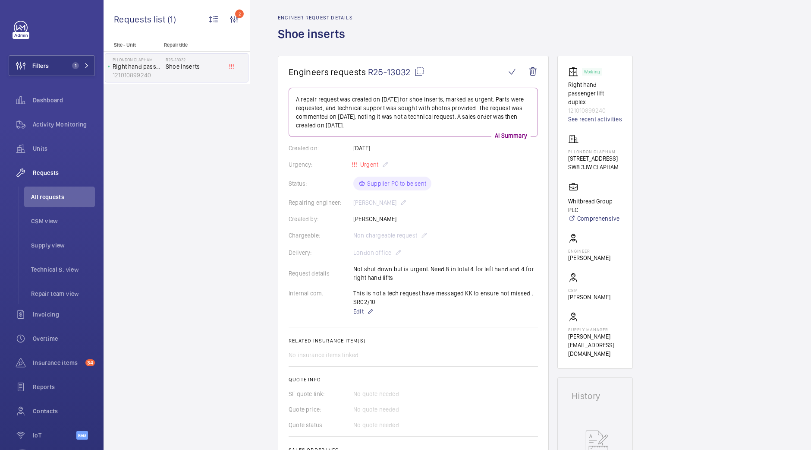
click at [419, 74] on mat-icon at bounding box center [419, 71] width 10 height 10
drag, startPoint x: 619, startPoint y: 143, endPoint x: 588, endPoint y: 147, distance: 31.7
click at [588, 147] on div "PI London Clapham 638-640 Wandsworth Road SW8 3JW CLAPHAM" at bounding box center [593, 153] width 50 height 38
click at [615, 154] on p "638-640 Wandsworth Road" at bounding box center [593, 158] width 50 height 9
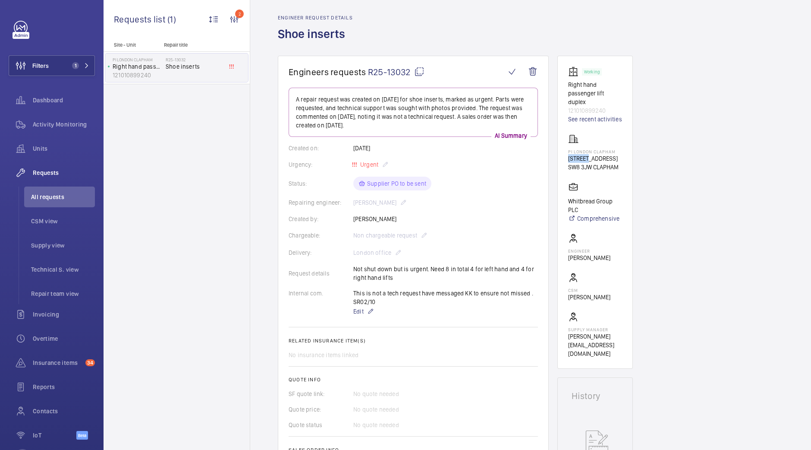
drag, startPoint x: 615, startPoint y: 146, endPoint x: 618, endPoint y: 139, distance: 7.0
click at [618, 139] on div "PI London Clapham 638-640 Wandsworth Road SW8 3JW CLAPHAM" at bounding box center [593, 153] width 50 height 38
click at [618, 149] on p "PI London Clapham" at bounding box center [593, 151] width 50 height 5
drag, startPoint x: 619, startPoint y: 139, endPoint x: 629, endPoint y: 140, distance: 10.4
click at [629, 140] on wm-front-card "Working Right hand passenger lift duplex 121010899240 See recent activities PI …" at bounding box center [596, 212] width 76 height 313
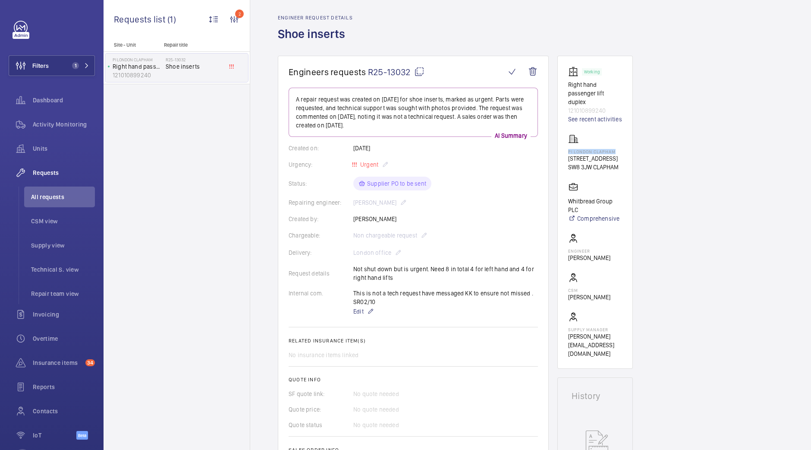
copy p "PI London Clapham"
click at [65, 63] on button "Filters 1" at bounding box center [52, 65] width 86 height 21
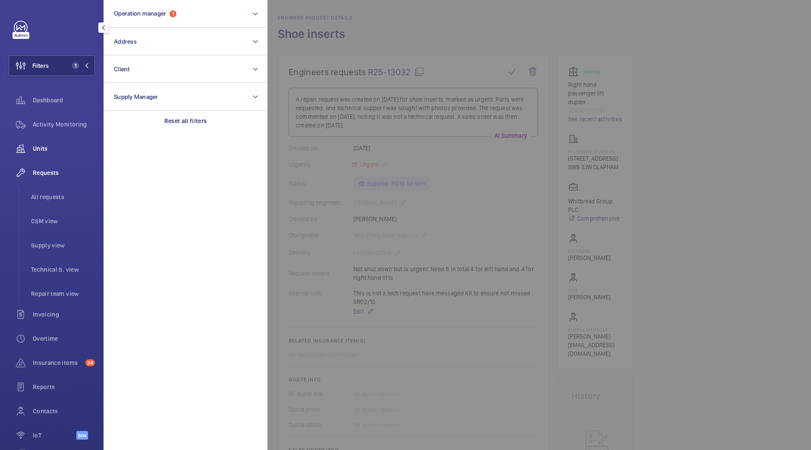
click at [61, 150] on span "Units" at bounding box center [64, 148] width 62 height 9
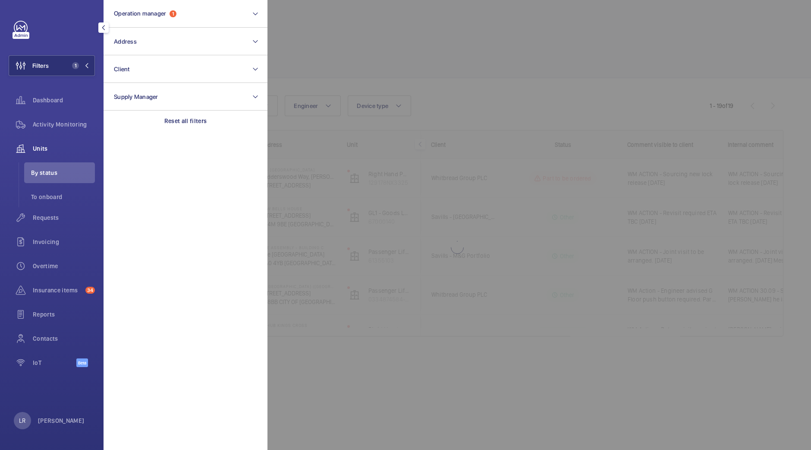
click at [447, 148] on div at bounding box center [673, 225] width 811 height 450
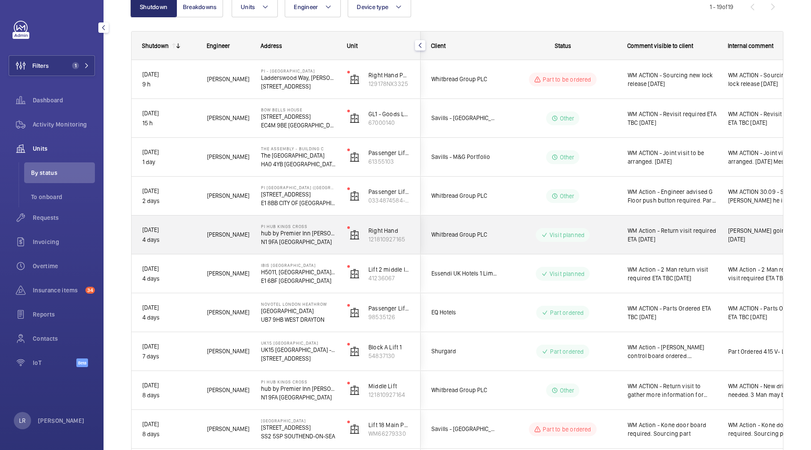
scroll to position [100, 0]
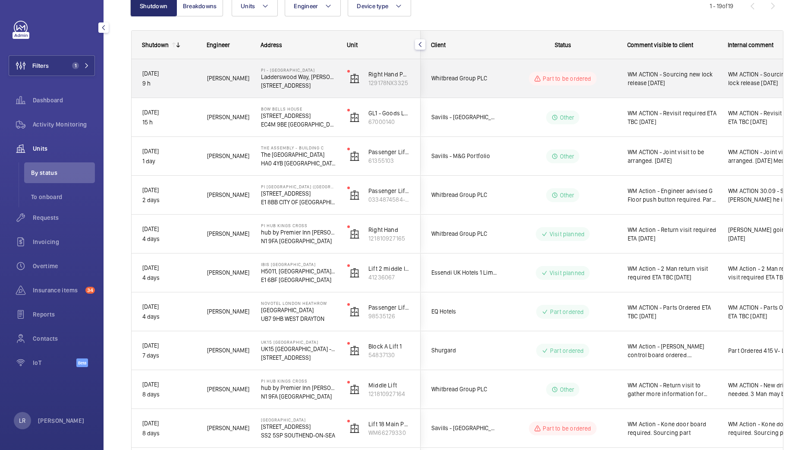
click at [515, 82] on wm-front-pills-cell "Part to be ordered" at bounding box center [562, 79] width 107 height 14
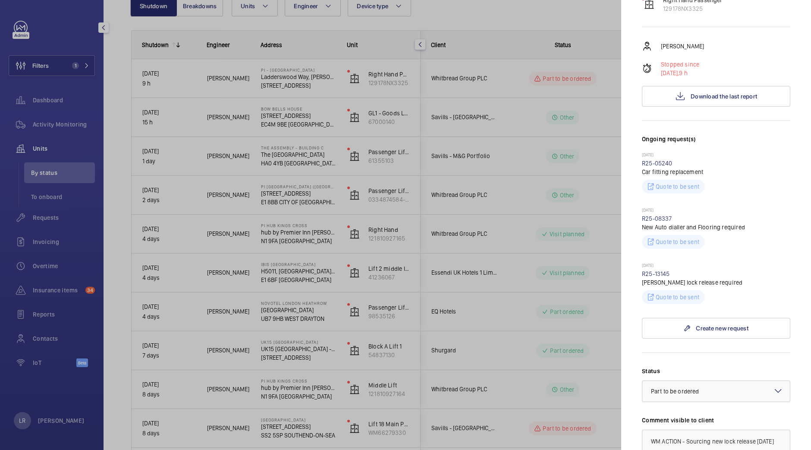
scroll to position [132, 0]
click at [660, 275] on link "R25-13145" at bounding box center [656, 271] width 28 height 7
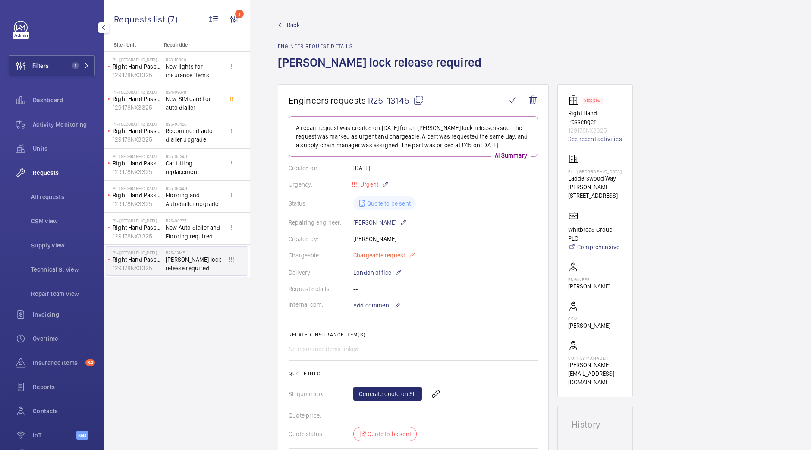
click at [414, 259] on mat-icon at bounding box center [412, 255] width 7 height 10
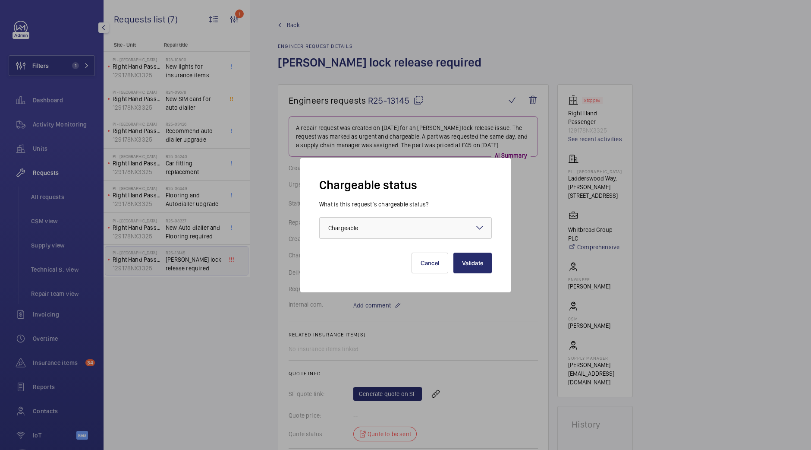
click at [413, 239] on div "Validate Cancel" at bounding box center [405, 256] width 173 height 35
click at [423, 230] on div at bounding box center [406, 228] width 172 height 21
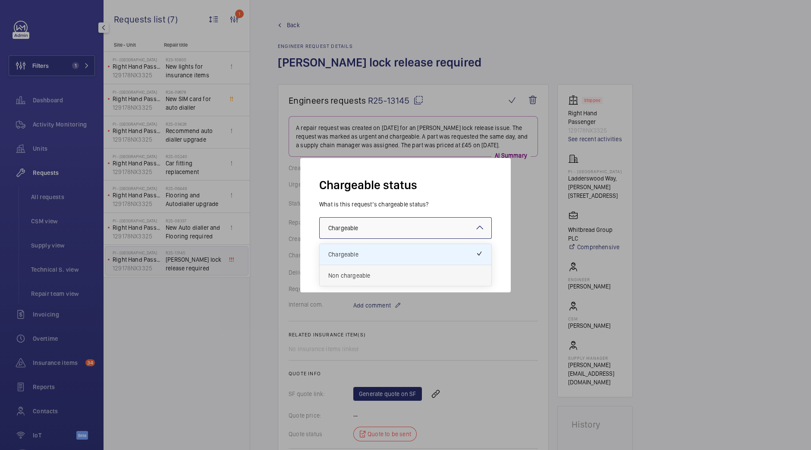
click at [404, 281] on div "Non chargeable" at bounding box center [406, 275] width 172 height 21
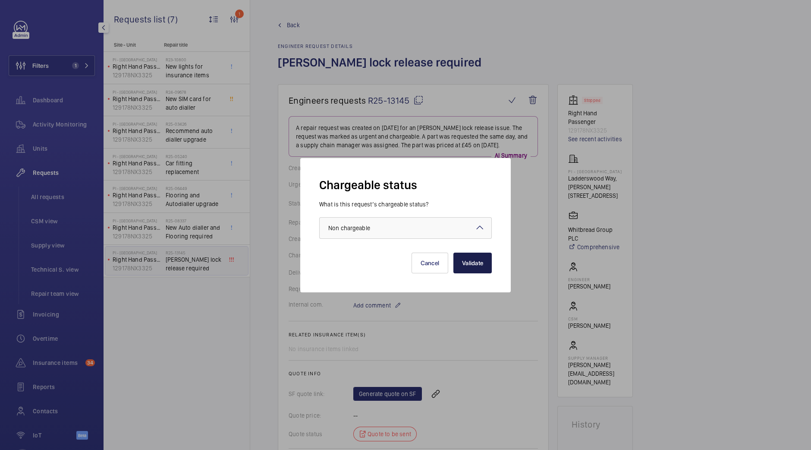
click at [464, 267] on button "Validate" at bounding box center [473, 262] width 38 height 21
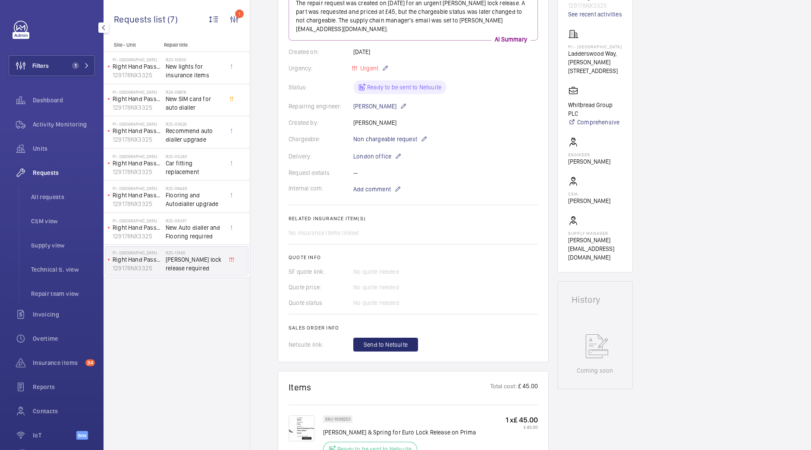
scroll to position [196, 0]
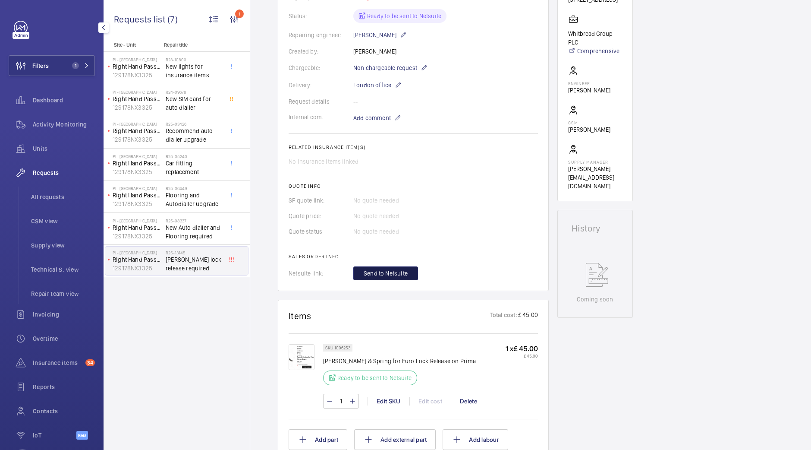
click at [404, 269] on span "Send to Netsuite" at bounding box center [386, 273] width 44 height 9
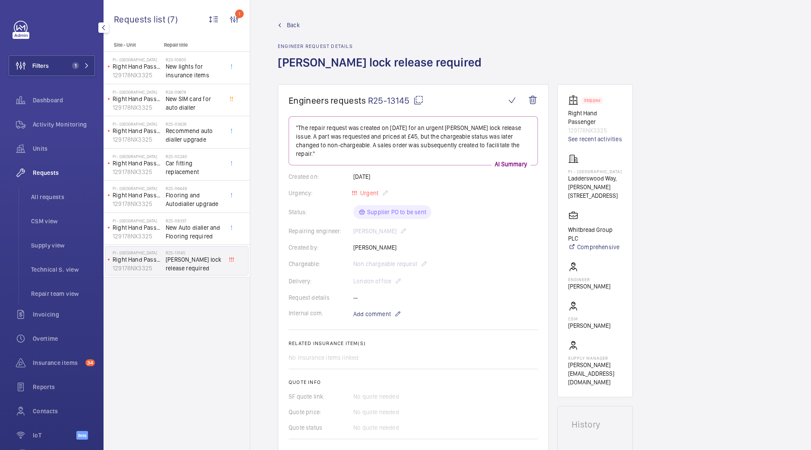
scroll to position [193, 0]
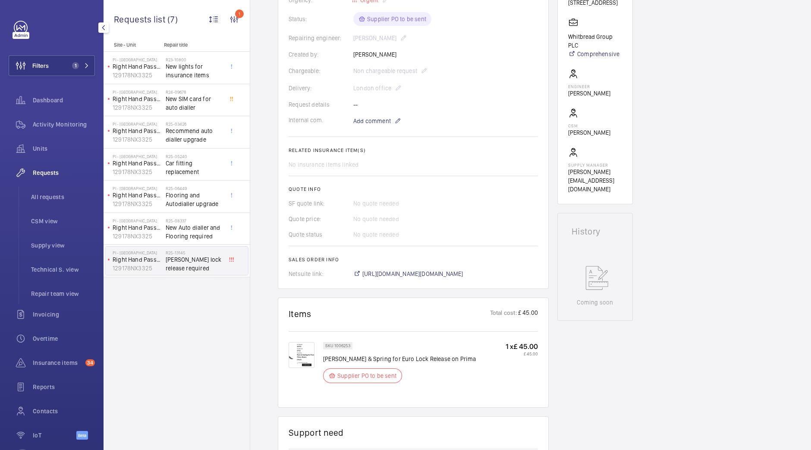
click at [413, 278] on wm-front-card "Engineers requests R25-13145 "The repair request was created on October 2nd, 20…" at bounding box center [413, 90] width 271 height 398
click at [426, 274] on span "https://6461500.app.netsuite.com/app/accounting/transactions/salesord.nl?id=305…" at bounding box center [413, 273] width 101 height 9
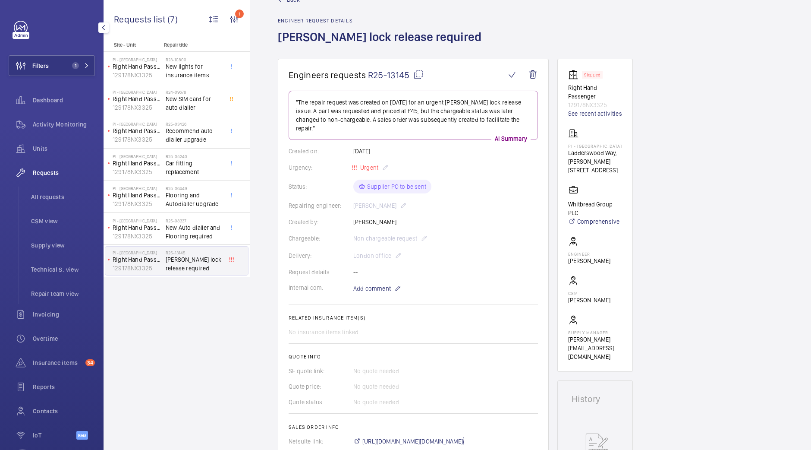
scroll to position [23, 0]
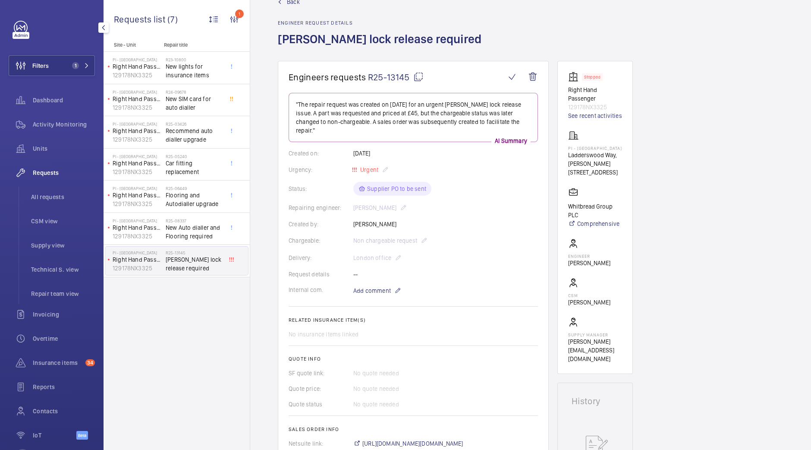
click at [418, 78] on mat-icon at bounding box center [418, 77] width 10 height 10
click at [166, 353] on div "Site - Unit Repair title PI - New Southgate Right Hand Passenger 129178NX3325 R…" at bounding box center [177, 246] width 146 height 408
drag, startPoint x: 615, startPoint y: 147, endPoint x: 569, endPoint y: 148, distance: 46.2
click at [569, 148] on p "PI - New Southgate" at bounding box center [595, 147] width 54 height 5
copy p "PI - New Southgate"
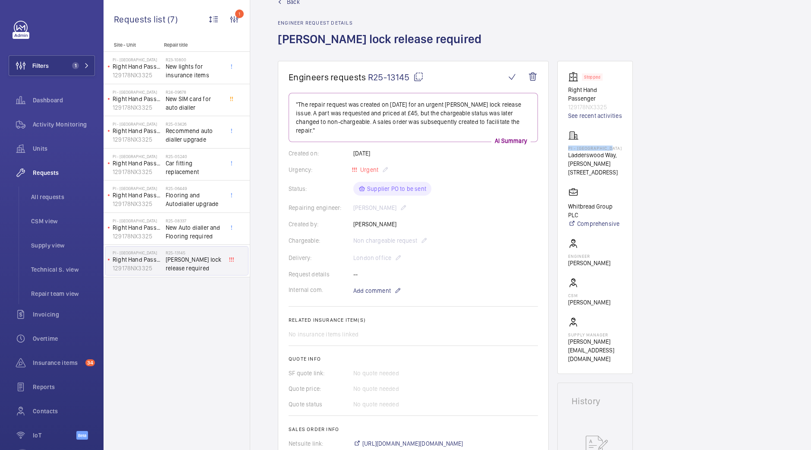
scroll to position [0, 0]
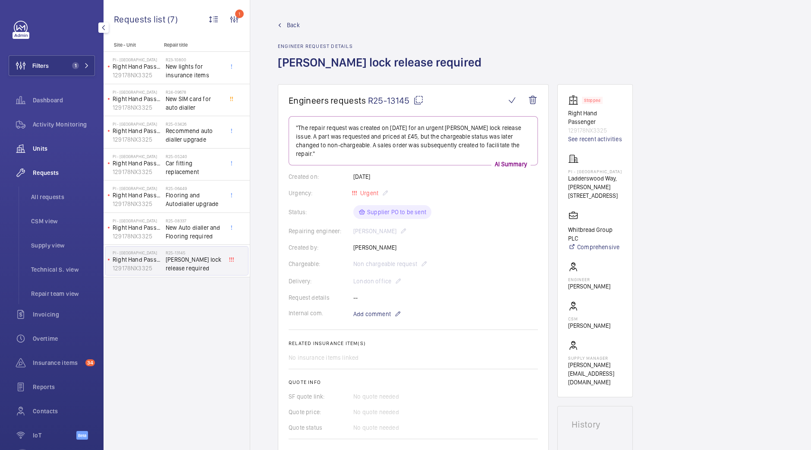
click at [71, 154] on div "Units" at bounding box center [52, 148] width 86 height 21
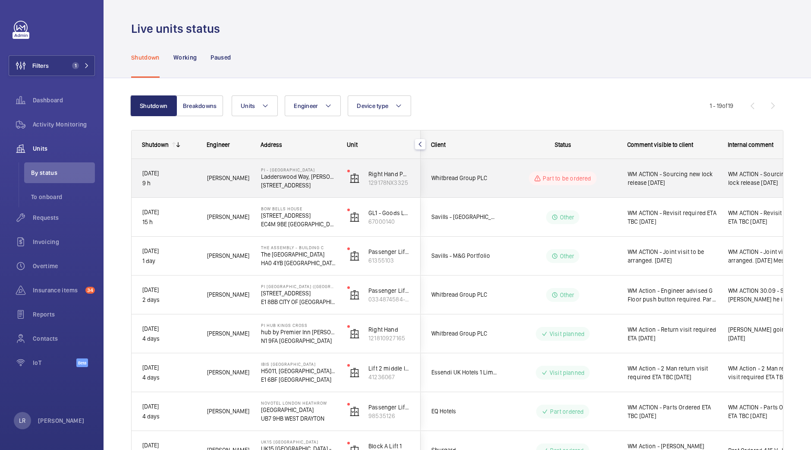
click at [499, 186] on div "Part to be ordered" at bounding box center [558, 178] width 118 height 31
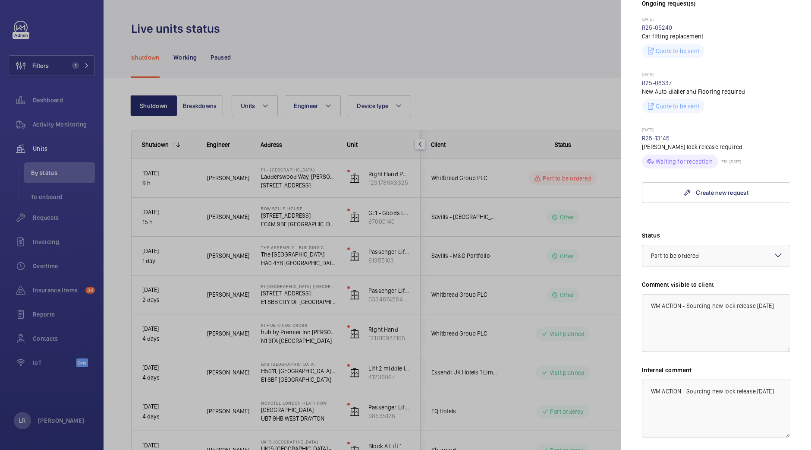
scroll to position [266, 0]
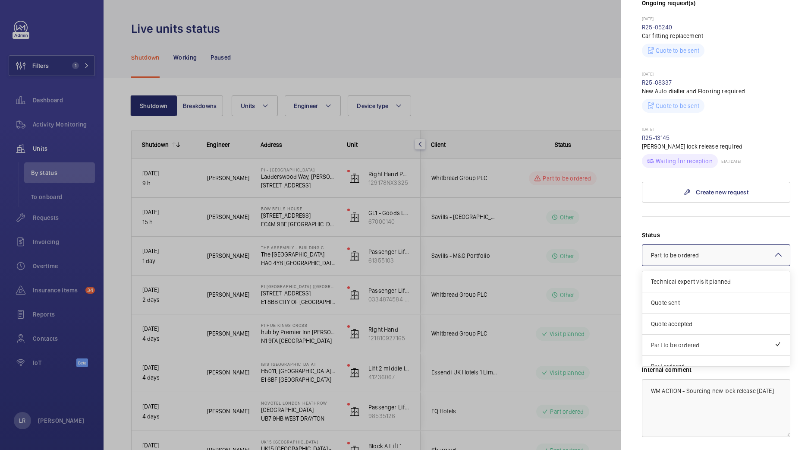
click at [738, 252] on div at bounding box center [717, 255] width 148 height 21
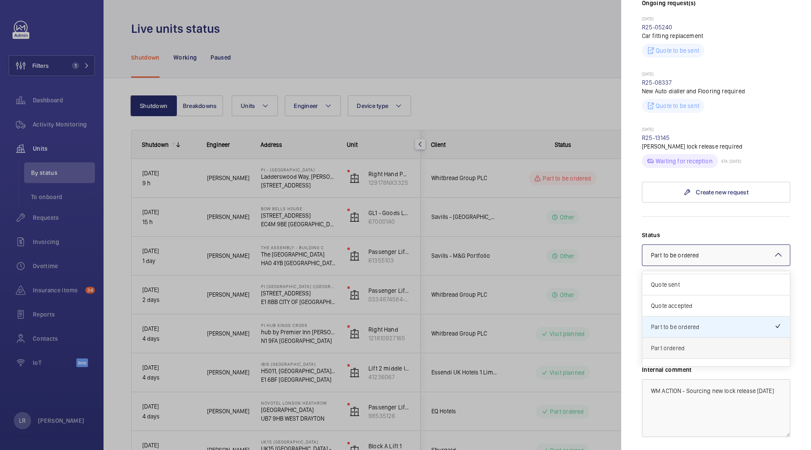
click at [701, 345] on span "Part ordered" at bounding box center [716, 348] width 130 height 9
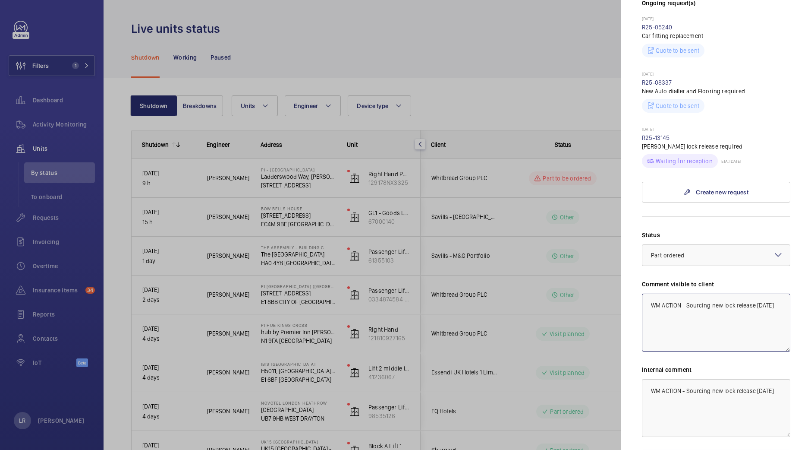
click at [710, 314] on textarea "WM ACTION - Sourcing new lock release 2.10.25" at bounding box center [716, 322] width 148 height 58
click at [757, 304] on textarea "WM ACTION - Sourcing new lock release 2.10.25" at bounding box center [716, 322] width 148 height 58
click at [710, 305] on textarea "WM ACTION - Sourcing new lock release 2.10.25" at bounding box center [716, 322] width 148 height 58
type textarea "WM ACTION - New lock release Ordered 2.10.25"
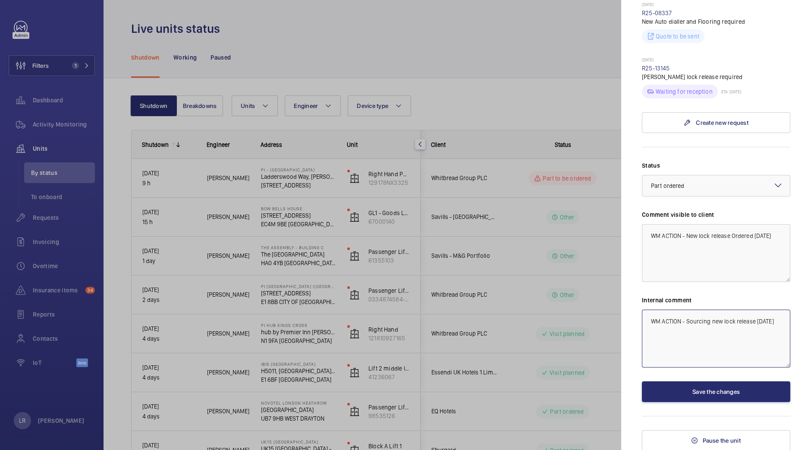
click at [712, 322] on textarea "WM ACTION - Sourcing new lock release 2.10.25" at bounding box center [716, 338] width 148 height 58
click at [732, 319] on textarea "WM ACTION - New lock release 2.10.25" at bounding box center [716, 338] width 148 height 58
type textarea "WM ACTION - New lock release ordered 2.10.25"
click at [740, 393] on button "Save the changes" at bounding box center [716, 391] width 148 height 21
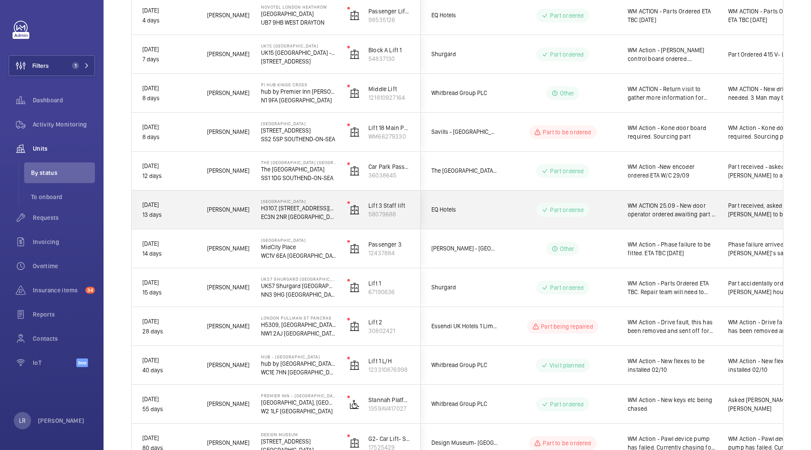
scroll to position [376, 0]
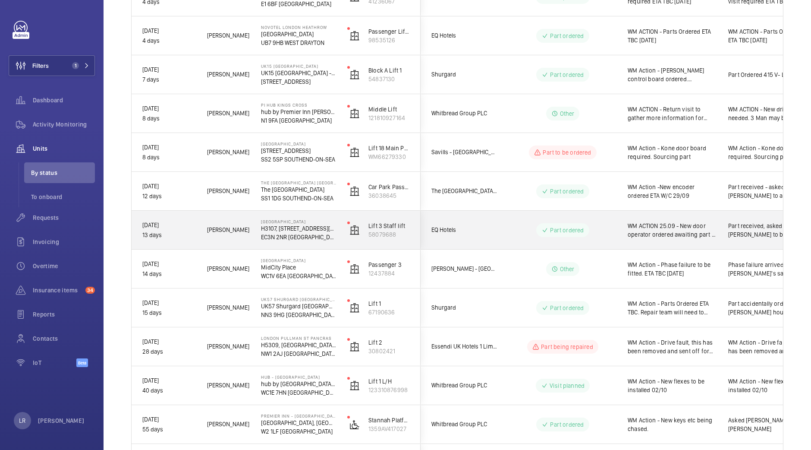
click at [504, 232] on div "Part ordered" at bounding box center [558, 230] width 118 height 31
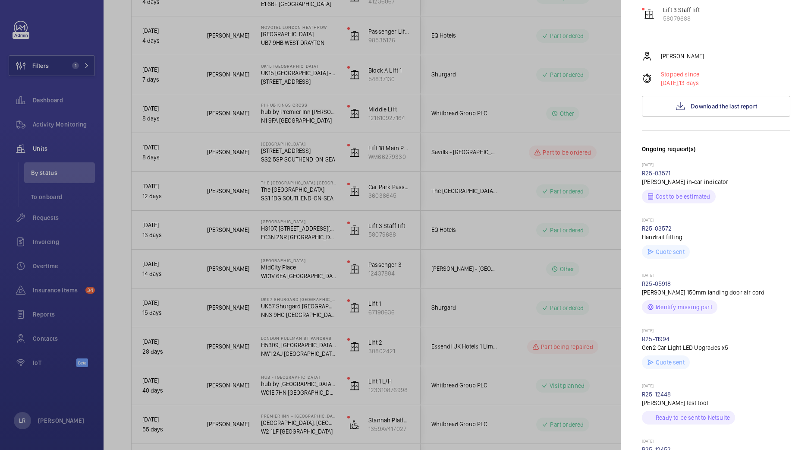
scroll to position [0, 0]
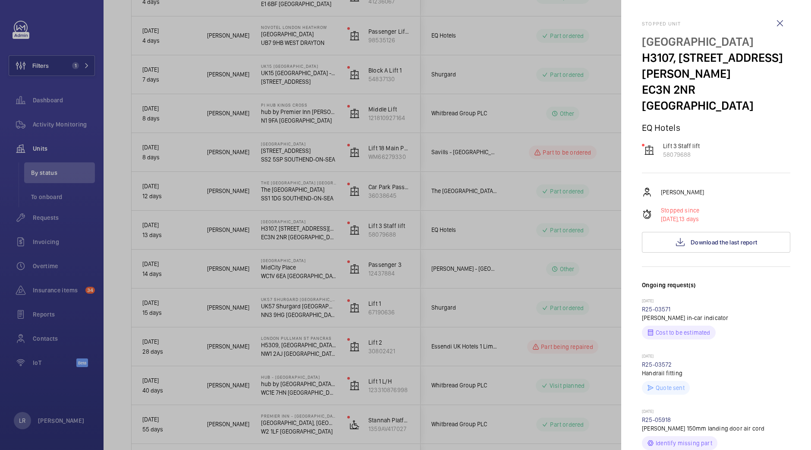
click at [569, 258] on div at bounding box center [405, 225] width 811 height 450
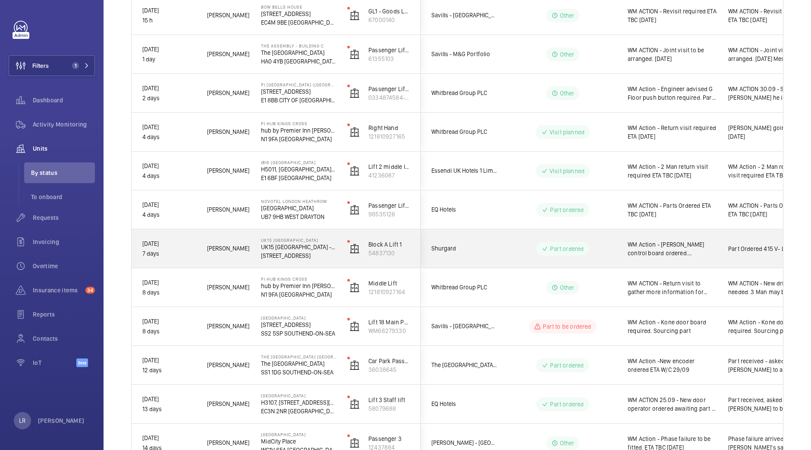
scroll to position [203, 0]
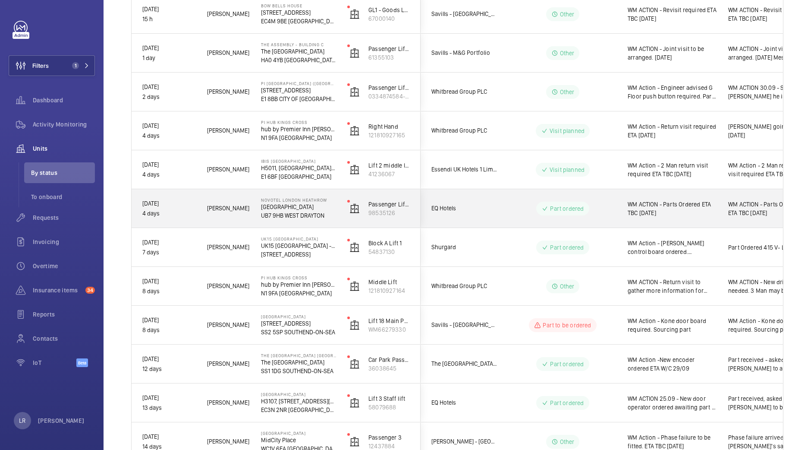
click at [510, 205] on wm-front-pills-cell "Part ordered" at bounding box center [562, 209] width 107 height 14
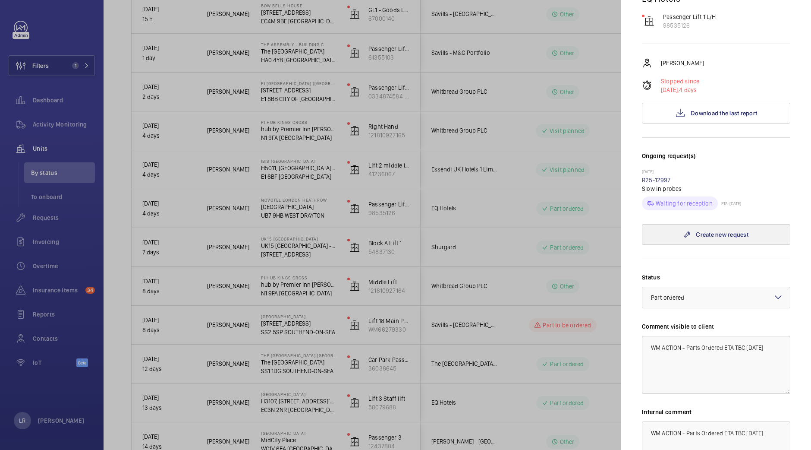
scroll to position [139, 0]
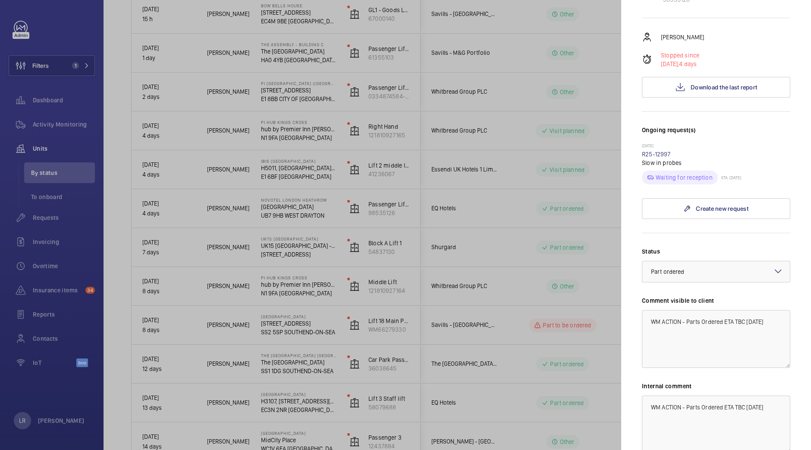
click at [139, 138] on div at bounding box center [405, 225] width 811 height 450
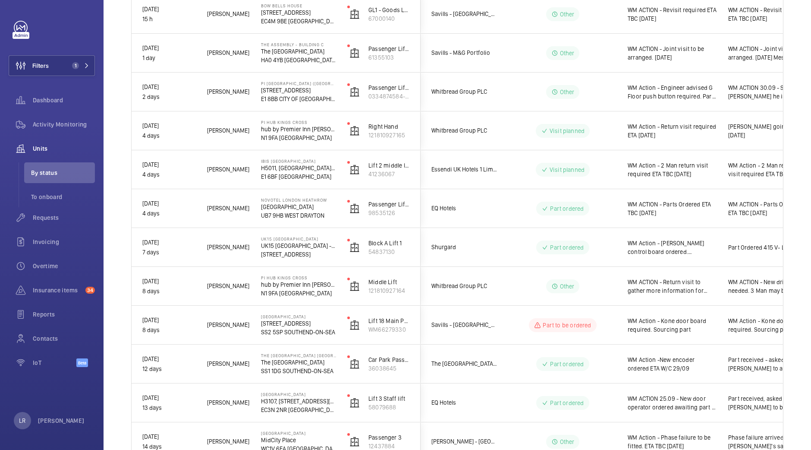
scroll to position [0, 0]
click at [73, 64] on span "1" at bounding box center [75, 65] width 7 height 7
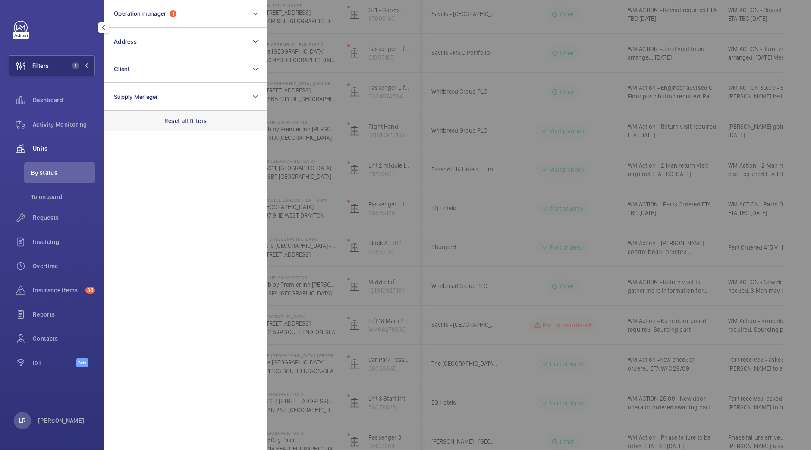
click at [167, 123] on p "Reset all filters" at bounding box center [185, 121] width 43 height 9
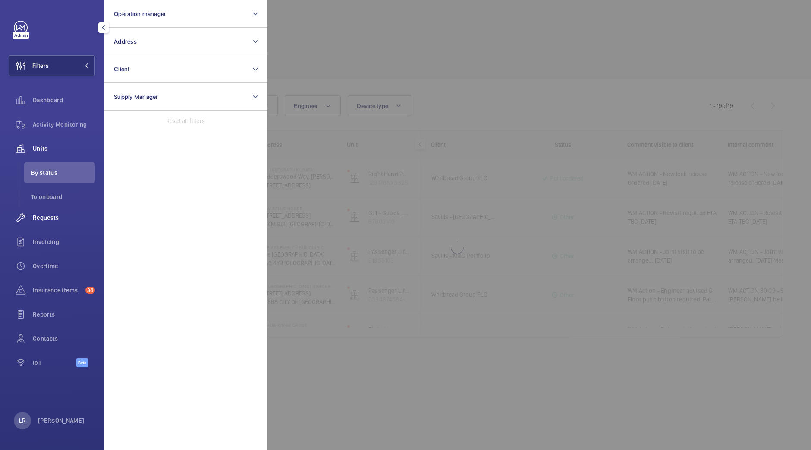
click at [58, 221] on span "Requests" at bounding box center [64, 217] width 62 height 9
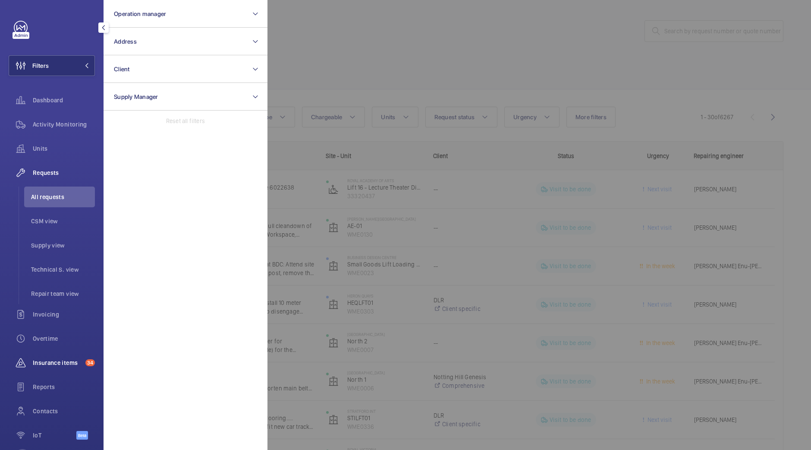
click at [52, 359] on span "Insurance items" at bounding box center [57, 362] width 49 height 9
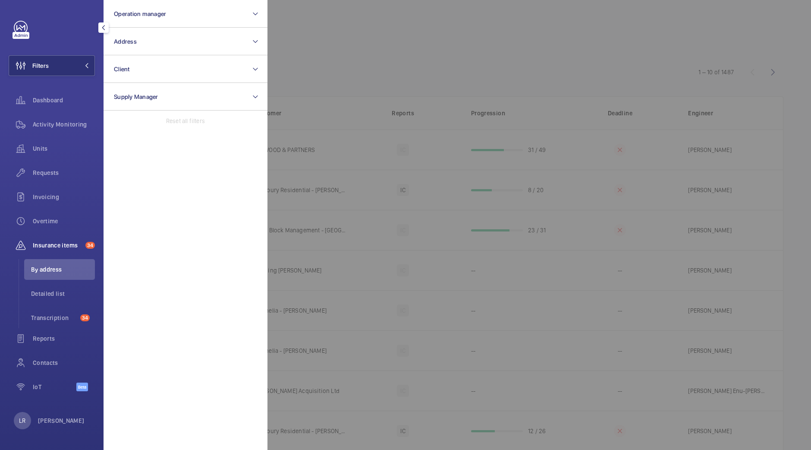
click at [405, 309] on div at bounding box center [673, 225] width 811 height 450
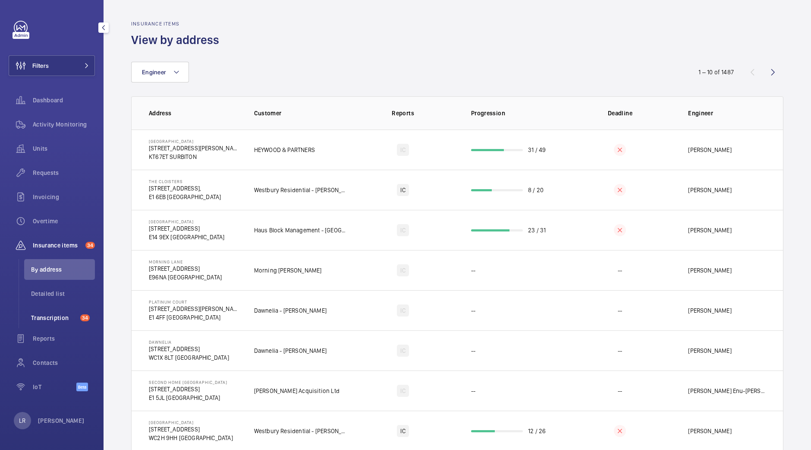
click at [68, 313] on span "Transcription" at bounding box center [54, 317] width 46 height 9
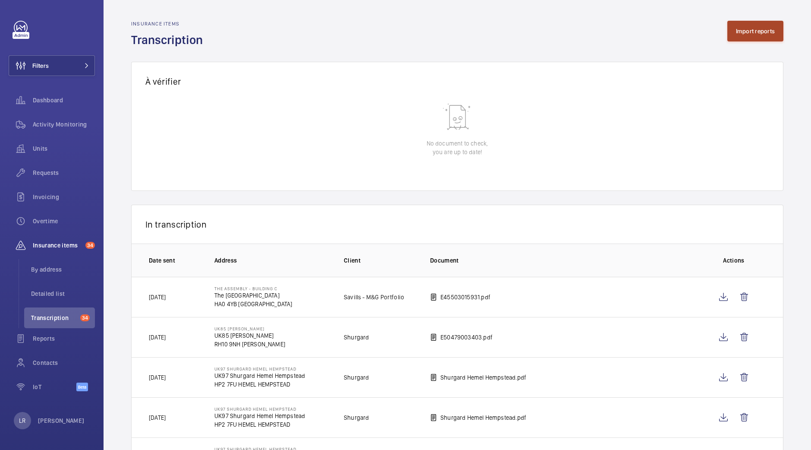
click at [736, 30] on button "Import reports" at bounding box center [756, 31] width 57 height 21
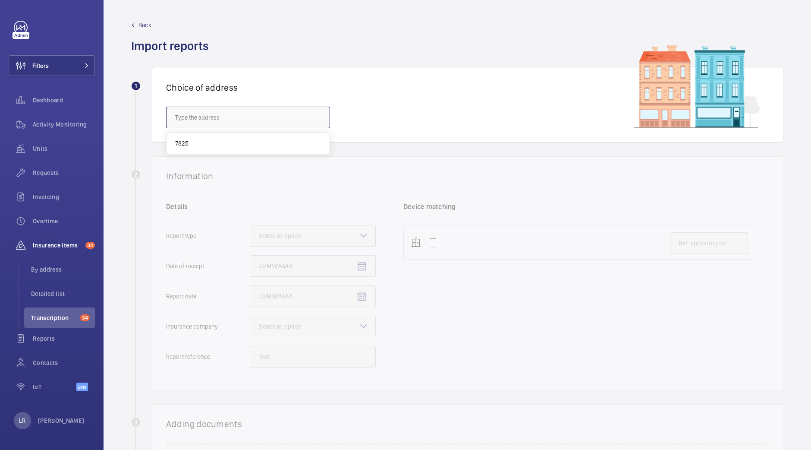
click at [325, 112] on input "text" at bounding box center [248, 118] width 164 height 22
click at [308, 136] on mat-option "[GEOGRAPHIC_DATA] - [GEOGRAPHIC_DATA]" at bounding box center [248, 143] width 163 height 21
type input "[GEOGRAPHIC_DATA] - [GEOGRAPHIC_DATA]"
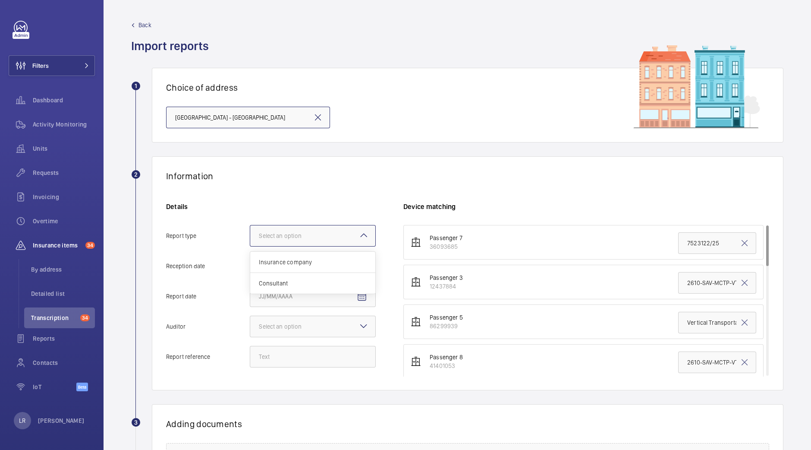
click at [349, 231] on div at bounding box center [312, 235] width 125 height 21
click at [250, 231] on input "Report type Select an option Insurance company Consultant" at bounding box center [250, 235] width 0 height 21
click at [349, 258] on span "Insurance company" at bounding box center [313, 262] width 108 height 9
click at [250, 246] on input "Report type Select an option Insurance company Consultant" at bounding box center [250, 235] width 0 height 21
click at [359, 264] on mat-icon "Open calendar" at bounding box center [362, 266] width 10 height 10
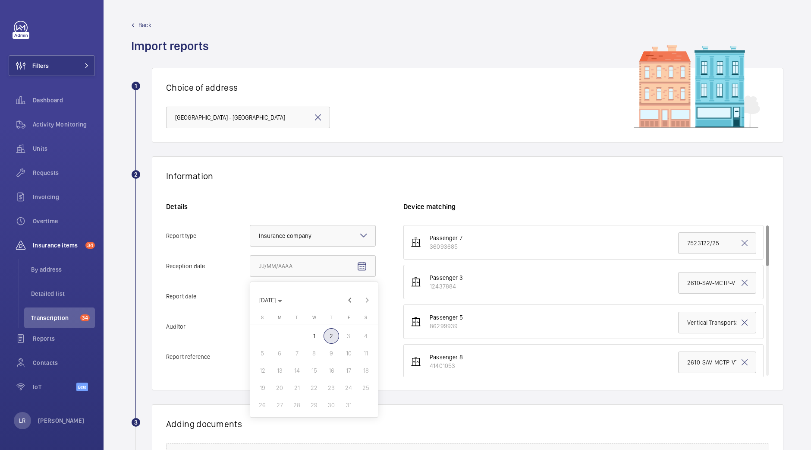
click at [333, 334] on span "2" at bounding box center [332, 336] width 16 height 16
type input "[DATE]"
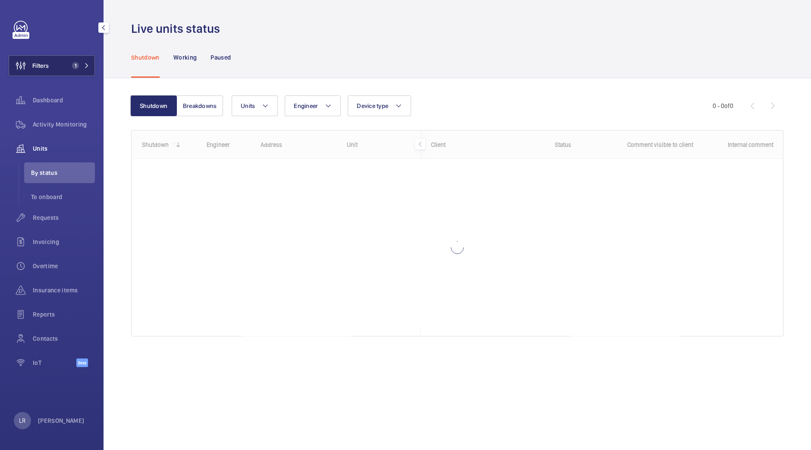
click at [60, 60] on button "Filters 1" at bounding box center [52, 65] width 86 height 21
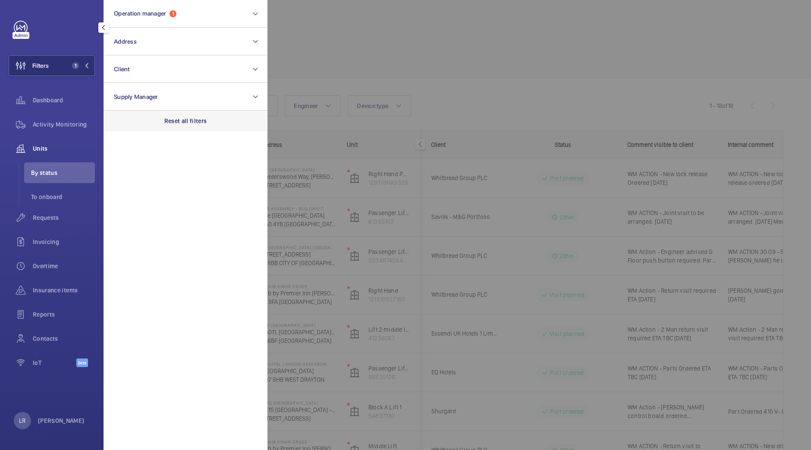
click at [162, 117] on div "Reset all filters" at bounding box center [186, 120] width 164 height 21
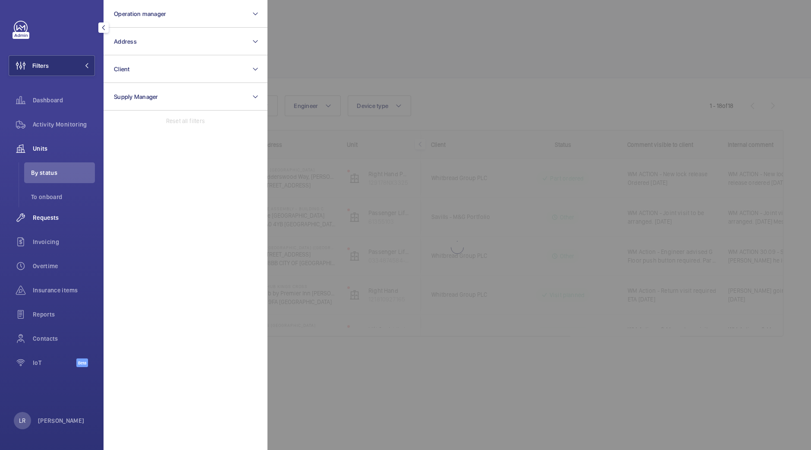
click at [38, 220] on span "Requests" at bounding box center [64, 217] width 62 height 9
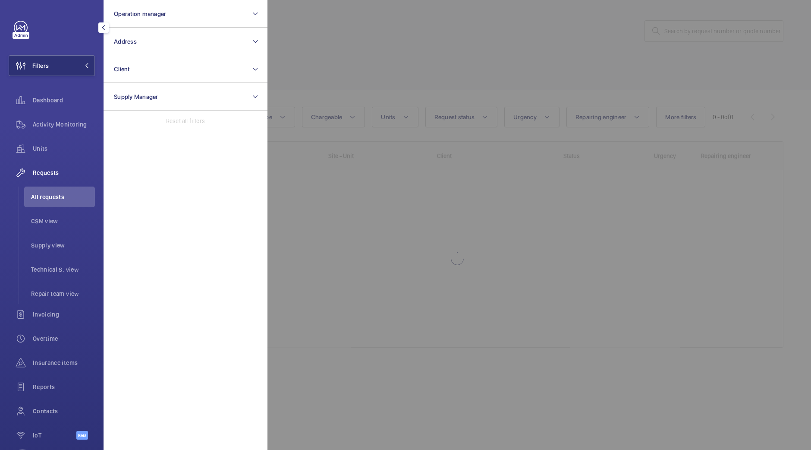
click at [430, 87] on div at bounding box center [673, 225] width 811 height 450
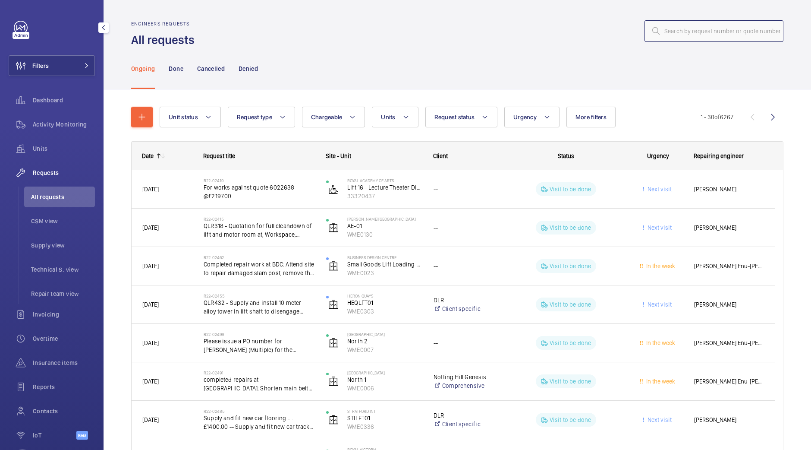
click at [731, 30] on input "text" at bounding box center [714, 31] width 139 height 22
paste input "R25-09068"
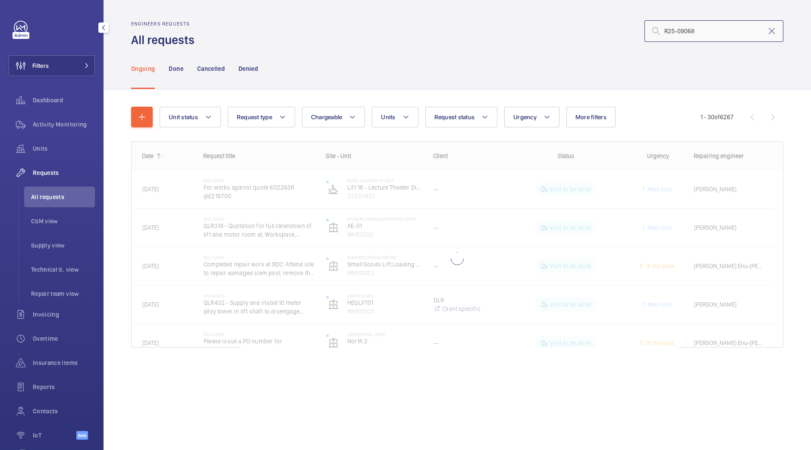
type input "R25-09068"
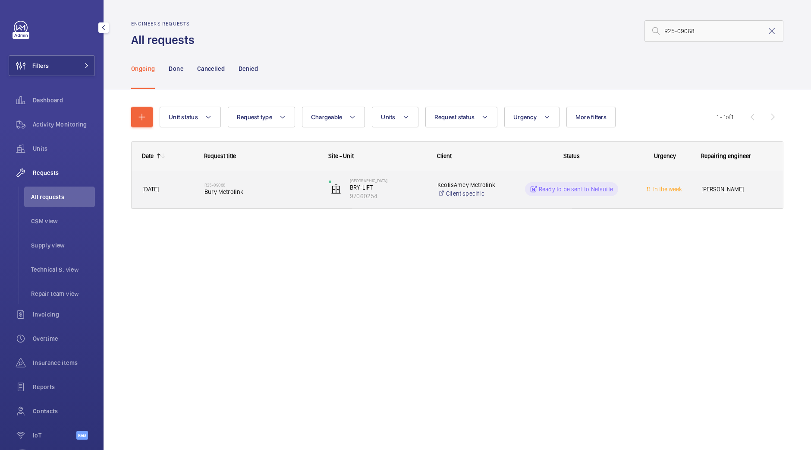
click at [279, 184] on h2 "R25-09068" at bounding box center [261, 184] width 113 height 5
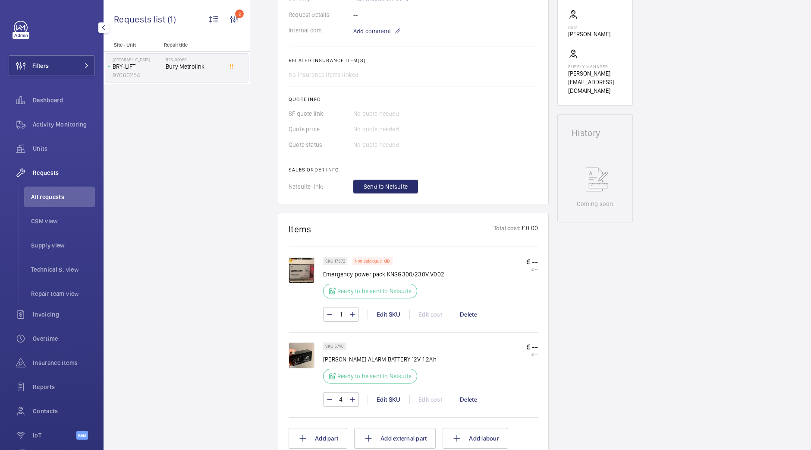
scroll to position [275, 0]
drag, startPoint x: 335, startPoint y: 261, endPoint x: 345, endPoint y: 262, distance: 9.9
click at [345, 262] on p "SKU 17572" at bounding box center [335, 260] width 20 height 3
click at [350, 252] on div "SKU 17572 Non catalogue Emergency power pack KNSG300/230V V002 Ready to be sent…" at bounding box center [413, 288] width 249 height 84
drag, startPoint x: 333, startPoint y: 258, endPoint x: 341, endPoint y: 260, distance: 9.0
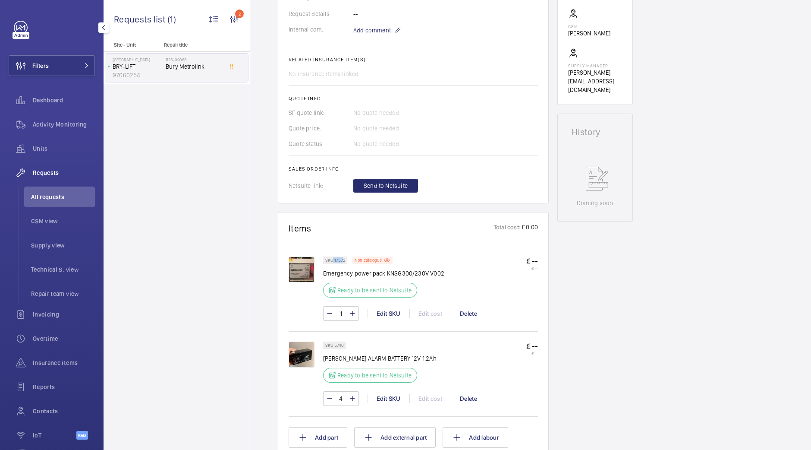
click at [341, 260] on p "SKU 17572" at bounding box center [335, 260] width 20 height 3
click at [339, 252] on div "SKU 17572 Non catalogue Emergency power pack KNSG300/230V V002 Ready to be sent…" at bounding box center [413, 288] width 249 height 84
drag, startPoint x: 335, startPoint y: 259, endPoint x: 345, endPoint y: 260, distance: 10.8
click at [345, 260] on p "SKU 17572" at bounding box center [335, 260] width 20 height 3
copy p "17572"
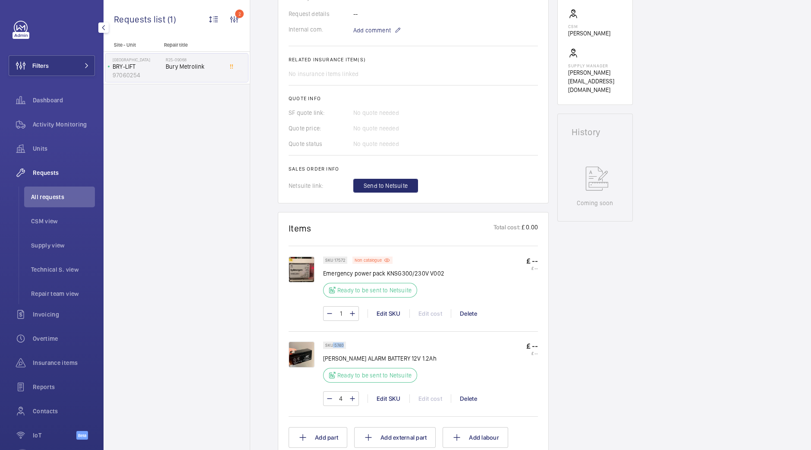
drag, startPoint x: 333, startPoint y: 344, endPoint x: 345, endPoint y: 347, distance: 12.6
click at [345, 347] on div "SKU 5740" at bounding box center [334, 344] width 23 height 7
copy p "5740"
drag, startPoint x: 450, startPoint y: 268, endPoint x: 322, endPoint y: 271, distance: 128.6
click at [322, 271] on div "SKU 17572 Non catalogue Emergency power pack KNSG300/230V V002 Ready to be sent…" at bounding box center [413, 292] width 249 height 73
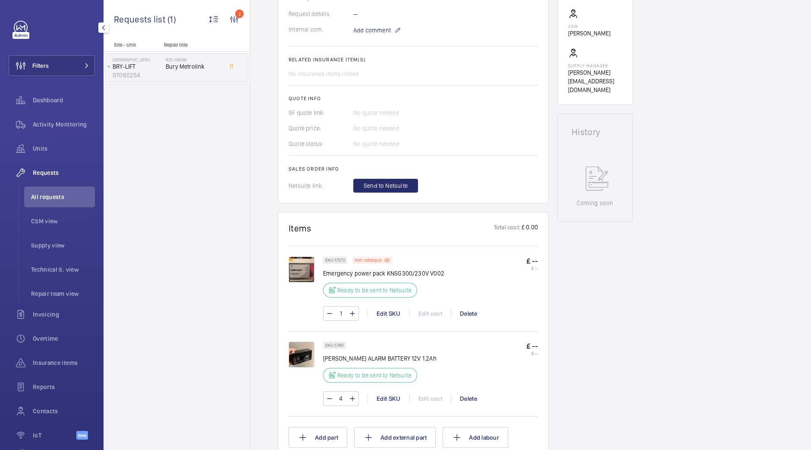
click at [451, 215] on wm-front-card "Items Total cost: £ 0.00 SKU 17572 Non catalogue Emergency power pack KNSG300/2…" at bounding box center [413, 335] width 271 height 246
drag, startPoint x: 453, startPoint y: 277, endPoint x: 399, endPoint y: 268, distance: 55.1
click at [399, 268] on div "SKU 17572 Non catalogue Emergency power pack KNSG300/230V V002 Ready to be sent…" at bounding box center [430, 279] width 215 height 46
click at [473, 268] on div "SKU 17572 Non catalogue Emergency power pack KNSG300/230V V002 Ready to be sent…" at bounding box center [430, 279] width 215 height 46
drag, startPoint x: 452, startPoint y: 269, endPoint x: 323, endPoint y: 272, distance: 129.5
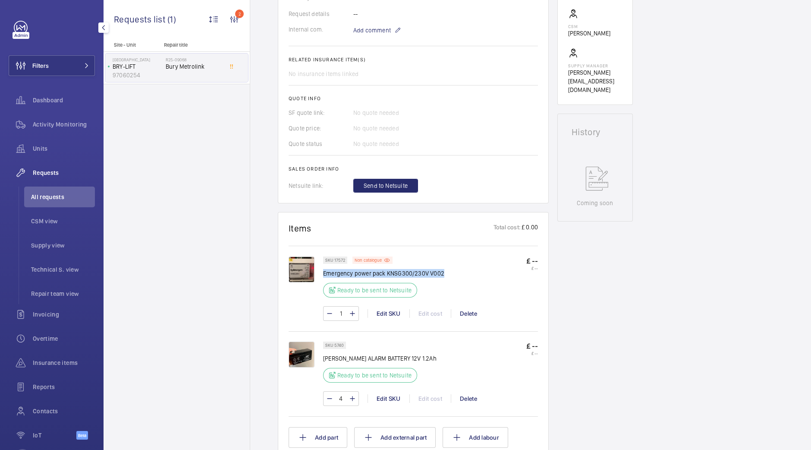
click at [323, 272] on div "SKU 17572 Non catalogue Emergency power pack KNSG300/230V V002 Ready to be sent…" at bounding box center [430, 279] width 215 height 46
copy p "Emergency power pack KNSG300/230V V002"
click at [303, 201] on wm-front-card "Engineers requests R25-09068 A repair request was created on [DATE] for a Bury …" at bounding box center [413, 6] width 271 height 394
click at [367, 183] on span "Send to Netsuite" at bounding box center [386, 185] width 44 height 9
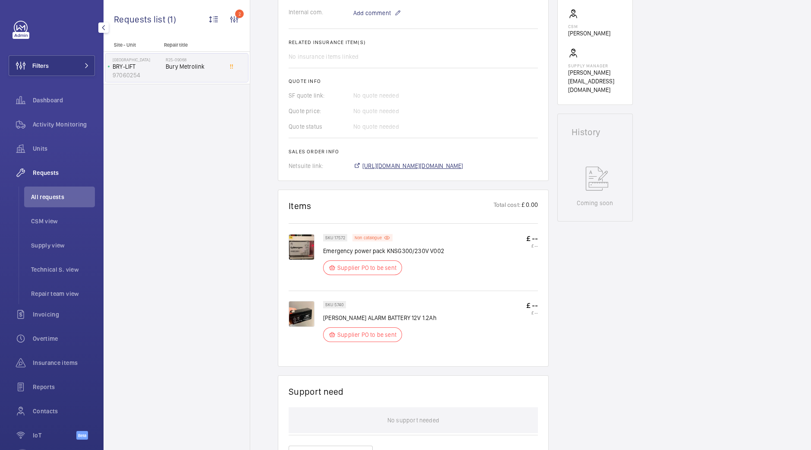
scroll to position [284, 0]
click at [394, 166] on span "[URL][DOMAIN_NAME][DOMAIN_NAME]" at bounding box center [413, 165] width 101 height 9
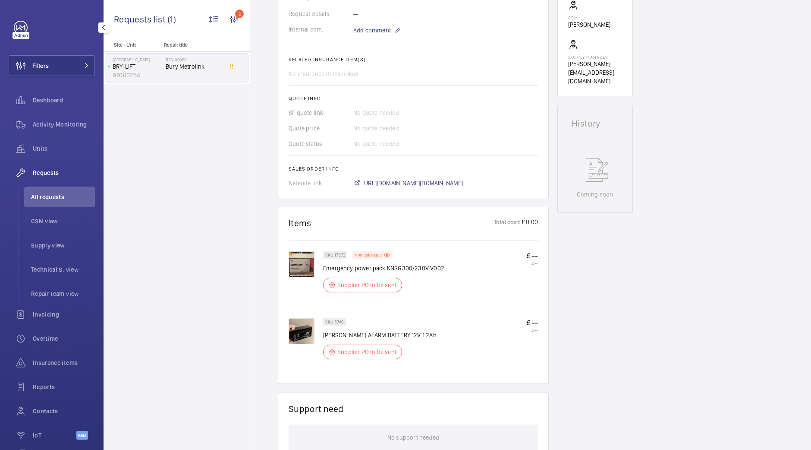
scroll to position [301, 0]
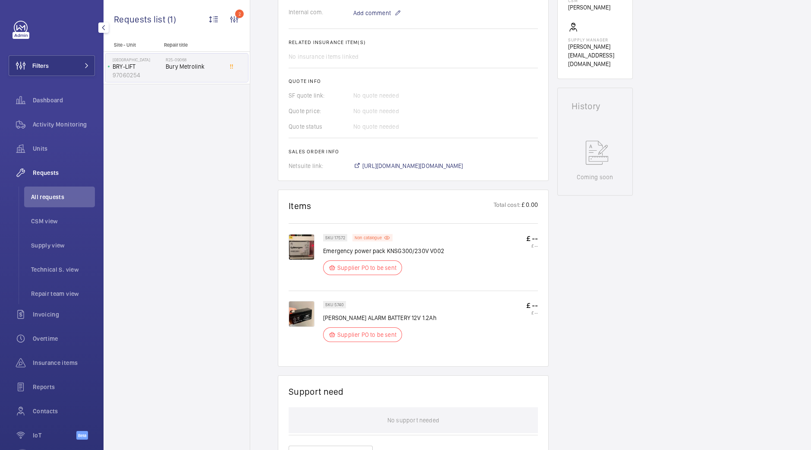
click at [296, 248] on img at bounding box center [302, 247] width 26 height 26
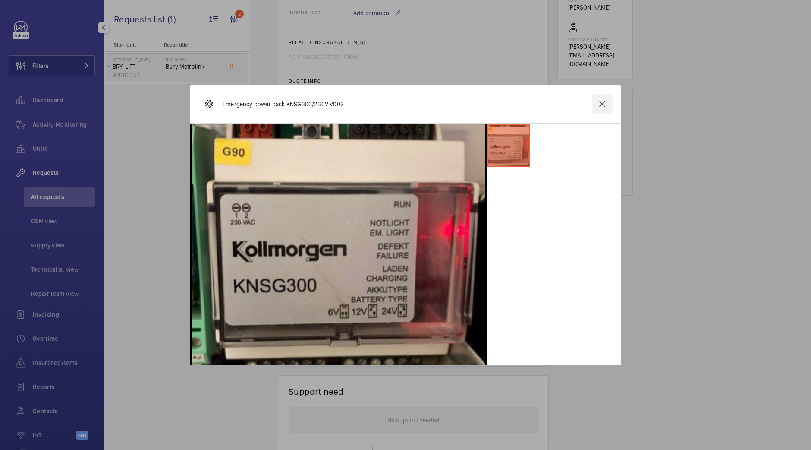
click at [596, 106] on wm-front-icon-button at bounding box center [602, 104] width 21 height 21
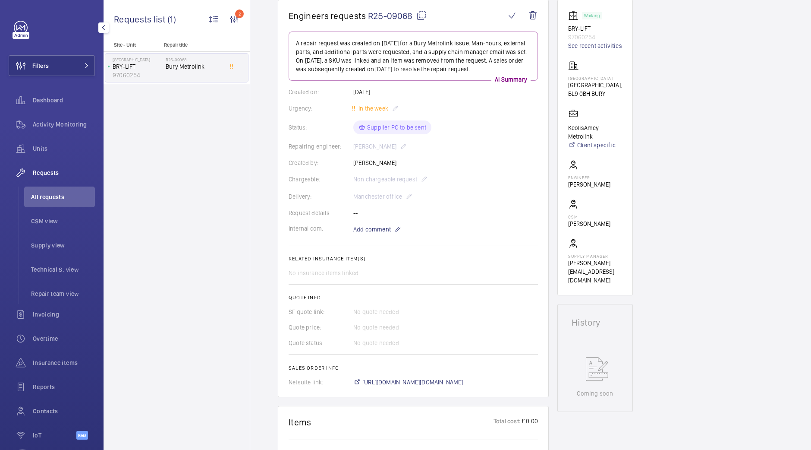
scroll to position [81, 0]
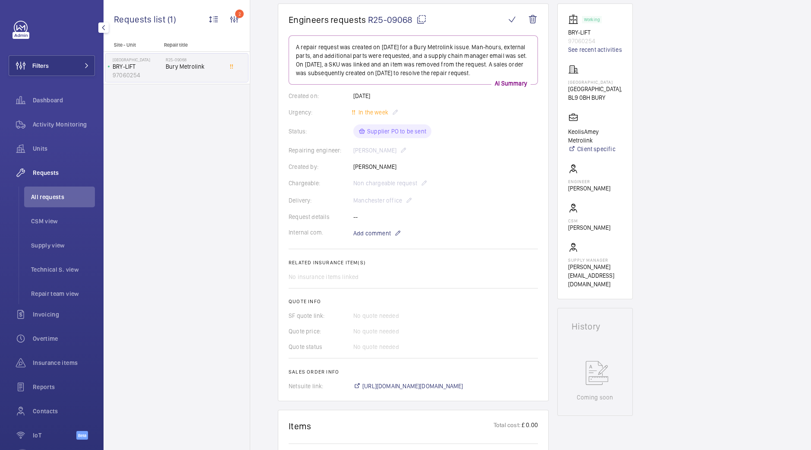
click at [420, 19] on mat-icon at bounding box center [422, 19] width 10 height 10
drag, startPoint x: 619, startPoint y: 79, endPoint x: 568, endPoint y: 79, distance: 50.9
click at [568, 79] on p "[GEOGRAPHIC_DATA]" at bounding box center [595, 81] width 54 height 5
copy p "[GEOGRAPHIC_DATA]"
click at [382, 232] on span "Add comment" at bounding box center [372, 233] width 38 height 9
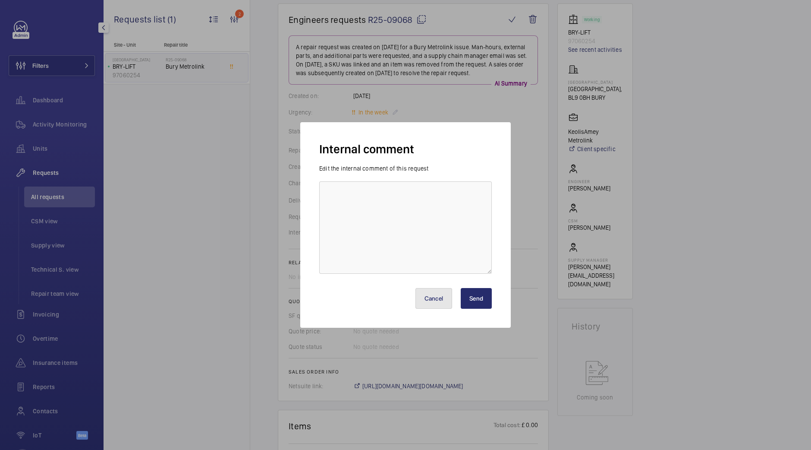
click at [433, 288] on button "Cancel" at bounding box center [434, 298] width 37 height 21
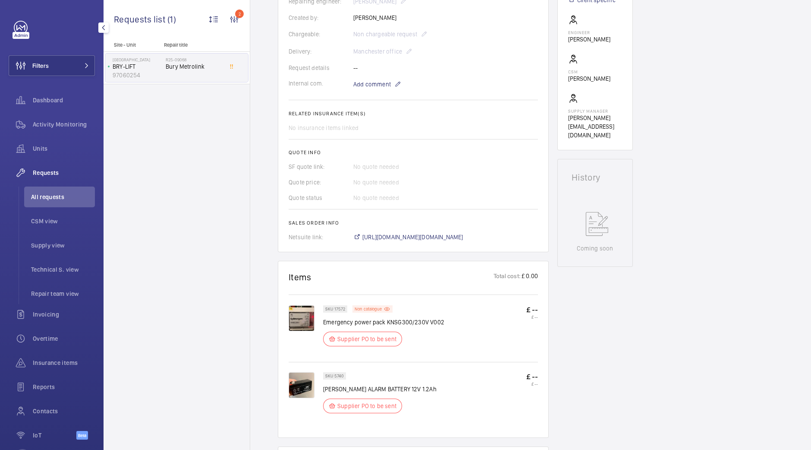
scroll to position [229, 0]
click at [382, 86] on span "Add comment" at bounding box center [372, 84] width 38 height 9
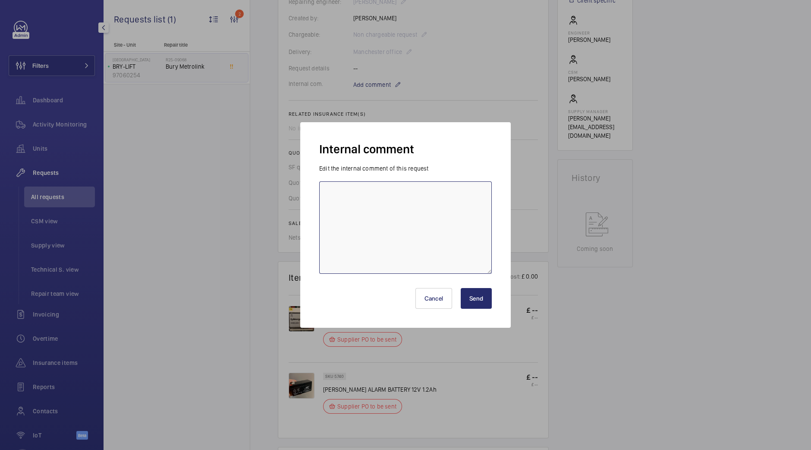
click at [376, 209] on textarea at bounding box center [405, 227] width 173 height 92
type textarea "Alarm battery ordered - RS Comp - LR"
click at [481, 307] on button "Send" at bounding box center [476, 298] width 31 height 21
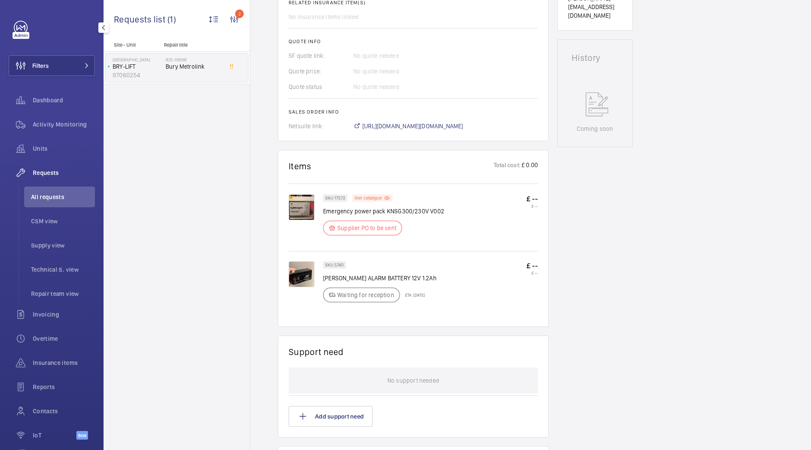
scroll to position [363, 0]
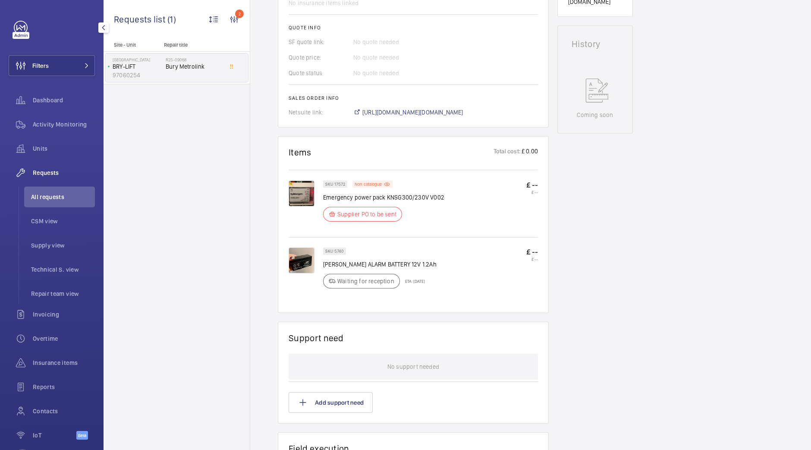
click at [308, 265] on img at bounding box center [302, 260] width 26 height 26
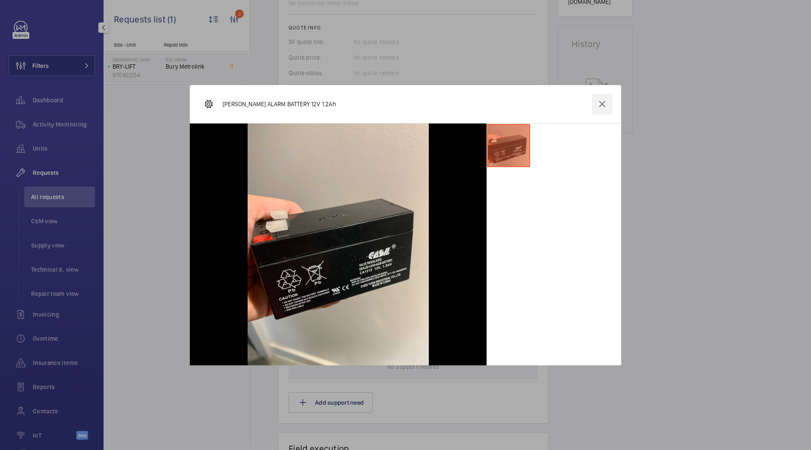
click at [606, 101] on wm-front-icon-button at bounding box center [602, 104] width 21 height 21
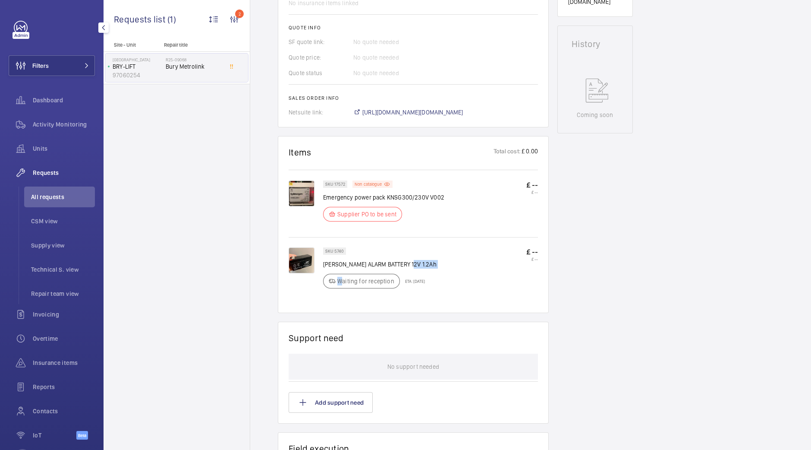
drag, startPoint x: 411, startPoint y: 265, endPoint x: 341, endPoint y: 268, distance: 70.0
click at [341, 268] on div "SKU 5740 [PERSON_NAME] ALARM BATTERY 12V 1.2Ah Waiting for reception ETA: [DATE]" at bounding box center [380, 270] width 114 height 46
click at [407, 260] on p "[PERSON_NAME] ALARM BATTERY 12V 1.2Ah" at bounding box center [380, 264] width 114 height 9
drag, startPoint x: 420, startPoint y: 262, endPoint x: 324, endPoint y: 265, distance: 96.7
click at [324, 265] on p "[PERSON_NAME] ALARM BATTERY 12V 1.2Ah" at bounding box center [380, 264] width 114 height 9
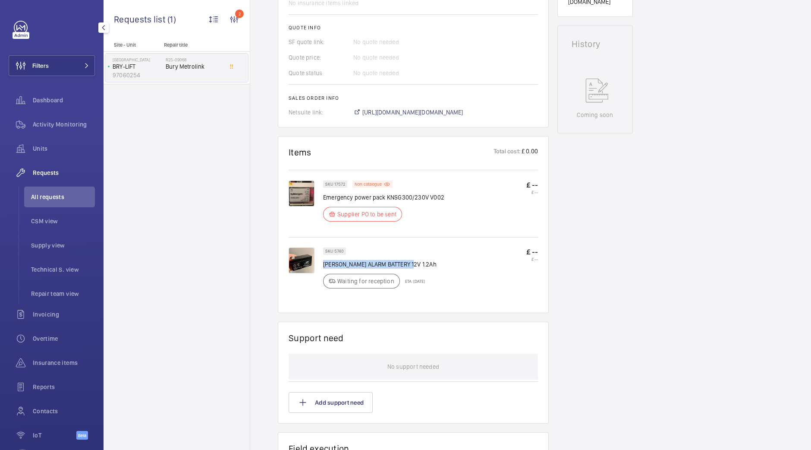
copy p "[PERSON_NAME] ALARM BATTERY 12V 1.2Ah"
click at [444, 206] on div "SKU 17572 Non catalogue Emergency power pack KNSG300/230V V002 Supplier PO to b…" at bounding box center [430, 203] width 215 height 46
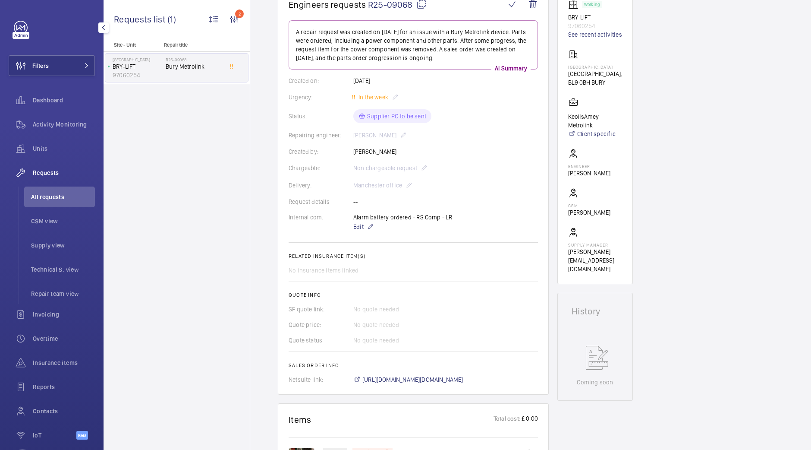
scroll to position [162, 0]
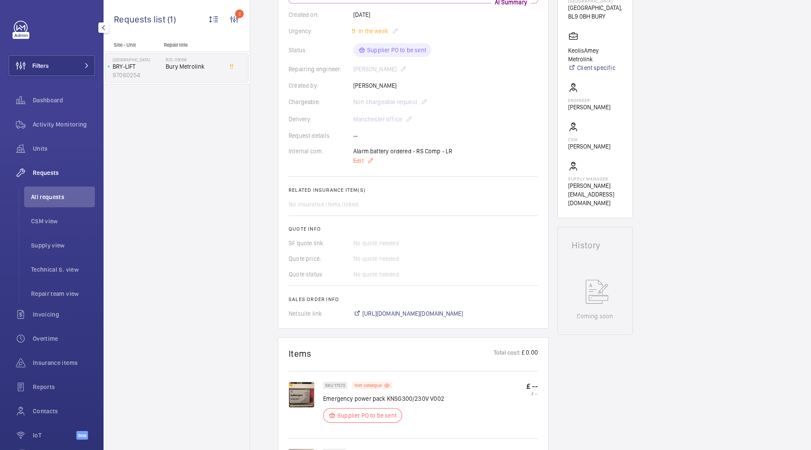
click at [369, 160] on mat-icon at bounding box center [370, 160] width 7 height 10
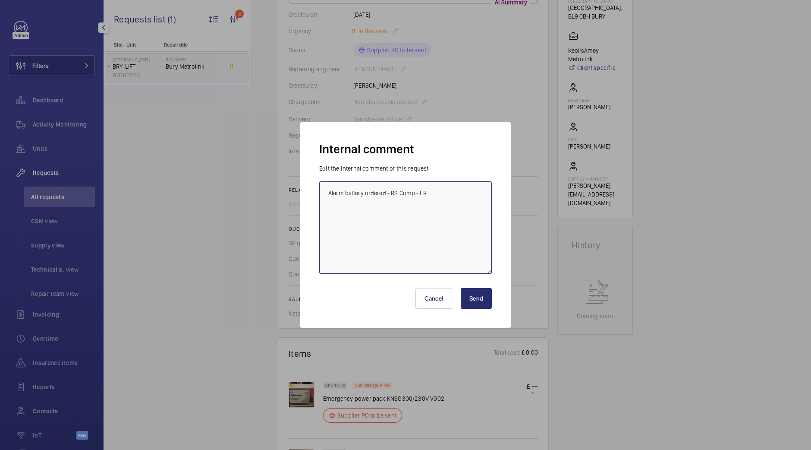
drag, startPoint x: 437, startPoint y: 186, endPoint x: 190, endPoint y: 181, distance: 246.9
click at [190, 181] on div "Internal comment Edit the internal comment of this request Alarm battery ordere…" at bounding box center [405, 225] width 811 height 450
type textarea "Looking for part. Not ordered yet"
click at [472, 299] on button "Send" at bounding box center [476, 298] width 31 height 21
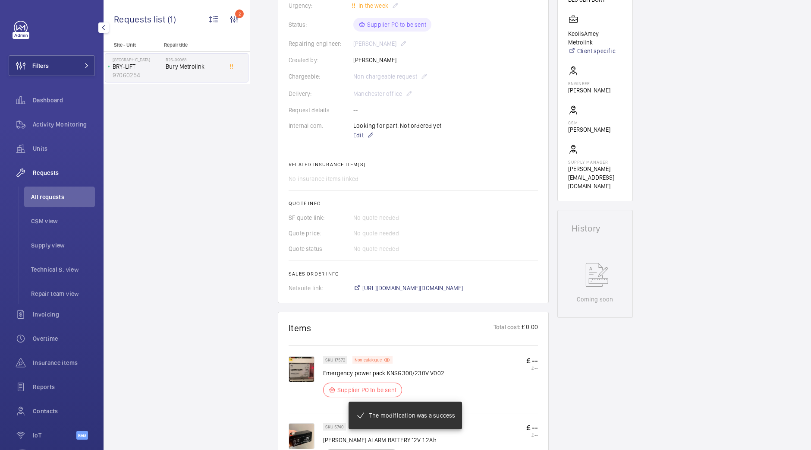
scroll to position [187, 0]
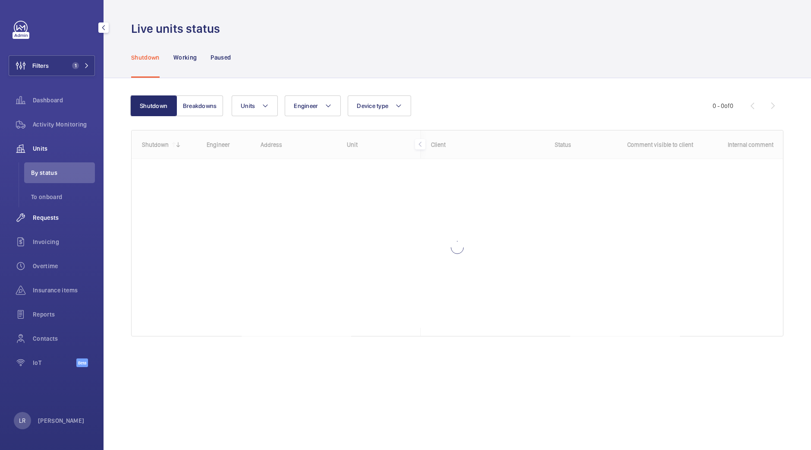
click at [39, 223] on div "Requests" at bounding box center [52, 217] width 86 height 21
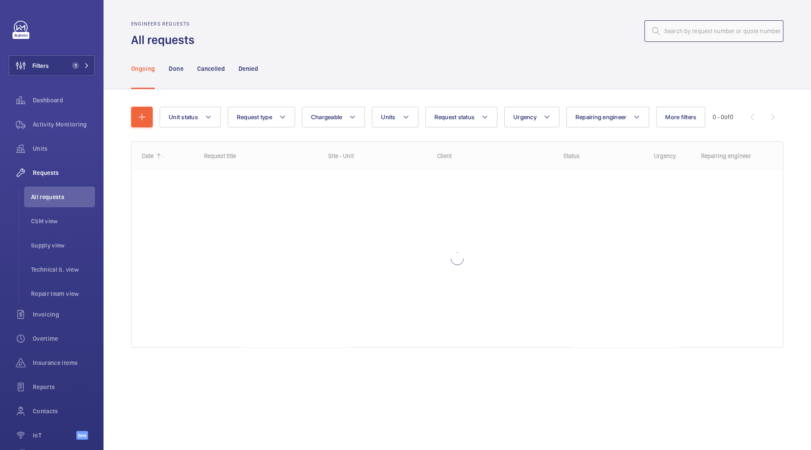
click at [688, 31] on input "text" at bounding box center [714, 31] width 139 height 22
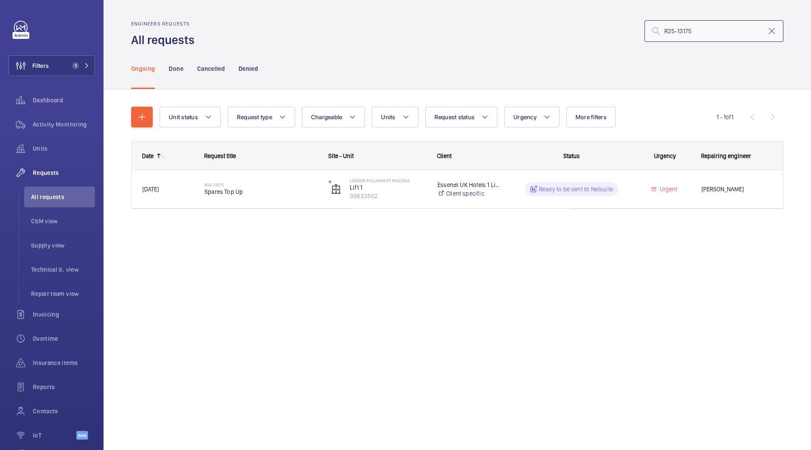
type input "R25-13175"
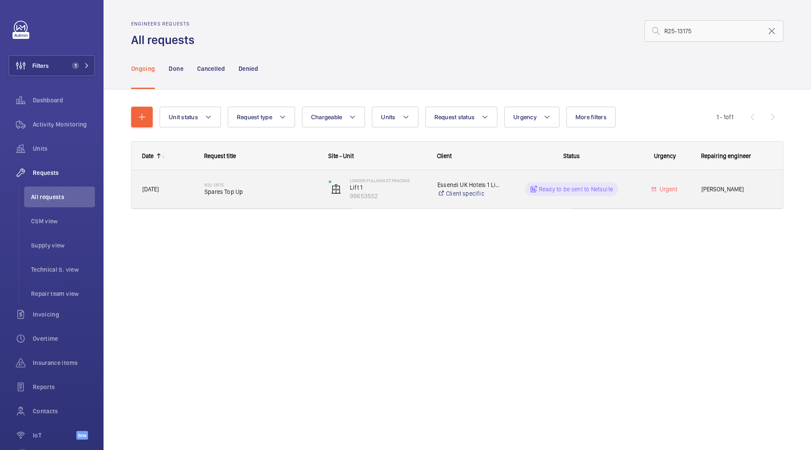
click at [235, 195] on span "Spares Top Up" at bounding box center [261, 191] width 113 height 9
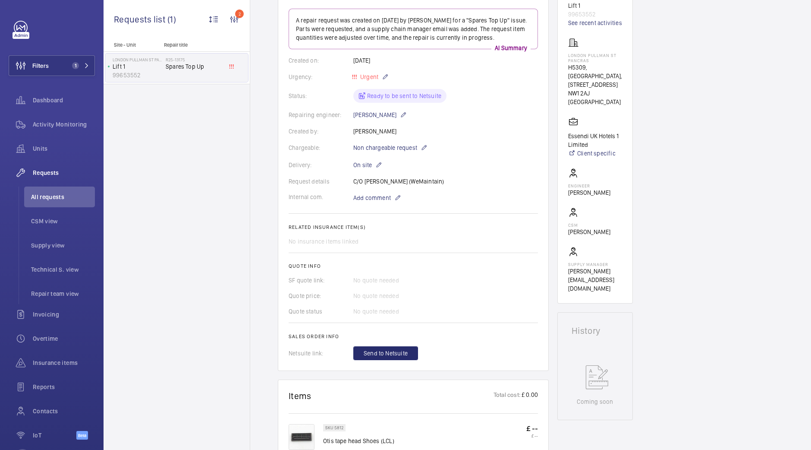
scroll to position [162, 0]
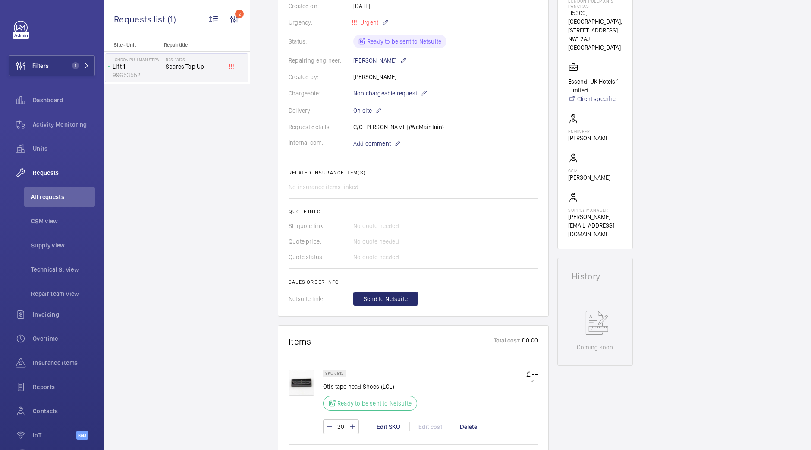
click at [473, 259] on div "Quote status No quote needed" at bounding box center [413, 256] width 249 height 9
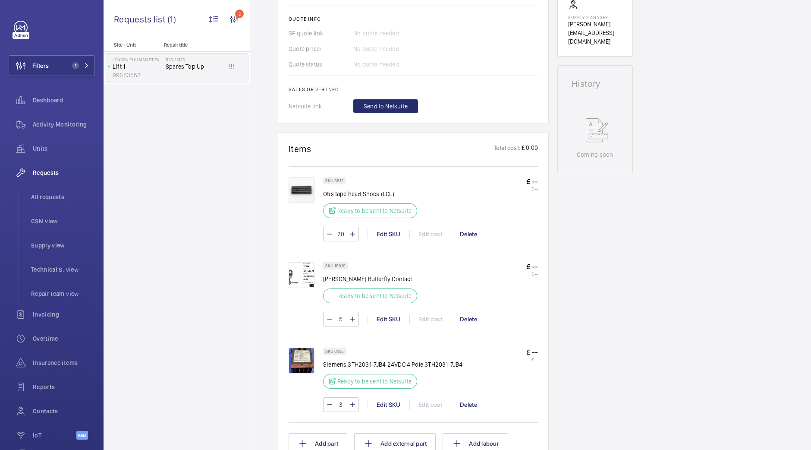
scroll to position [377, 0]
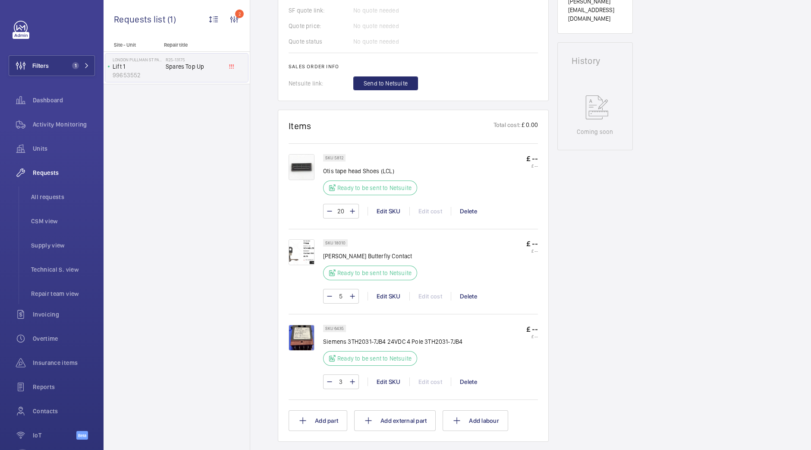
click at [298, 164] on img at bounding box center [302, 167] width 26 height 26
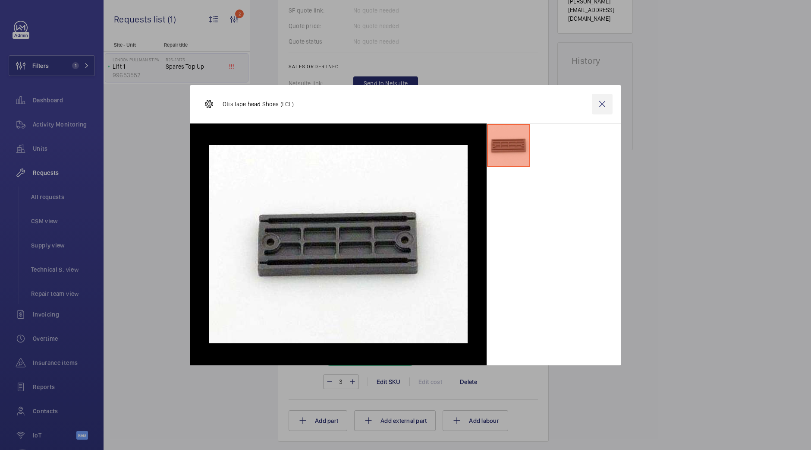
click at [595, 101] on wm-front-icon-button at bounding box center [602, 104] width 21 height 21
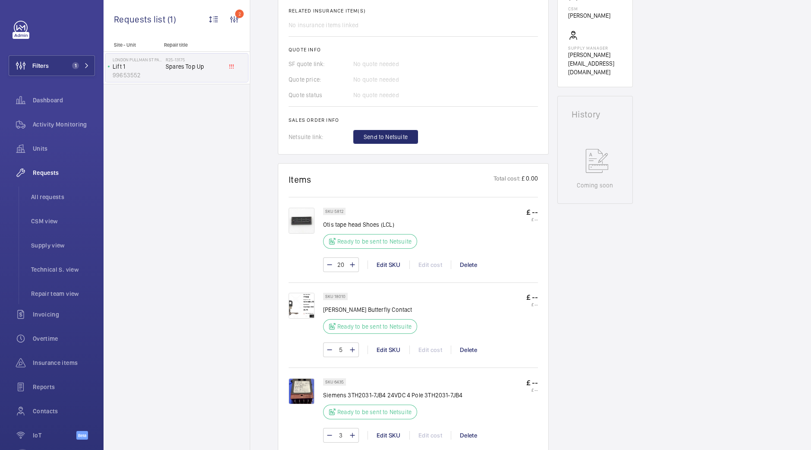
scroll to position [215, 0]
